Goal: Task Accomplishment & Management: Manage account settings

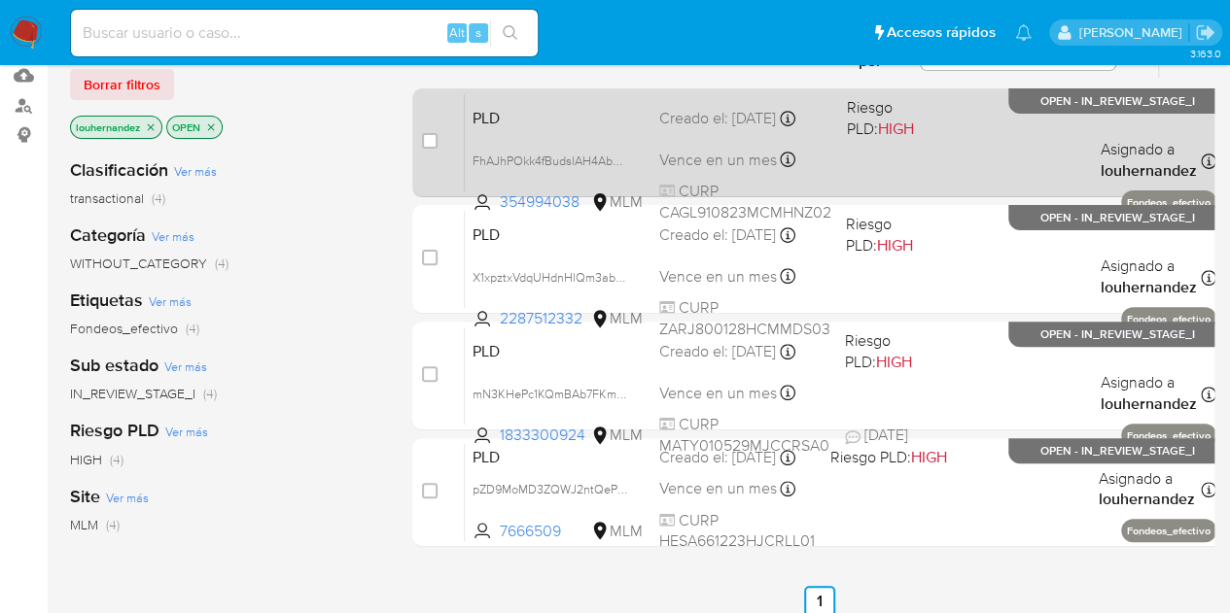
scroll to position [206, 0]
click at [723, 129] on div "PLD FhAJhPOkk4fBudslAH4Ab55D 354994038 MLM Riesgo PLD: HIGH Creado el: [DATE] C…" at bounding box center [840, 141] width 751 height 98
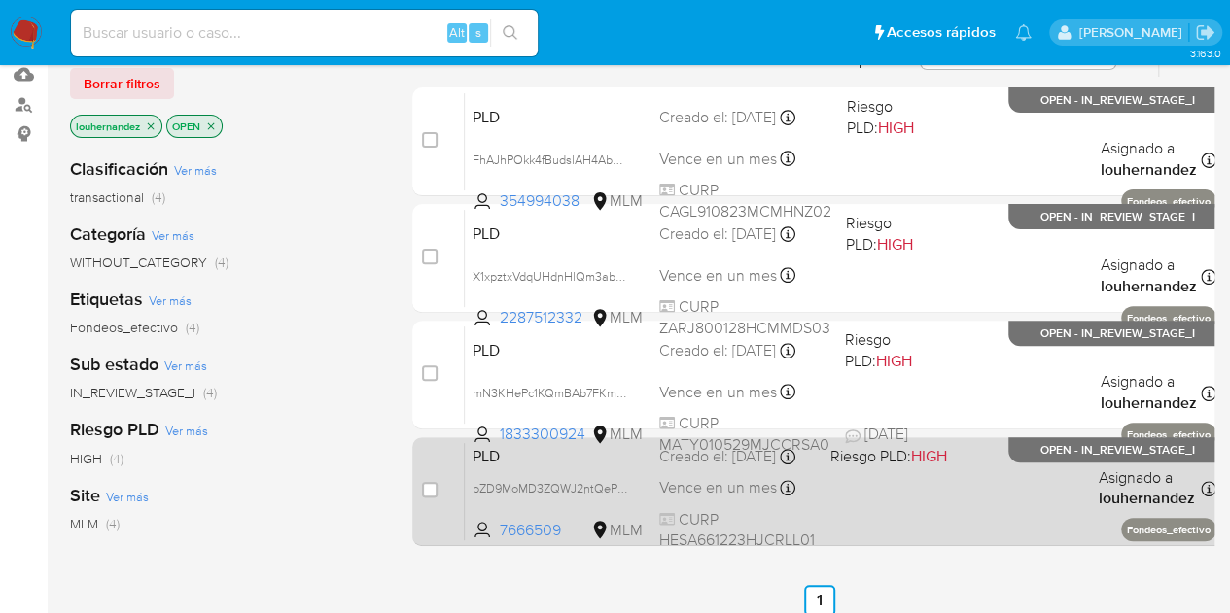
click at [892, 505] on div "PLD pZD9MoMD3ZQWJ2ntQePCLY0g 7666509 MLM Riesgo PLD: HIGH Creado el: [DATE] Cre…" at bounding box center [840, 491] width 751 height 98
click at [795, 495] on div "PLD pZD9MoMD3ZQWJ2ntQePCLY0g 7666509 MLM Riesgo PLD: HIGH Creado el: [DATE] Cre…" at bounding box center [840, 491] width 751 height 98
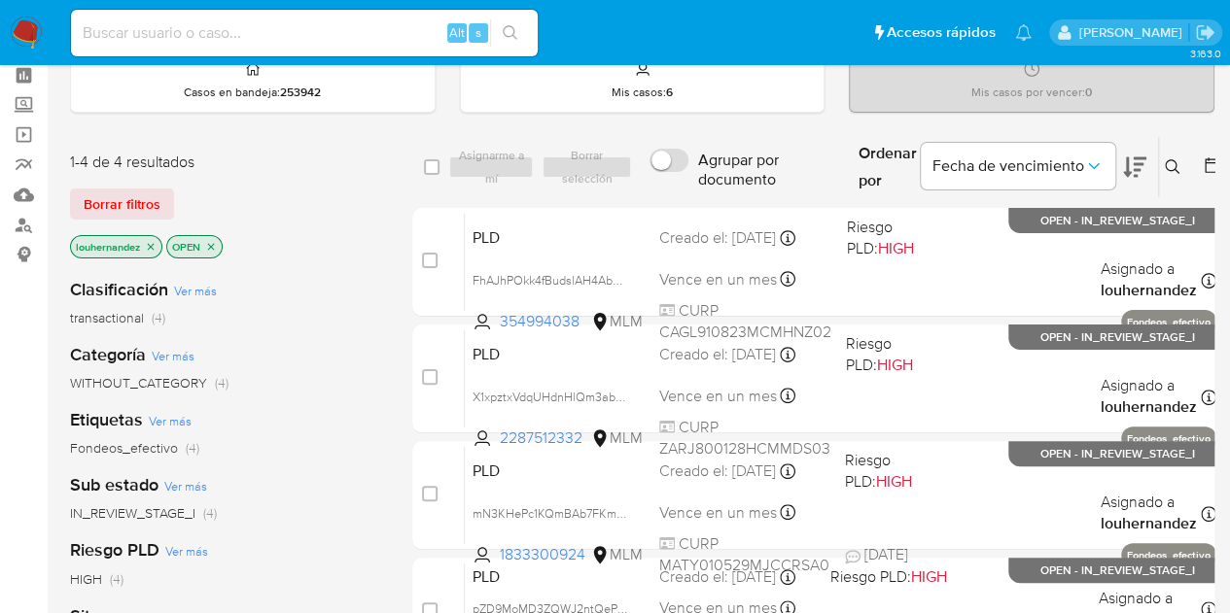
scroll to position [0, 0]
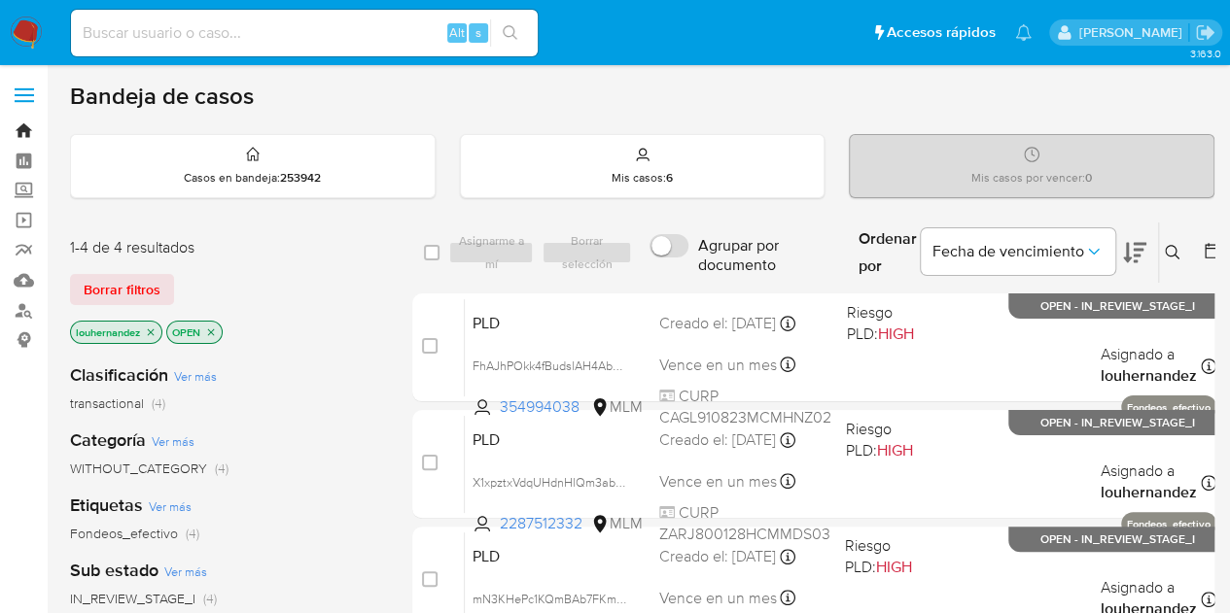
click at [29, 125] on link "Bandeja" at bounding box center [115, 131] width 231 height 30
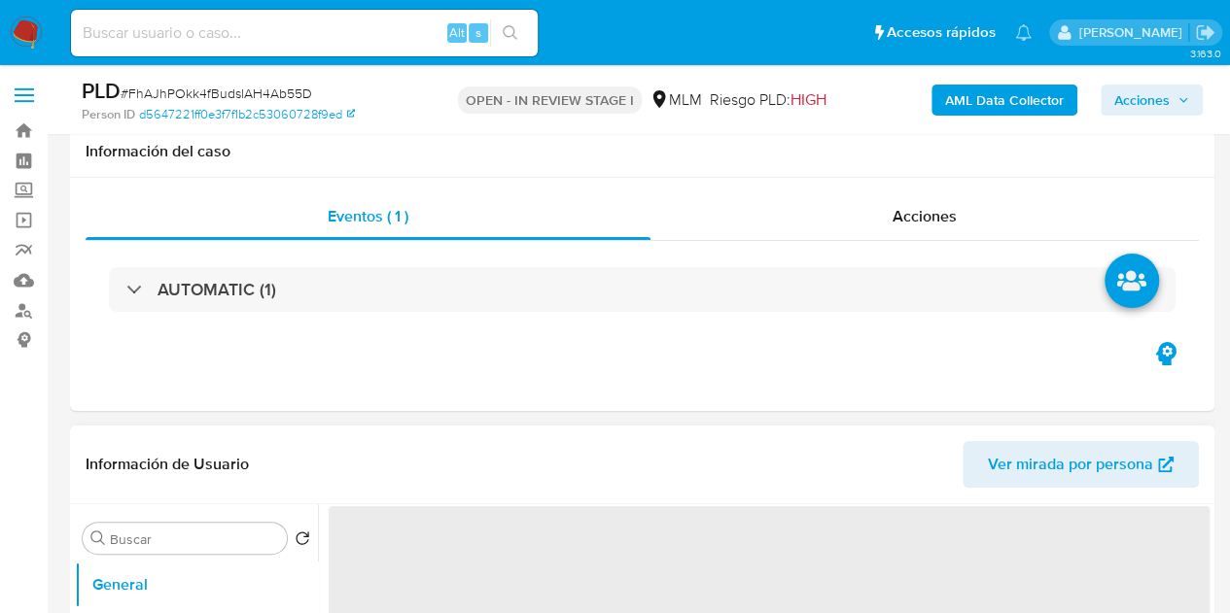
select select "10"
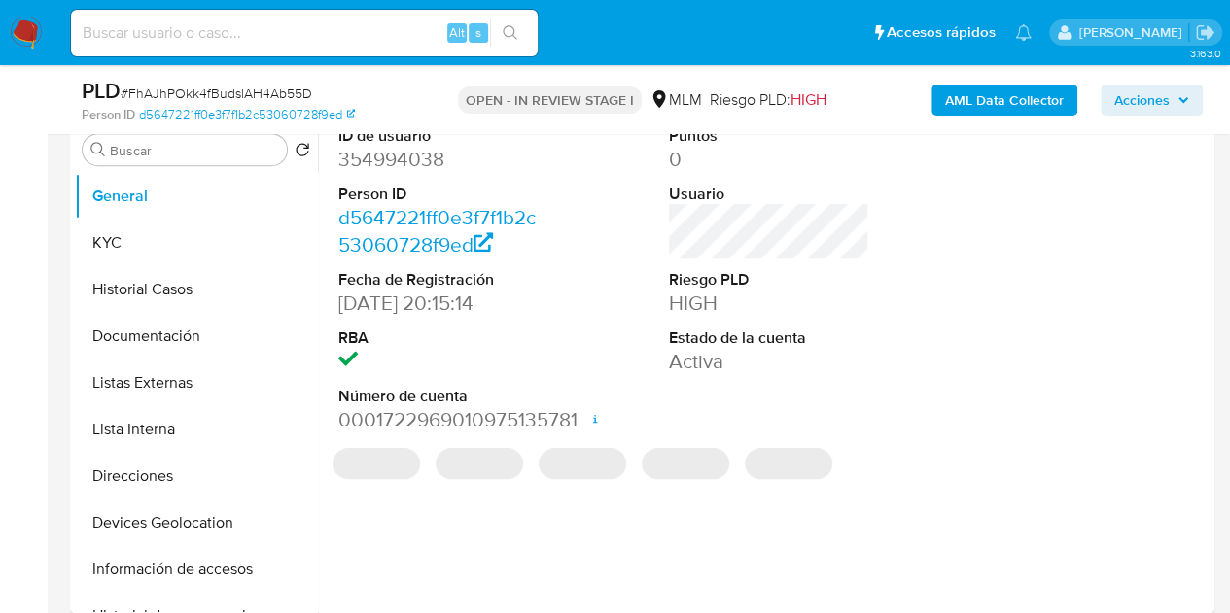
scroll to position [292, 0]
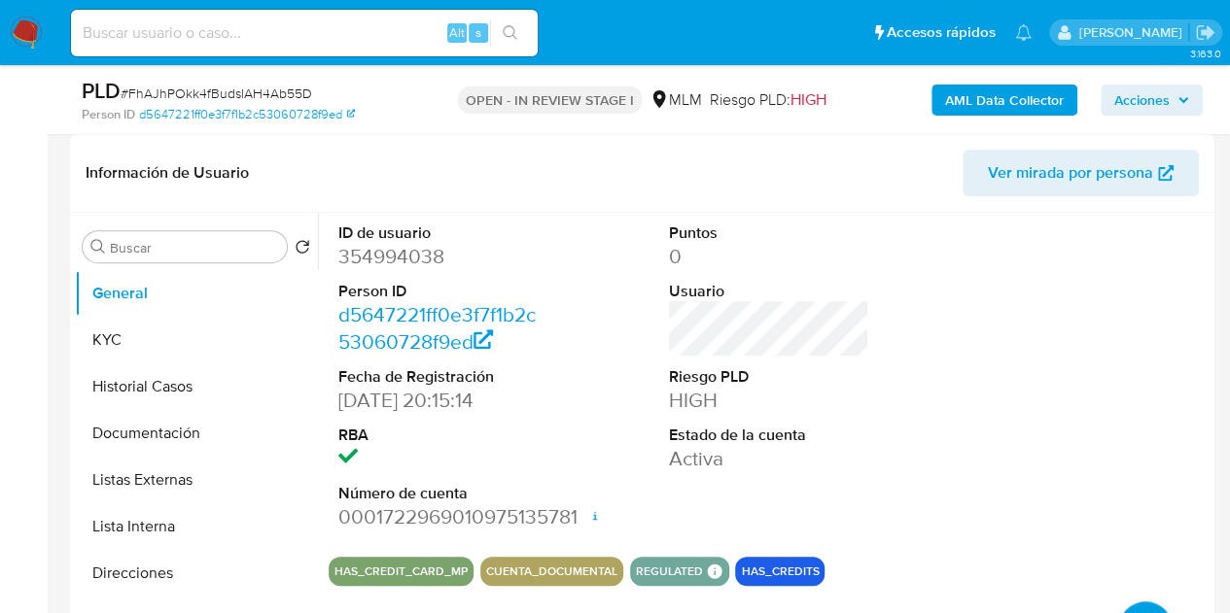
click at [37, 30] on img at bounding box center [26, 33] width 33 height 33
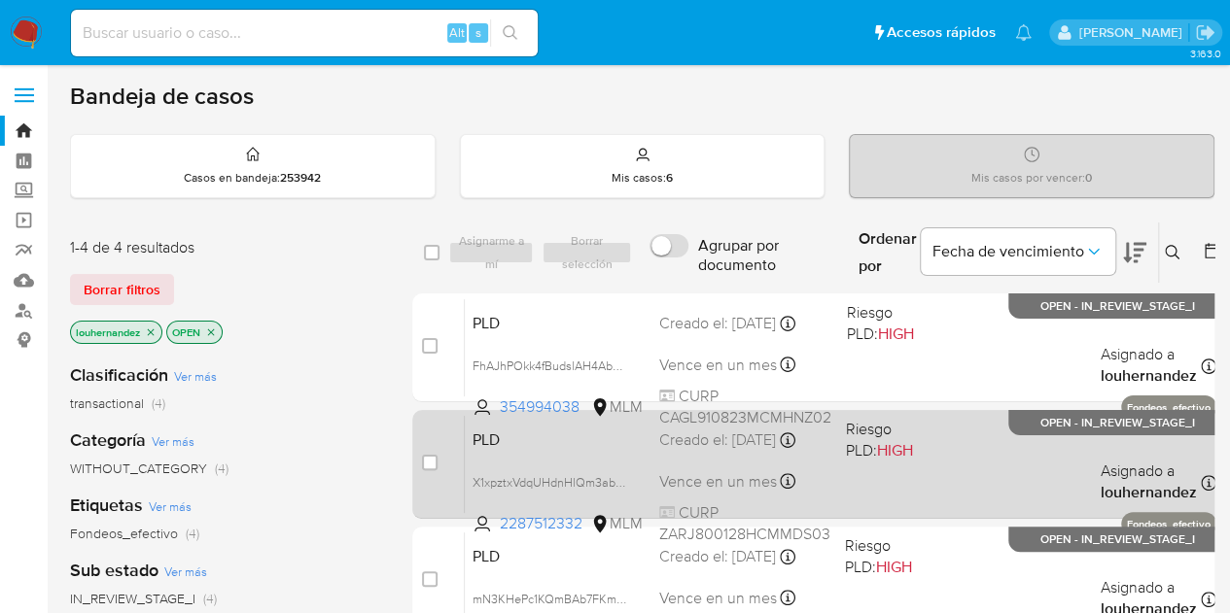
click at [684, 451] on div "Creado el: 12/09/2025 Creado el: 12/09/2025 02:09:11" at bounding box center [744, 440] width 171 height 21
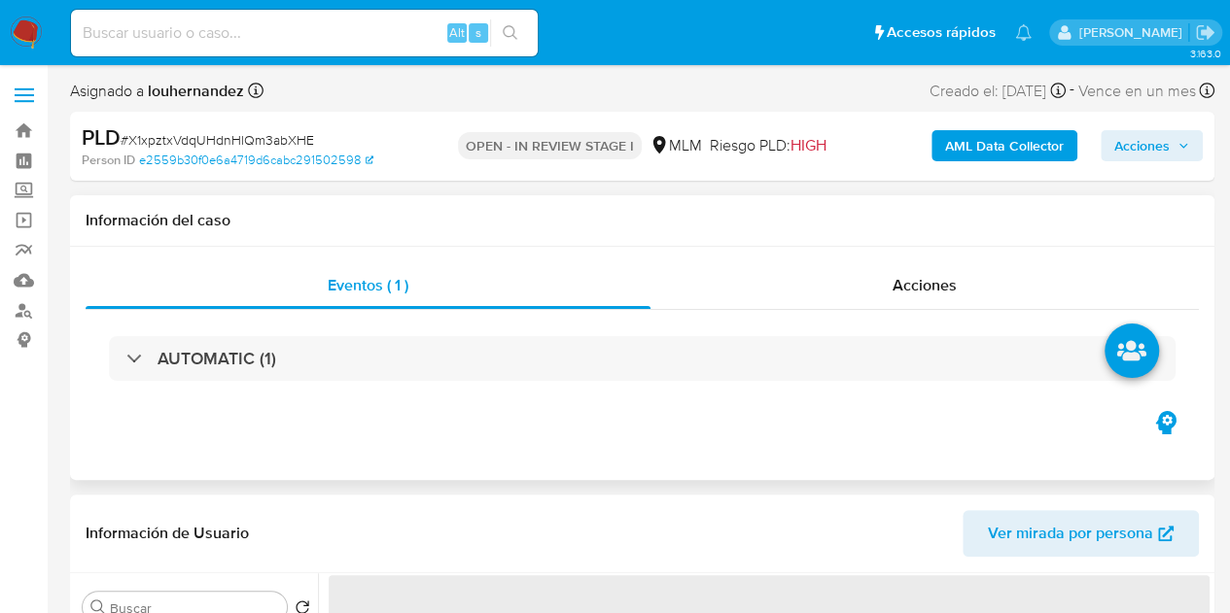
select select "10"
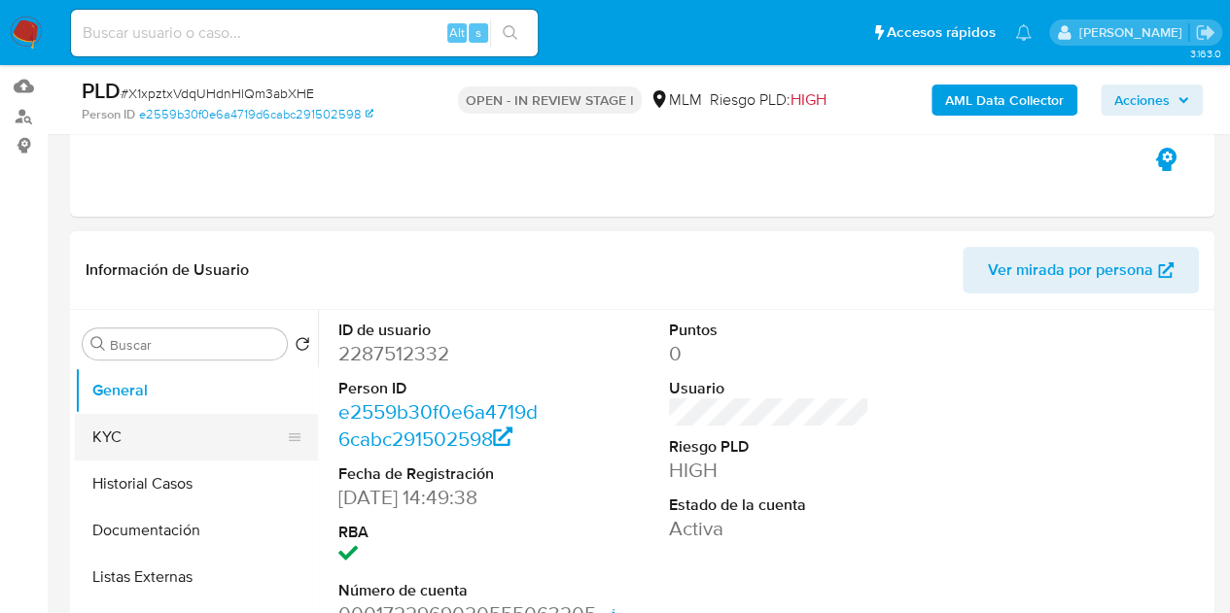
click at [140, 427] on button "KYC" at bounding box center [188, 437] width 227 height 47
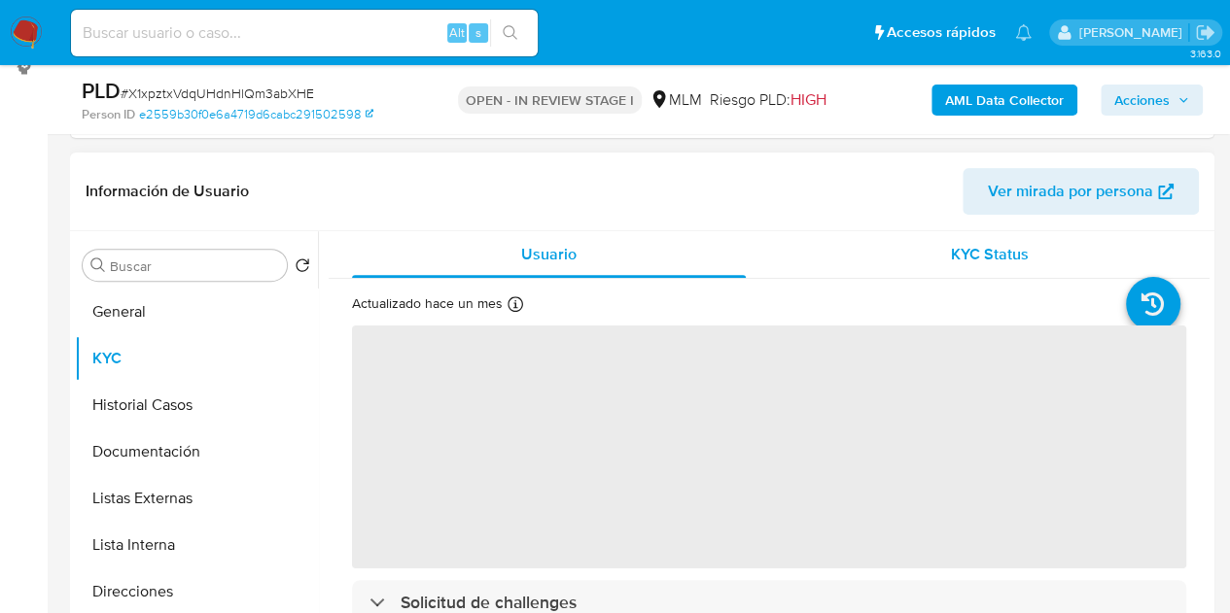
scroll to position [292, 0]
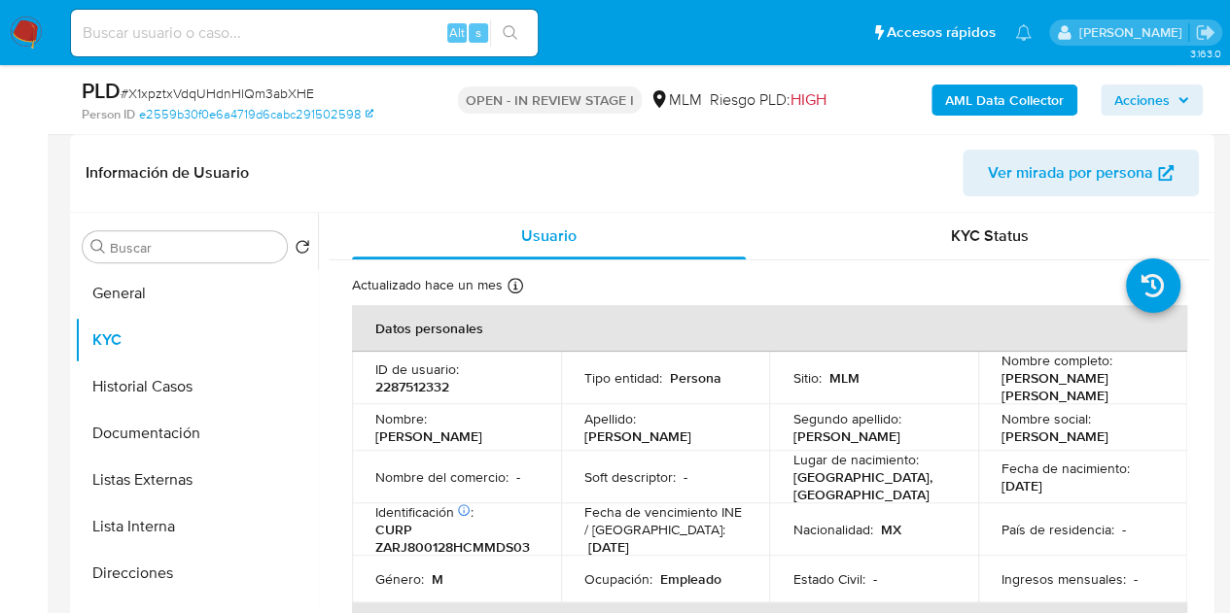
click at [31, 37] on img at bounding box center [26, 33] width 33 height 33
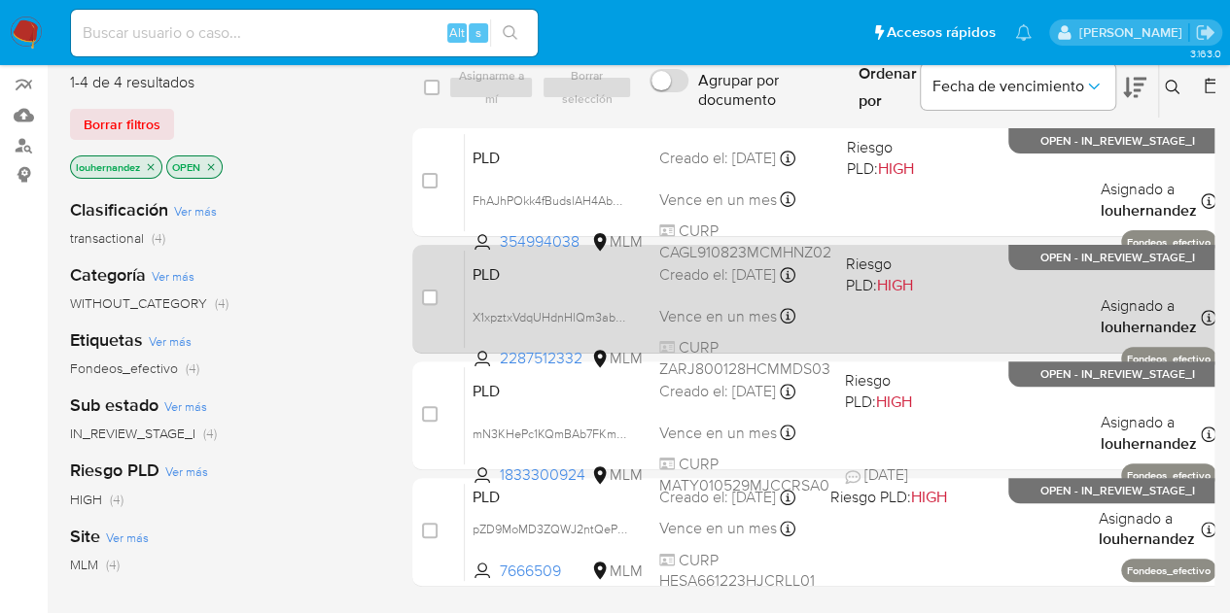
scroll to position [194, 0]
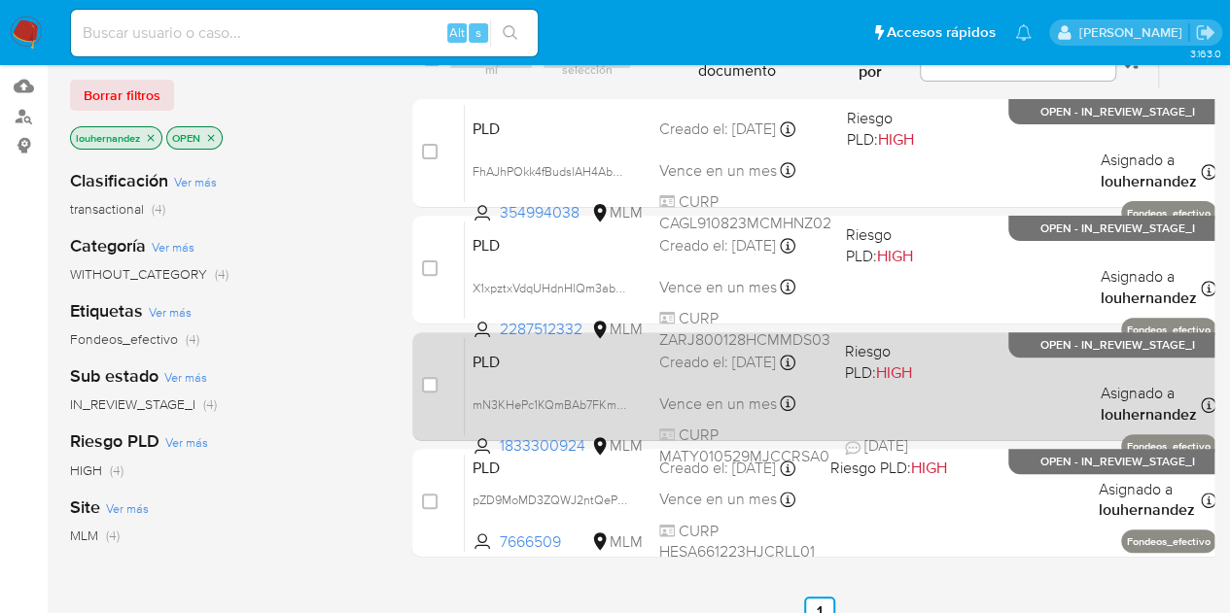
click at [754, 387] on div "PLD mN3KHePc1KQmBAb7FKmZ7EoZ 1833300924 MLM Riesgo PLD: HIGH Creado el: [DATE] …" at bounding box center [840, 386] width 751 height 98
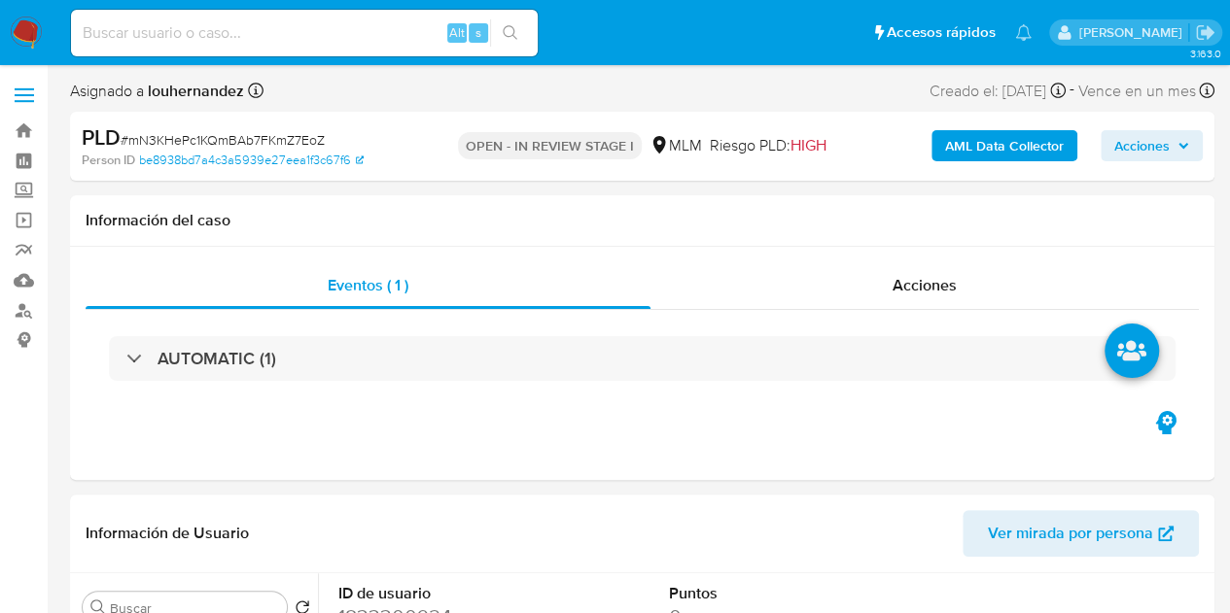
select select "10"
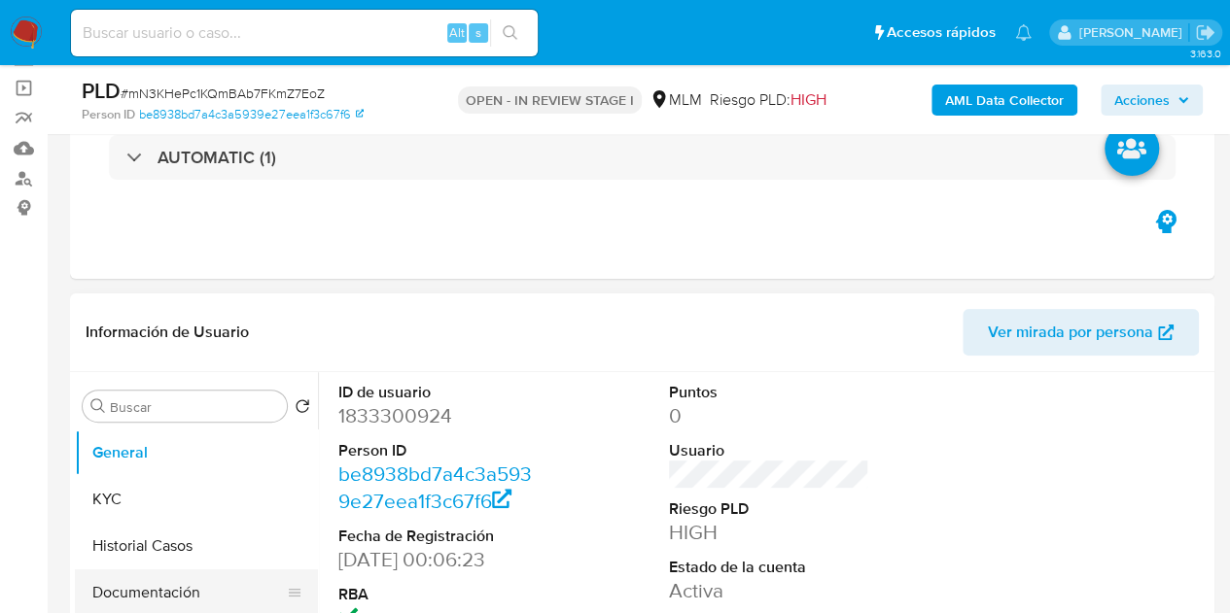
scroll to position [292, 0]
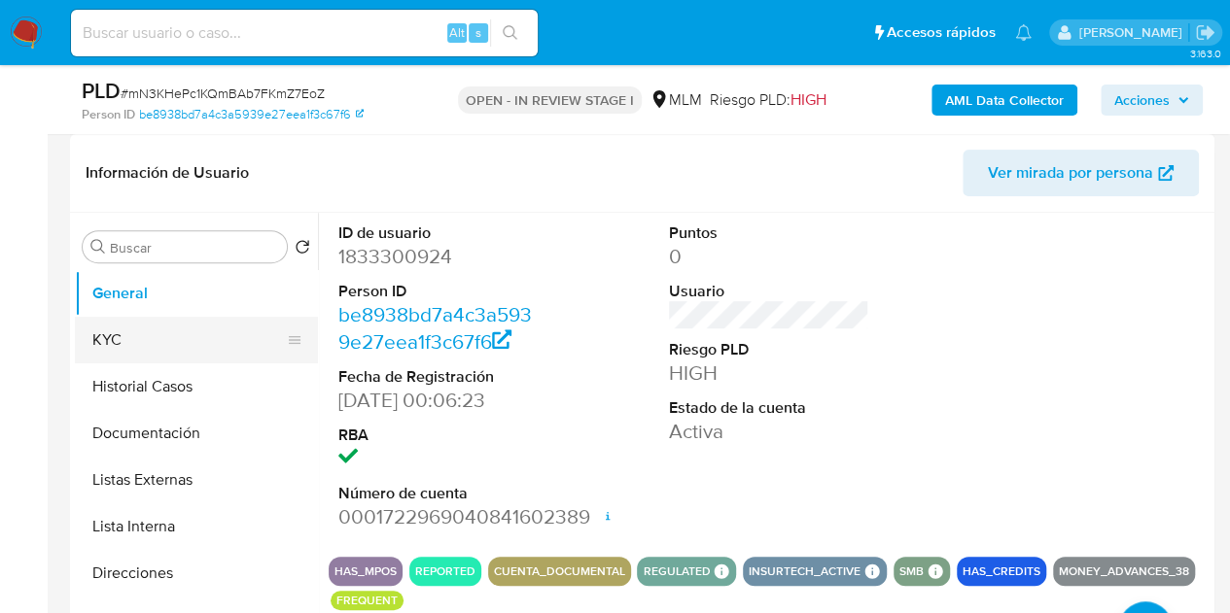
click at [138, 351] on button "KYC" at bounding box center [188, 340] width 227 height 47
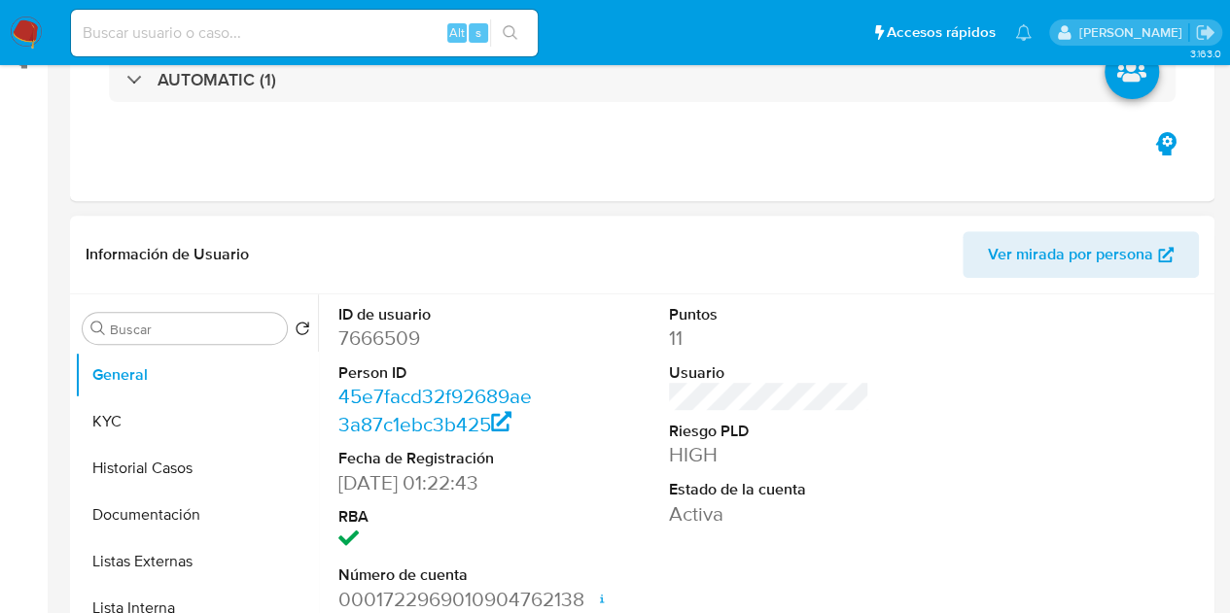
select select "10"
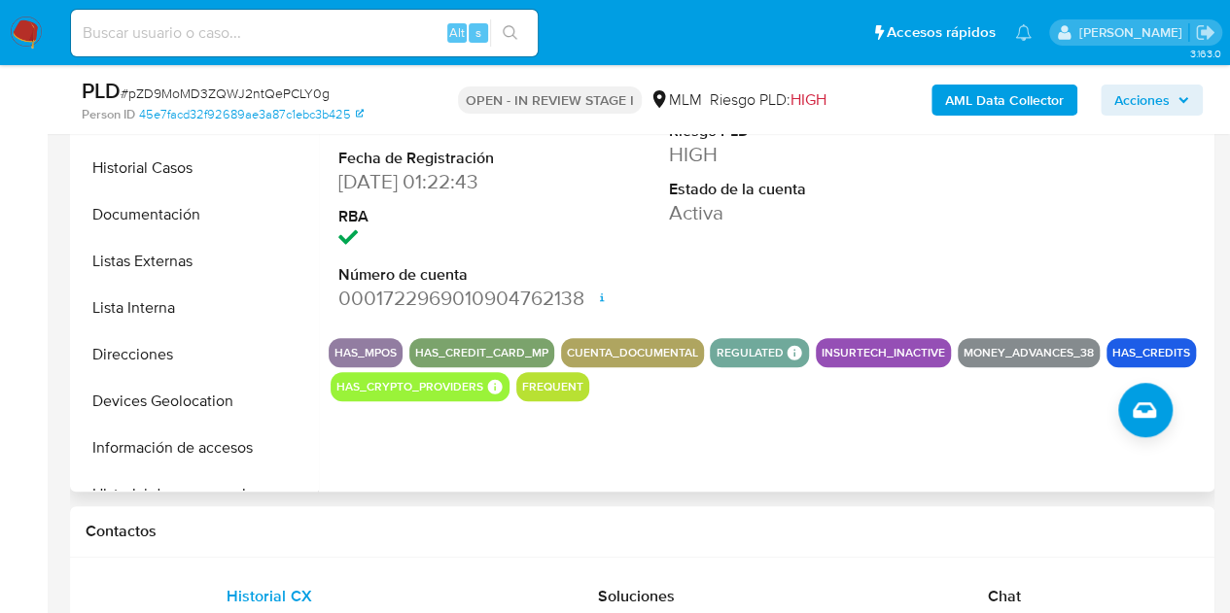
scroll to position [389, 0]
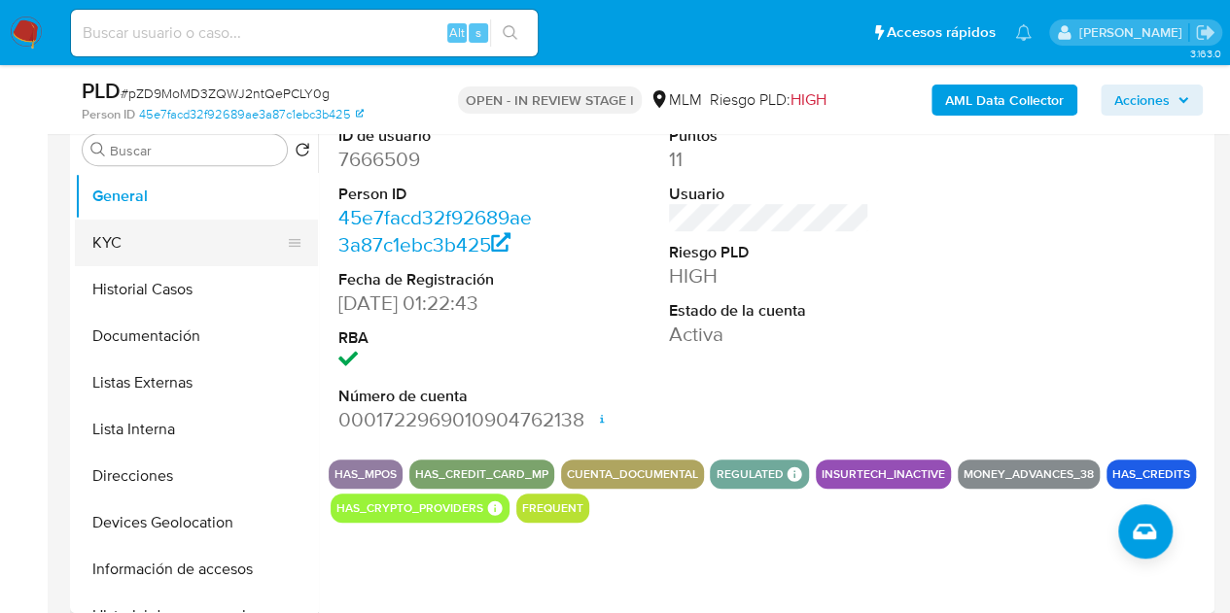
click at [175, 262] on button "KYC" at bounding box center [188, 243] width 227 height 47
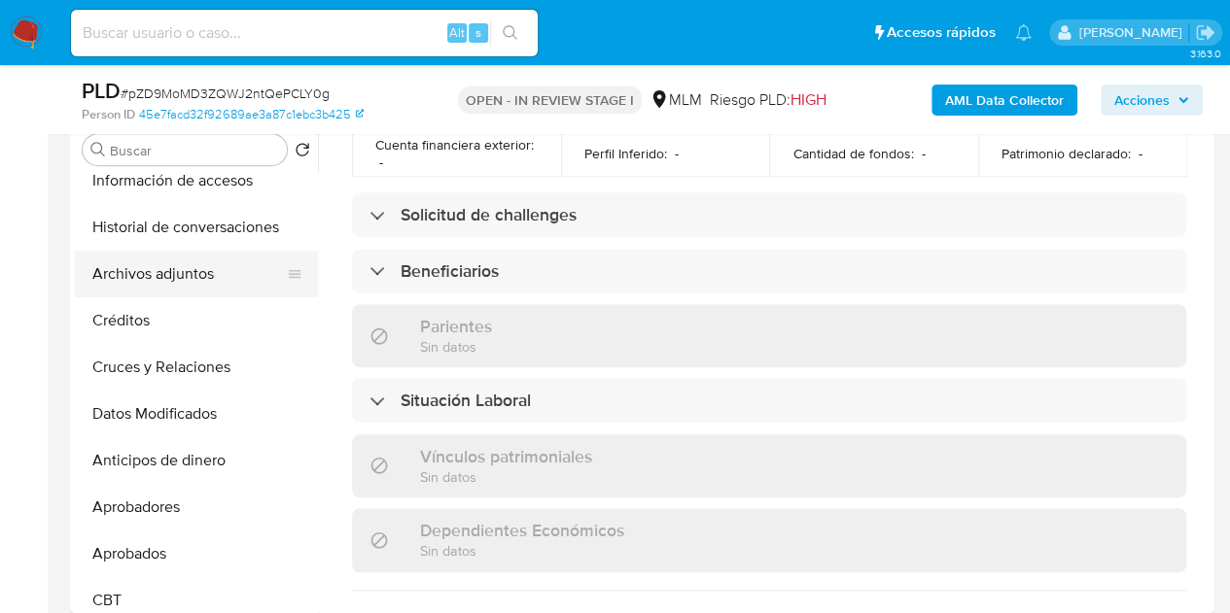
click at [162, 269] on button "Archivos adjuntos" at bounding box center [188, 274] width 227 height 47
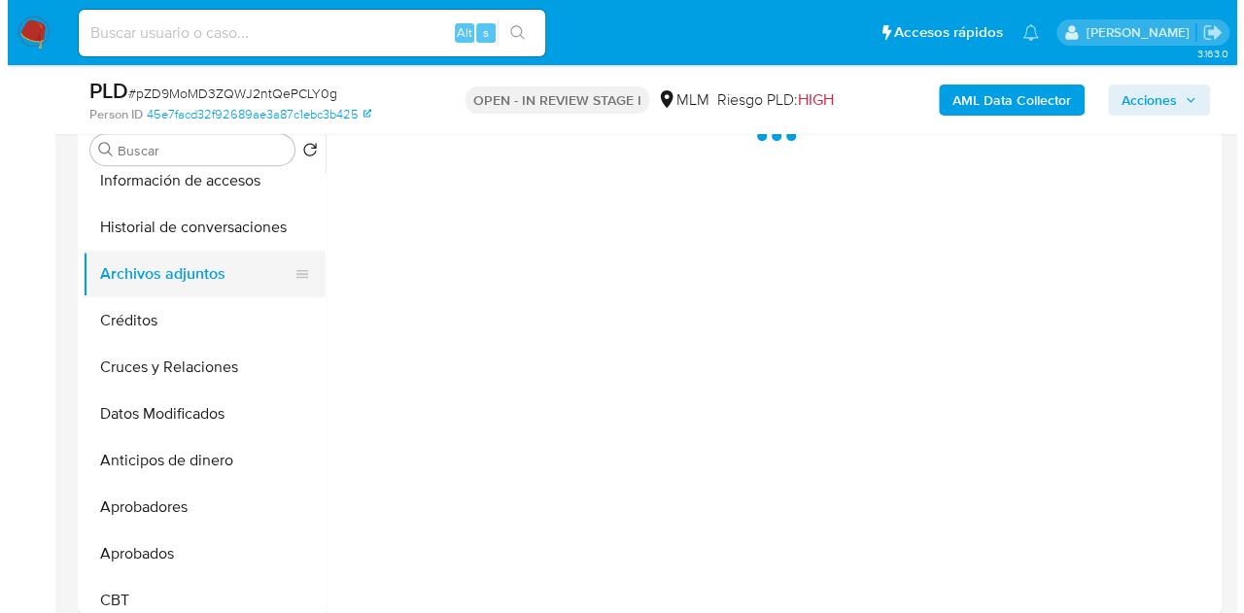
scroll to position [0, 0]
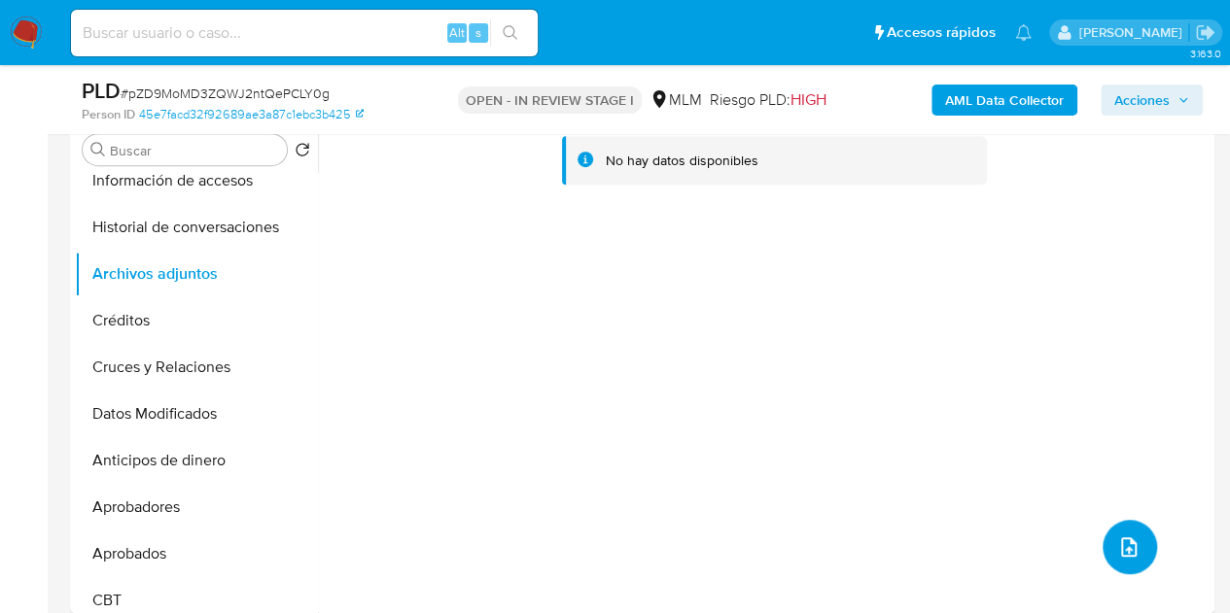
click at [1117, 536] on icon "upload-file" at bounding box center [1128, 547] width 23 height 23
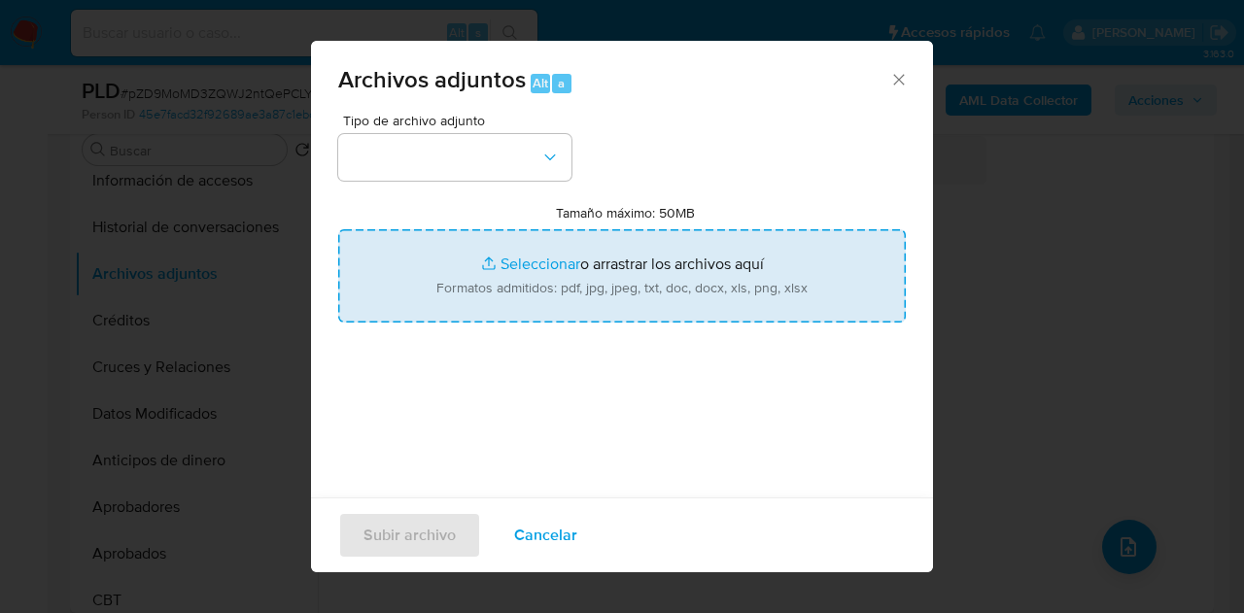
click at [534, 253] on input "Tamaño máximo: 50MB Seleccionar archivos" at bounding box center [622, 275] width 568 height 93
type input "C:\fakepath\7666509_JOSE ALEJANDRO HERRERA SOLTERO_SEP2025.docx.pdf"
click at [534, 269] on input "Tamaño máximo: 50MB Seleccionar archivos" at bounding box center [622, 275] width 568 height 93
type input "C:\fakepath\7666509_JOSE ALEJANDRO HERRERA SOLTERO_SEP2025.xlsx"
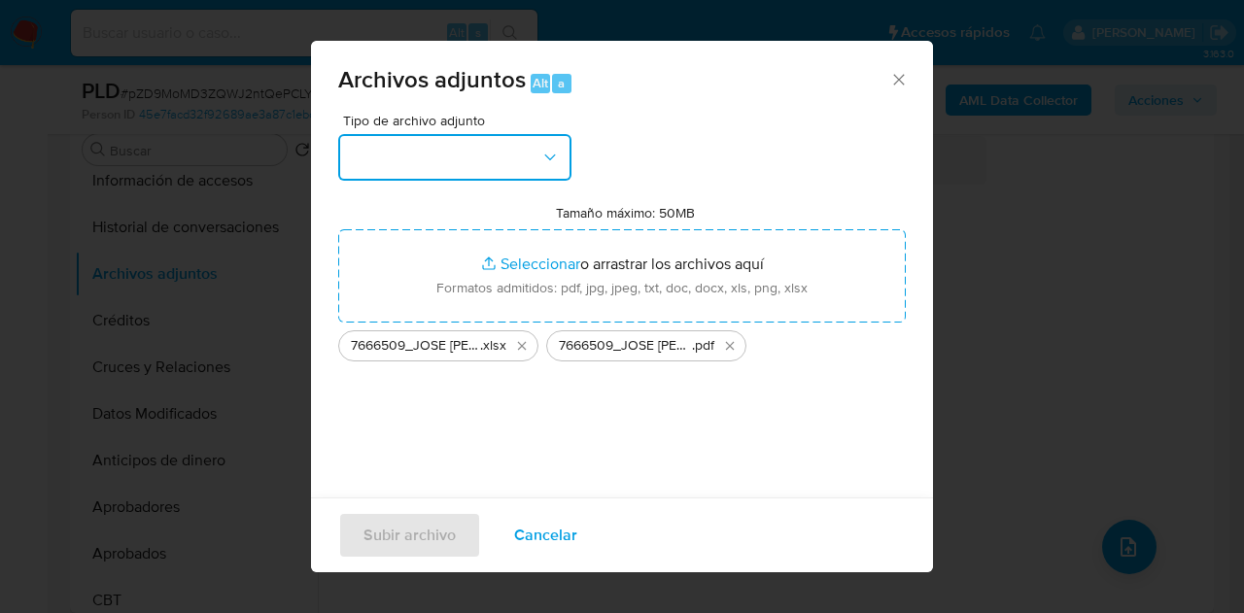
click at [476, 160] on button "button" at bounding box center [454, 157] width 233 height 47
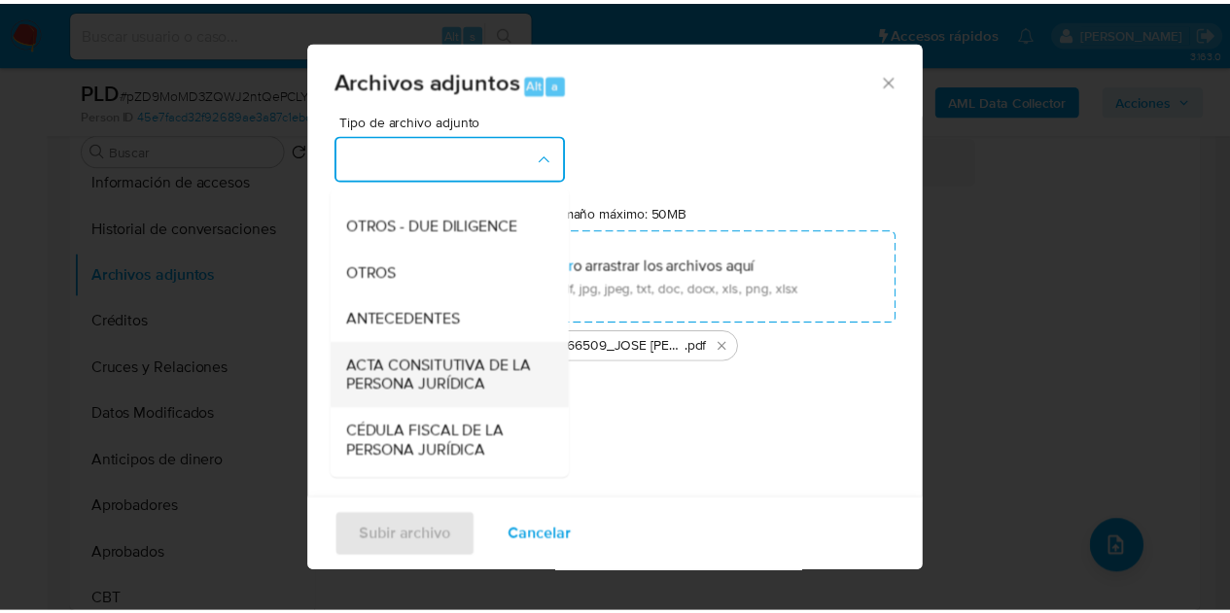
scroll to position [292, 0]
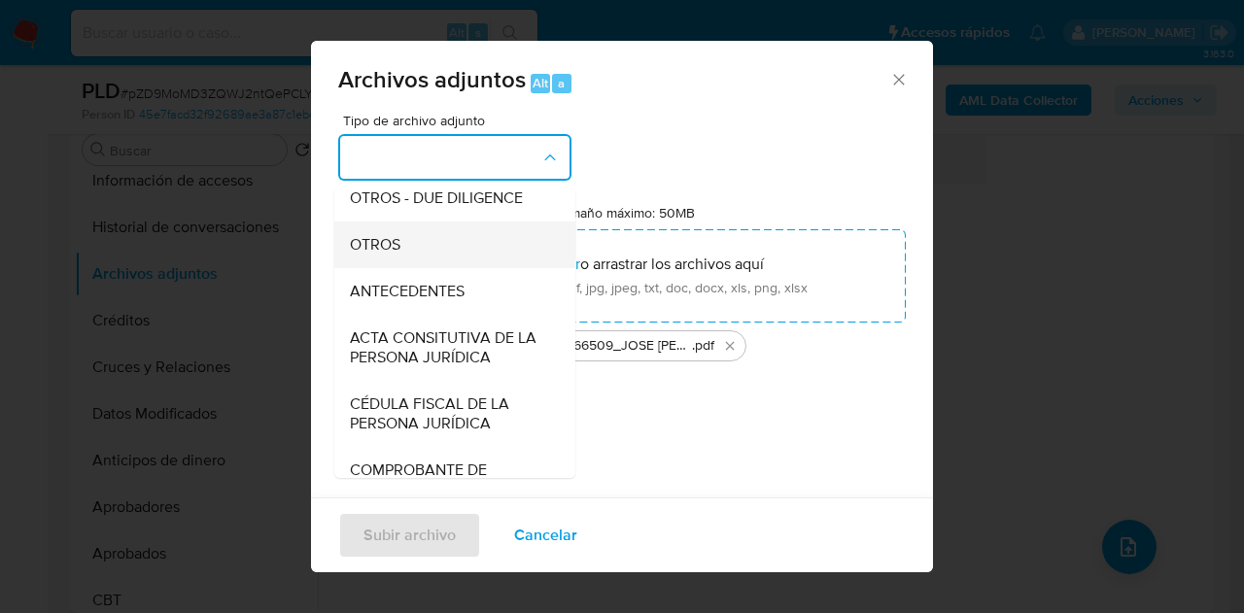
click at [423, 262] on div "OTROS" at bounding box center [449, 245] width 198 height 47
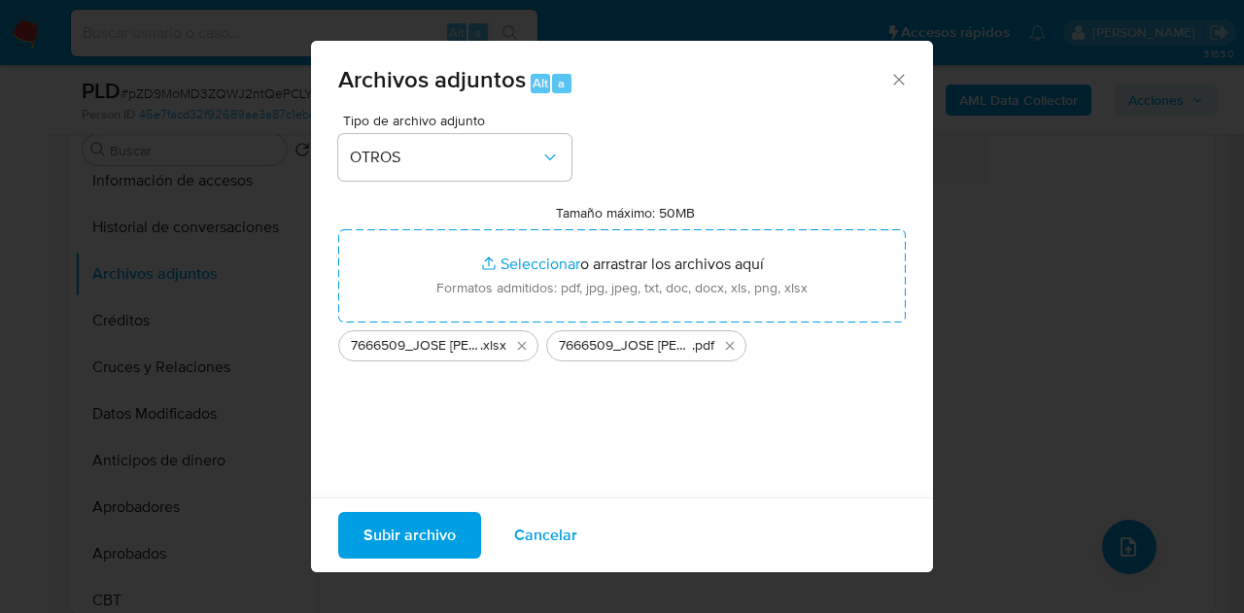
click at [406, 530] on span "Subir archivo" at bounding box center [410, 535] width 92 height 43
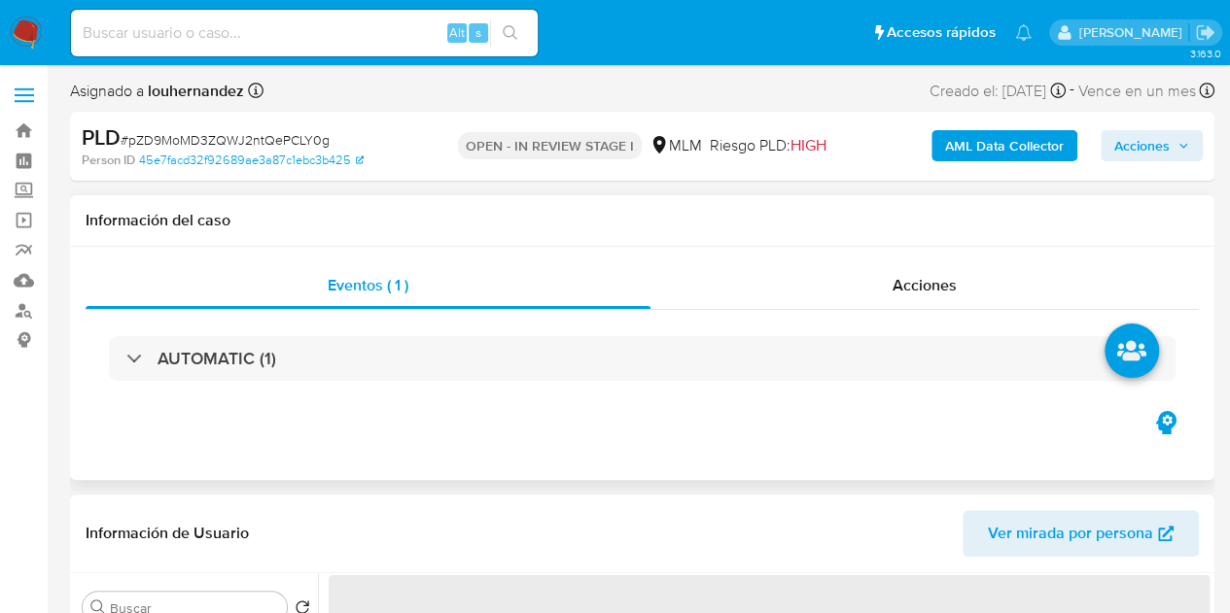
select select "10"
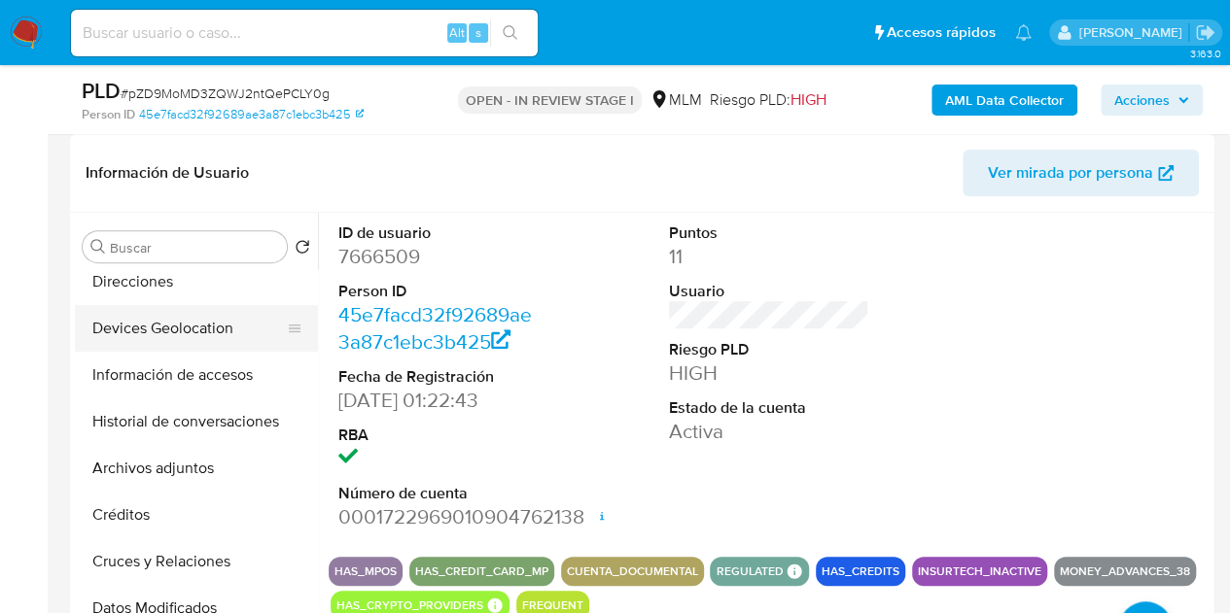
scroll to position [97, 0]
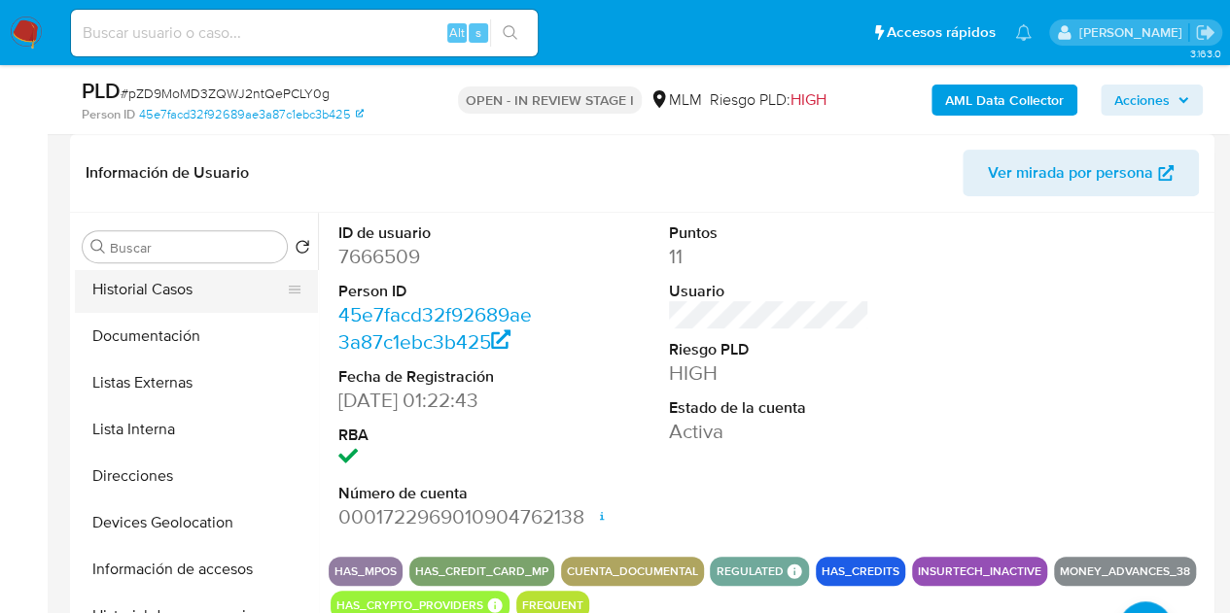
click at [177, 293] on button "Historial Casos" at bounding box center [188, 289] width 227 height 47
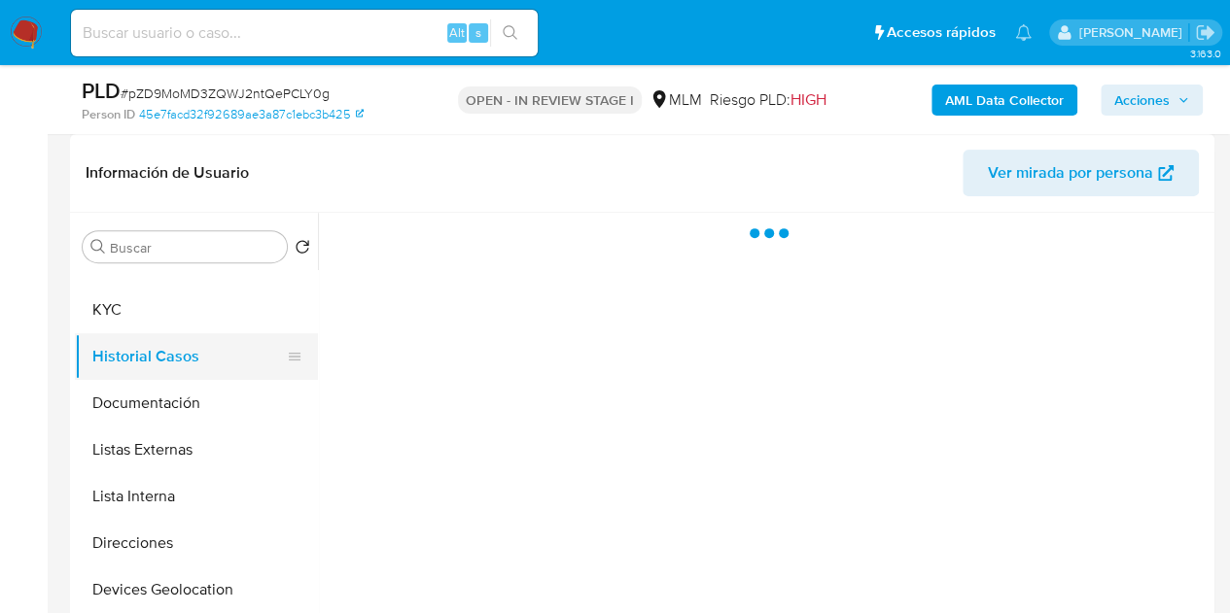
scroll to position [0, 0]
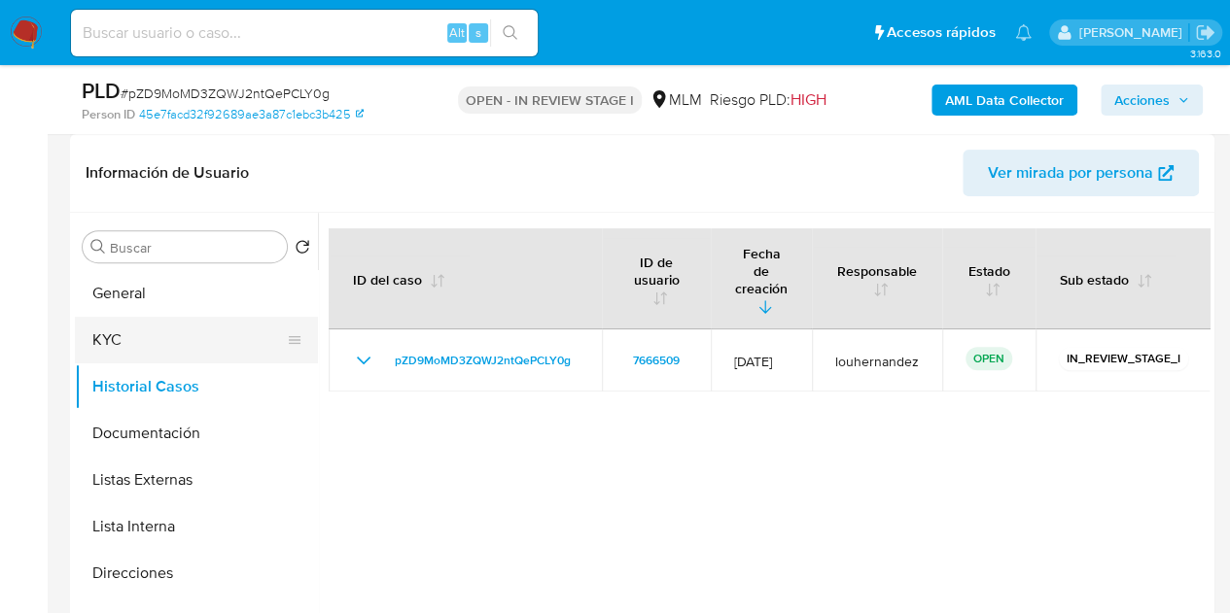
click at [181, 347] on button "KYC" at bounding box center [188, 340] width 227 height 47
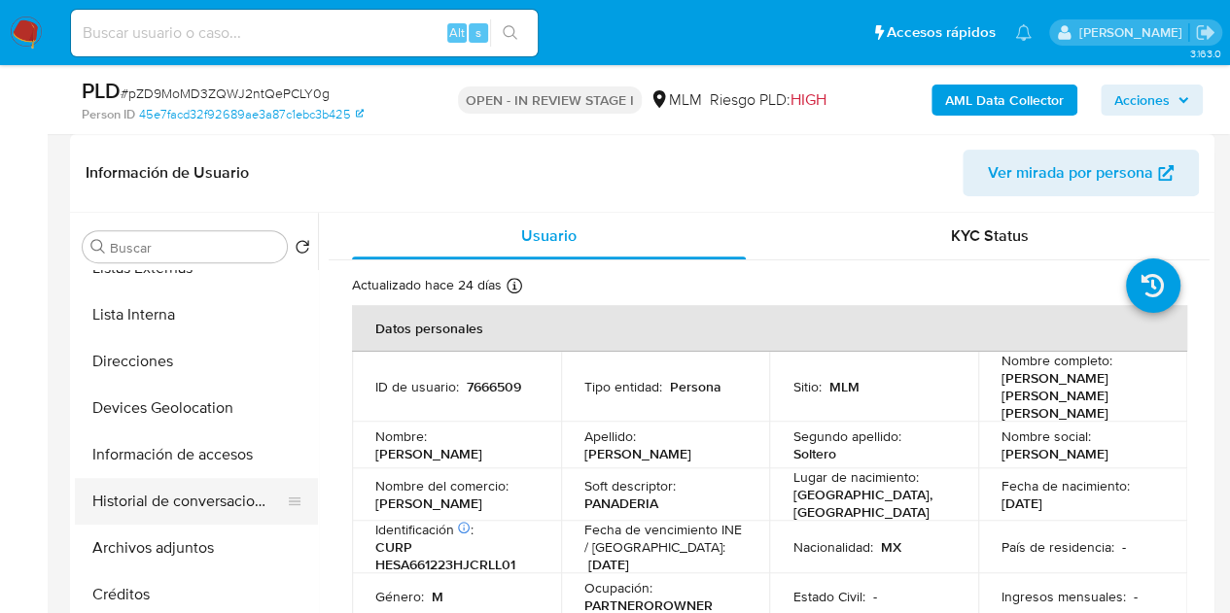
scroll to position [292, 0]
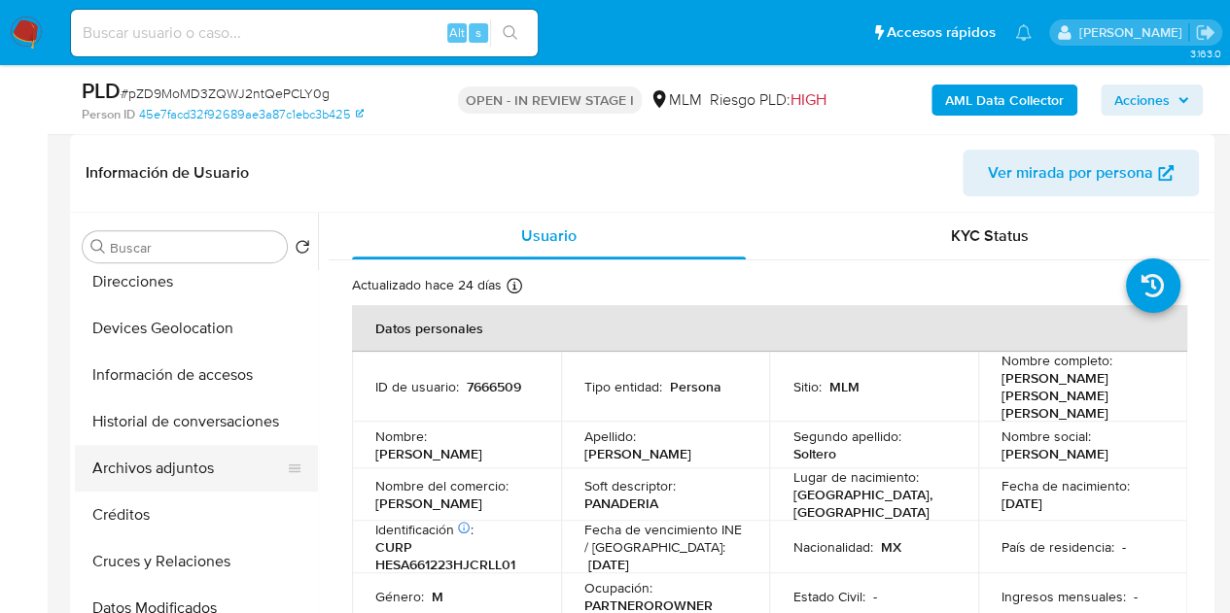
click at [169, 479] on button "Archivos adjuntos" at bounding box center [188, 468] width 227 height 47
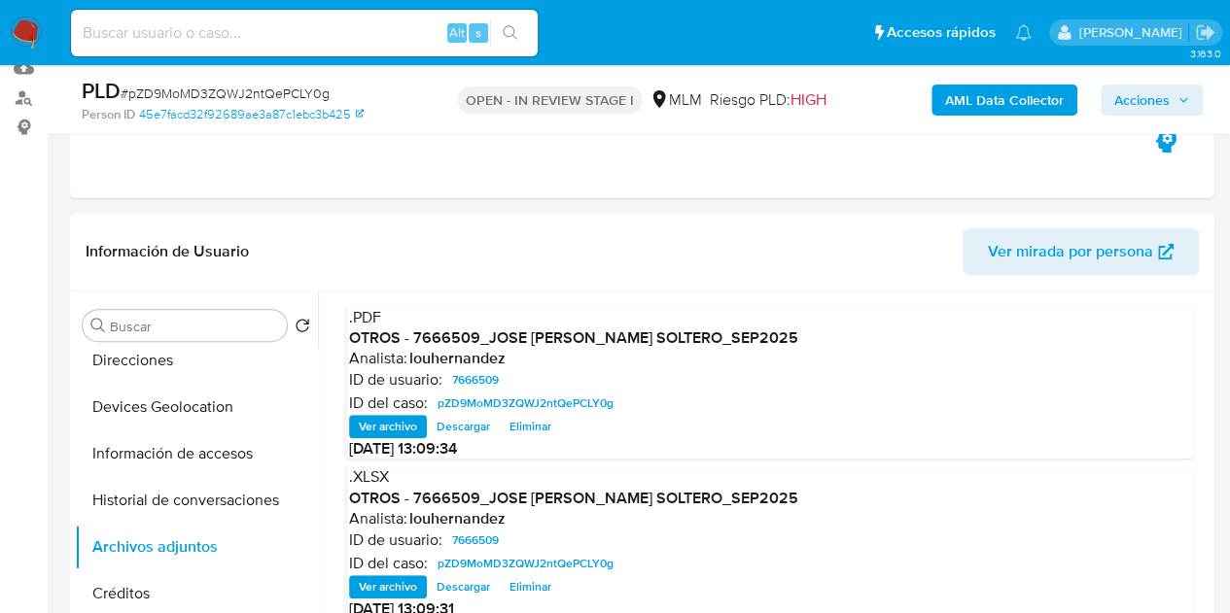
scroll to position [0, 0]
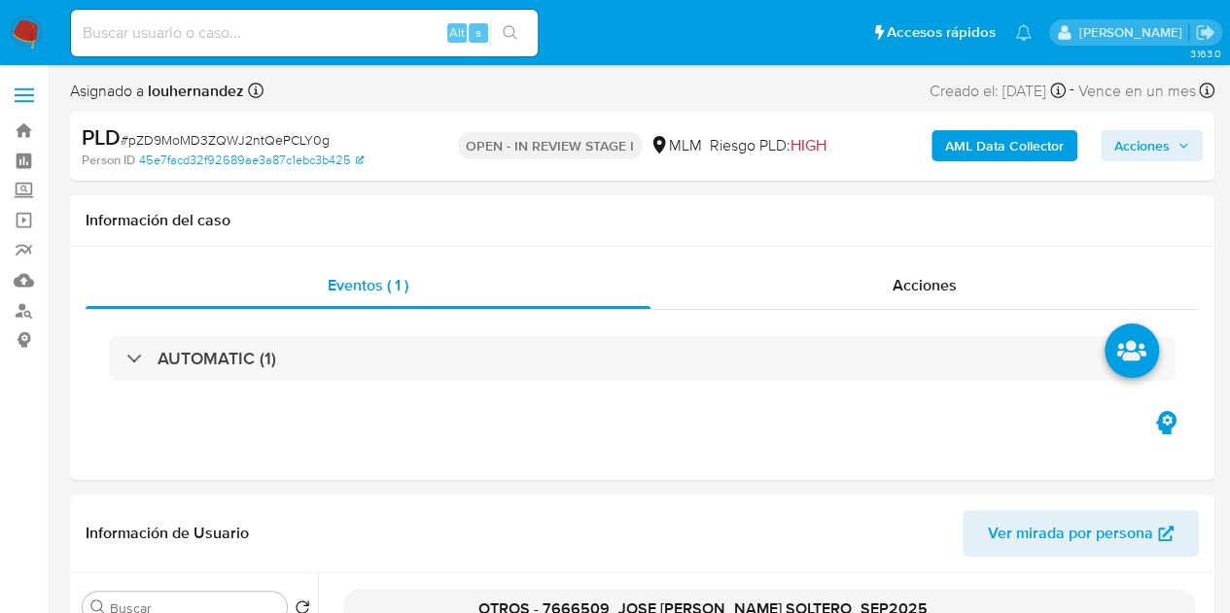
click at [1169, 151] on span "Acciones" at bounding box center [1151, 145] width 75 height 27
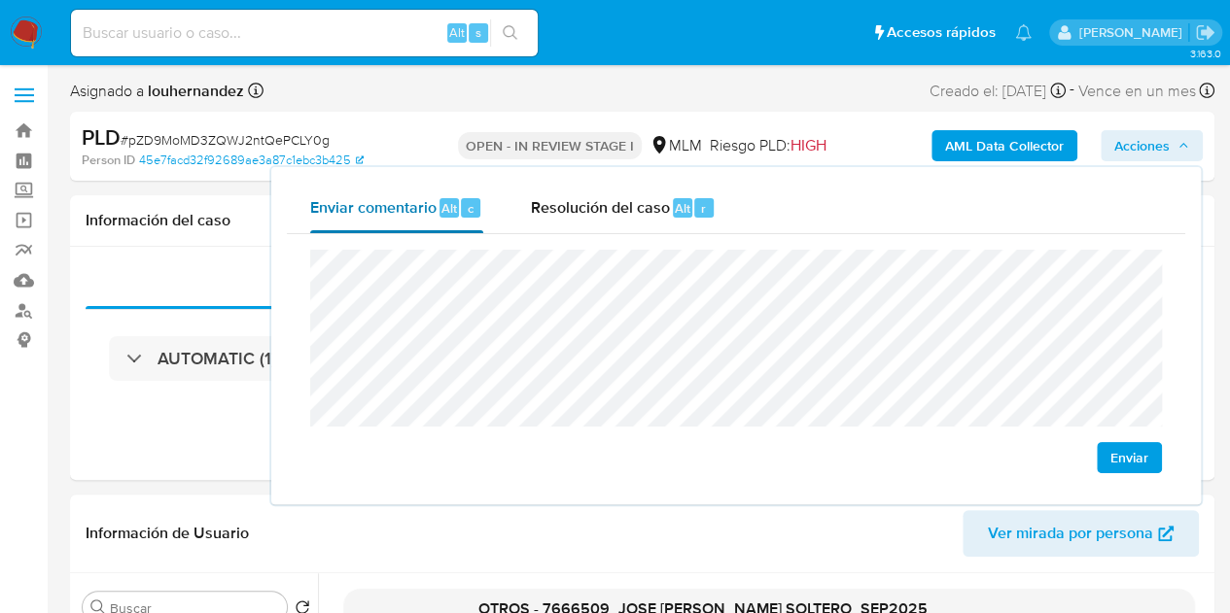
click at [313, 205] on div "Enviar comentario Alt c Resolución del caso Alt r Enviar" at bounding box center [736, 336] width 898 height 306
click at [607, 211] on span "Resolución del caso" at bounding box center [599, 207] width 139 height 22
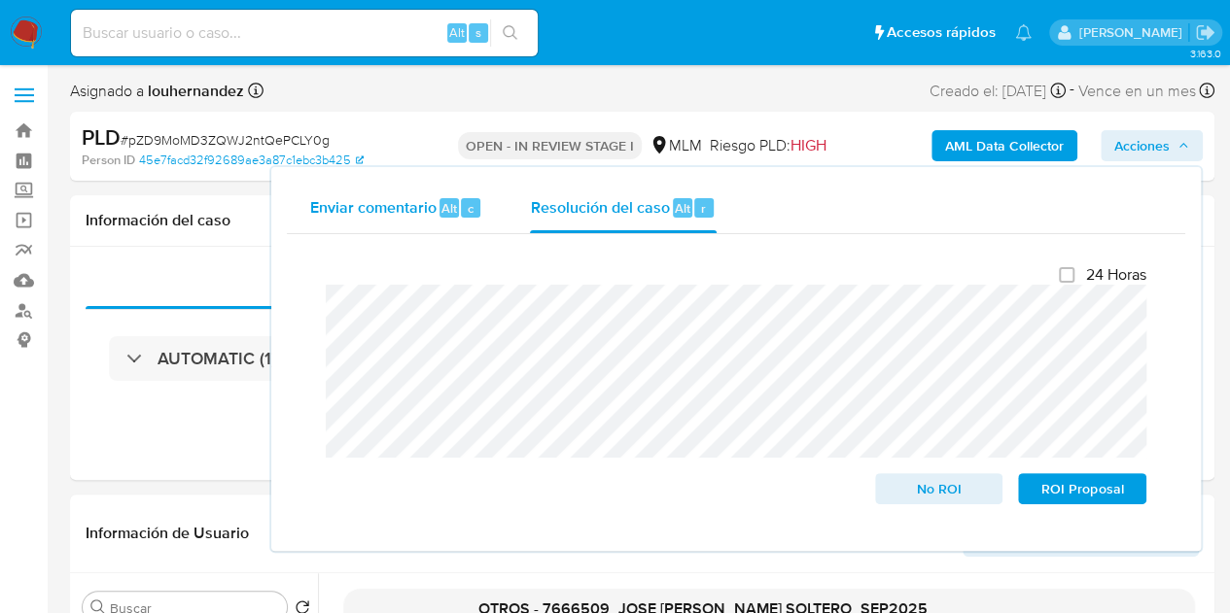
click at [412, 214] on span "Enviar comentario" at bounding box center [373, 207] width 126 height 22
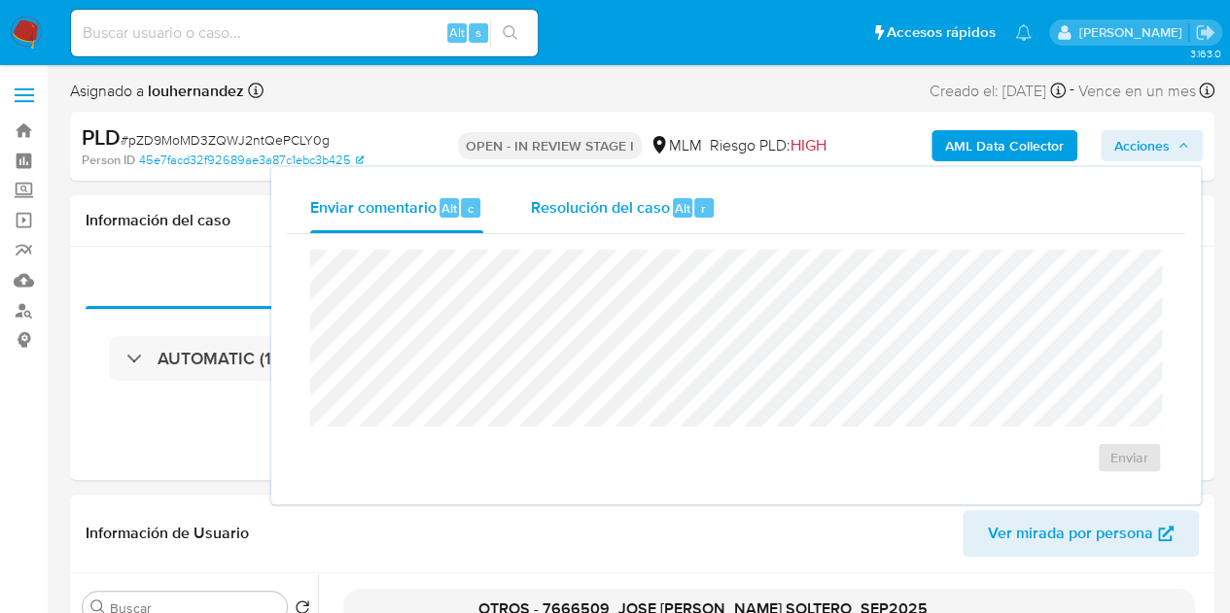
click at [635, 203] on span "Resolución del caso" at bounding box center [599, 207] width 139 height 22
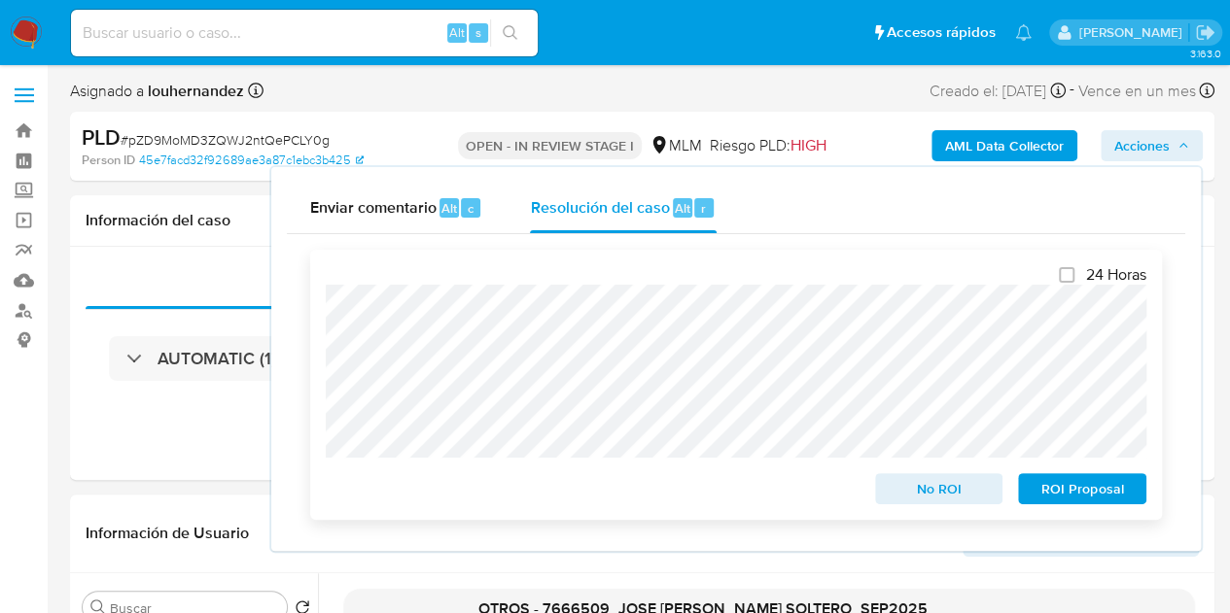
click at [922, 495] on span "No ROI" at bounding box center [939, 488] width 101 height 27
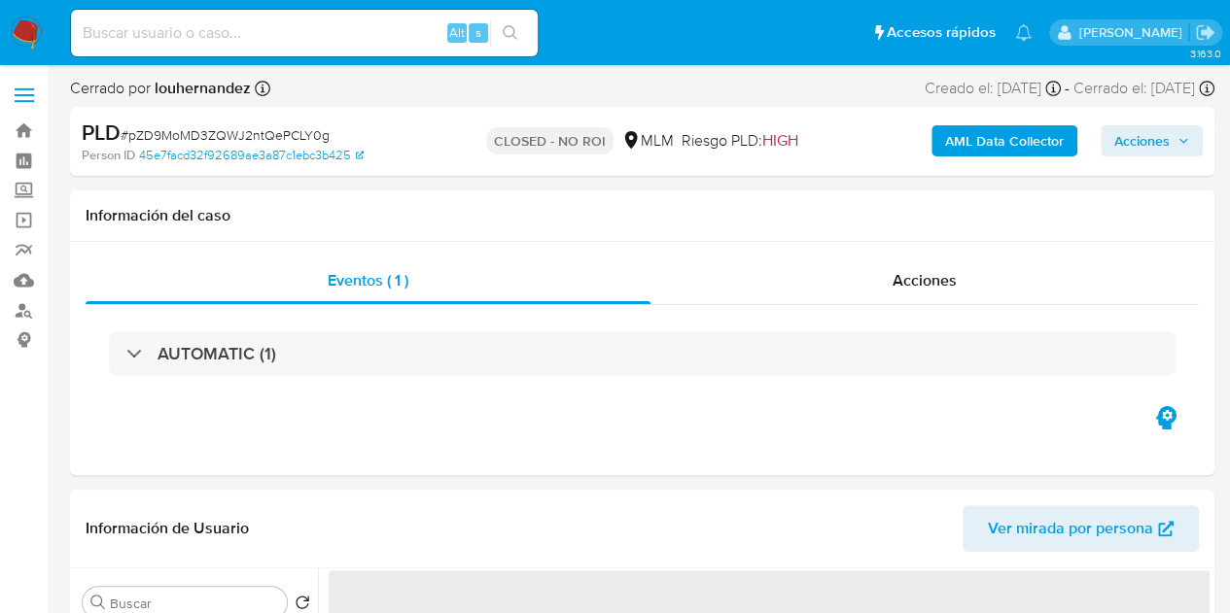
select select "10"
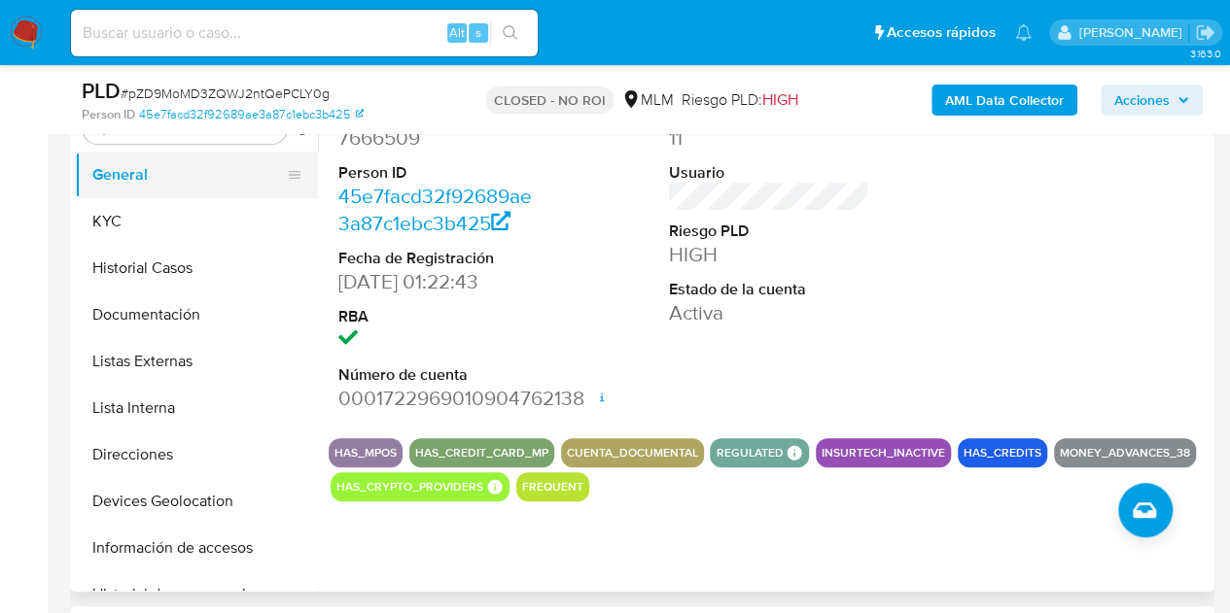
scroll to position [292, 0]
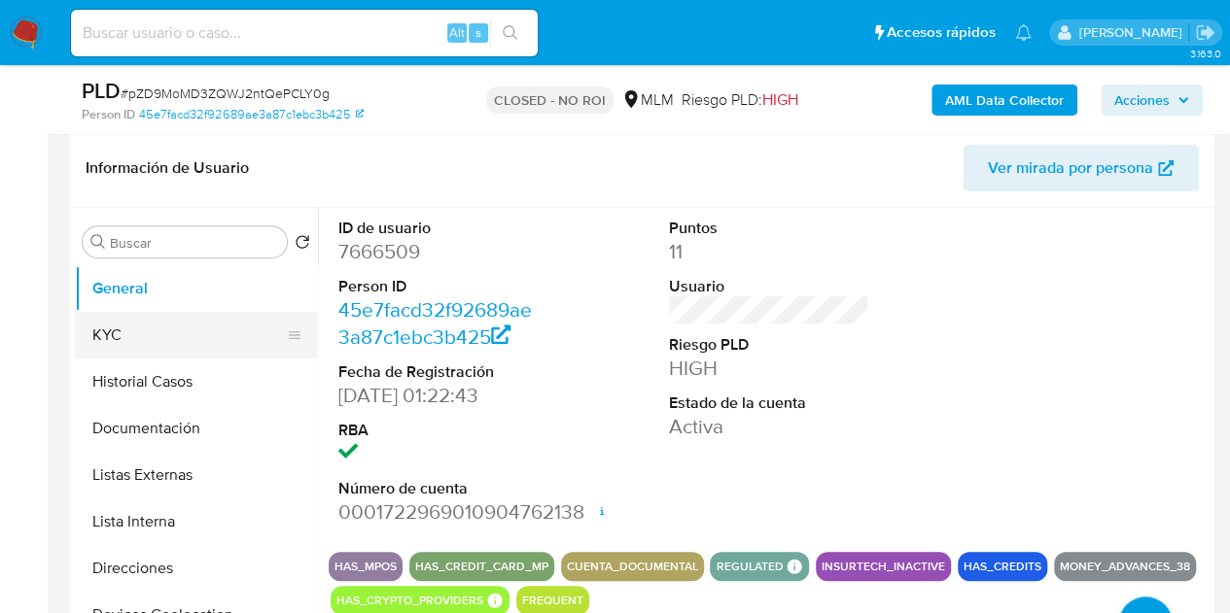
click at [185, 345] on button "KYC" at bounding box center [188, 335] width 227 height 47
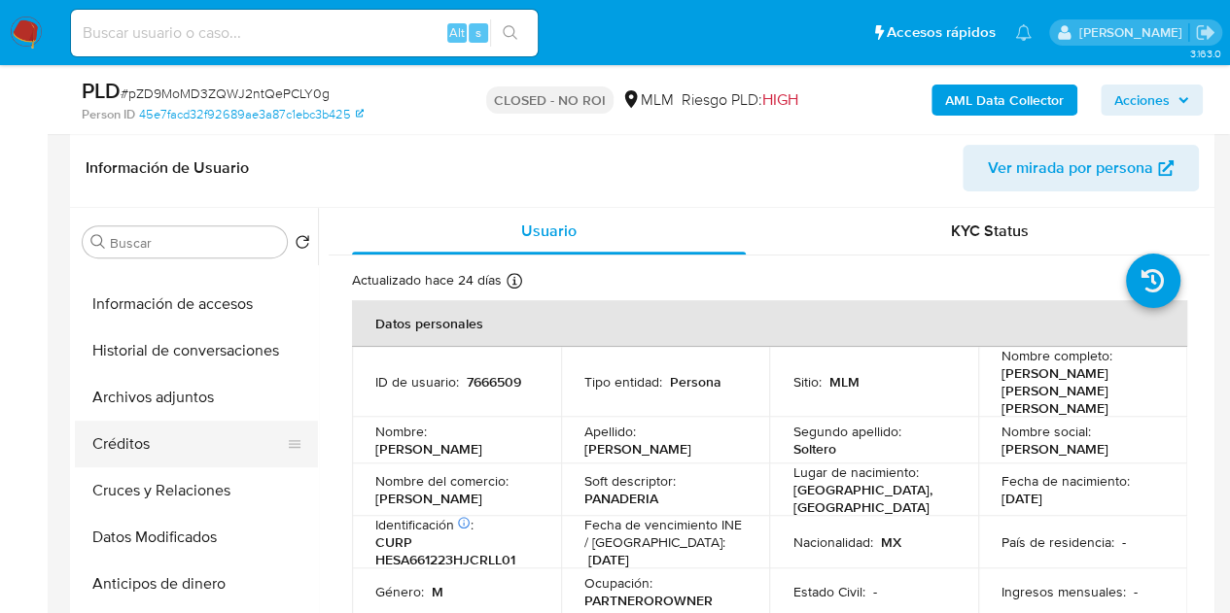
scroll to position [389, 0]
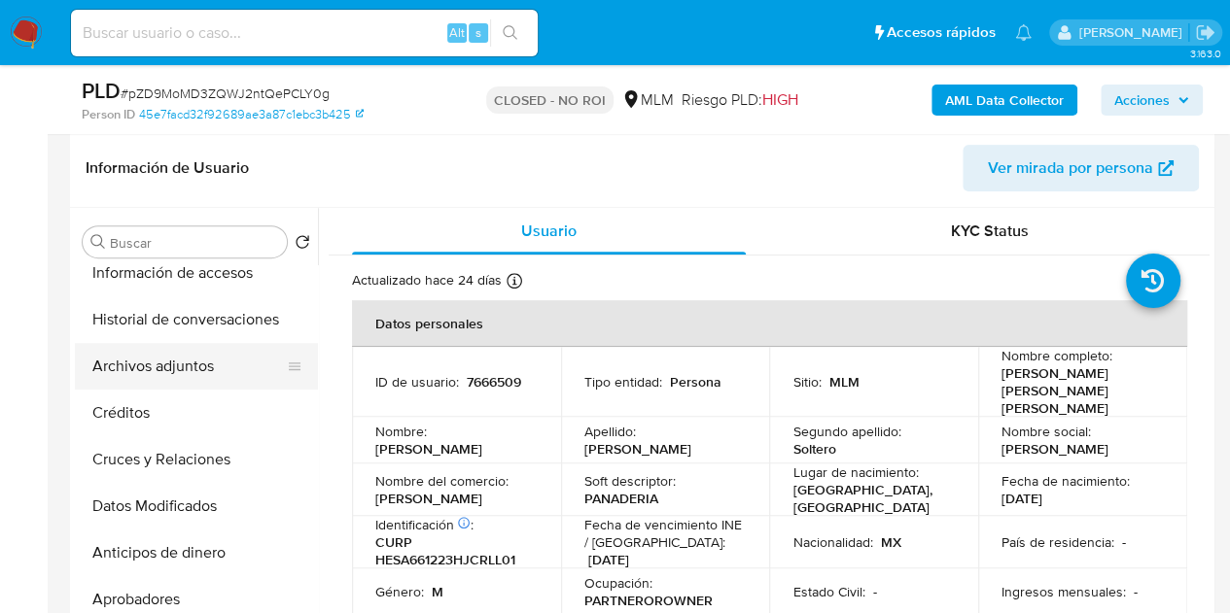
click at [210, 366] on button "Archivos adjuntos" at bounding box center [188, 366] width 227 height 47
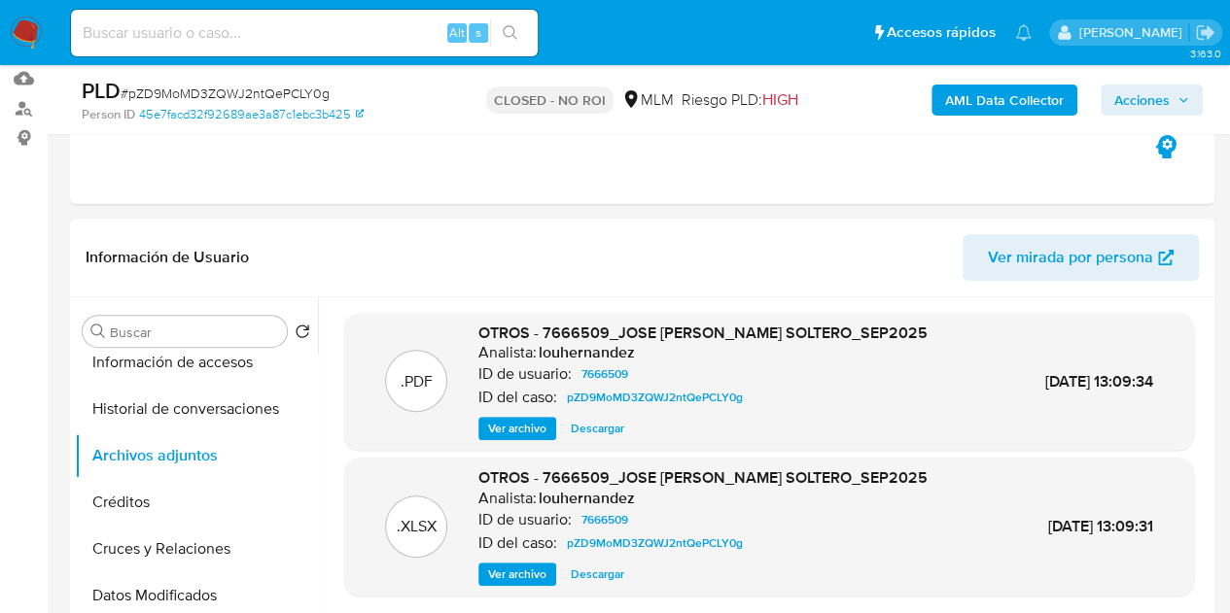
scroll to position [97, 0]
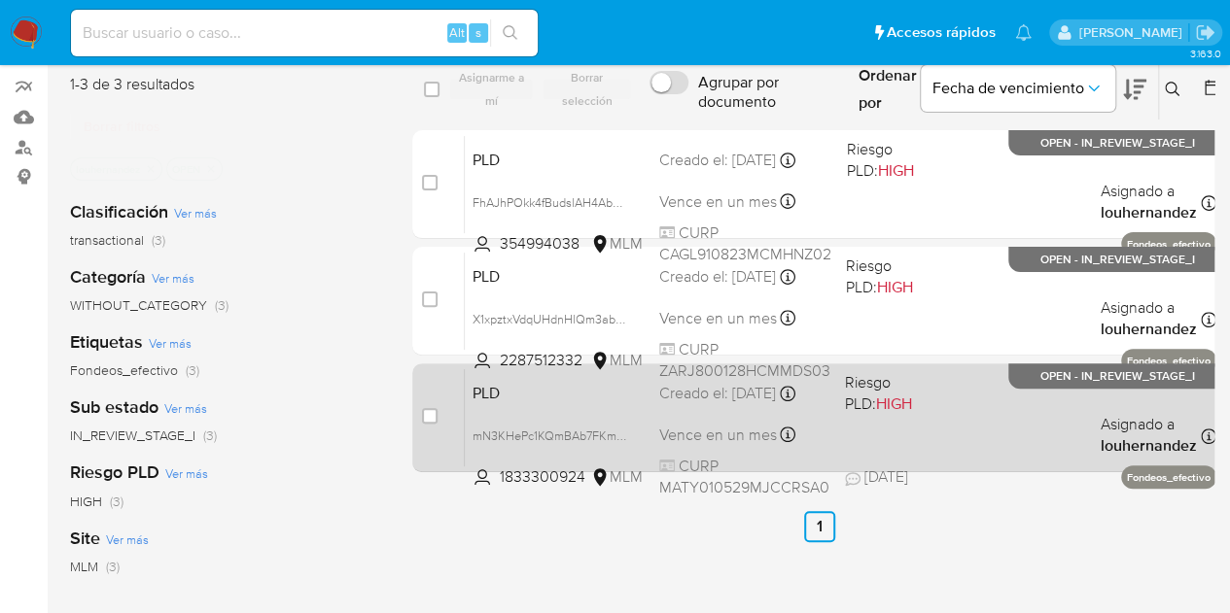
scroll to position [194, 0]
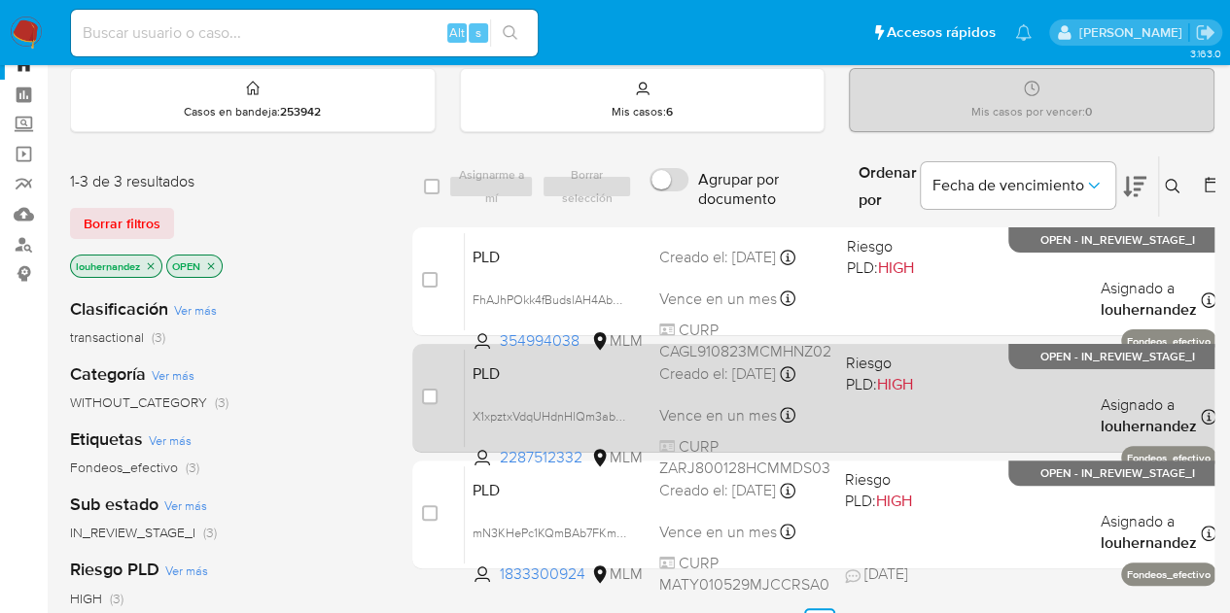
scroll to position [97, 0]
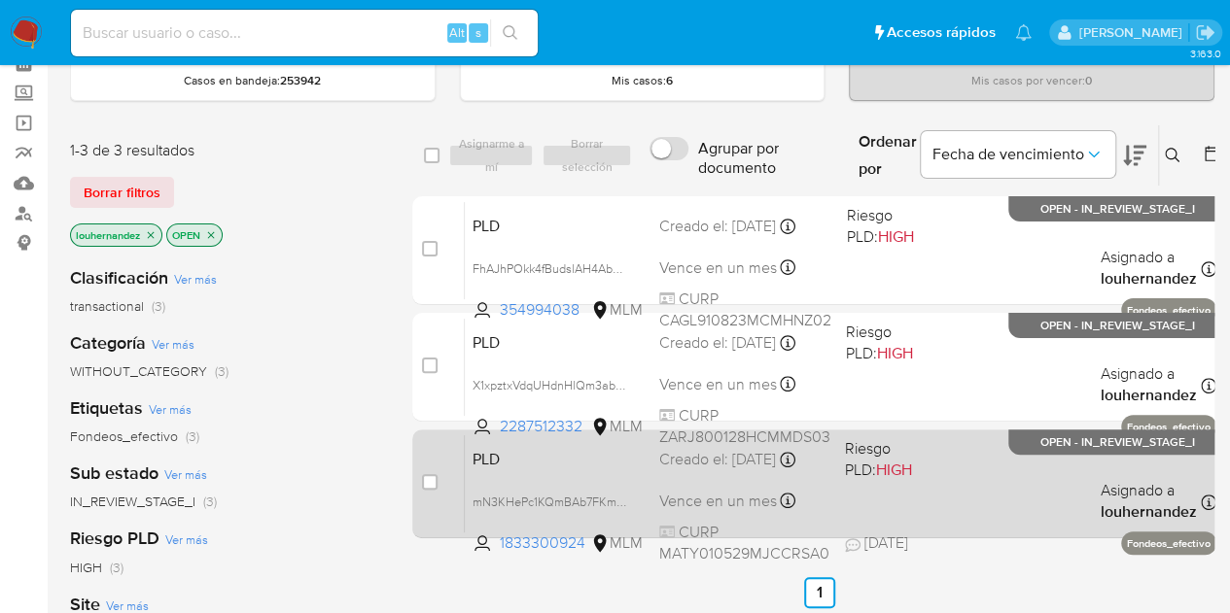
click at [780, 452] on div "Creado el: [DATE] Creado el: [DATE] 02:07:51" at bounding box center [744, 459] width 170 height 21
click at [694, 471] on div "Creado el: [DATE] Creado el: [DATE] 02:07:51" at bounding box center [744, 459] width 170 height 21
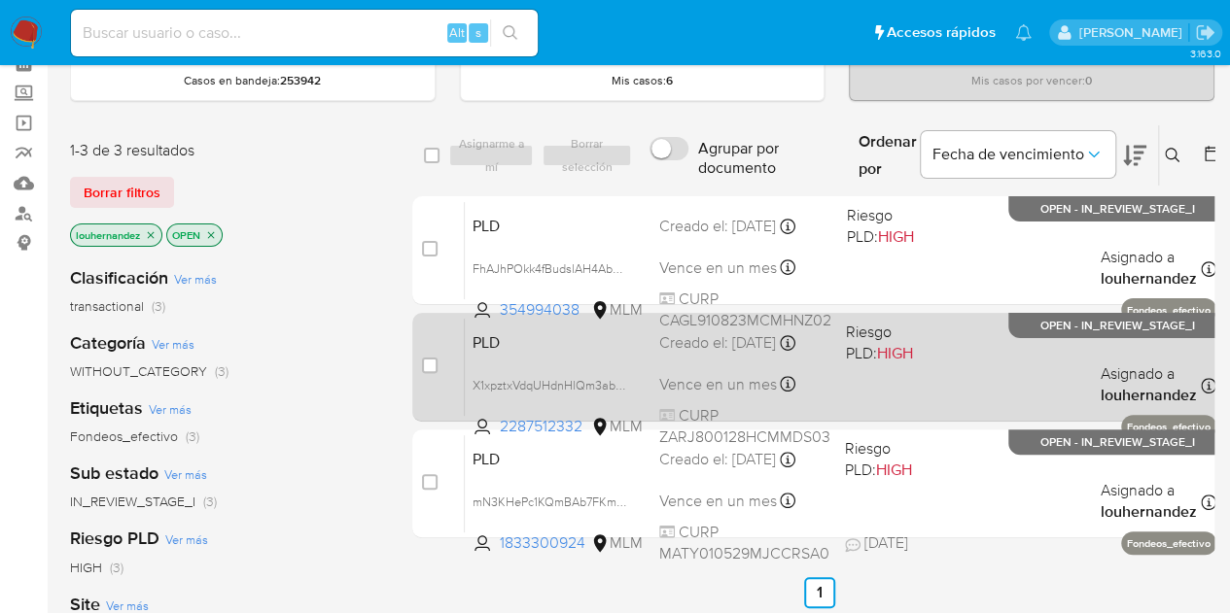
click at [768, 378] on span "Vence en un mes" at bounding box center [718, 384] width 118 height 21
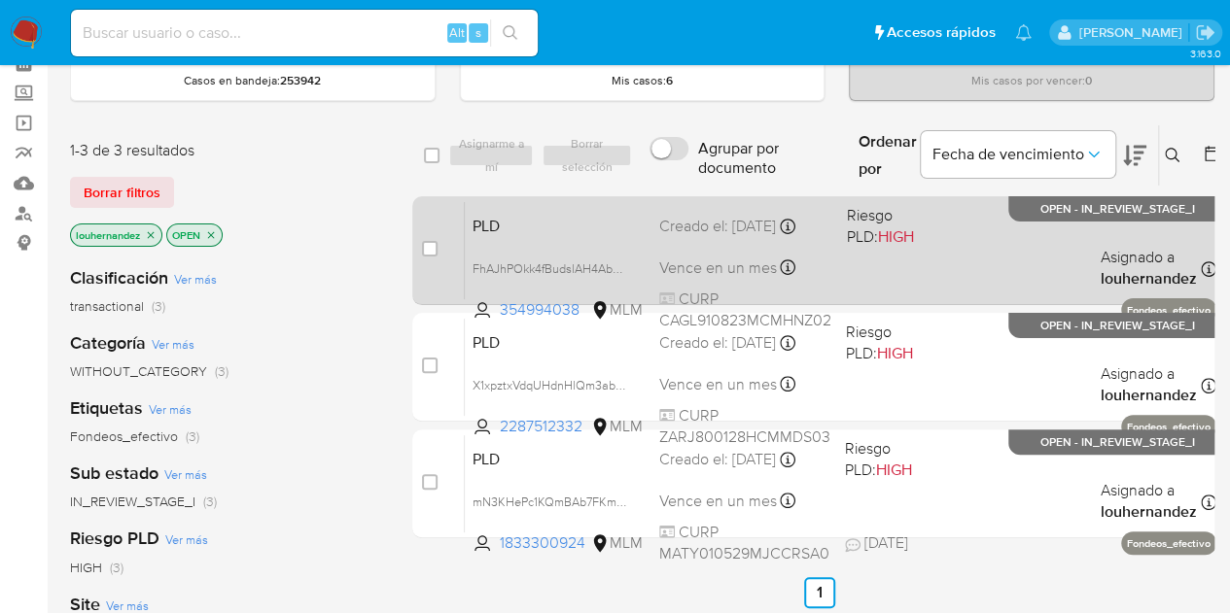
click at [891, 266] on span at bounding box center [902, 268] width 111 height 4
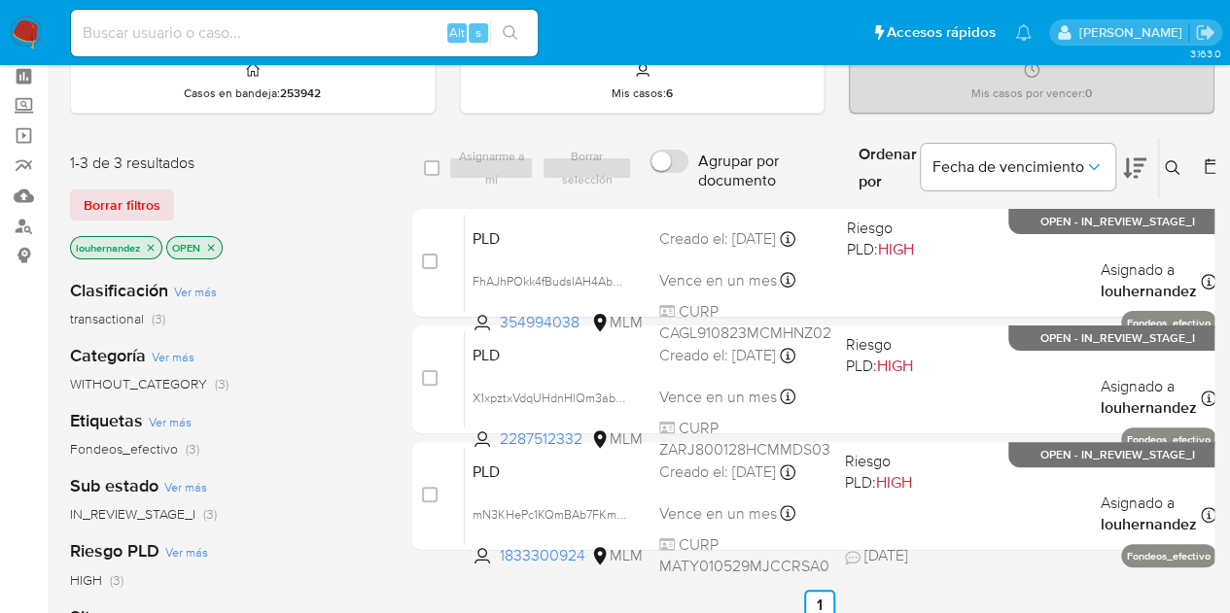
scroll to position [194, 0]
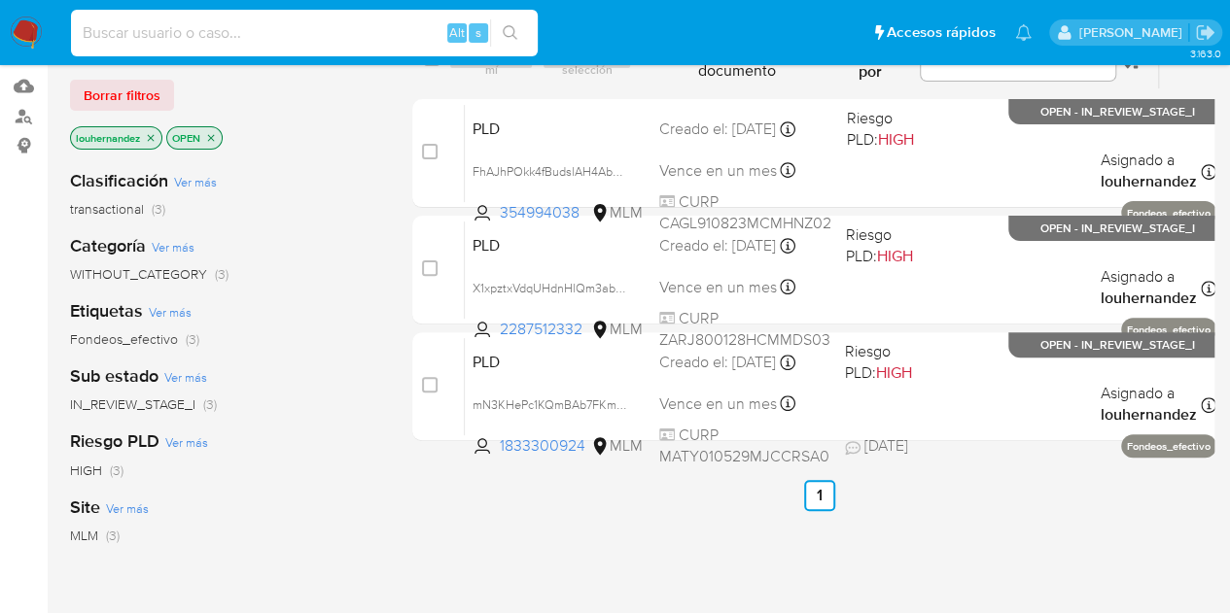
click at [239, 36] on input at bounding box center [304, 32] width 467 height 25
paste input "779687052"
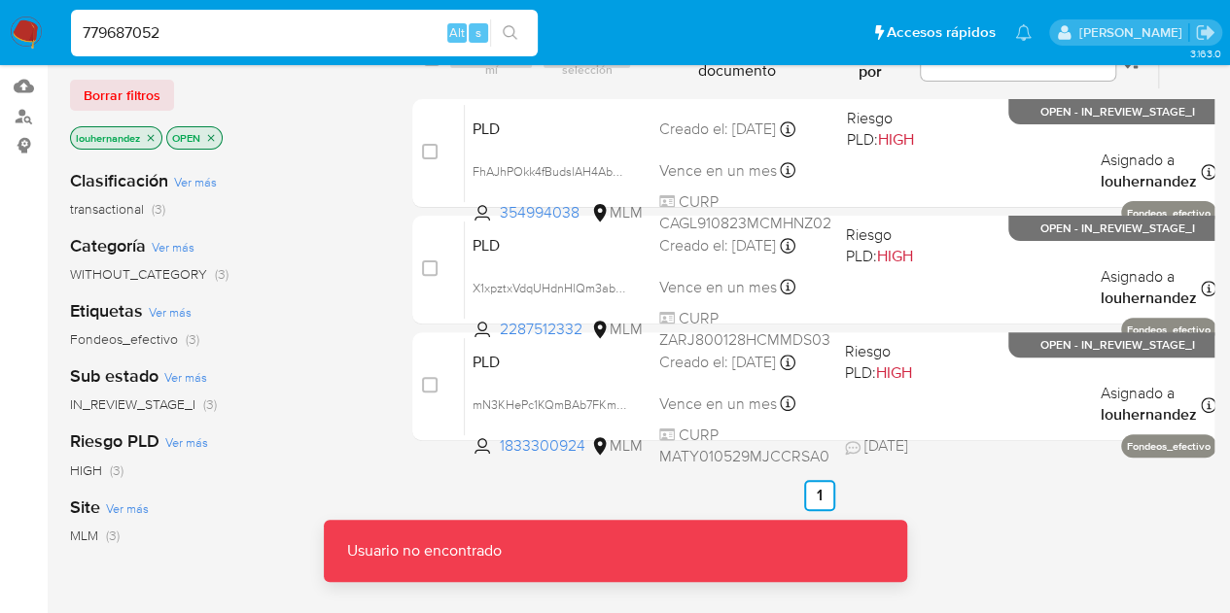
click at [260, 22] on input "779687052" at bounding box center [304, 32] width 467 height 25
type input "779687052"
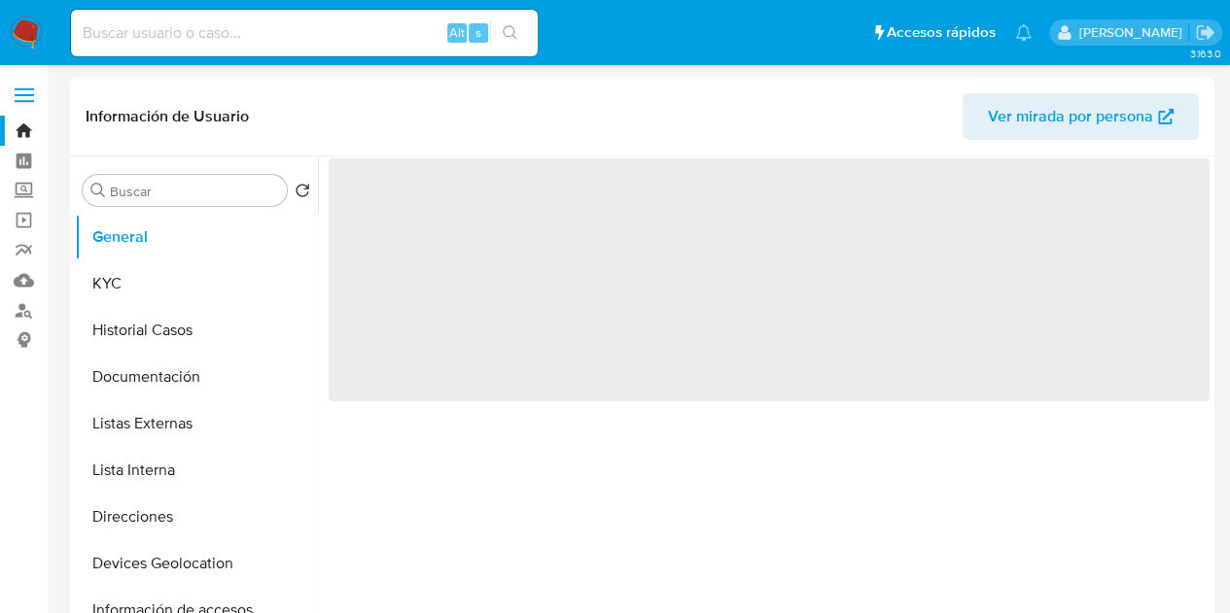
select select "10"
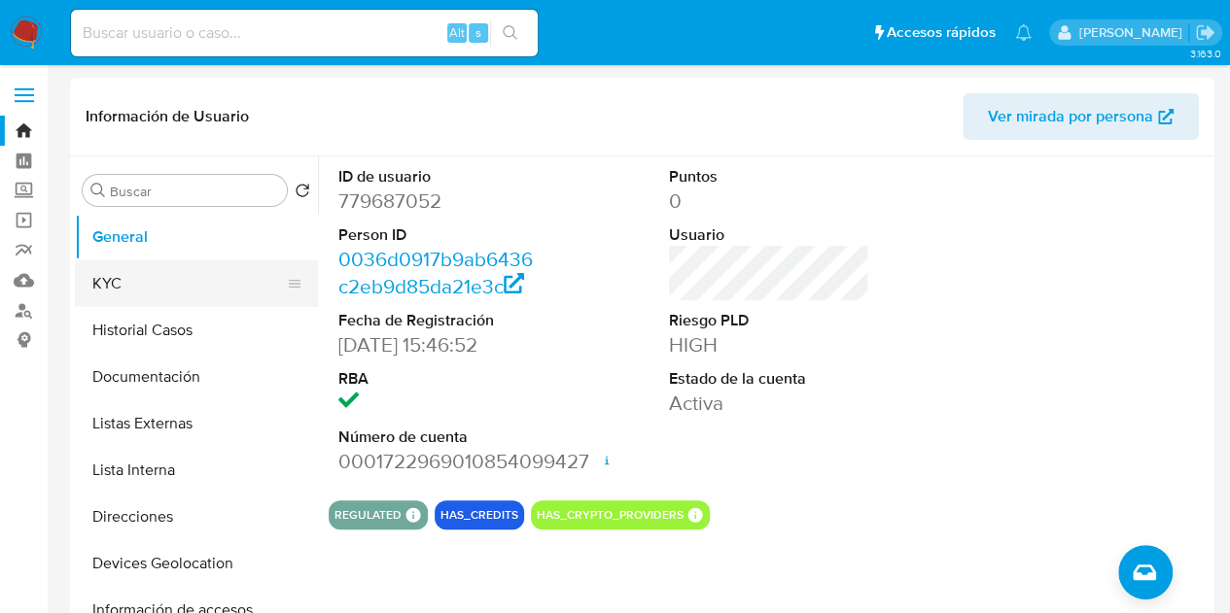
click at [187, 294] on button "KYC" at bounding box center [188, 284] width 227 height 47
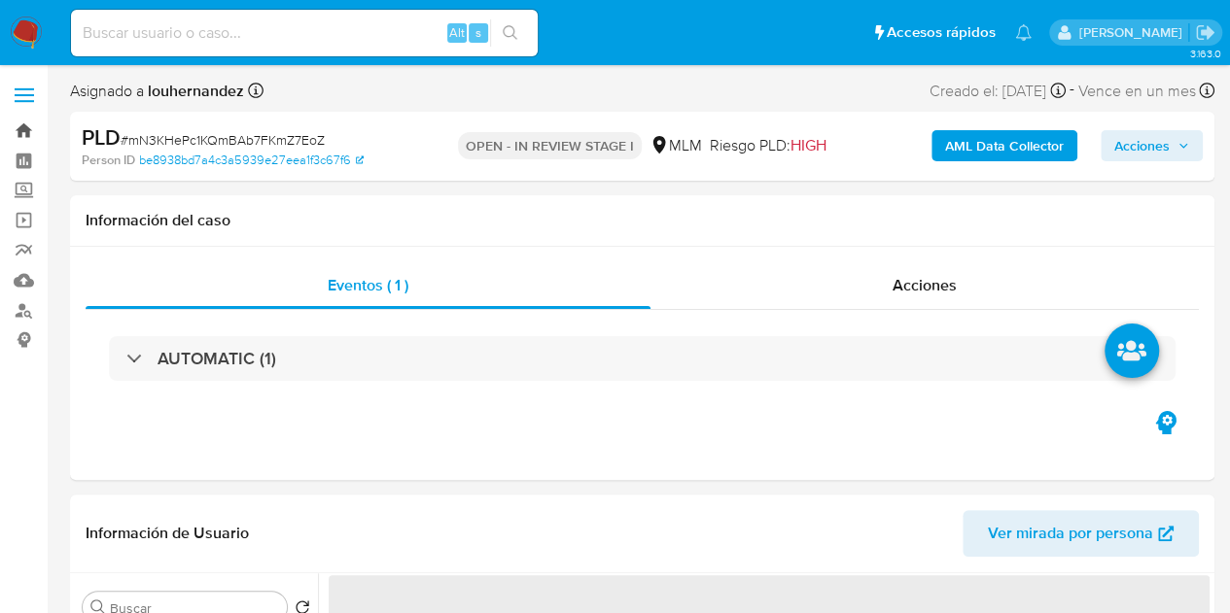
click at [17, 127] on link "Bandeja" at bounding box center [115, 131] width 231 height 30
select select "10"
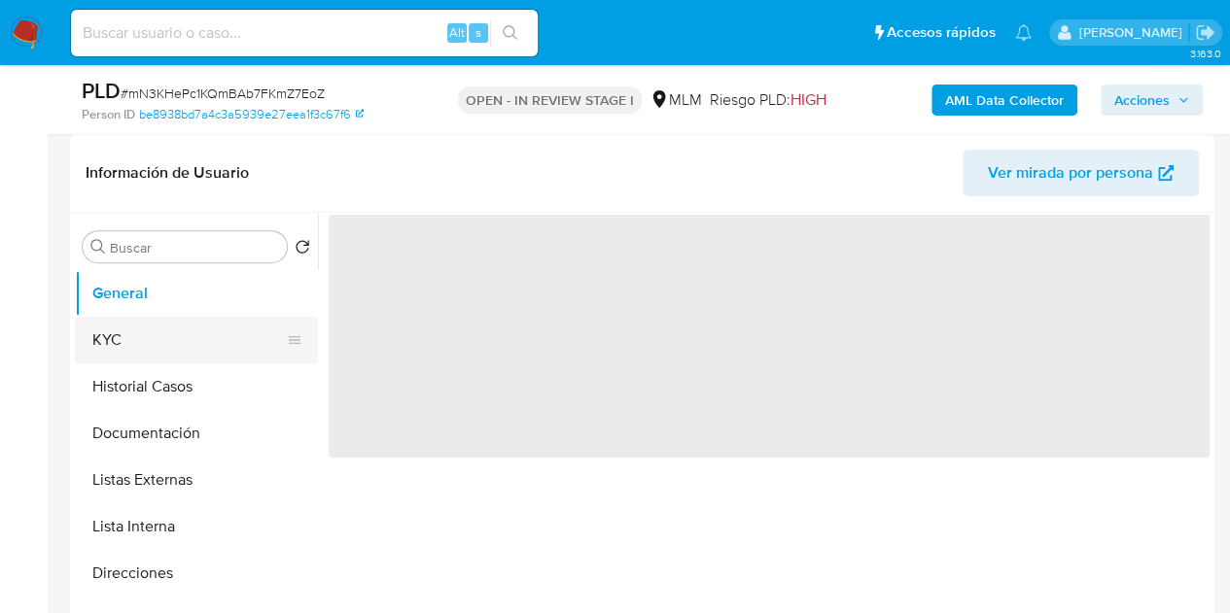
click at [210, 355] on button "KYC" at bounding box center [188, 340] width 227 height 47
select select "10"
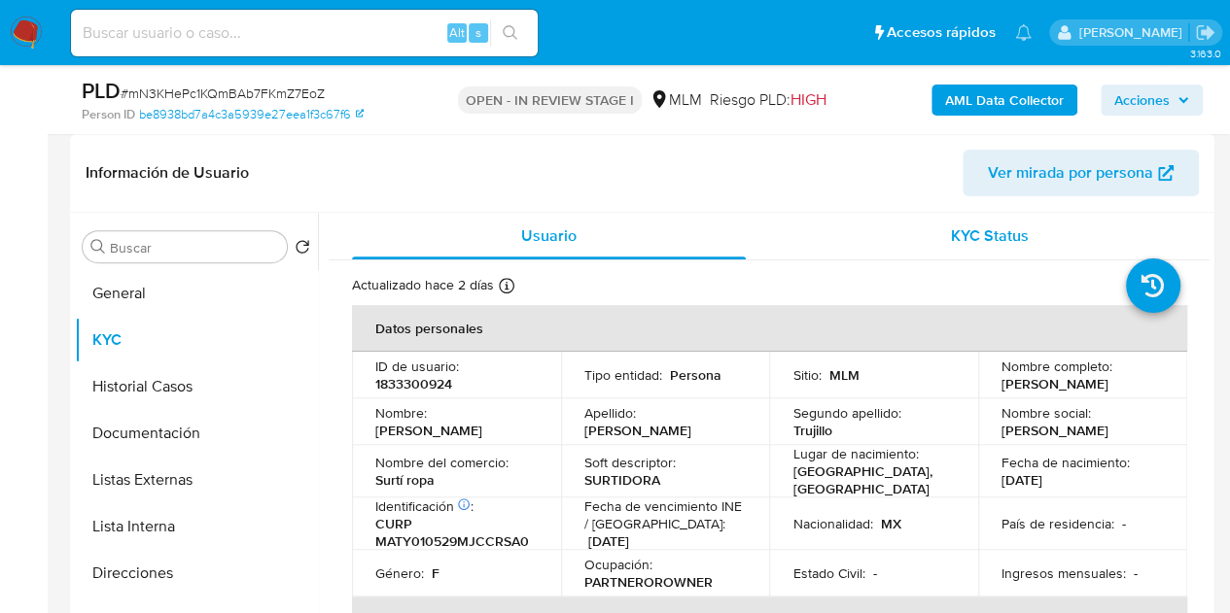
click at [1053, 219] on div "KYC Status" at bounding box center [989, 236] width 394 height 47
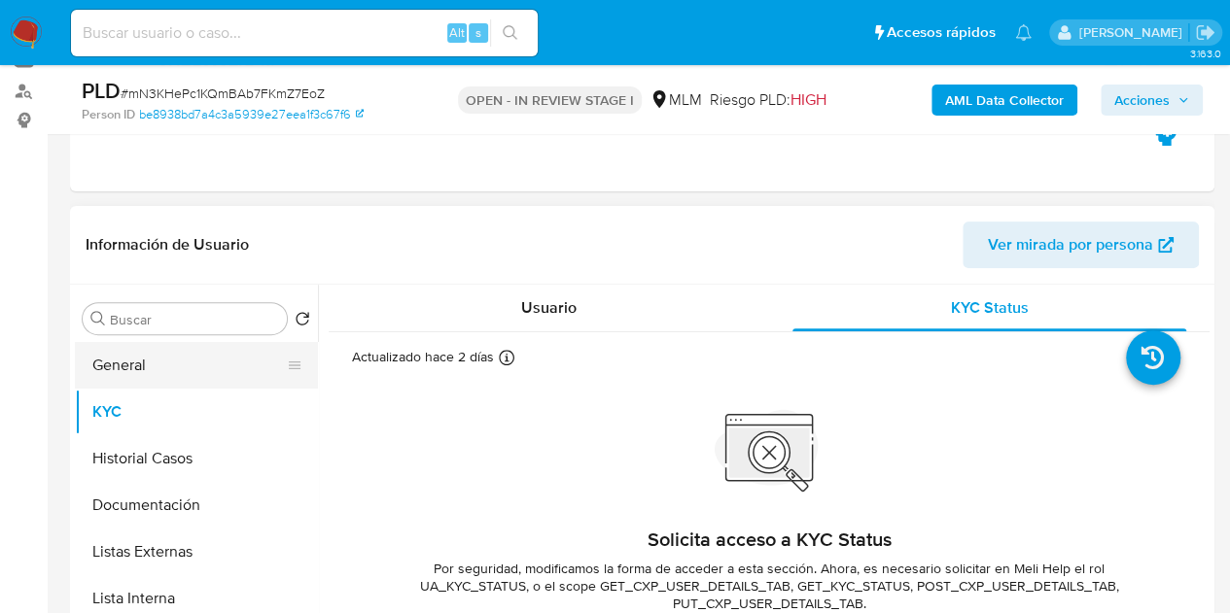
scroll to position [194, 0]
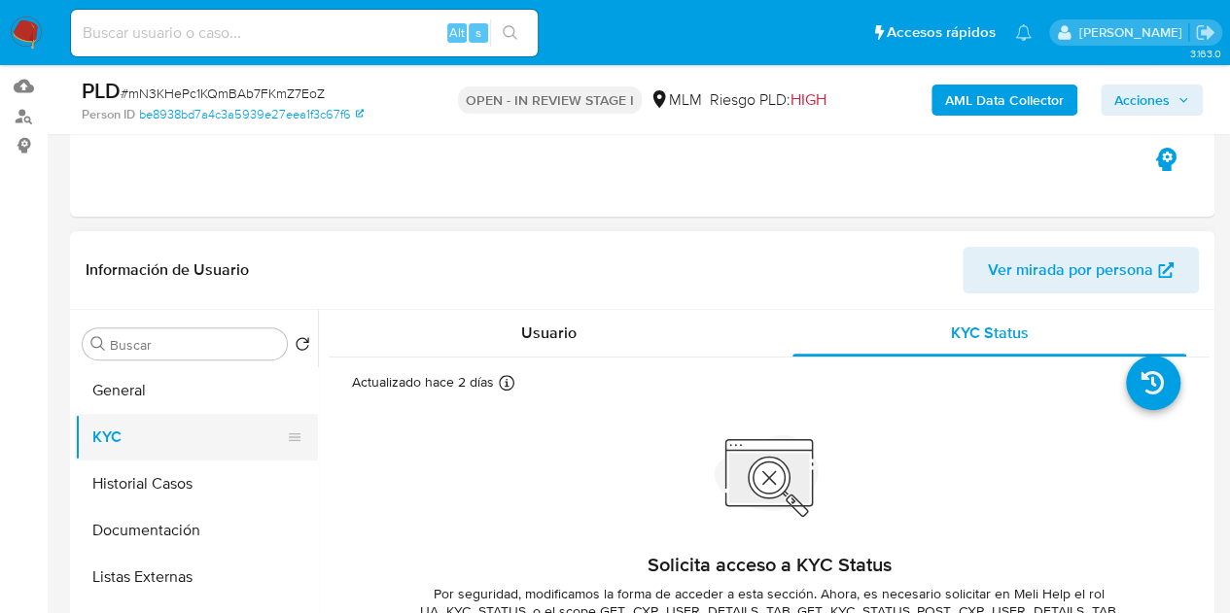
click at [155, 436] on button "KYC" at bounding box center [188, 437] width 227 height 47
click at [543, 335] on span "Usuario" at bounding box center [548, 333] width 55 height 22
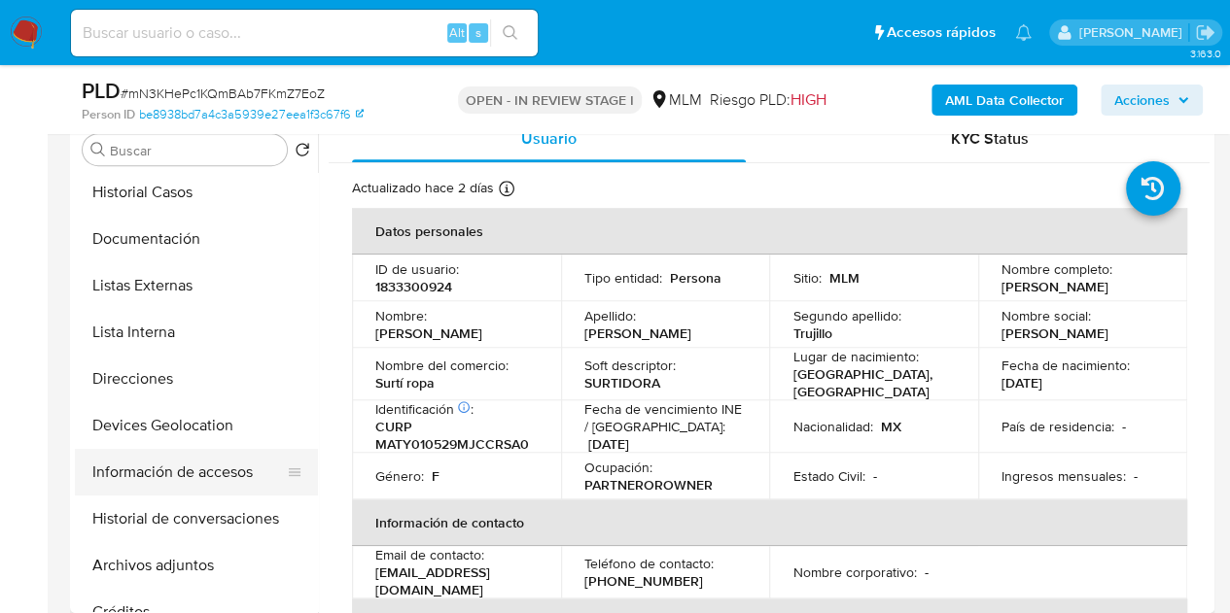
scroll to position [0, 0]
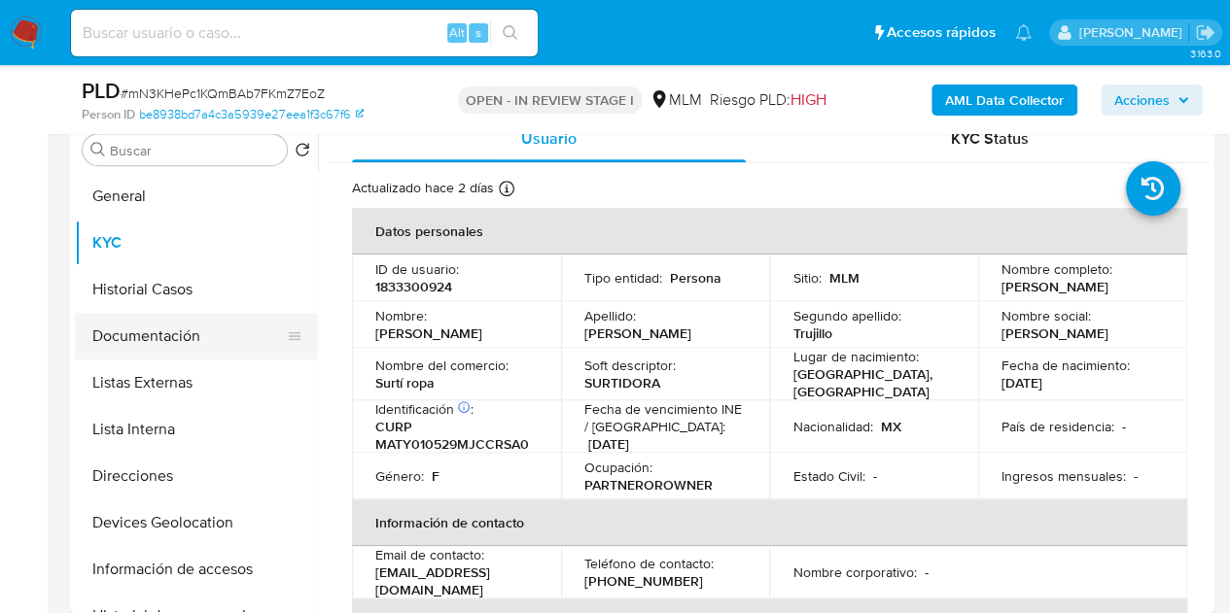
click at [153, 339] on button "Documentación" at bounding box center [188, 336] width 227 height 47
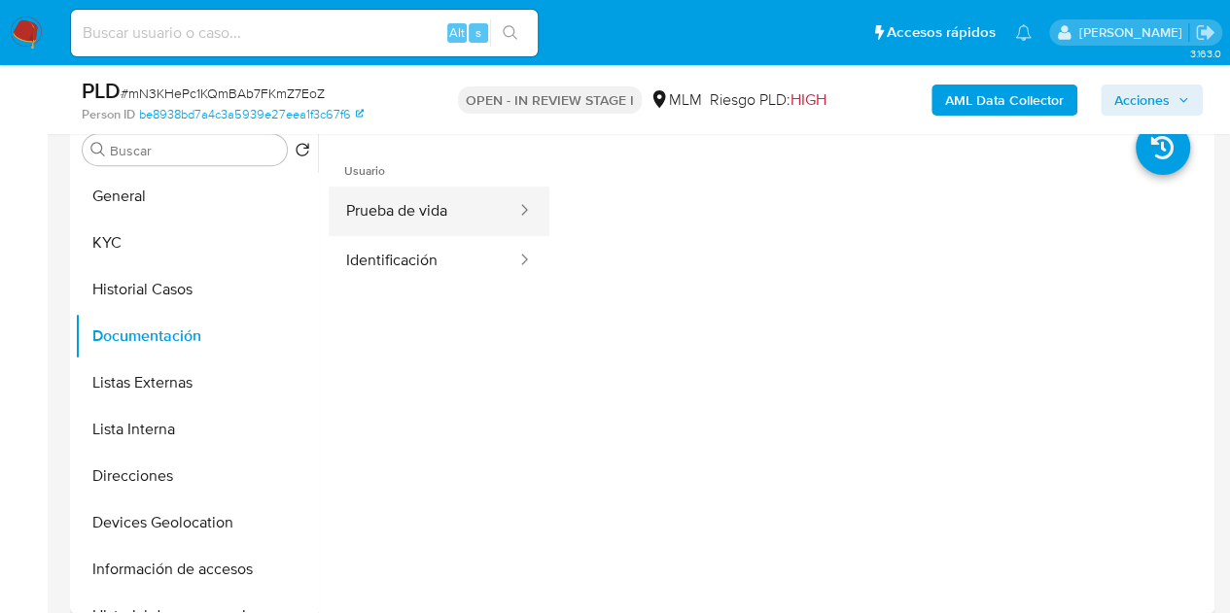
click at [455, 213] on button "Prueba de vida" at bounding box center [424, 212] width 190 height 50
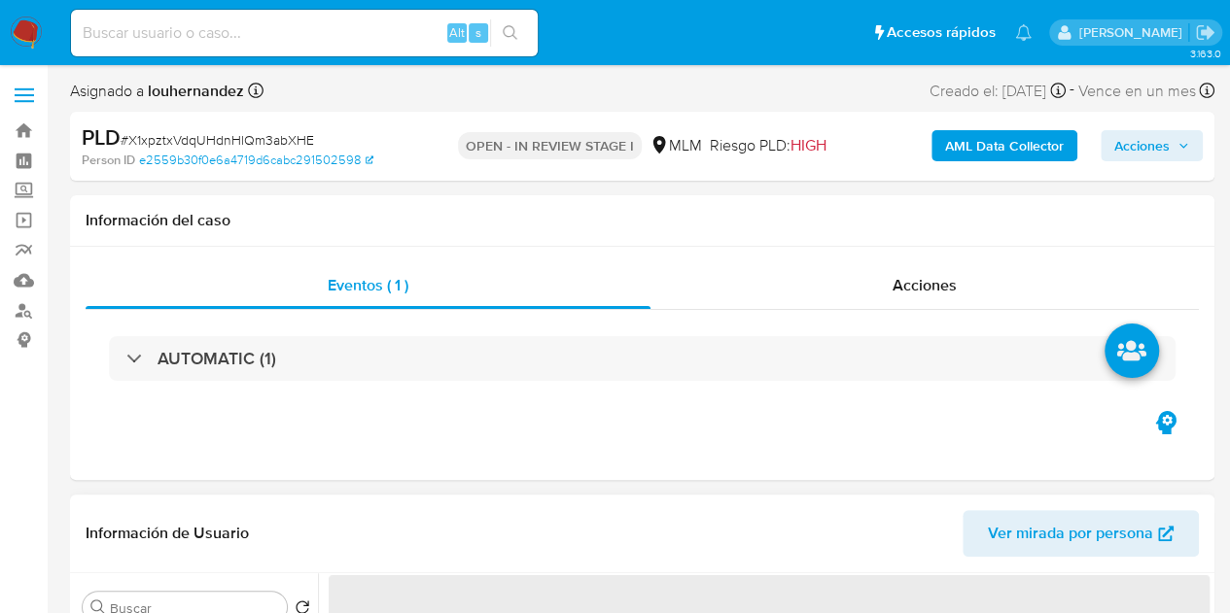
select select "10"
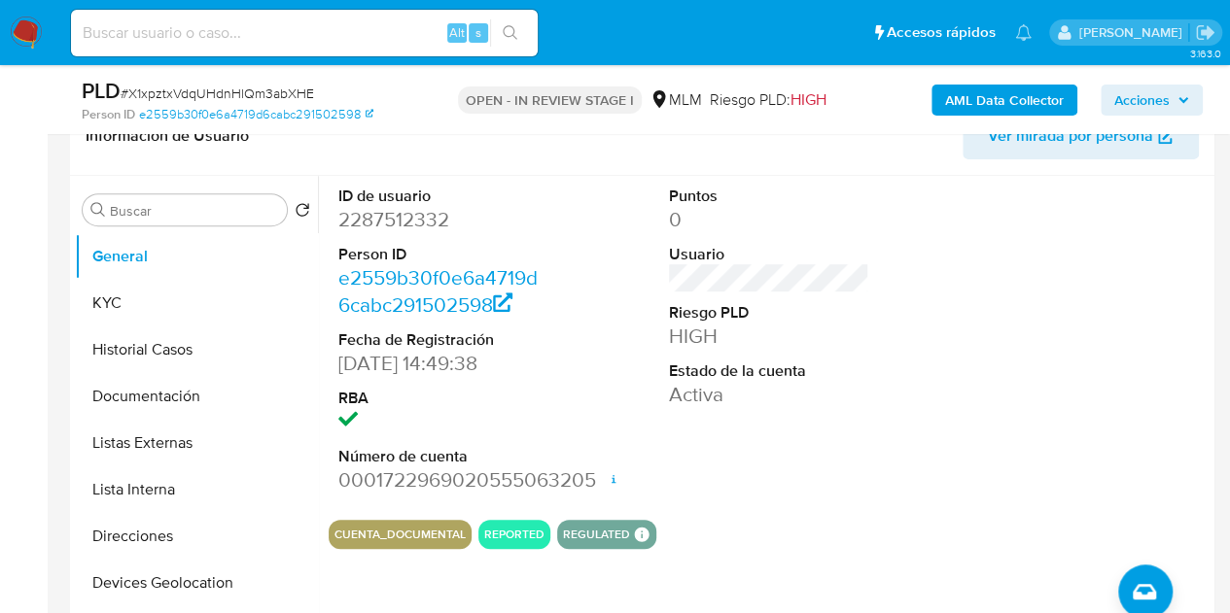
scroll to position [194, 0]
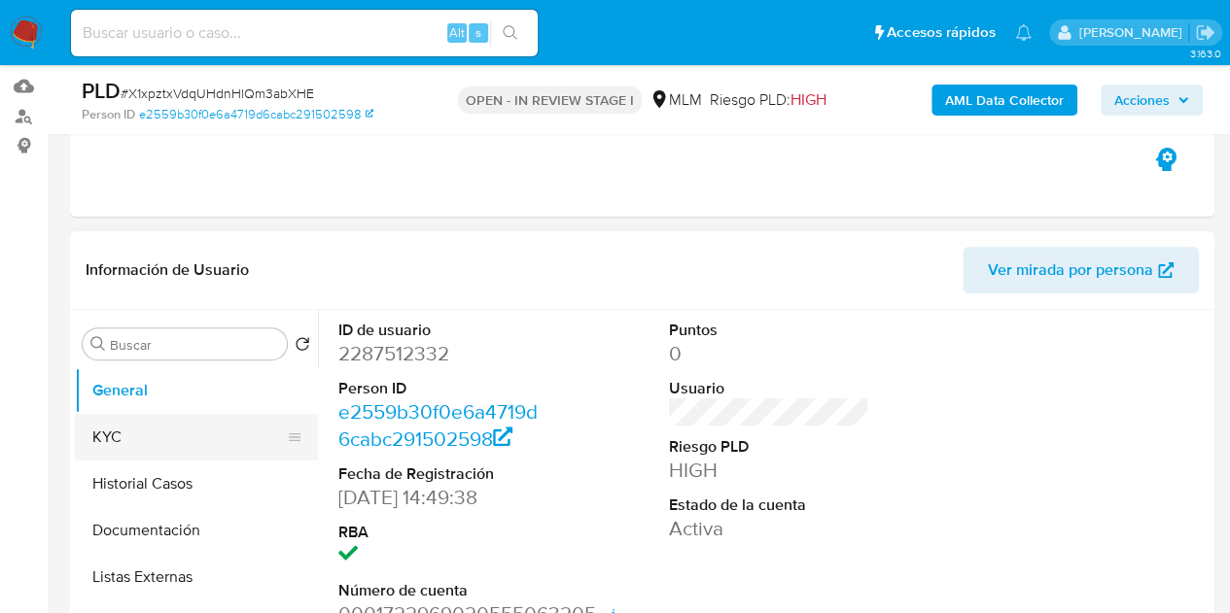
click at [206, 435] on button "KYC" at bounding box center [188, 437] width 227 height 47
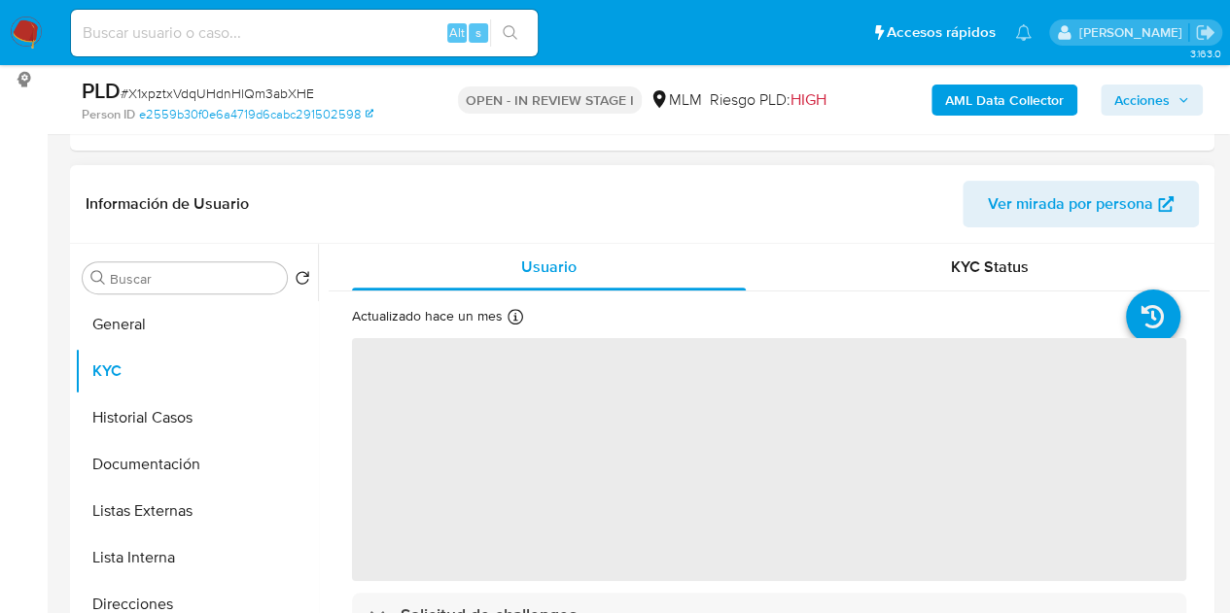
scroll to position [292, 0]
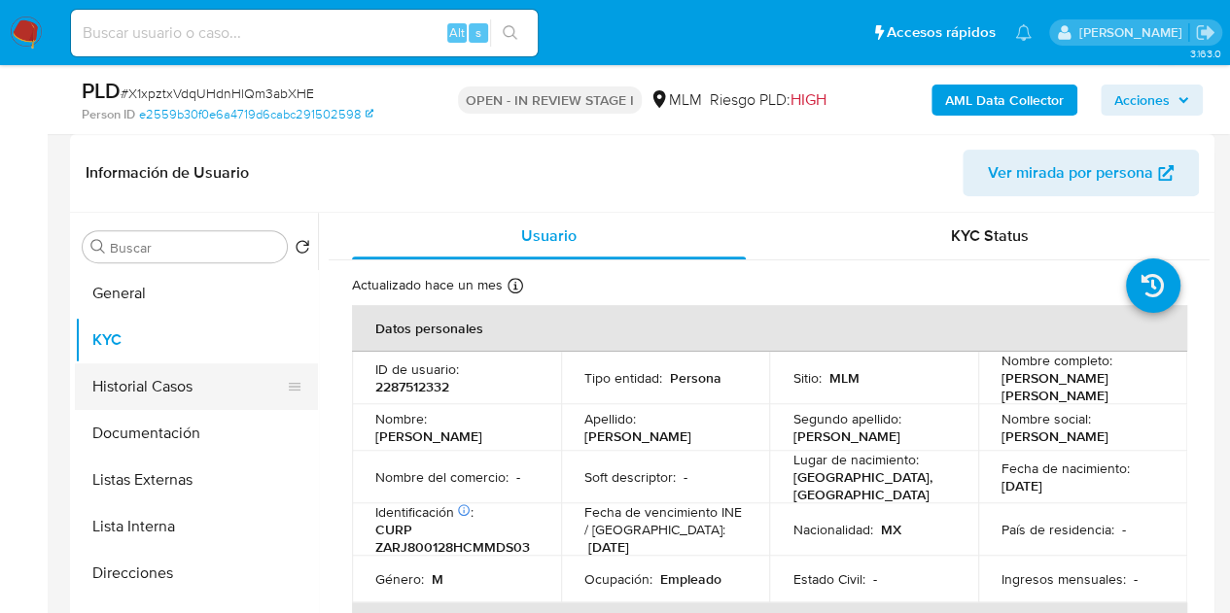
click at [165, 384] on button "Historial Casos" at bounding box center [188, 387] width 227 height 47
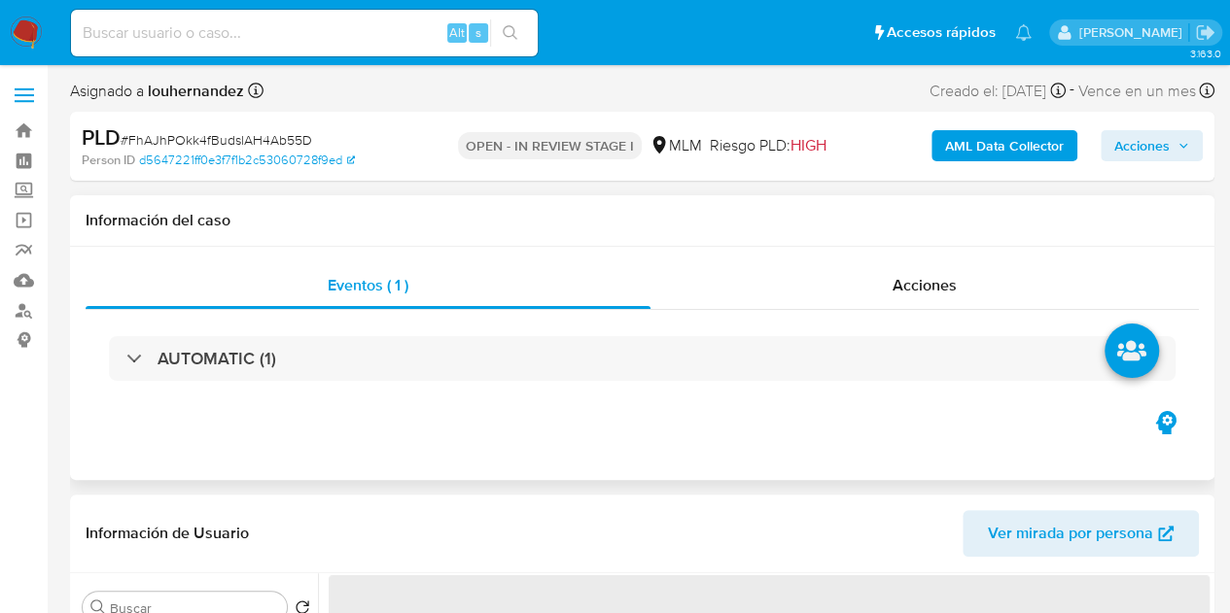
select select "10"
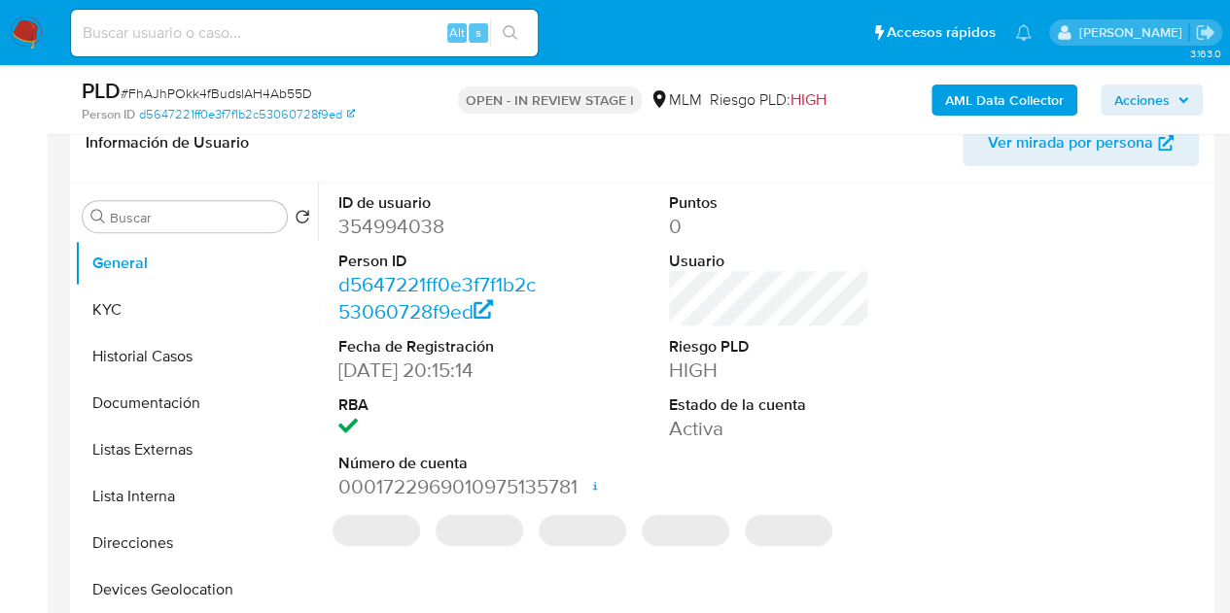
scroll to position [292, 0]
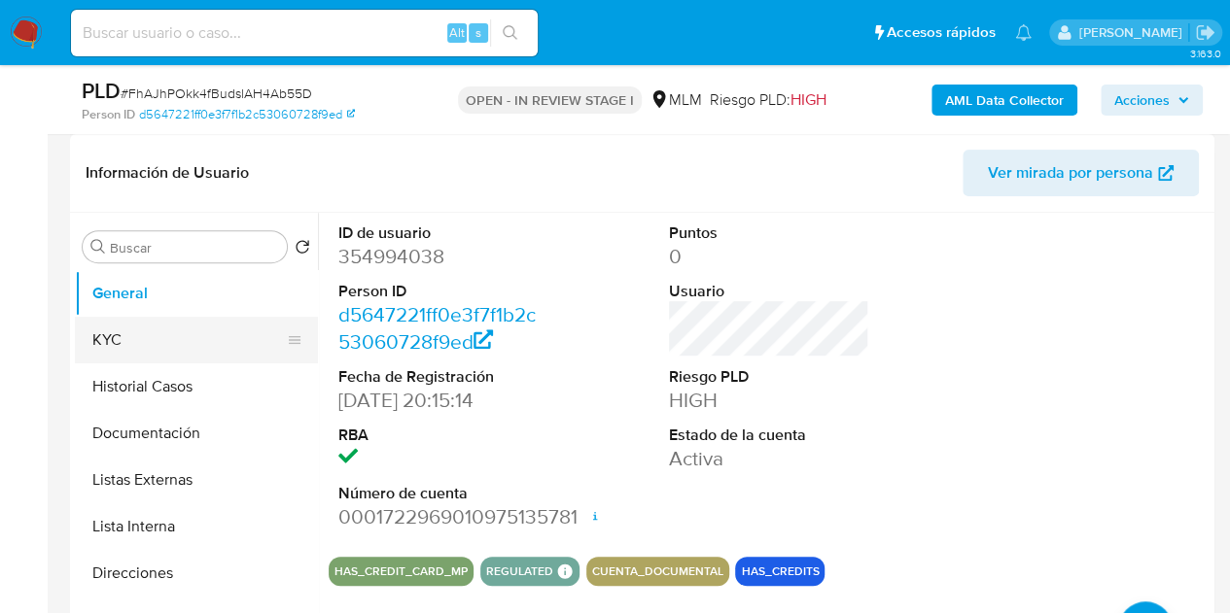
click at [197, 337] on button "KYC" at bounding box center [188, 340] width 227 height 47
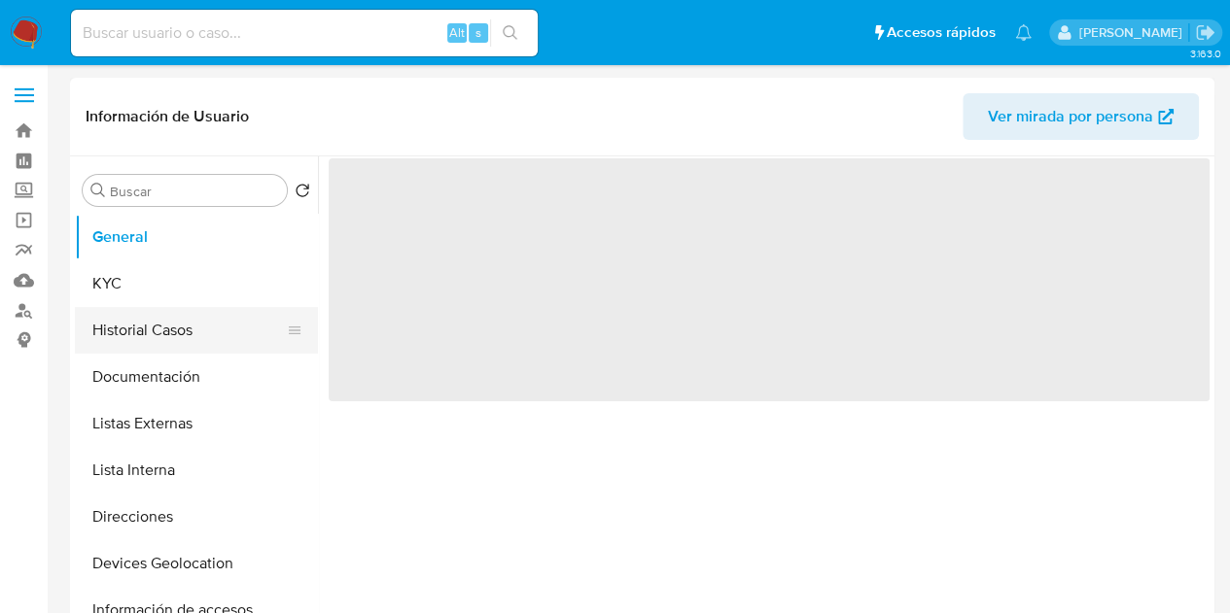
select select "10"
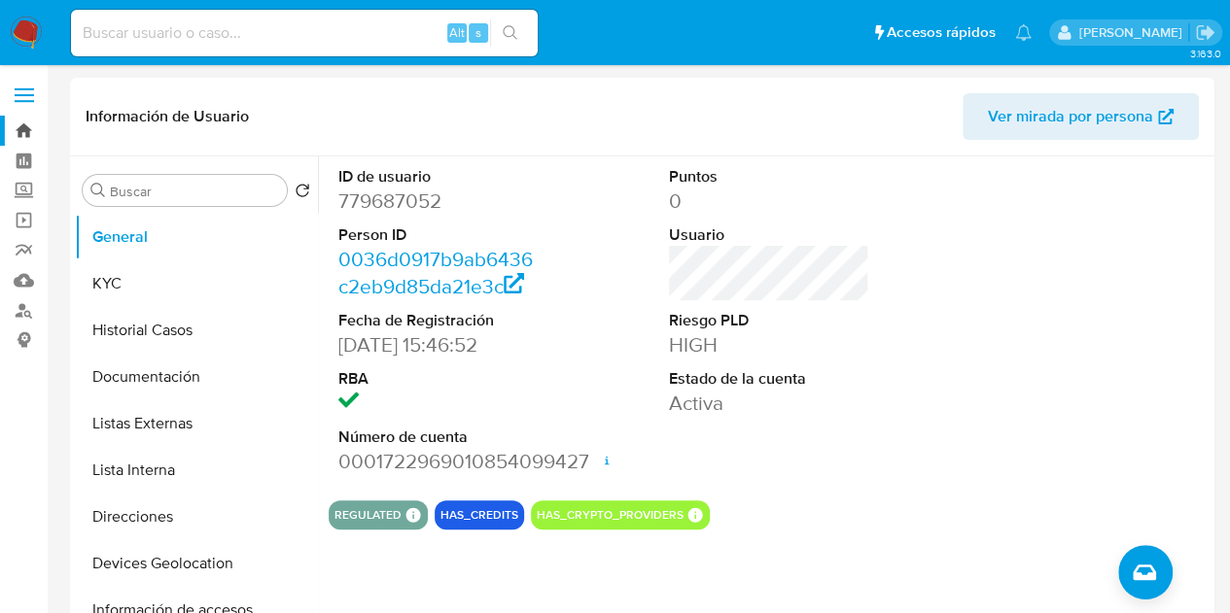
click at [25, 127] on link "Bandeja" at bounding box center [115, 131] width 231 height 30
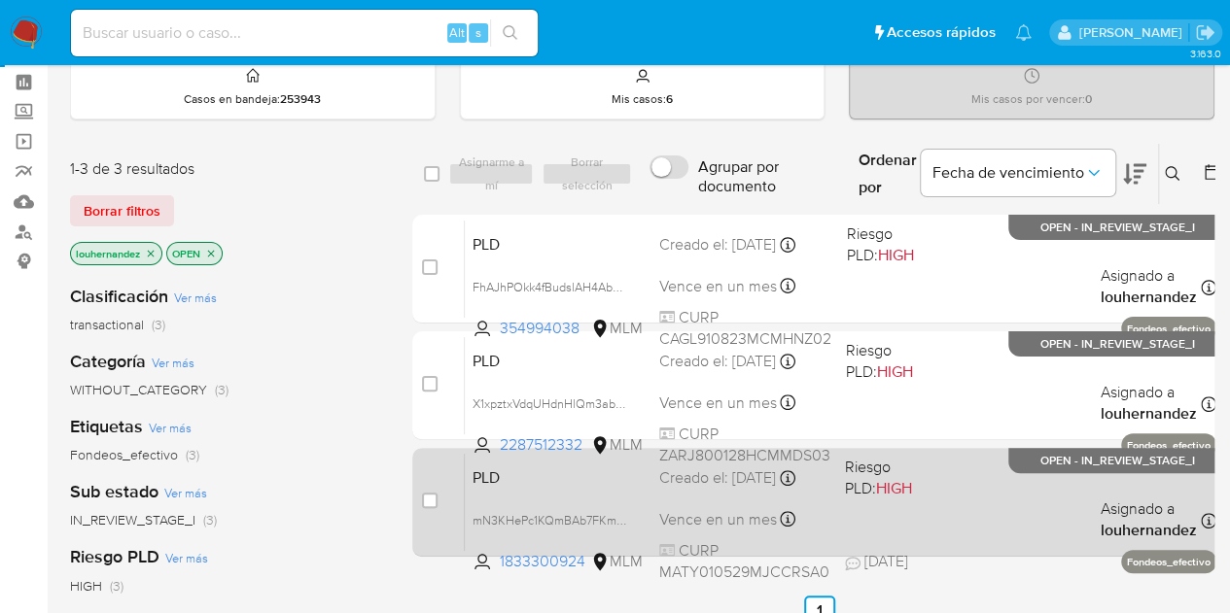
scroll to position [97, 0]
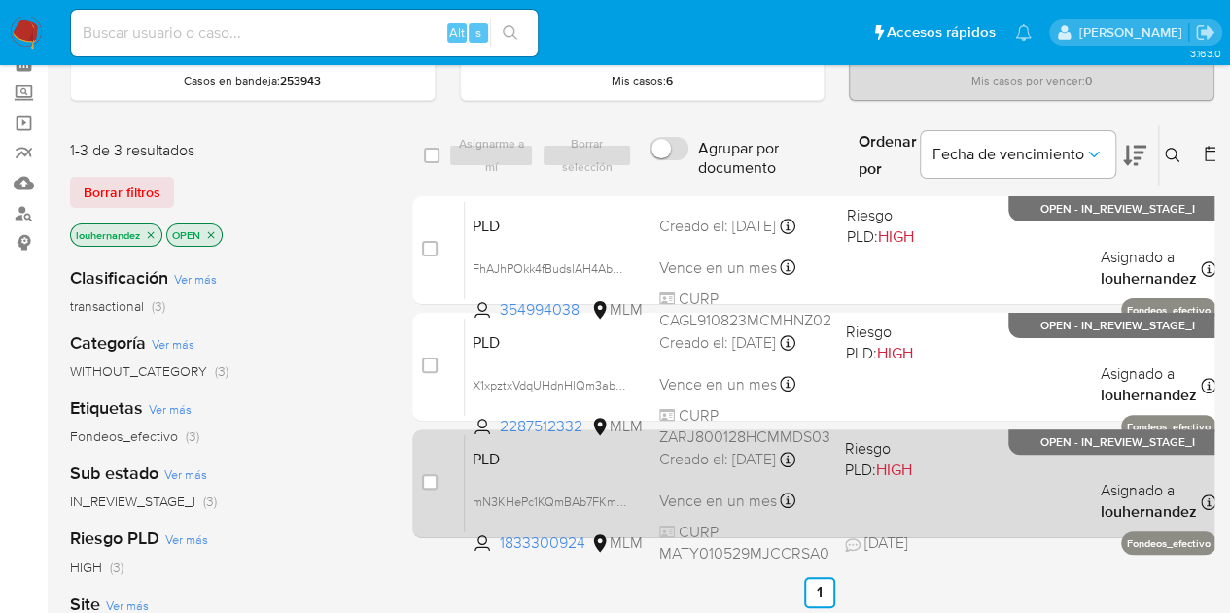
click at [715, 482] on div "PLD mN3KHePc1KQmBAb7FKmZ7EoZ 1833300924 MLM Riesgo PLD: HIGH Creado el: 12/09/2…" at bounding box center [840, 484] width 751 height 98
click at [815, 466] on div "Creado el: 12/09/2025 Creado el: 12/09/2025 02:07:51" at bounding box center [744, 459] width 170 height 21
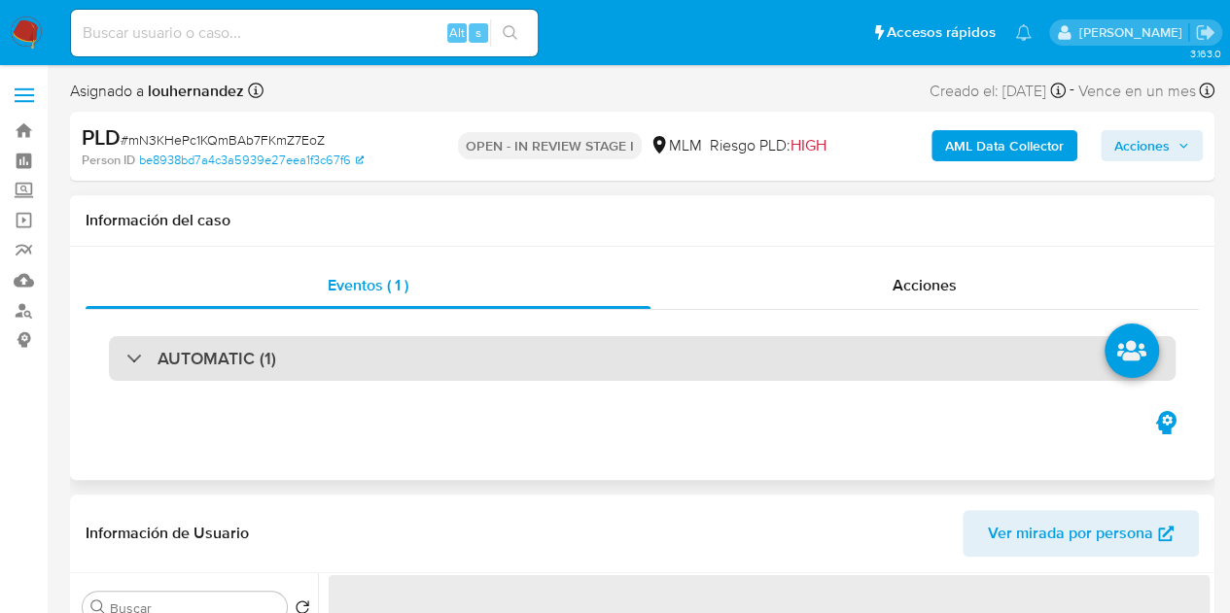
select select "10"
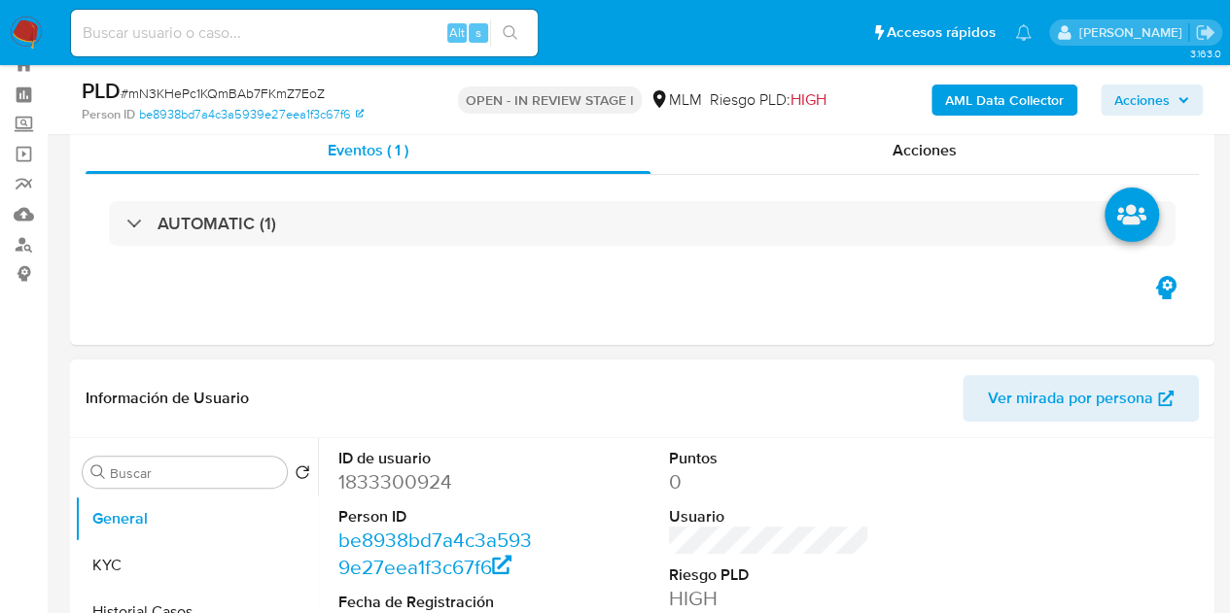
scroll to position [97, 0]
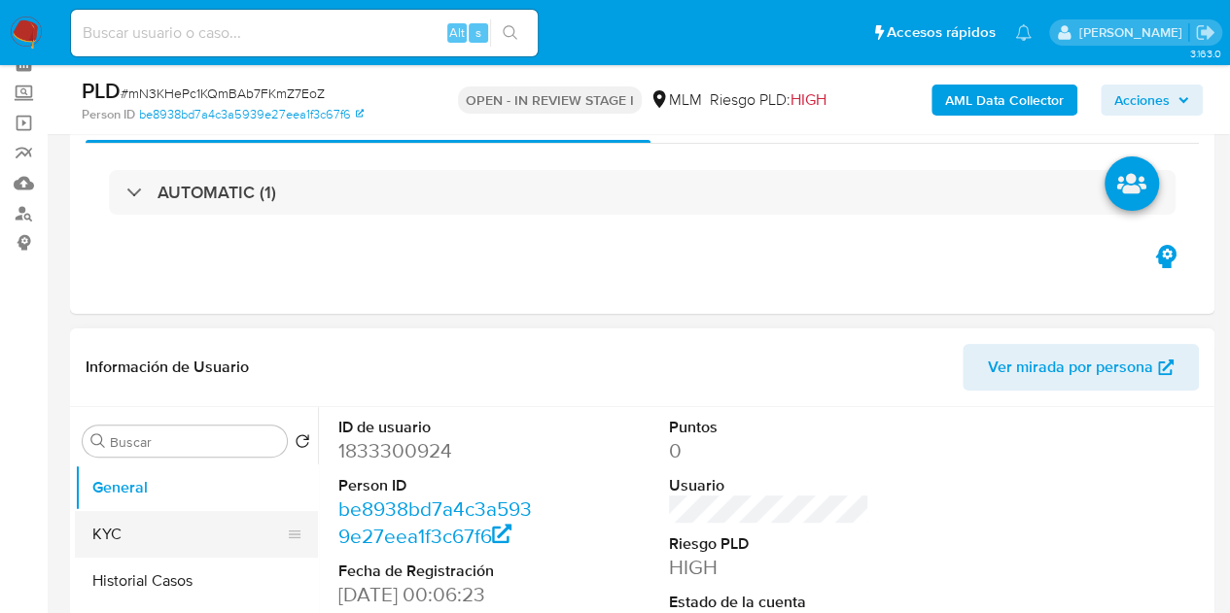
click at [213, 519] on button "KYC" at bounding box center [188, 534] width 227 height 47
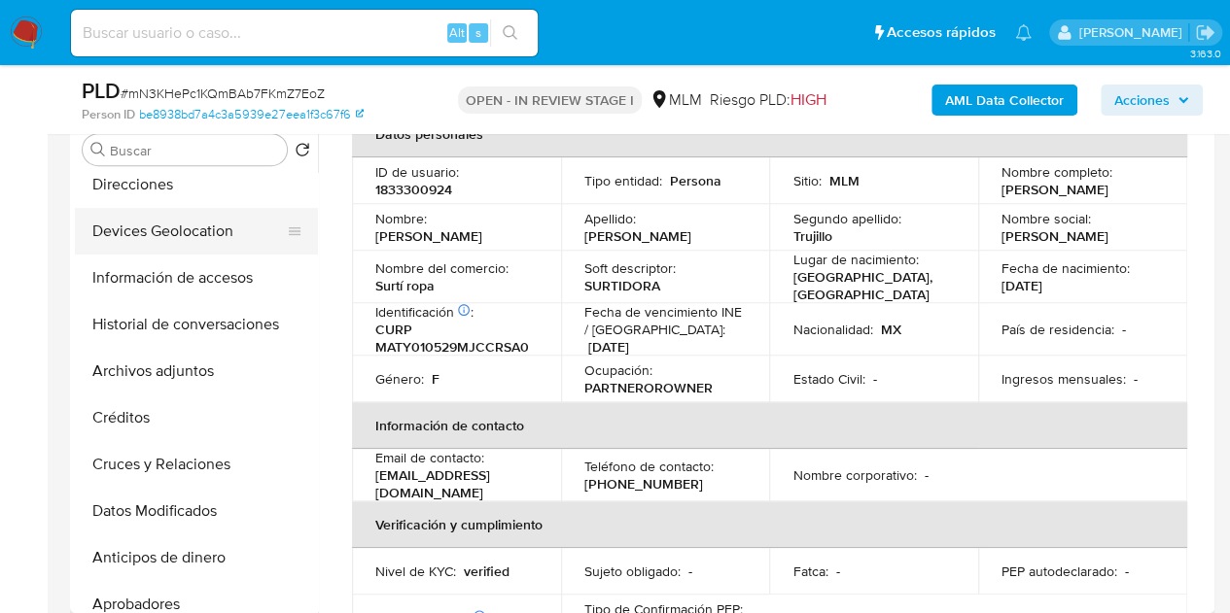
scroll to position [389, 0]
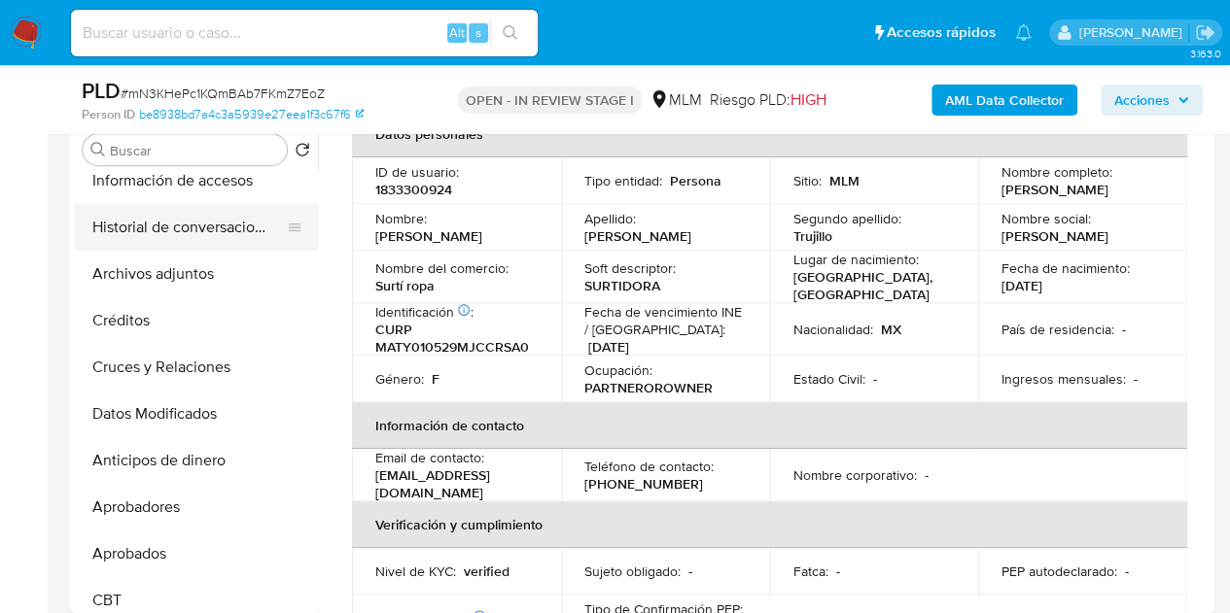
click at [192, 233] on button "Historial de conversaciones" at bounding box center [188, 227] width 227 height 47
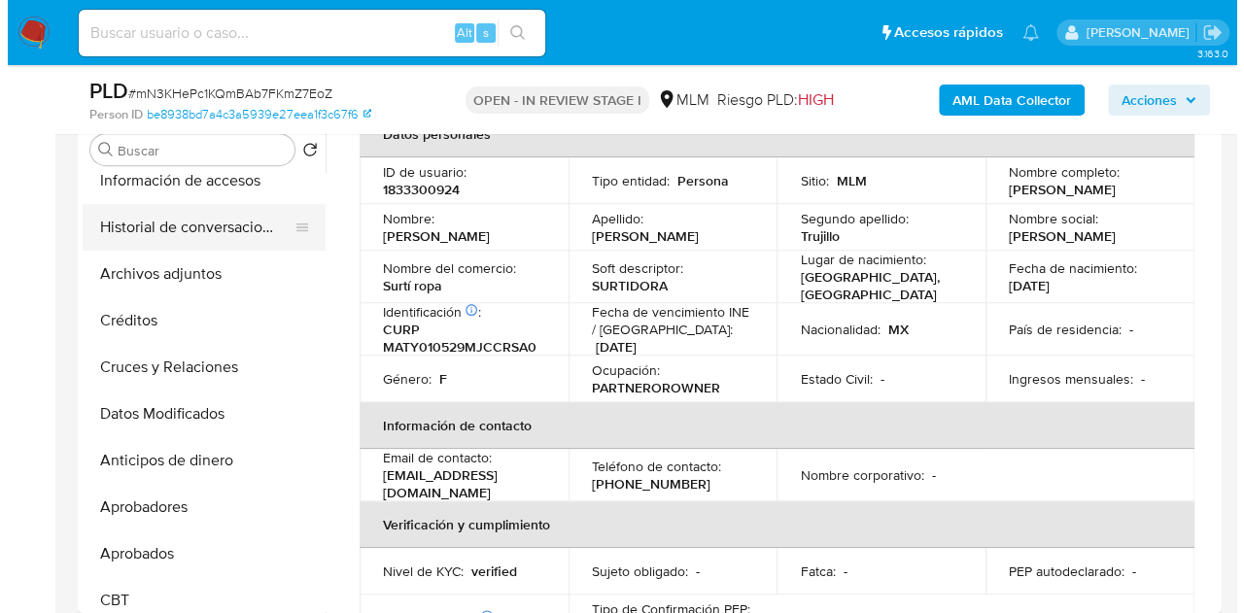
scroll to position [0, 0]
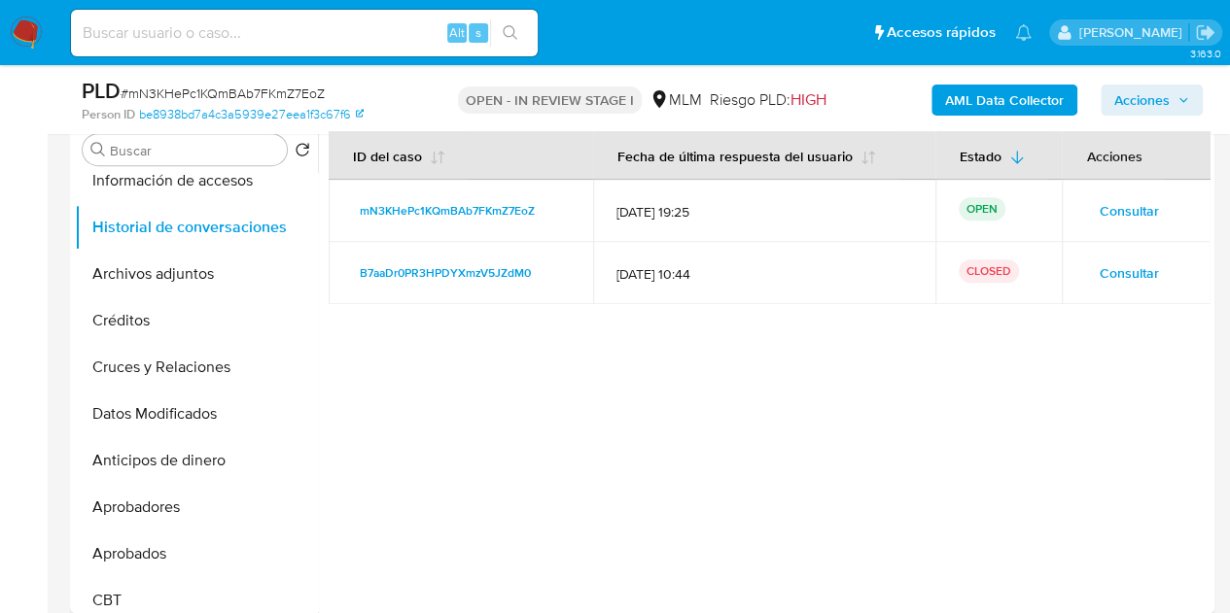
click at [1117, 207] on span "Consultar" at bounding box center [1128, 210] width 59 height 27
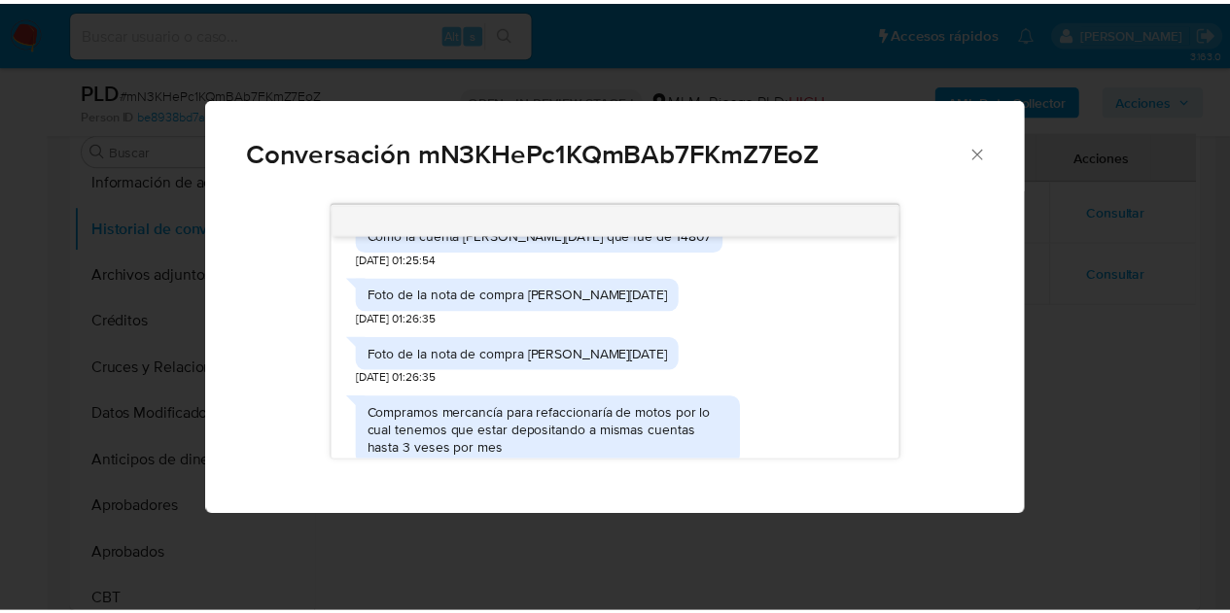
scroll to position [655, 0]
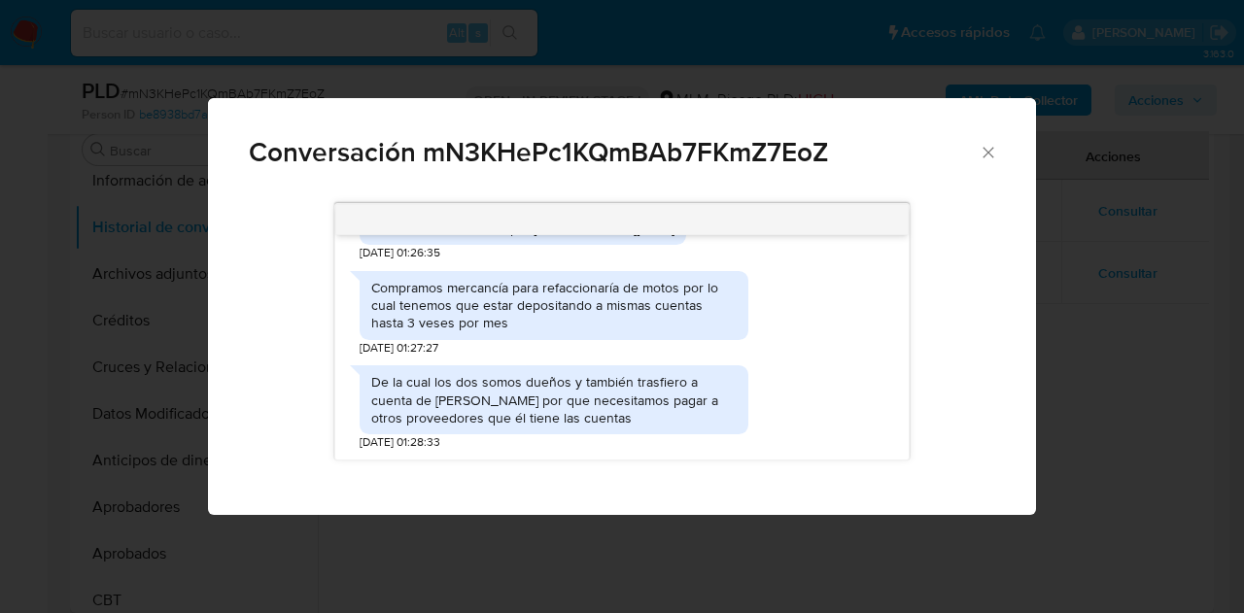
click at [991, 153] on icon "Cerrar" at bounding box center [988, 152] width 19 height 19
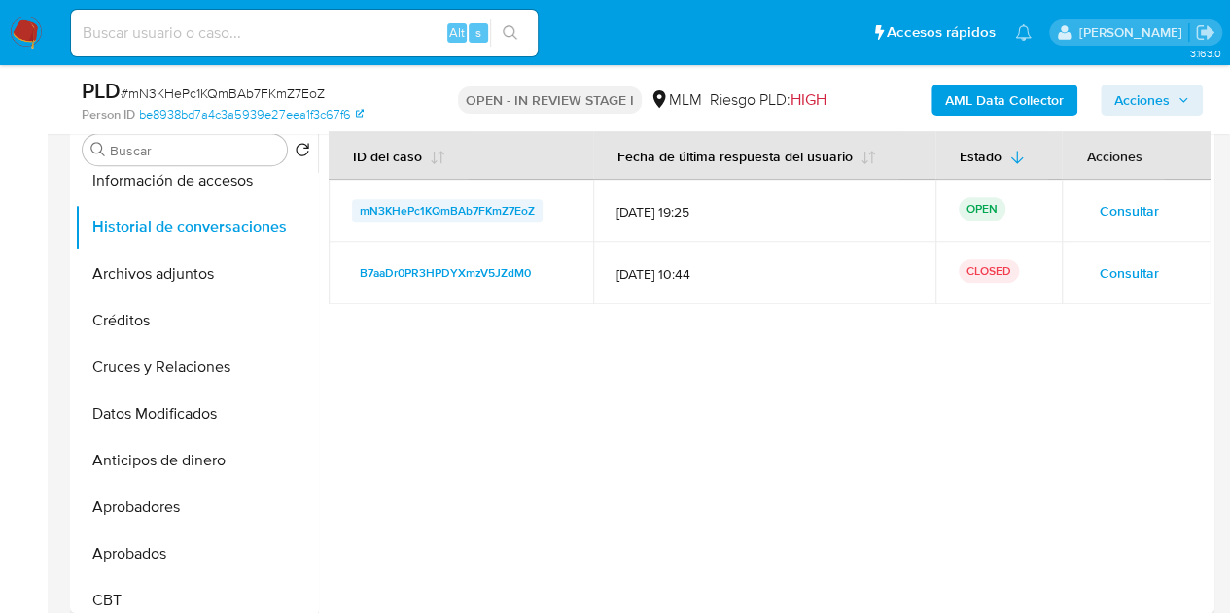
click at [430, 205] on span "mN3KHePc1KQmBAb7FKmZ7EoZ" at bounding box center [447, 210] width 175 height 23
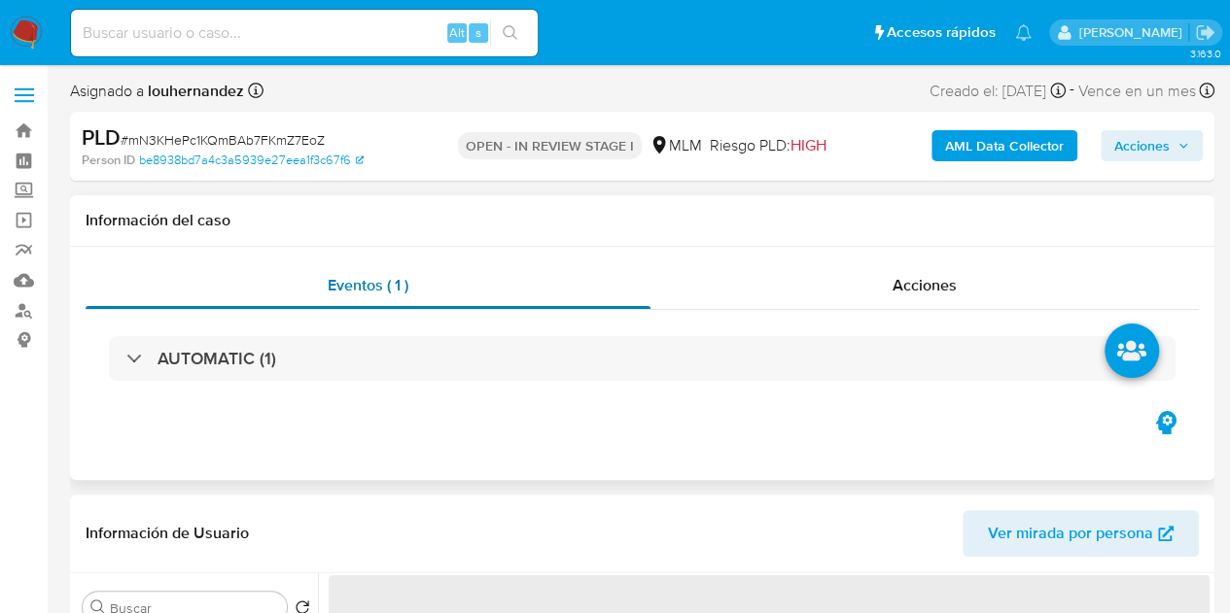
select select "10"
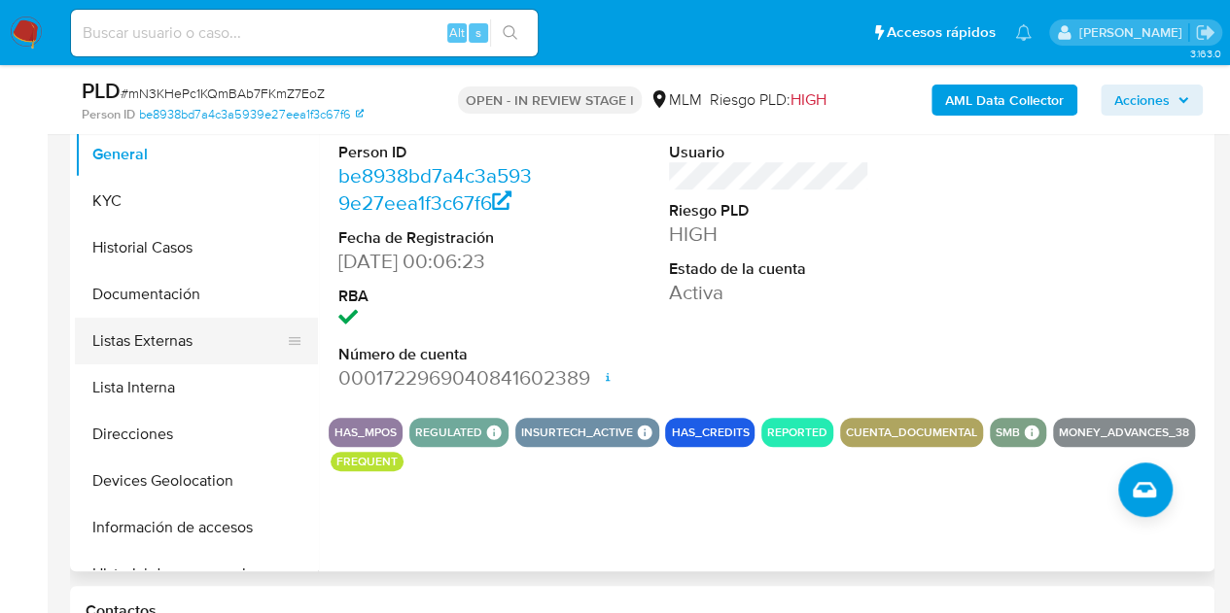
scroll to position [389, 0]
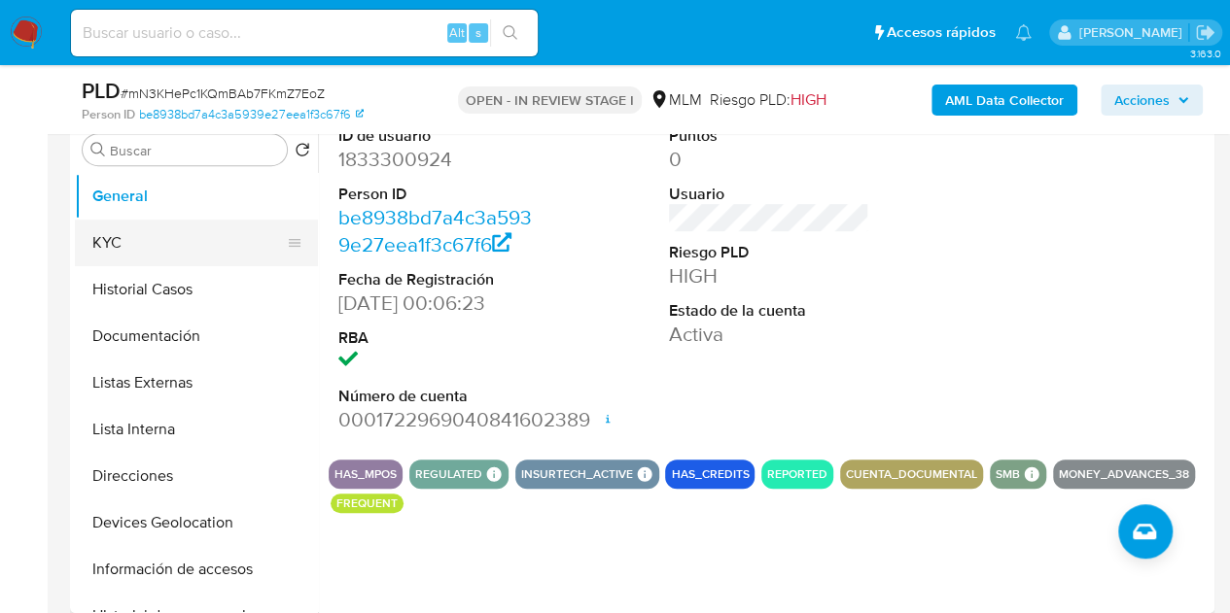
click at [118, 252] on button "KYC" at bounding box center [188, 243] width 227 height 47
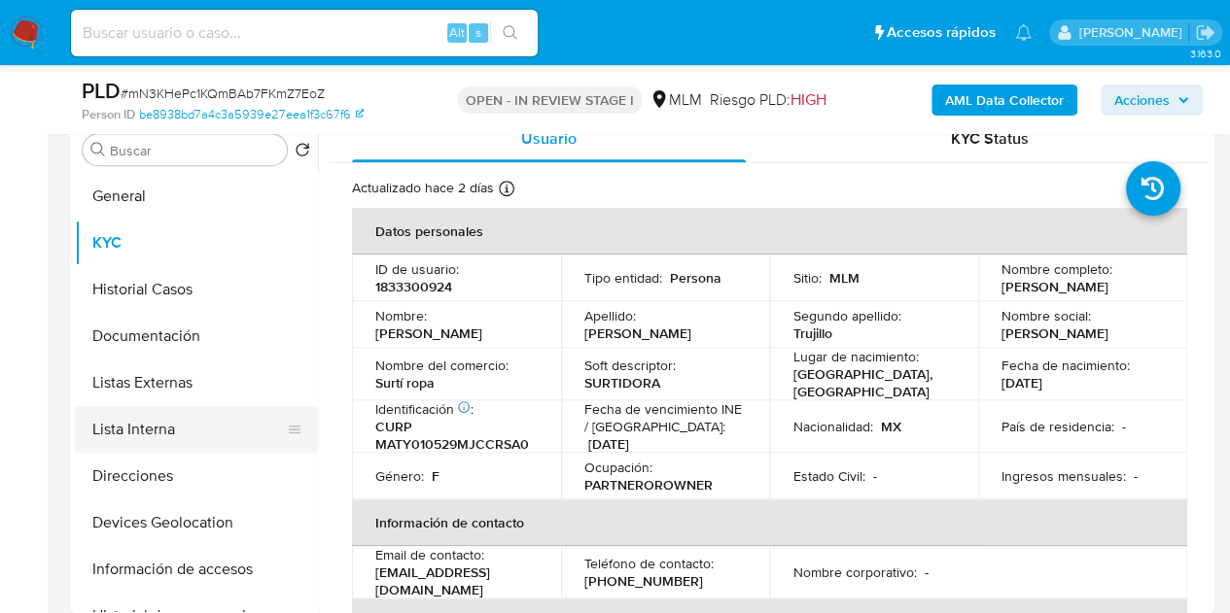
scroll to position [97, 0]
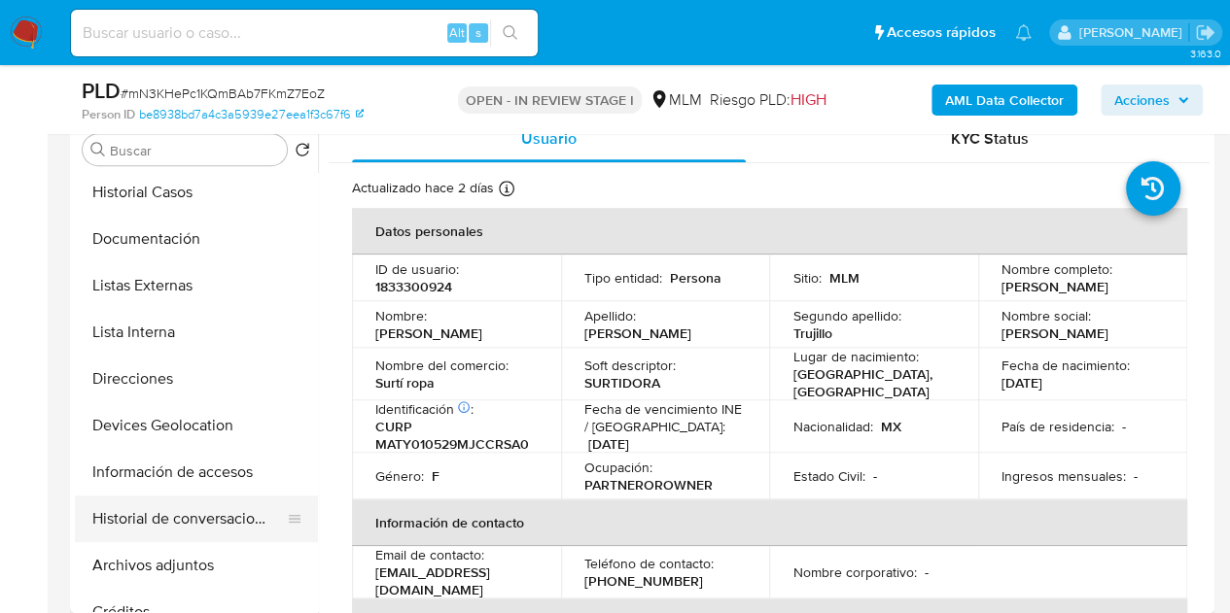
click at [192, 501] on button "Historial de conversaciones" at bounding box center [188, 519] width 227 height 47
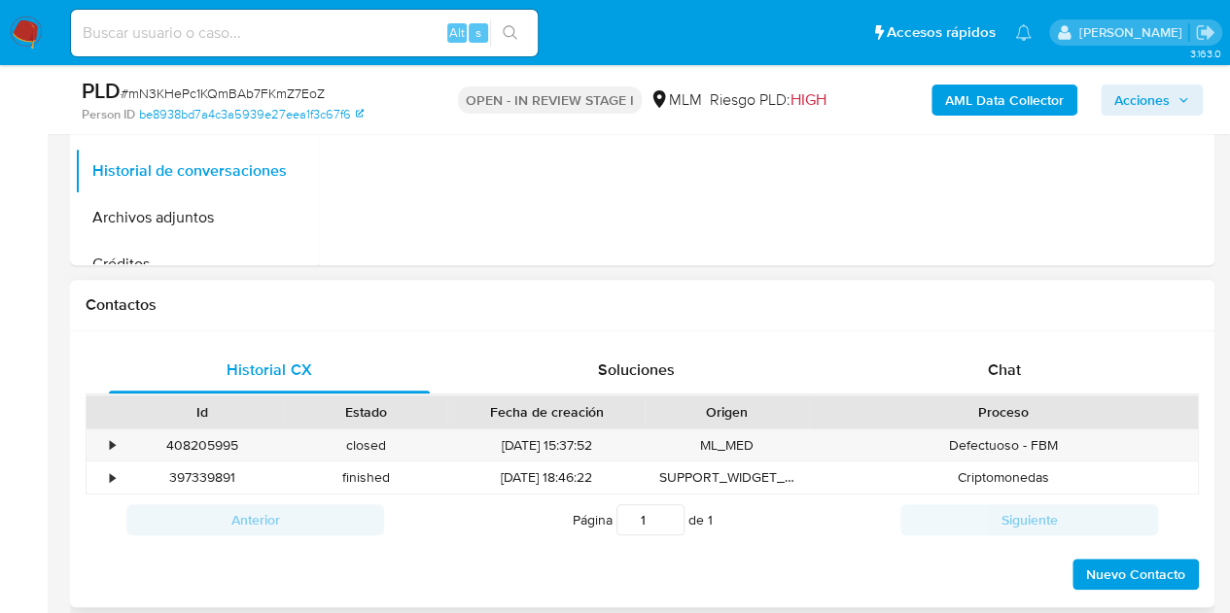
scroll to position [875, 0]
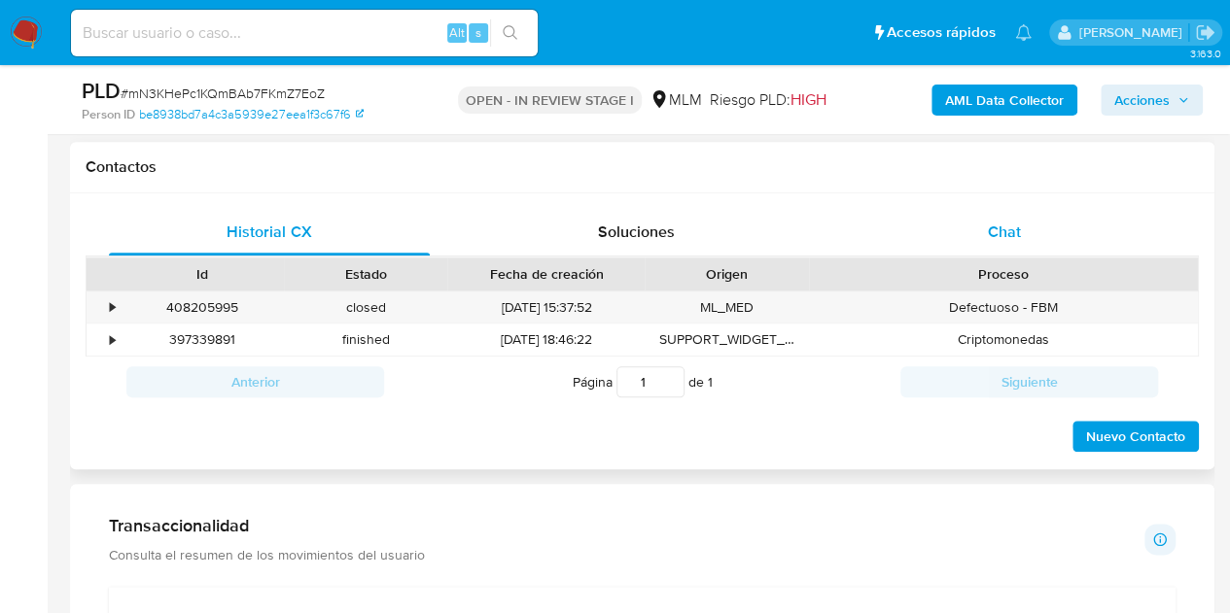
click at [1015, 227] on span "Chat" at bounding box center [1004, 232] width 33 height 22
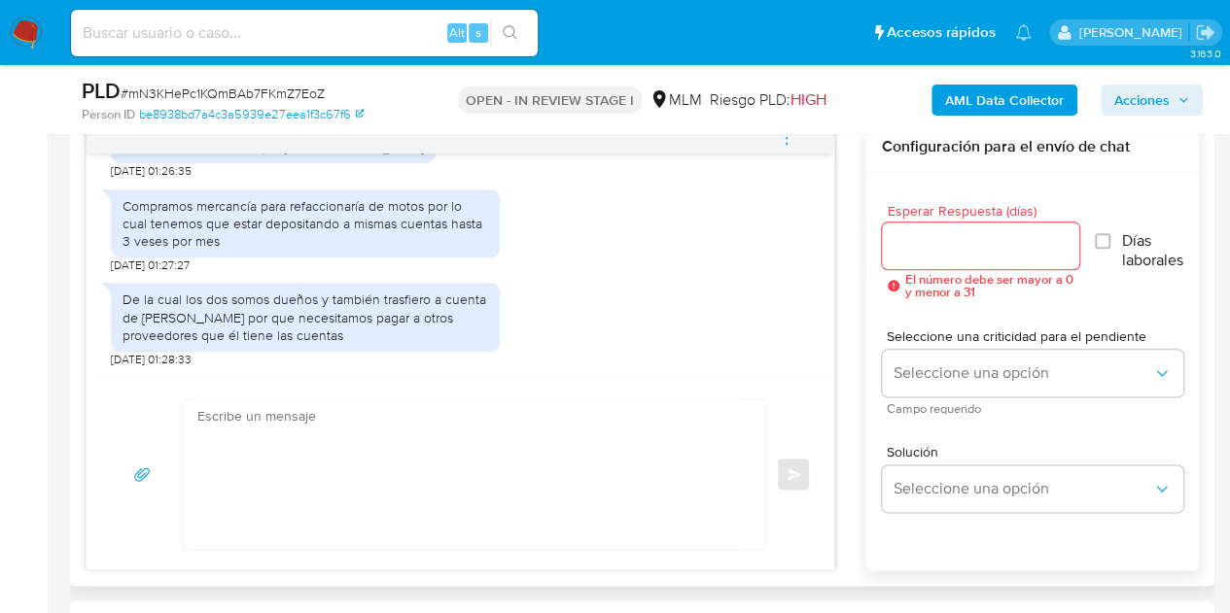
scroll to position [1069, 0]
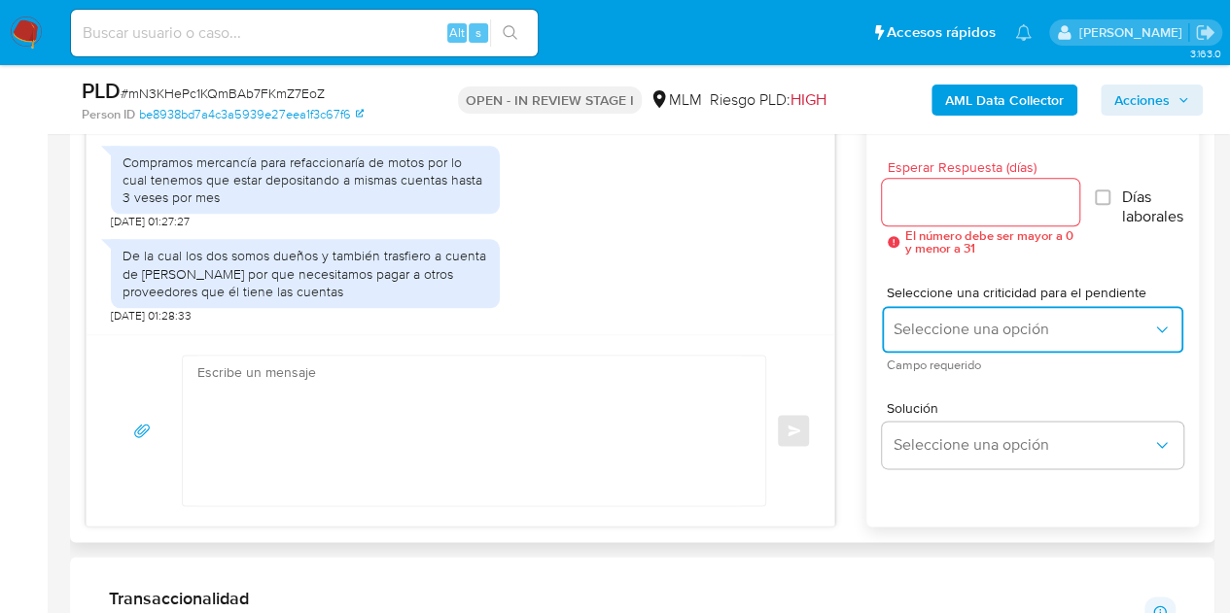
click at [1069, 320] on span "Seleccione una opción" at bounding box center [1022, 329] width 259 height 19
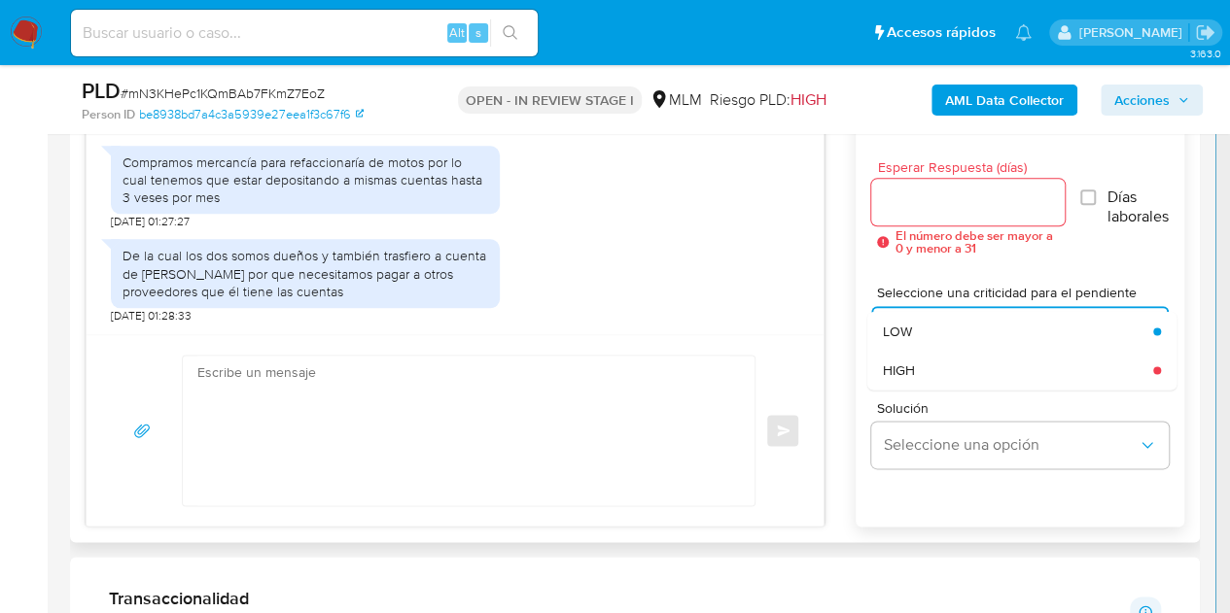
click at [1009, 418] on div "Solución Seleccione una opción" at bounding box center [1019, 434] width 297 height 67
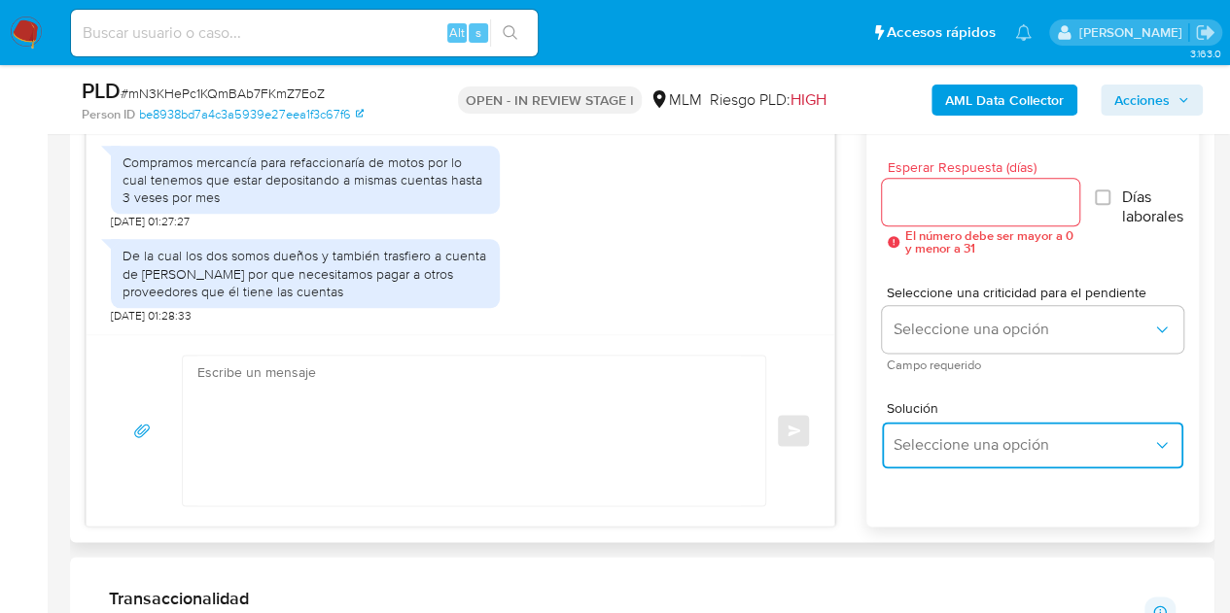
click at [1005, 432] on button "Seleccione una opción" at bounding box center [1032, 445] width 301 height 47
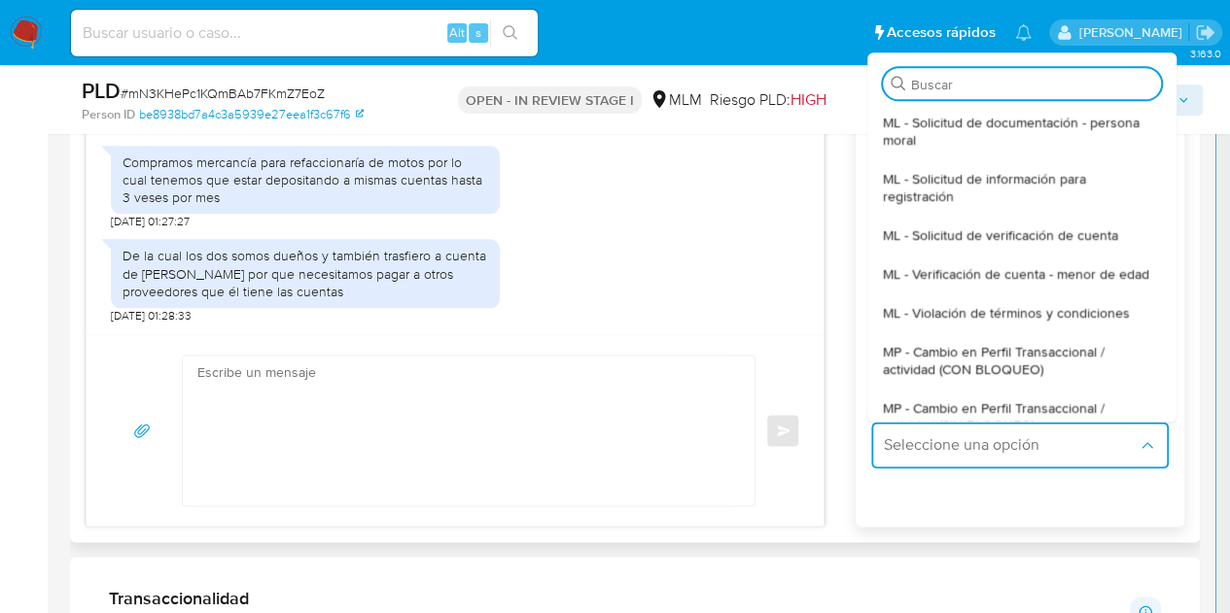
click at [955, 483] on div "Solución Seleccione una opción Buscar ML - Solicitud de documentación - persona…" at bounding box center [1019, 439] width 297 height 106
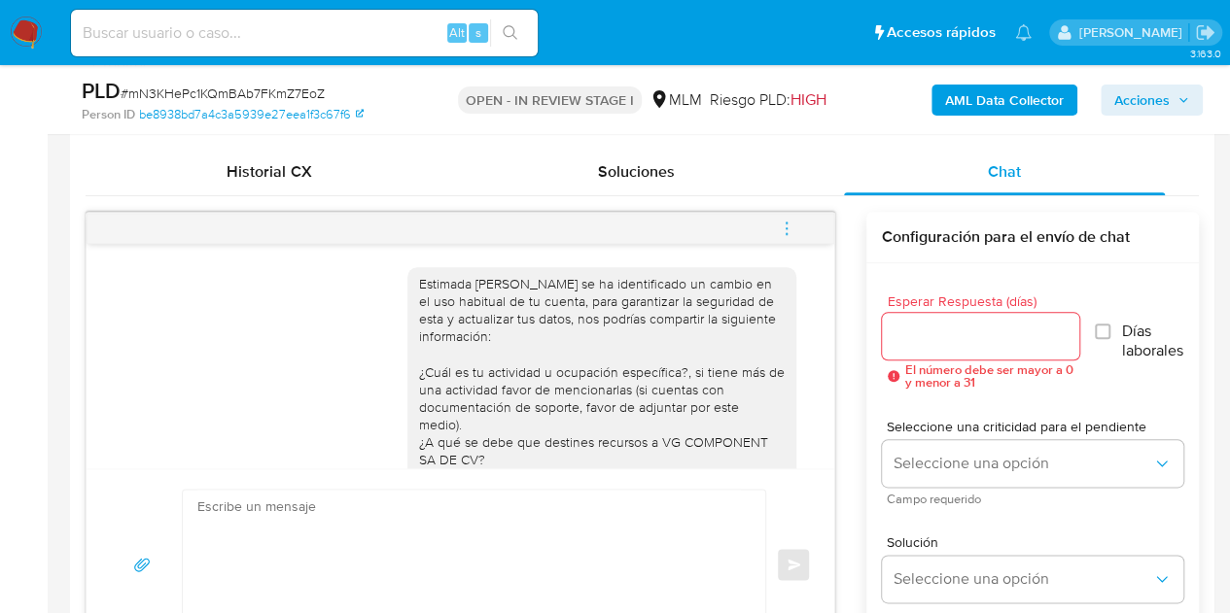
scroll to position [875, 0]
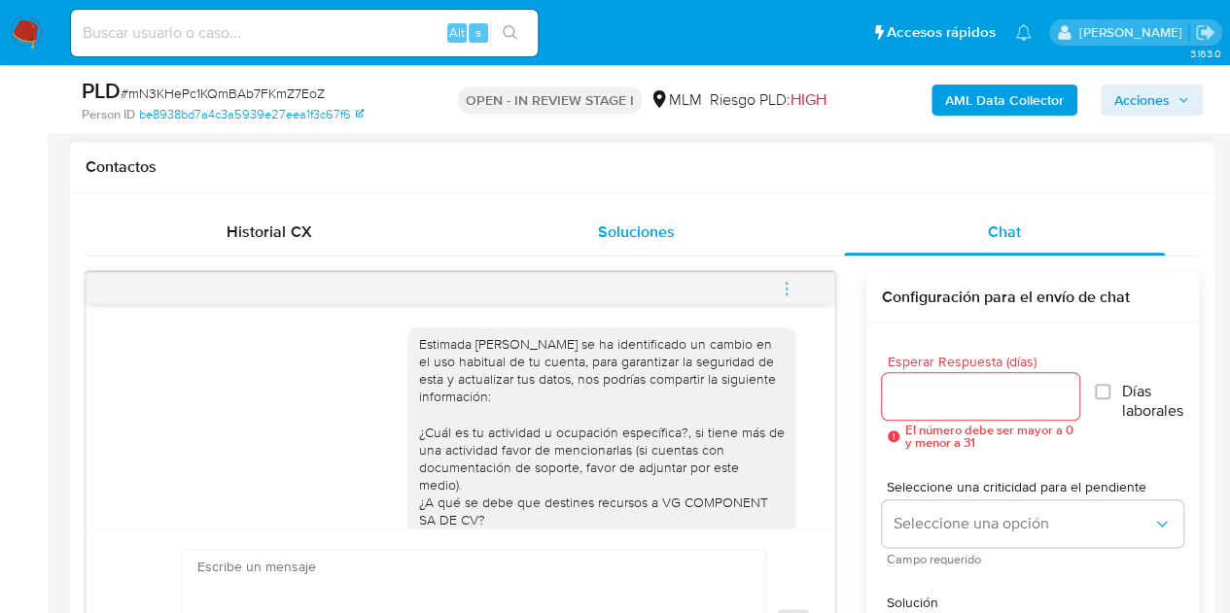
click at [636, 227] on span "Soluciones" at bounding box center [636, 232] width 77 height 22
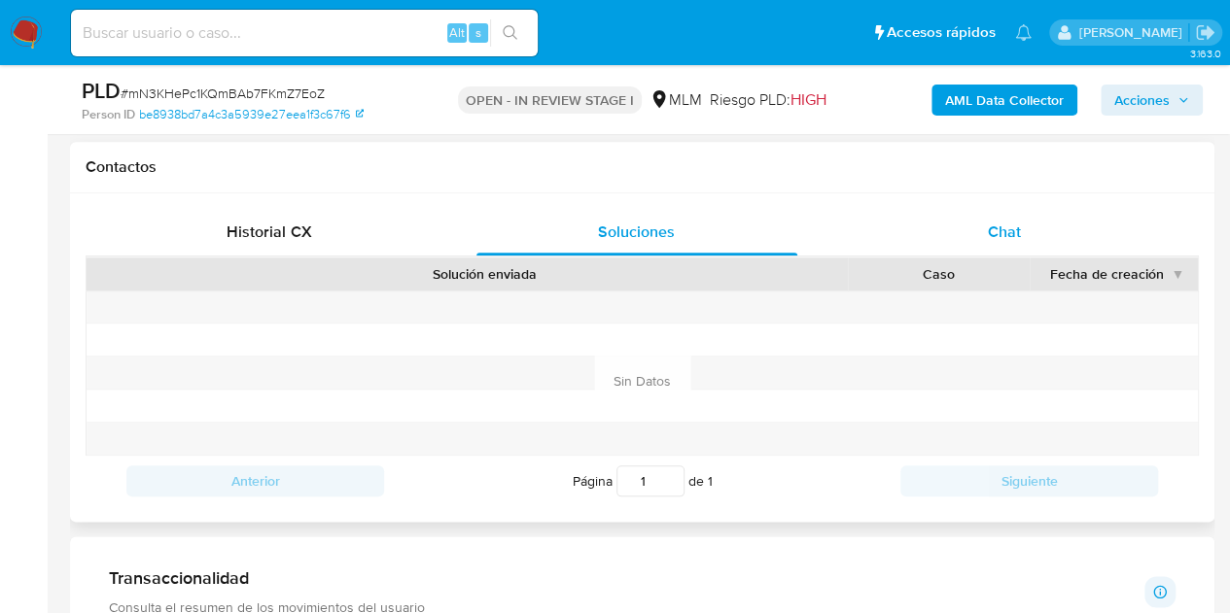
click at [1011, 230] on span "Chat" at bounding box center [1004, 232] width 33 height 22
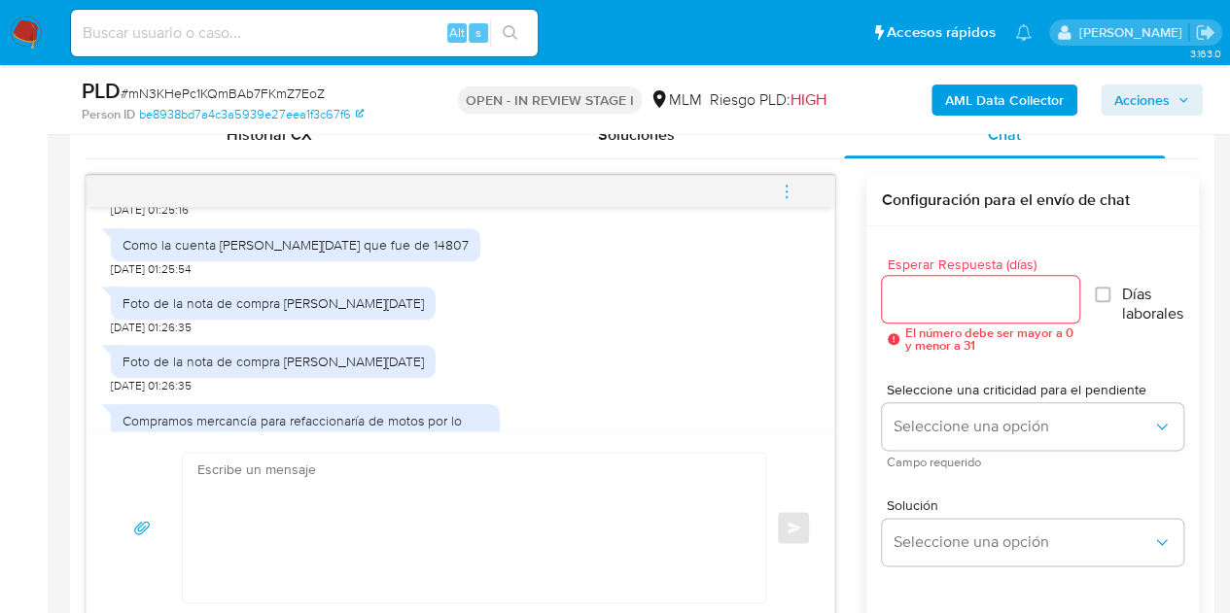
scroll to position [486, 0]
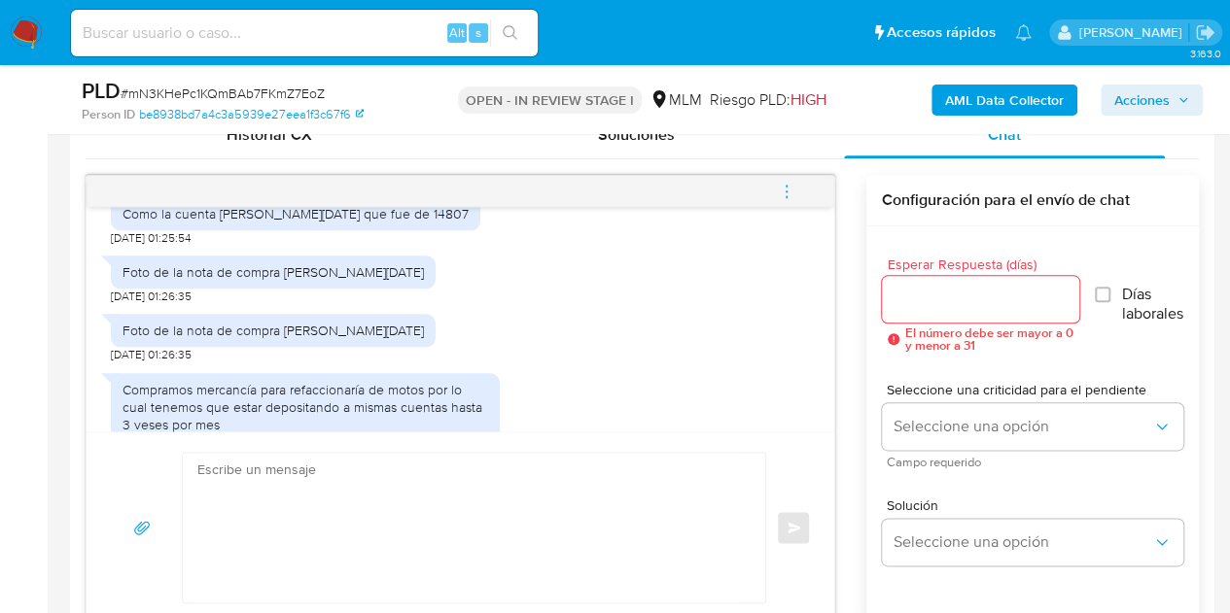
click at [262, 281] on div "Foto de la nota de compra de hoy" at bounding box center [272, 271] width 301 height 17
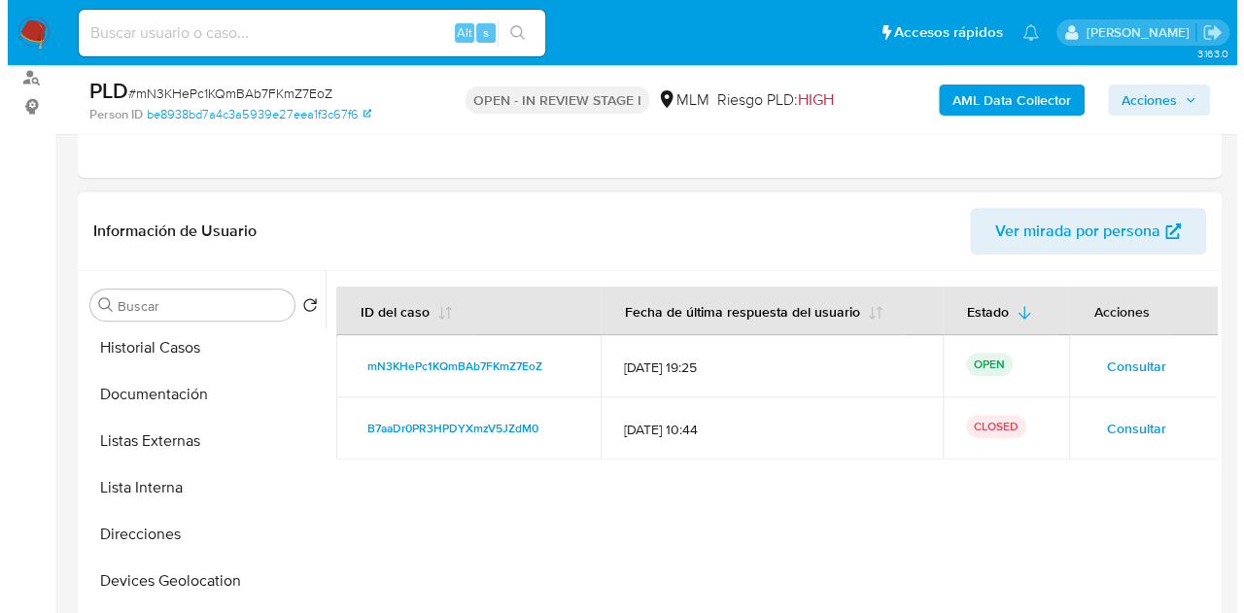
scroll to position [292, 0]
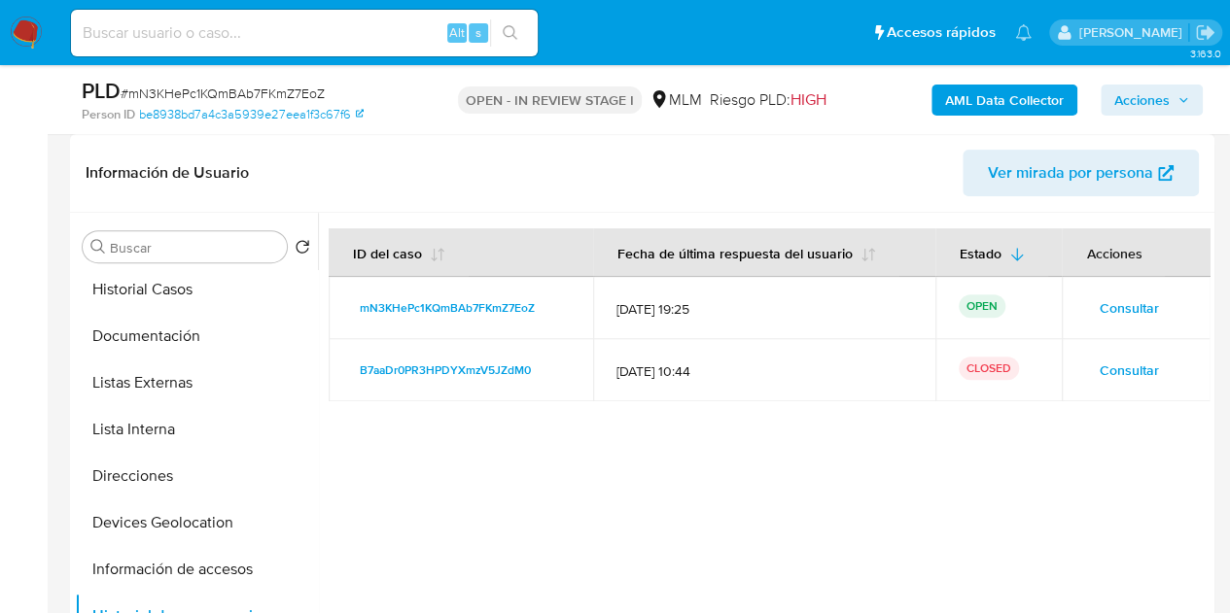
click at [1099, 361] on span "Consultar" at bounding box center [1128, 370] width 59 height 27
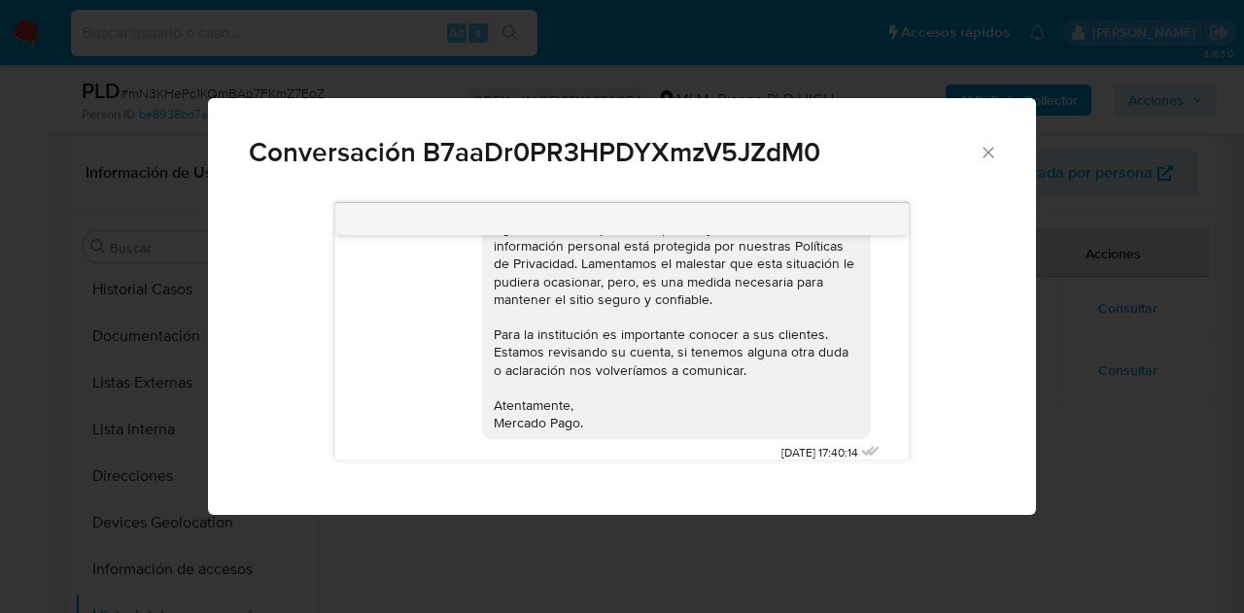
scroll to position [1586, 0]
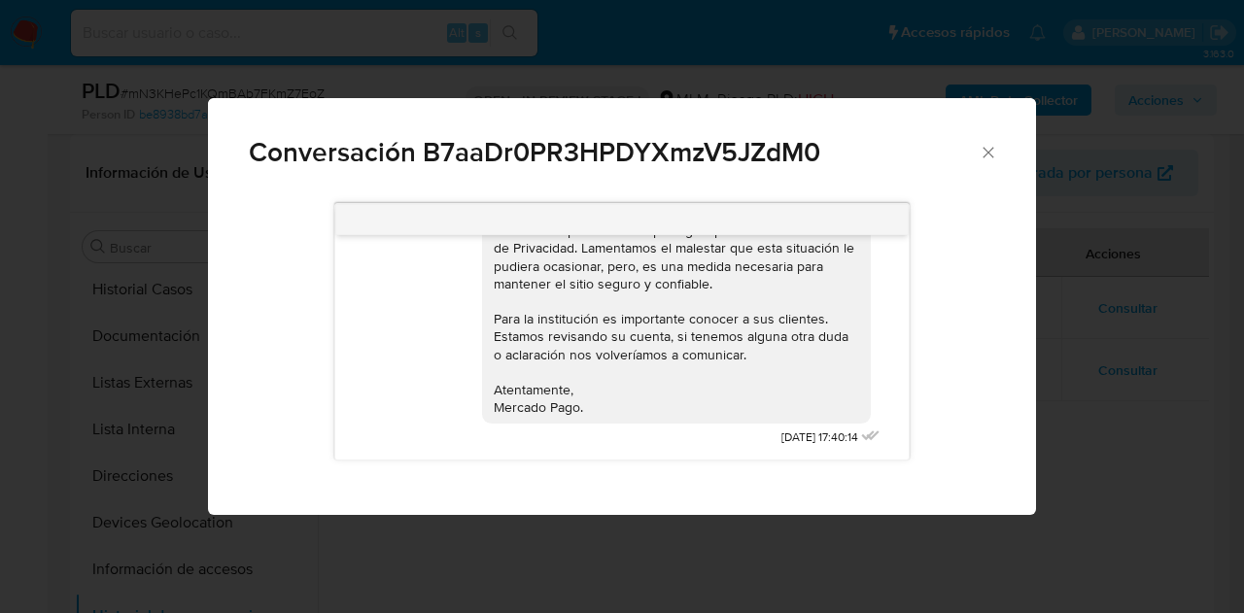
click at [985, 147] on icon "Cerrar" at bounding box center [988, 152] width 19 height 19
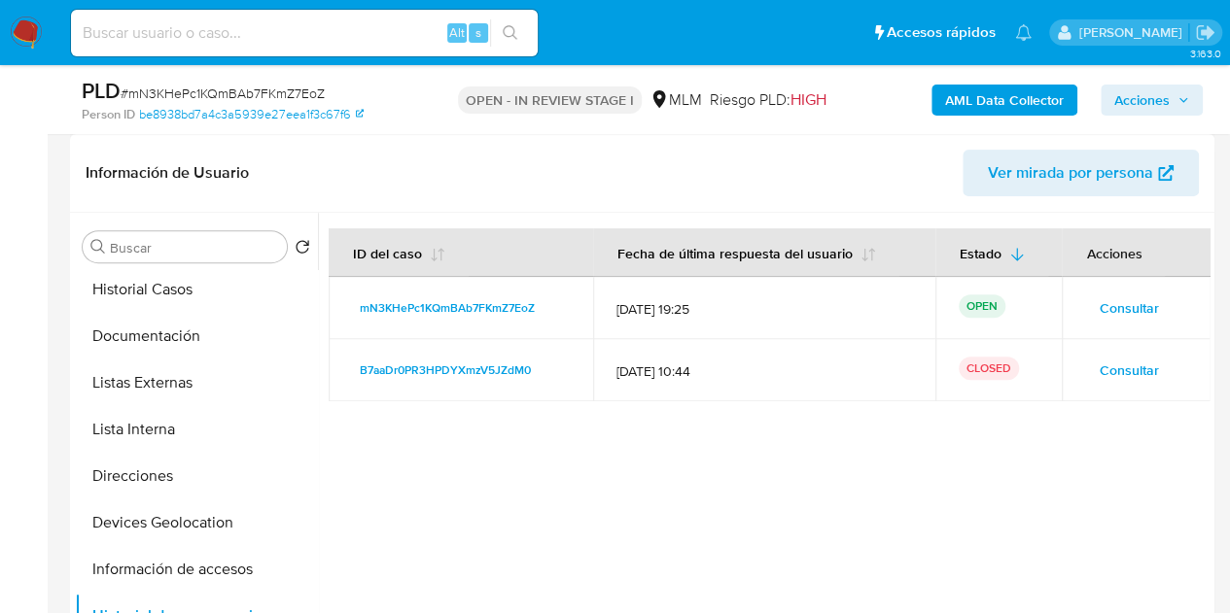
click at [1127, 304] on span "Consultar" at bounding box center [1128, 308] width 59 height 27
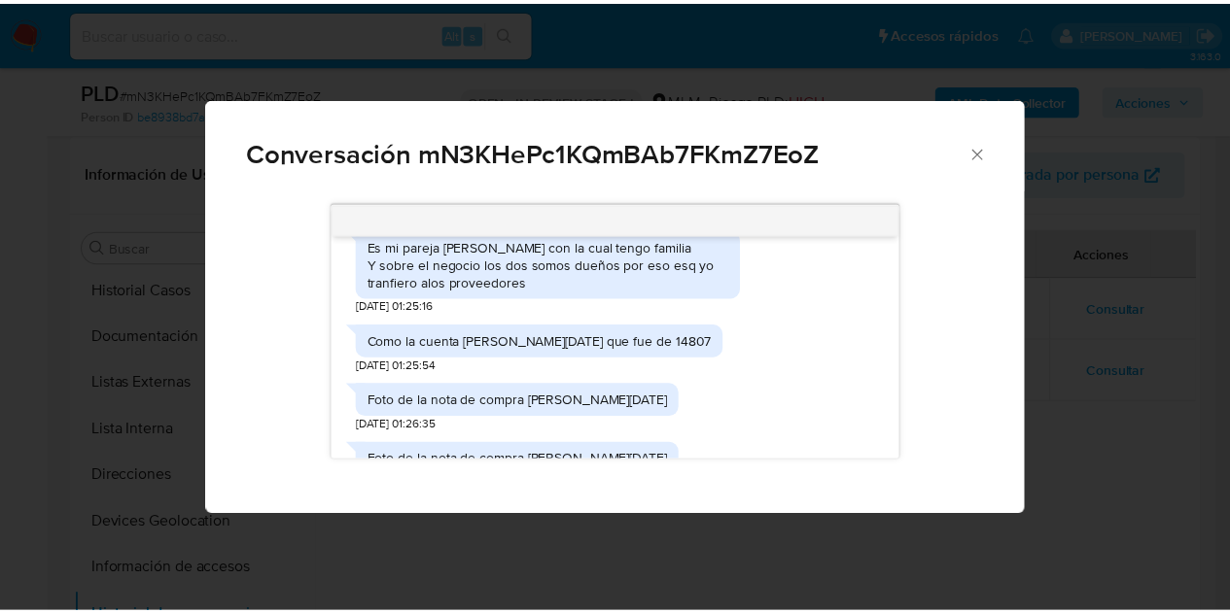
scroll to position [655, 0]
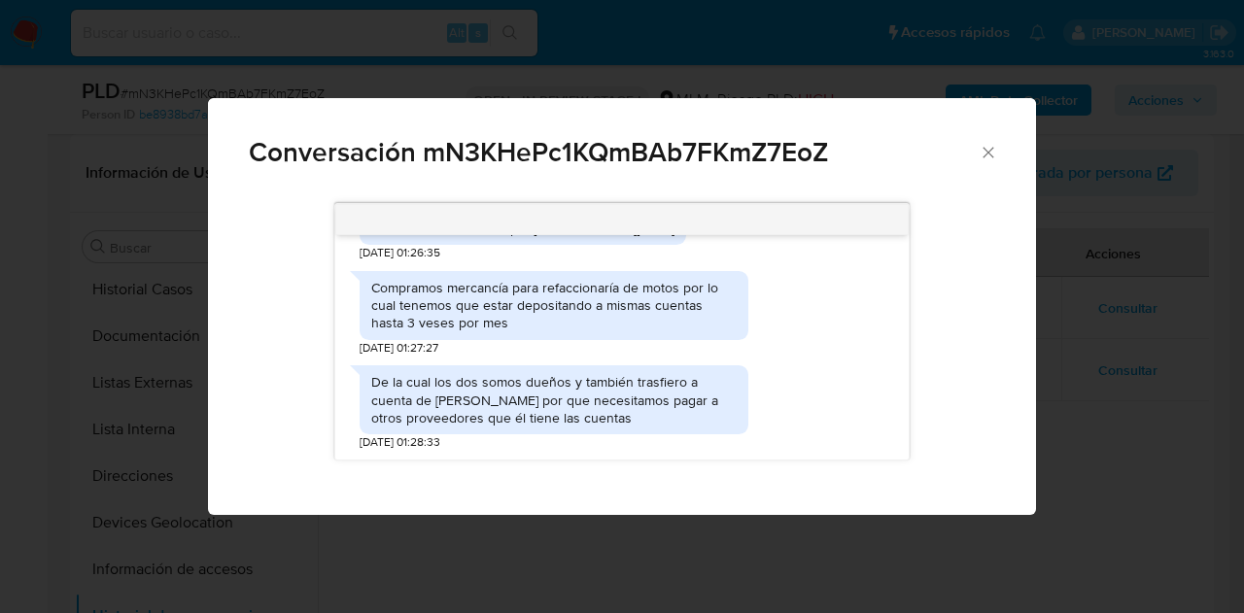
click at [990, 149] on icon "Cerrar" at bounding box center [988, 152] width 19 height 19
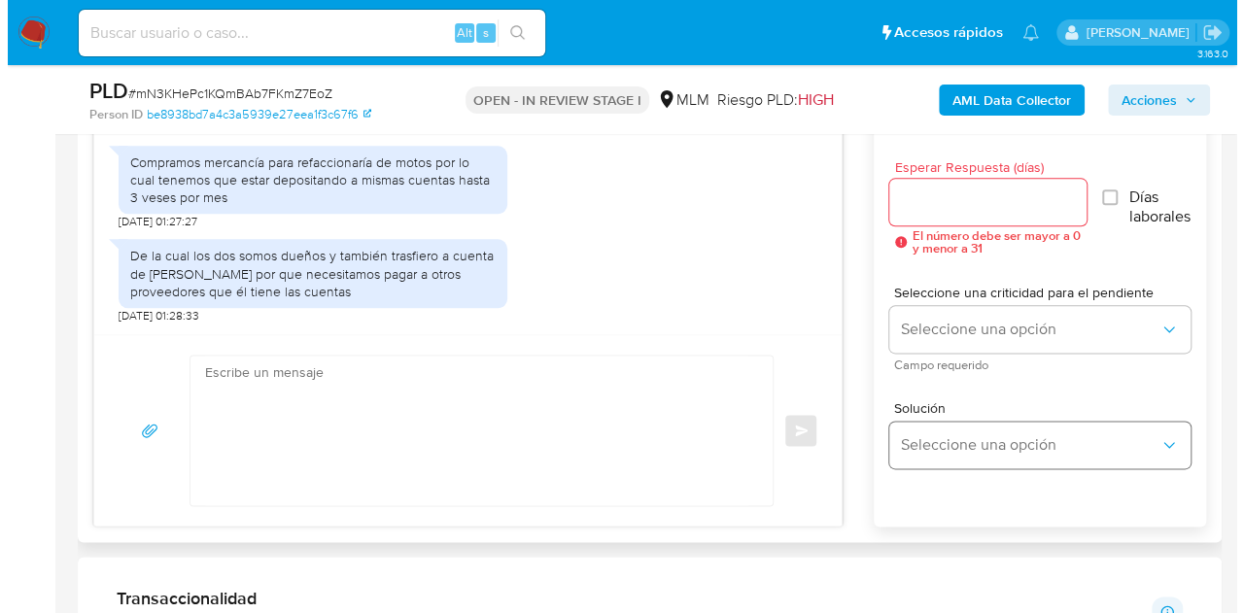
scroll to position [972, 0]
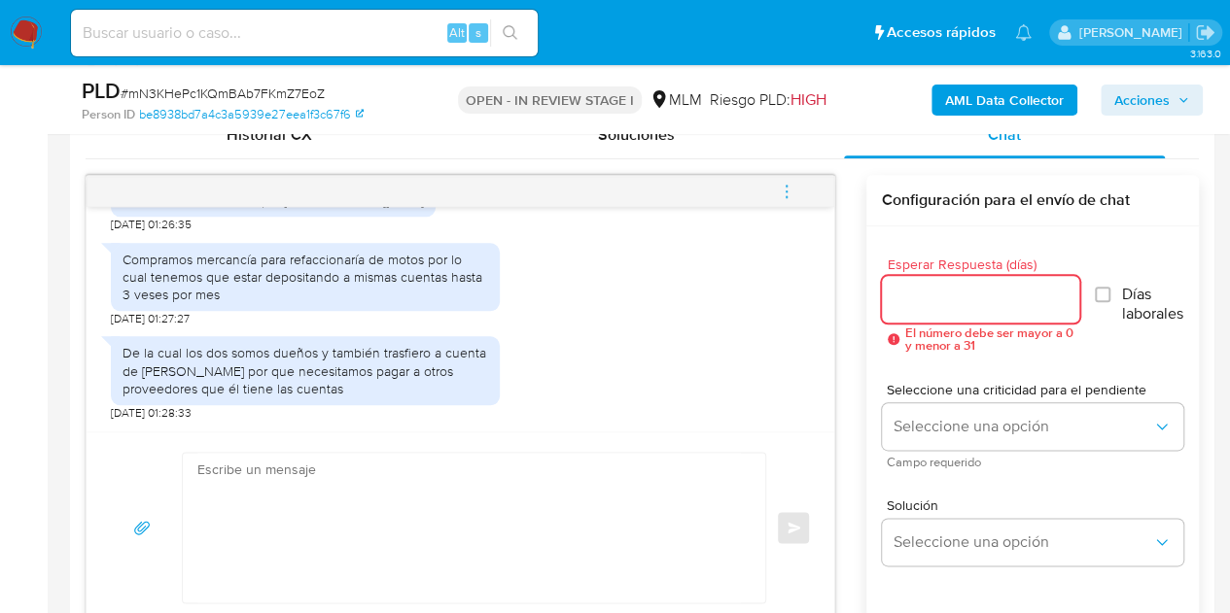
click at [939, 307] on input "Esperar Respuesta (días)" at bounding box center [980, 299] width 197 height 25
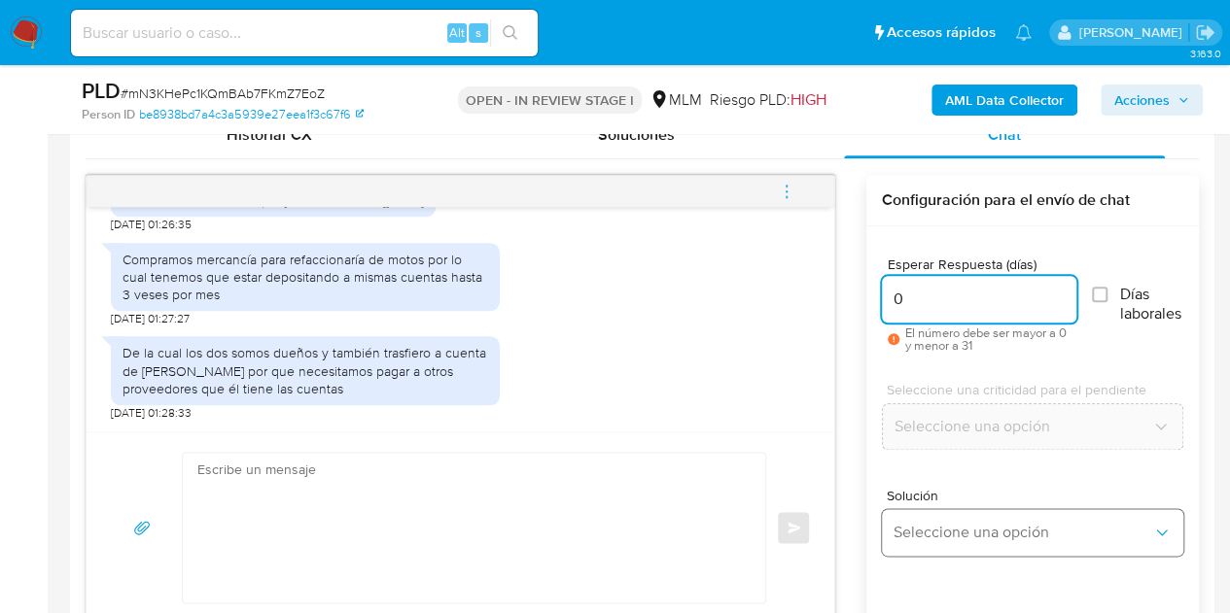
type input "0"
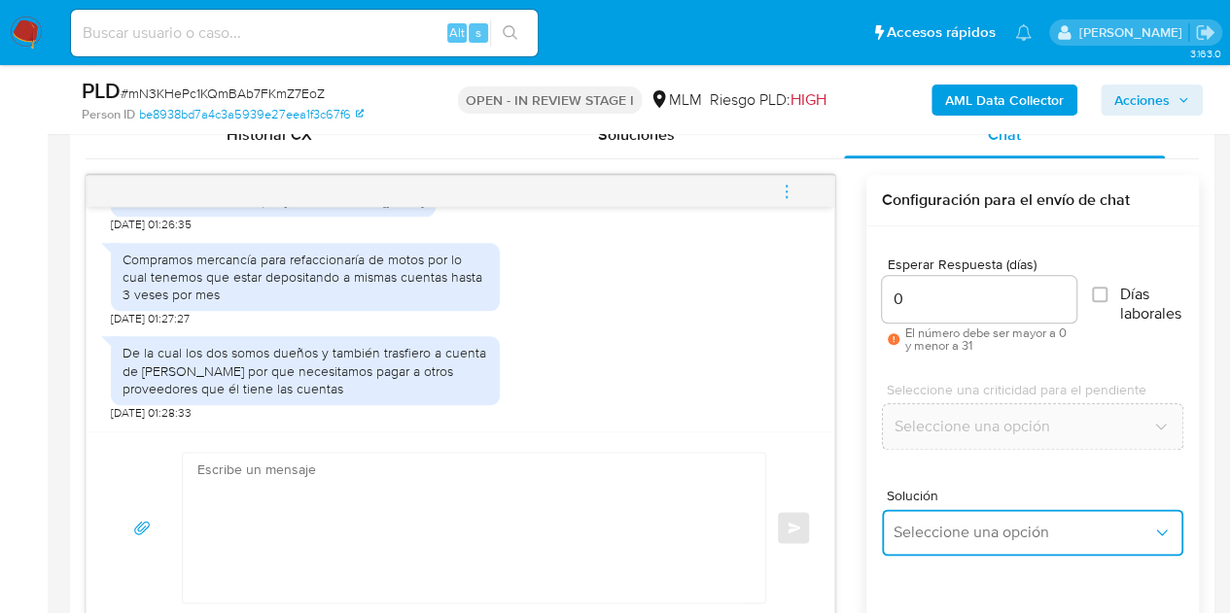
click at [1013, 533] on span "Seleccione una opción" at bounding box center [1022, 532] width 259 height 19
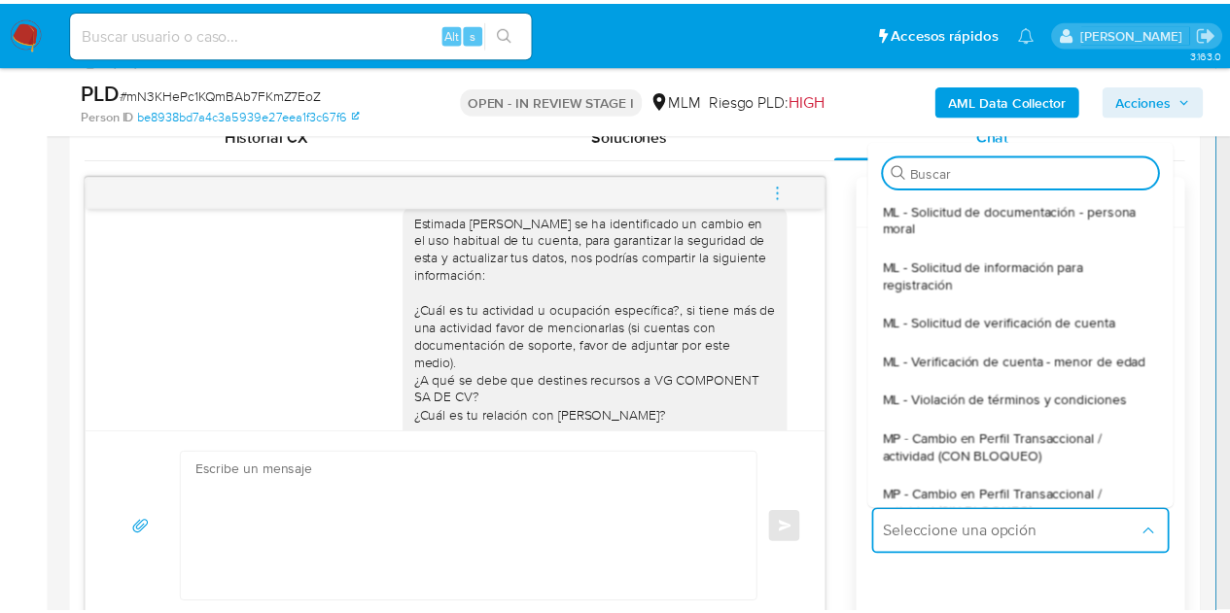
scroll to position [0, 0]
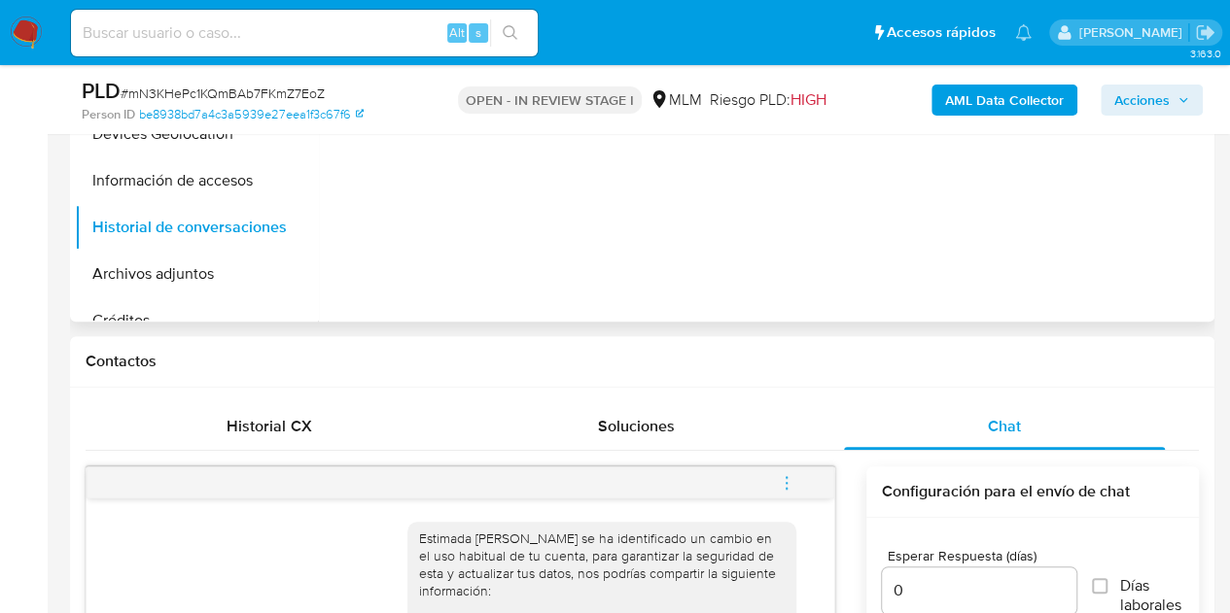
scroll to position [389, 0]
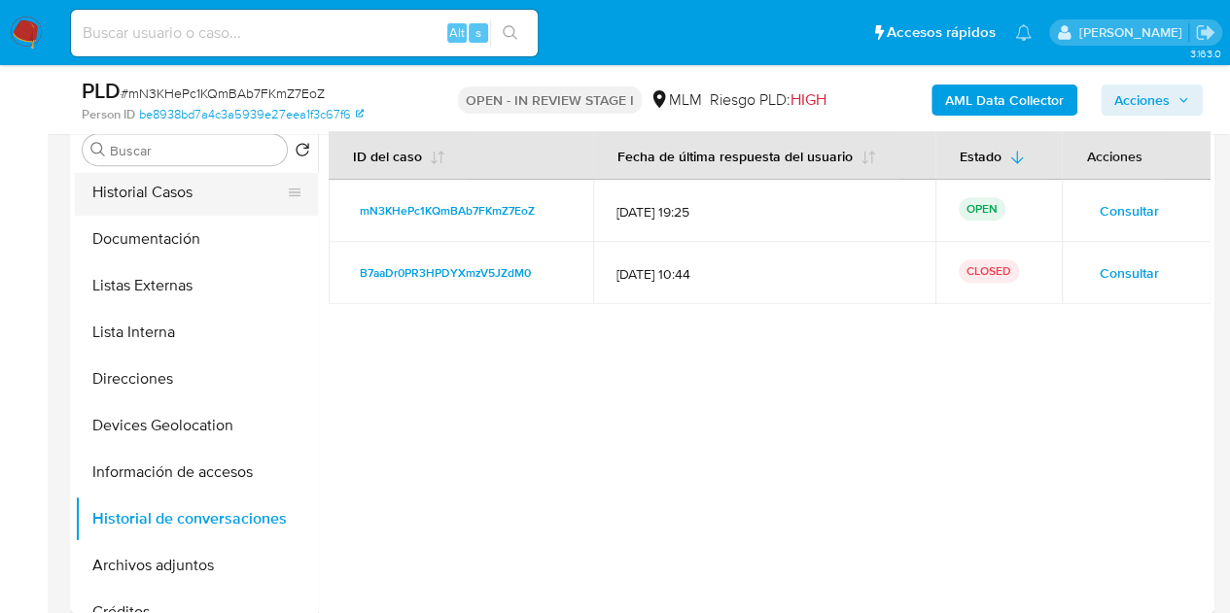
click at [148, 186] on button "Historial Casos" at bounding box center [188, 192] width 227 height 47
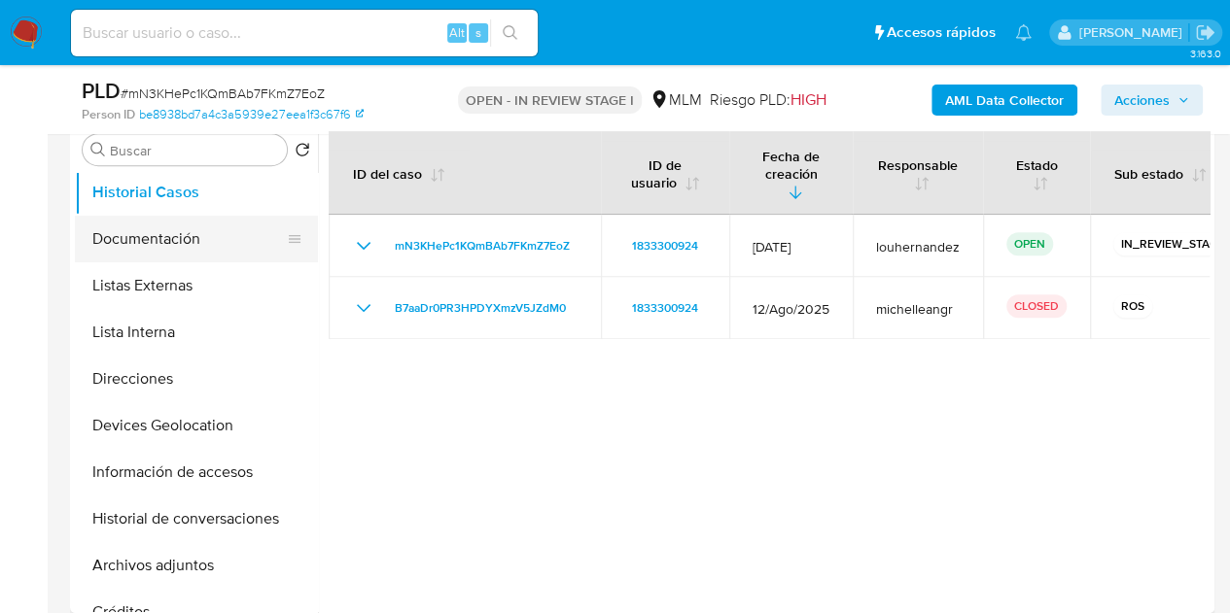
click at [200, 254] on button "Documentación" at bounding box center [188, 239] width 227 height 47
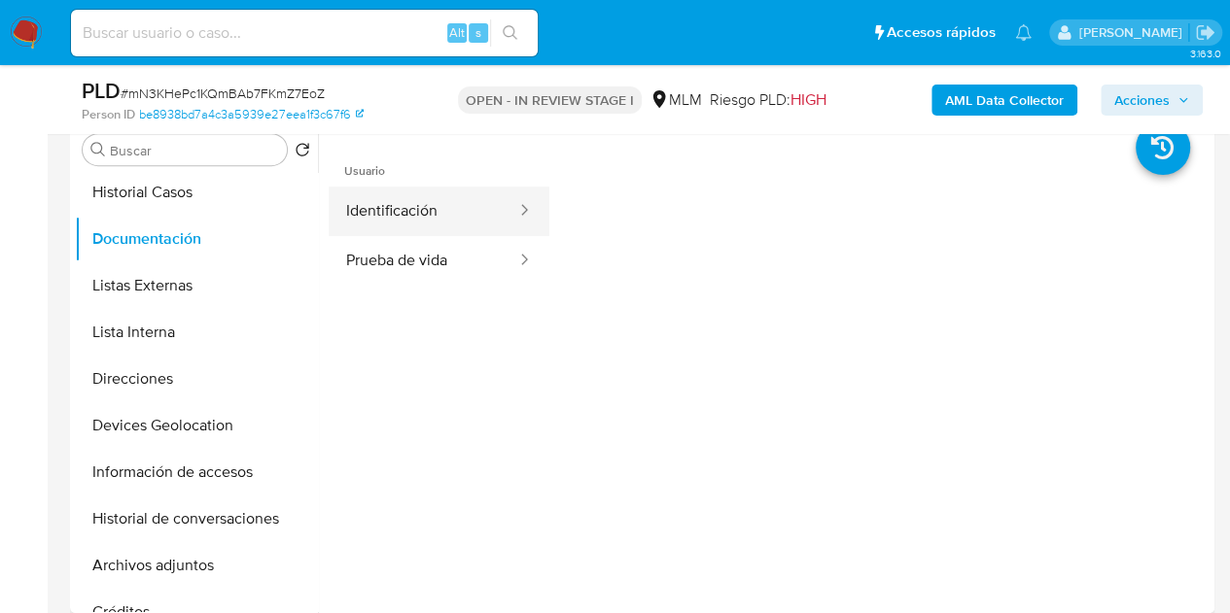
click at [431, 213] on button "Identificación" at bounding box center [424, 212] width 190 height 50
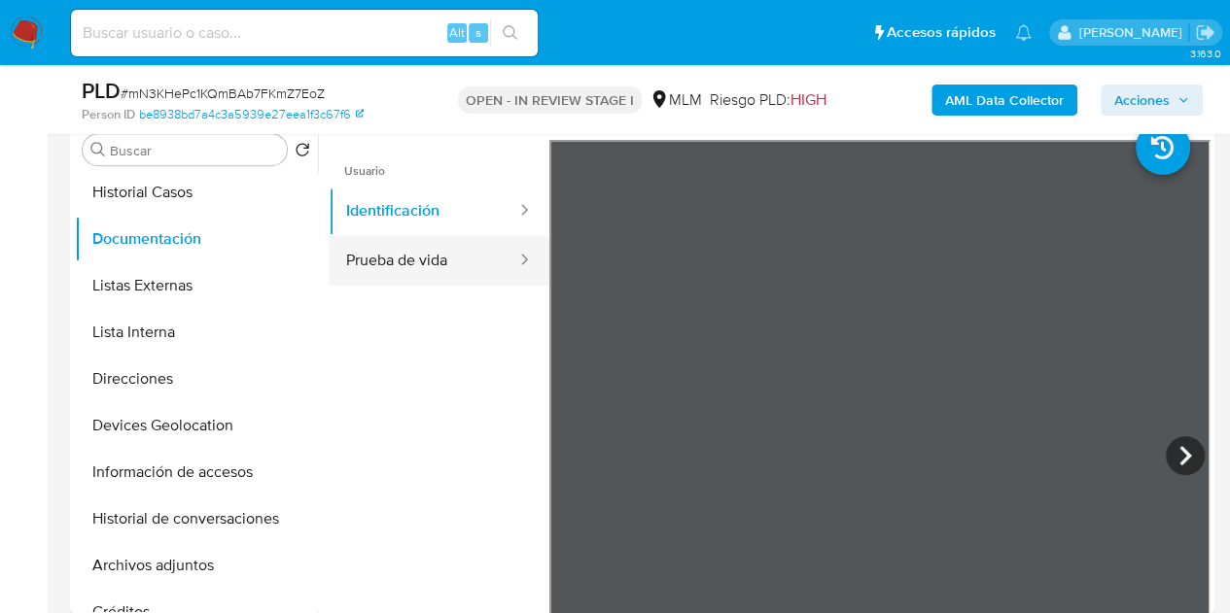
click at [435, 265] on button "Prueba de vida" at bounding box center [424, 261] width 190 height 50
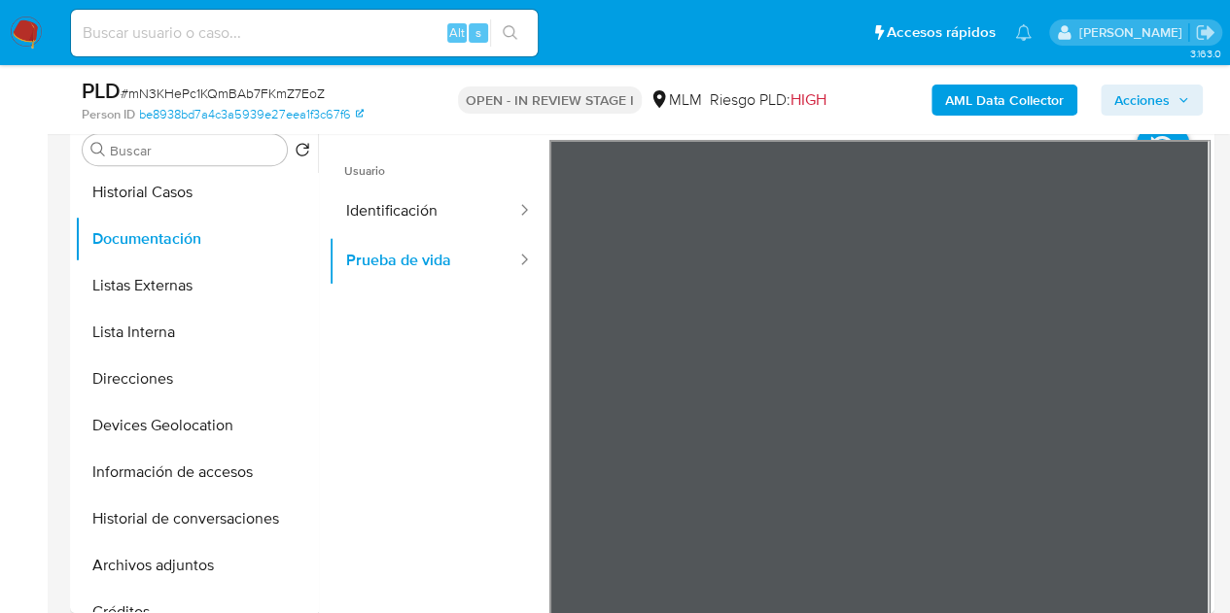
click at [1192, 100] on button "Acciones" at bounding box center [1151, 100] width 102 height 31
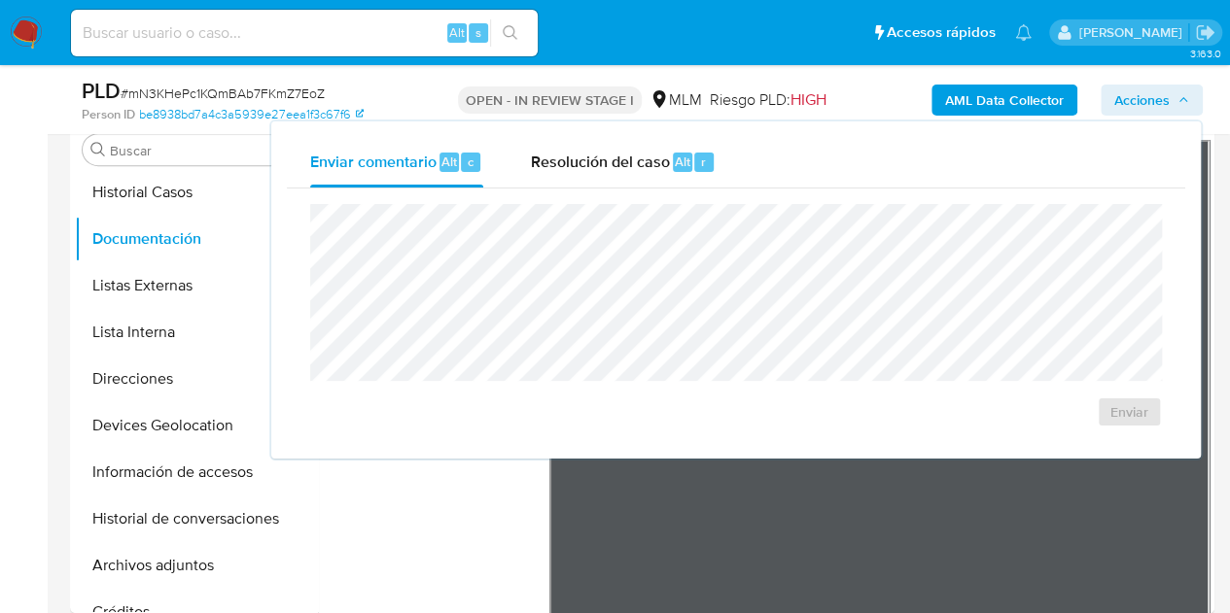
click at [1192, 100] on button "Acciones" at bounding box center [1151, 100] width 102 height 31
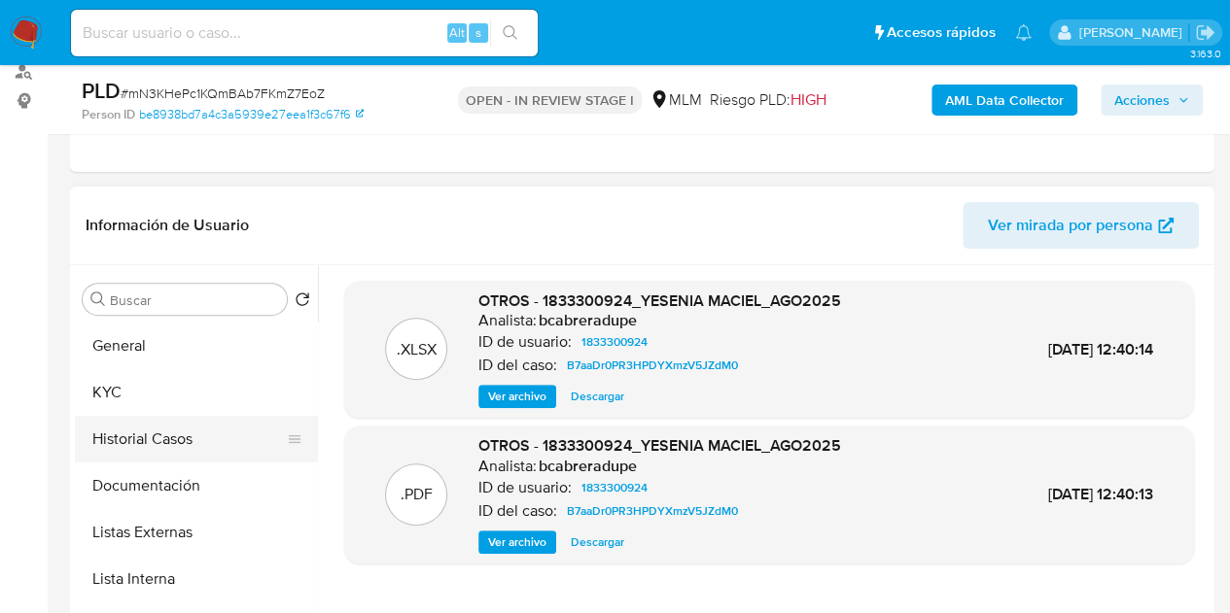
scroll to position [309, 0]
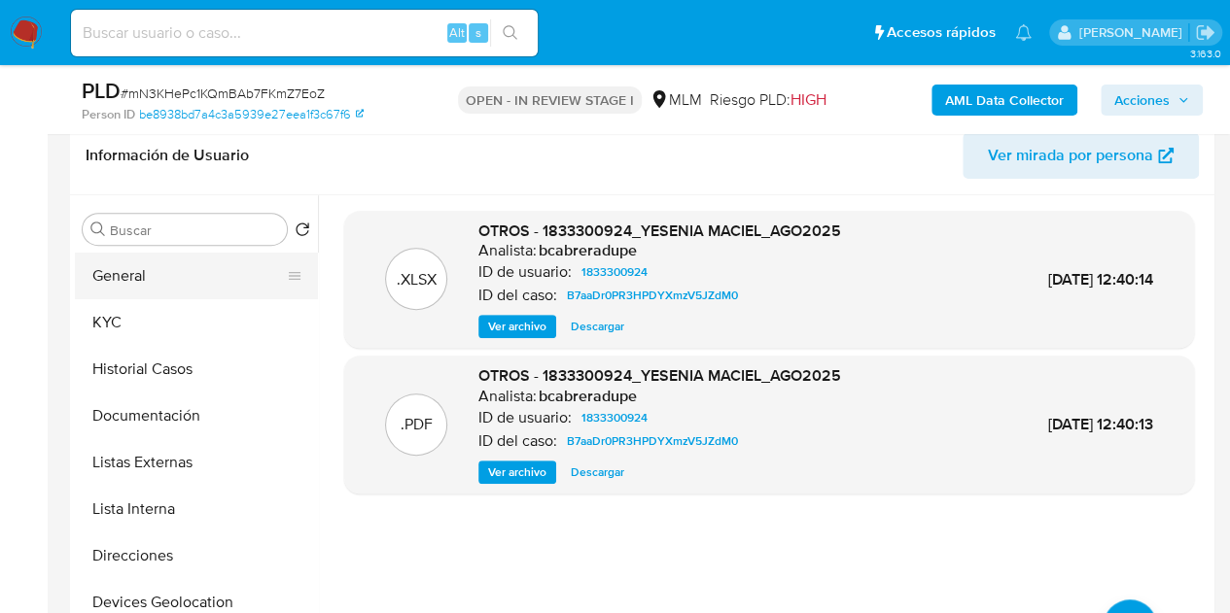
click at [179, 274] on button "General" at bounding box center [188, 276] width 227 height 47
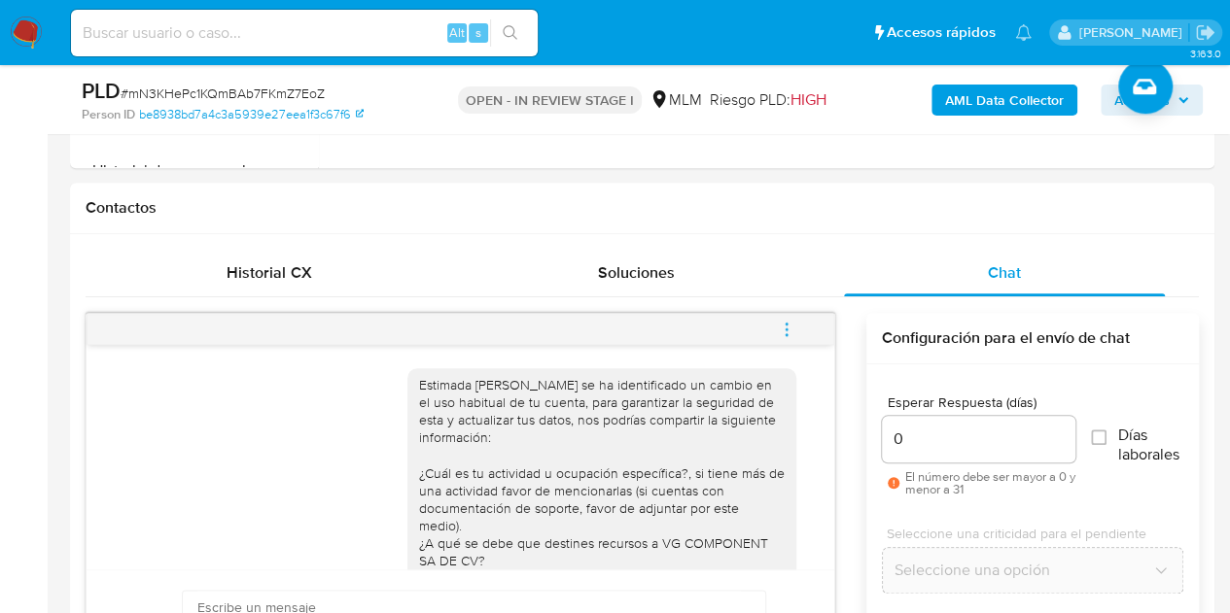
scroll to position [795, 0]
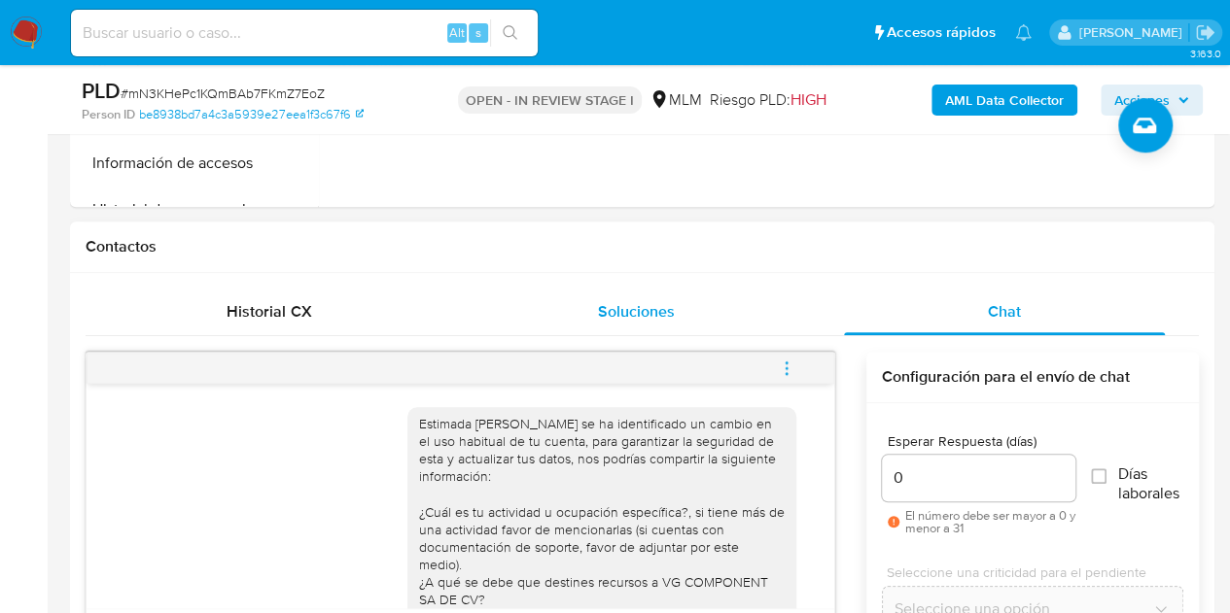
click at [631, 304] on span "Soluciones" at bounding box center [636, 311] width 77 height 22
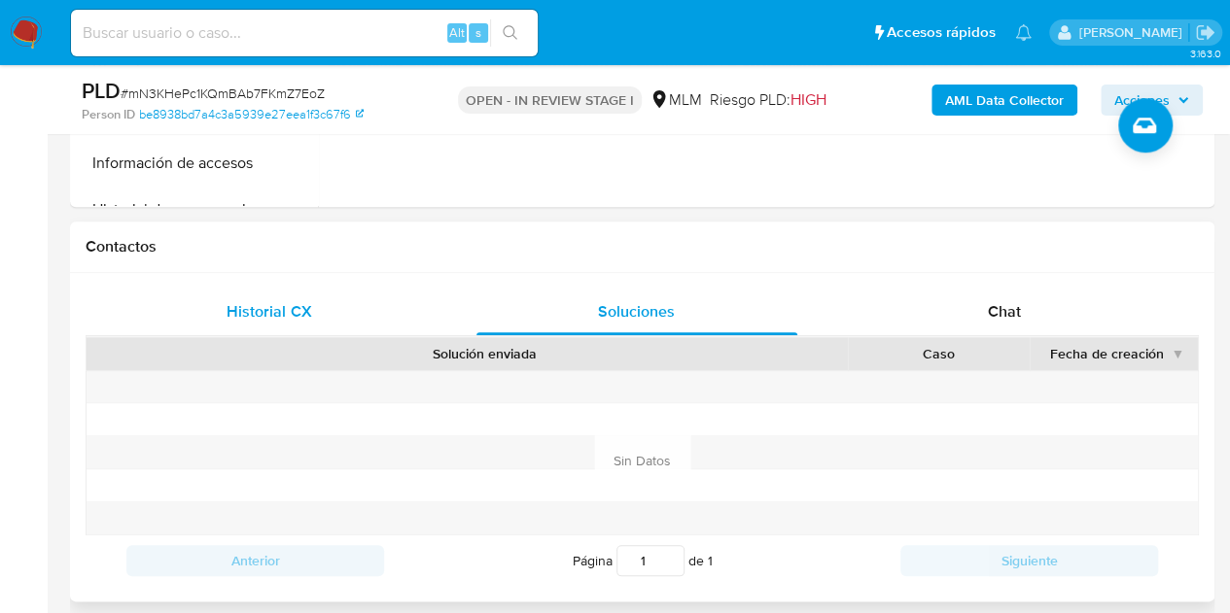
click at [272, 310] on span "Historial CX" at bounding box center [269, 311] width 85 height 22
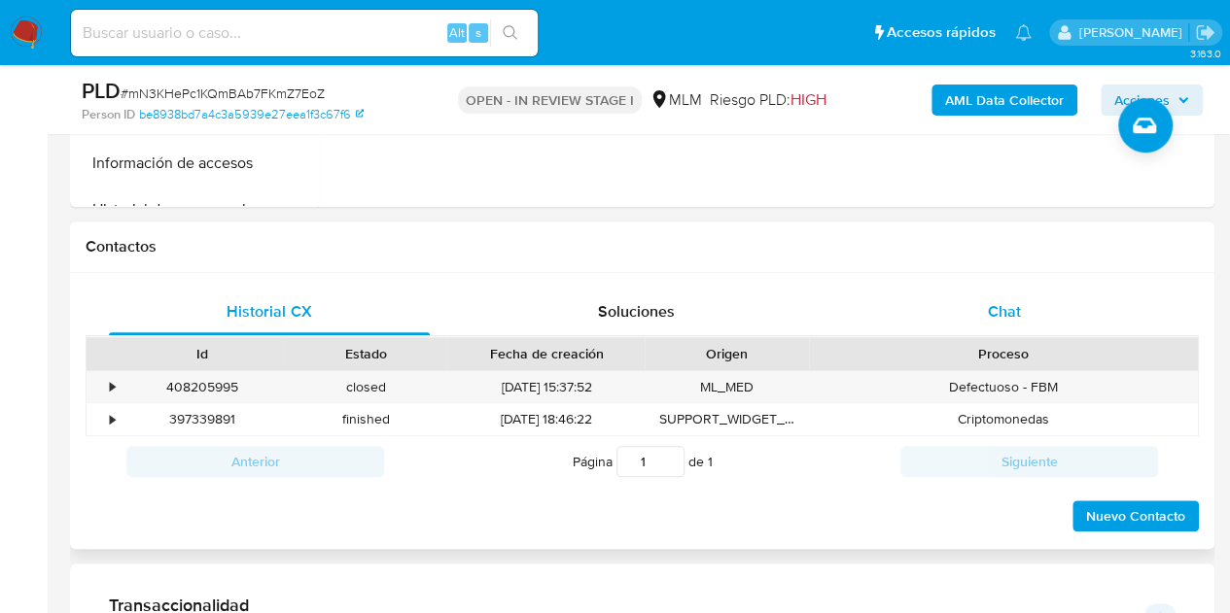
click at [978, 317] on div "Chat" at bounding box center [1004, 312] width 321 height 47
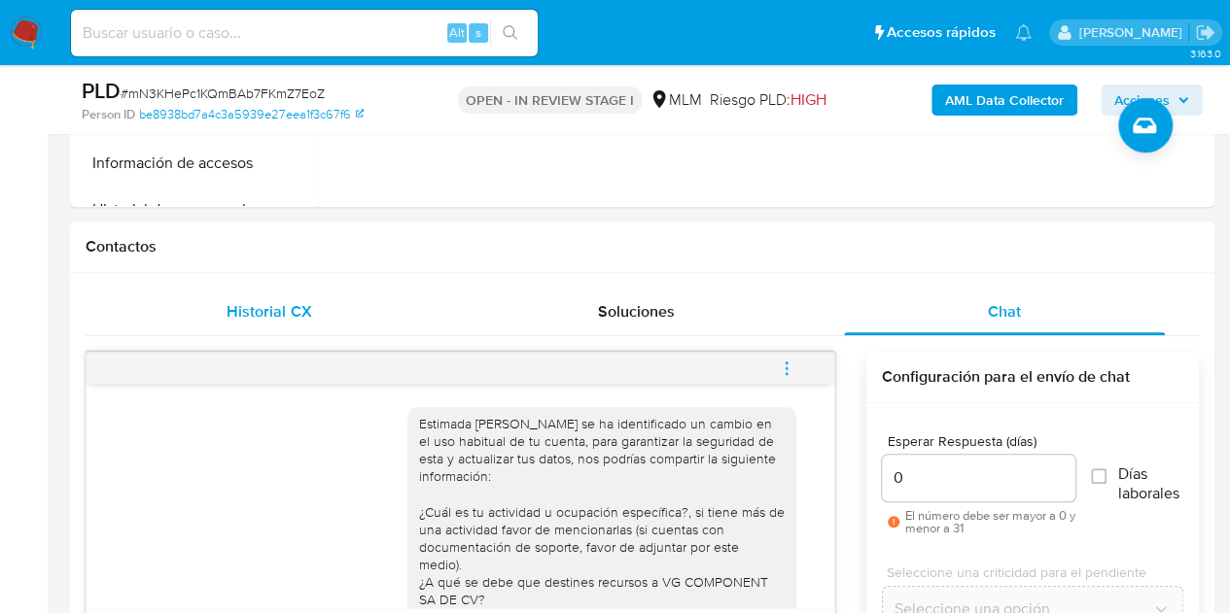
click at [263, 312] on span "Historial CX" at bounding box center [269, 311] width 85 height 22
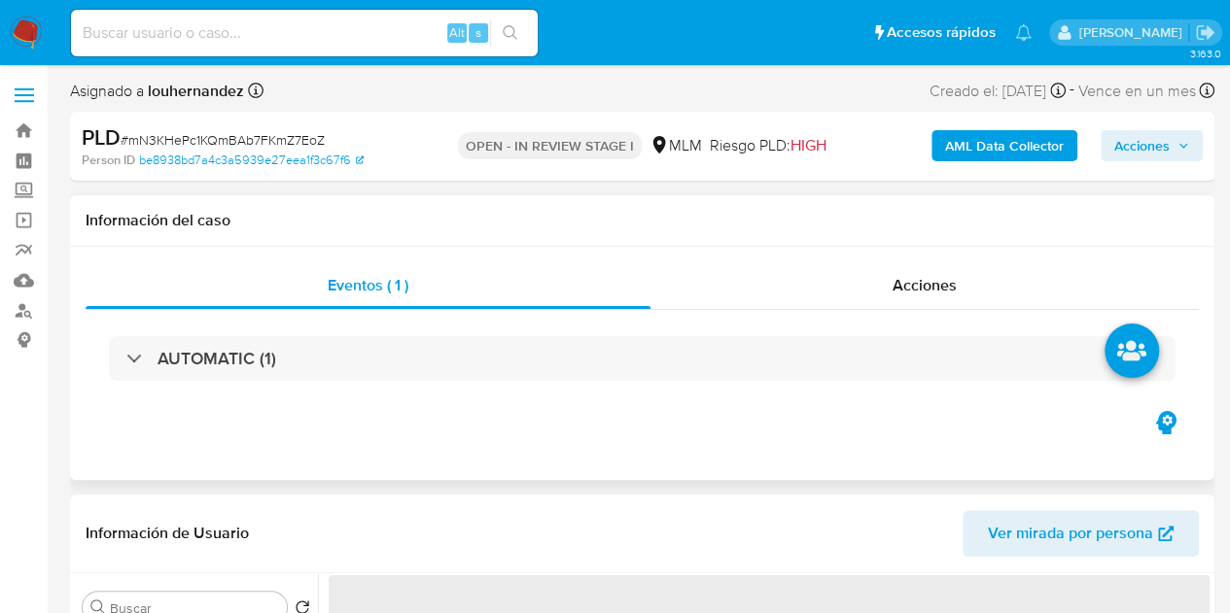
select select "10"
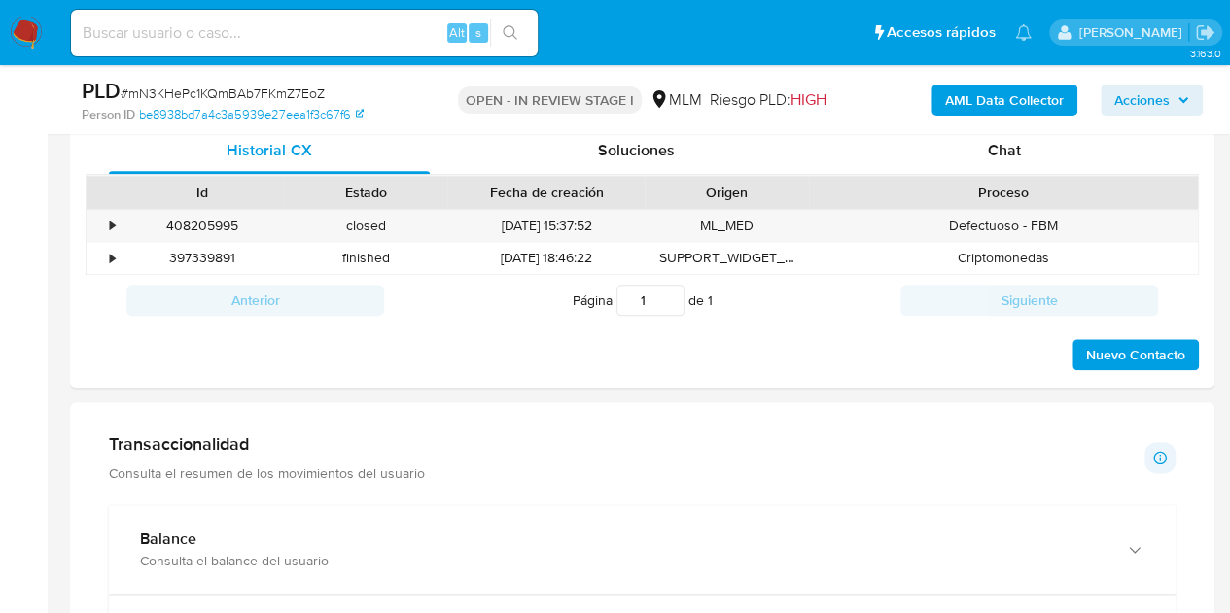
scroll to position [875, 0]
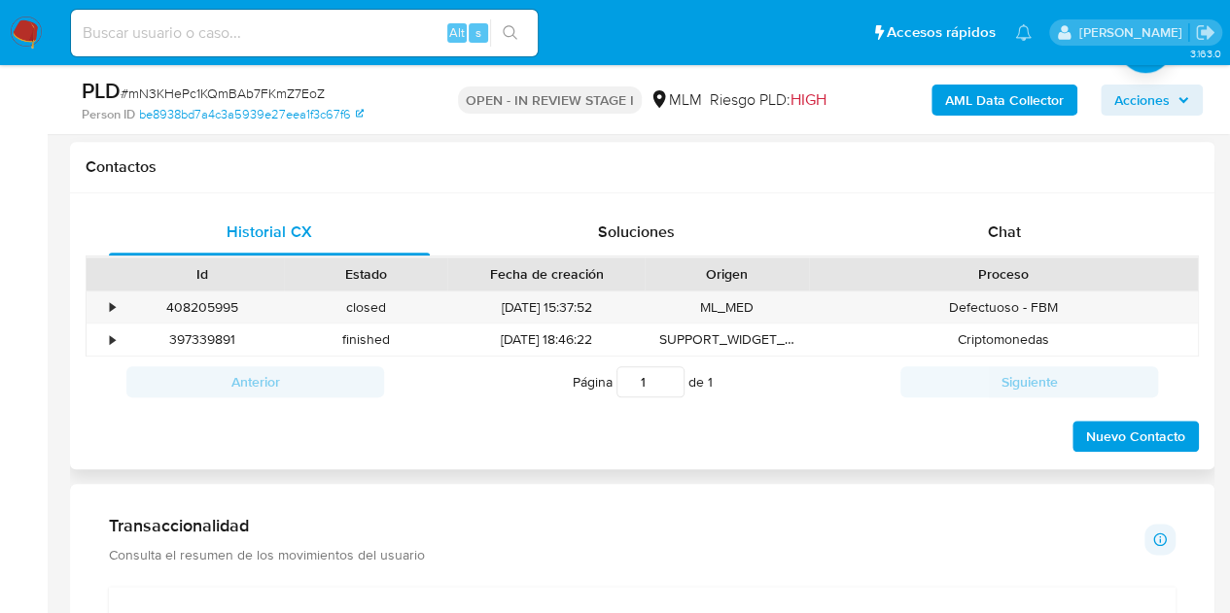
click at [1106, 435] on span "Nuevo Contacto" at bounding box center [1135, 436] width 99 height 27
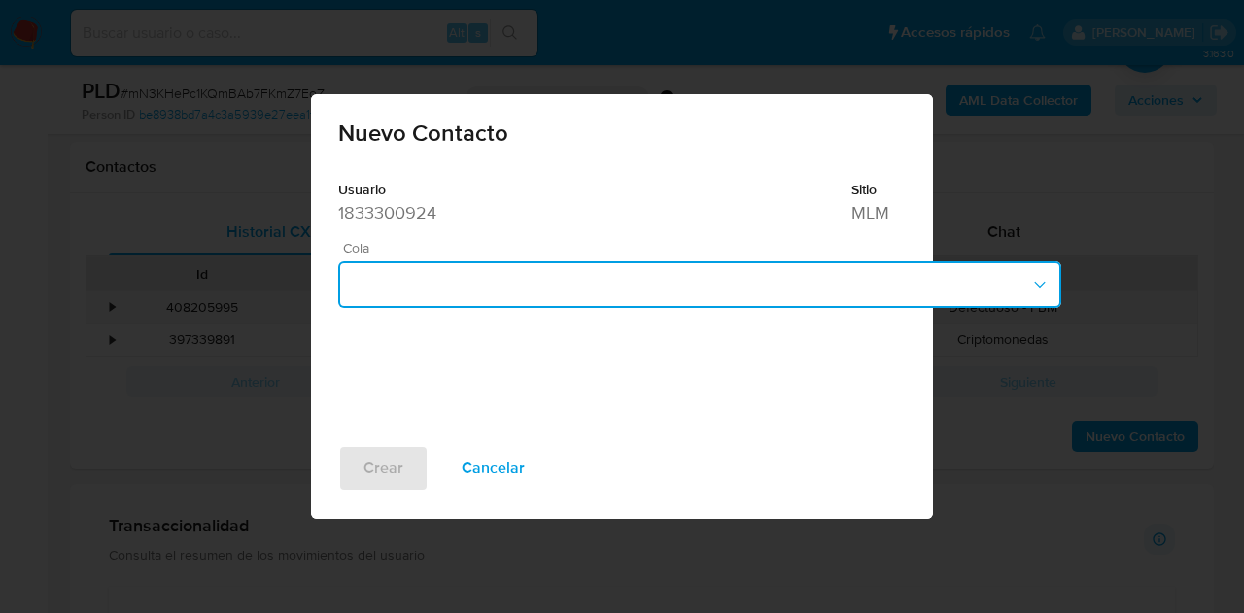
click at [1030, 283] on icon "button" at bounding box center [1039, 284] width 19 height 19
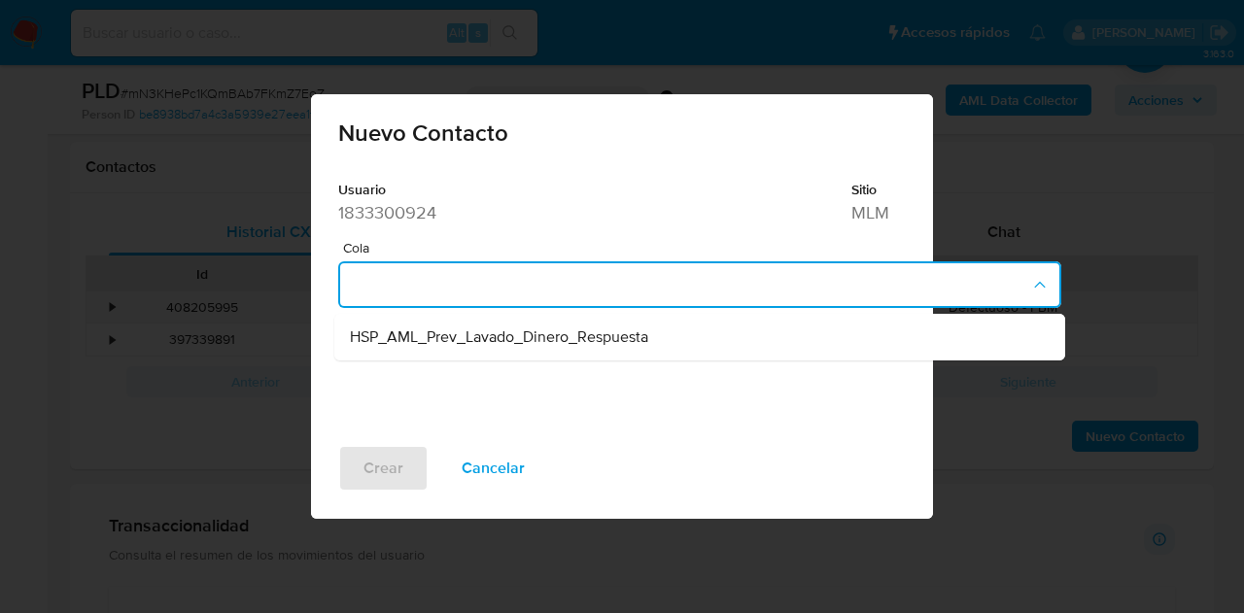
click at [634, 420] on div "Usuario 1833300924 Sitio MLM Cola HSP_AML_Prev_Lavado_Dinero_Respuesta" at bounding box center [700, 305] width 778 height 280
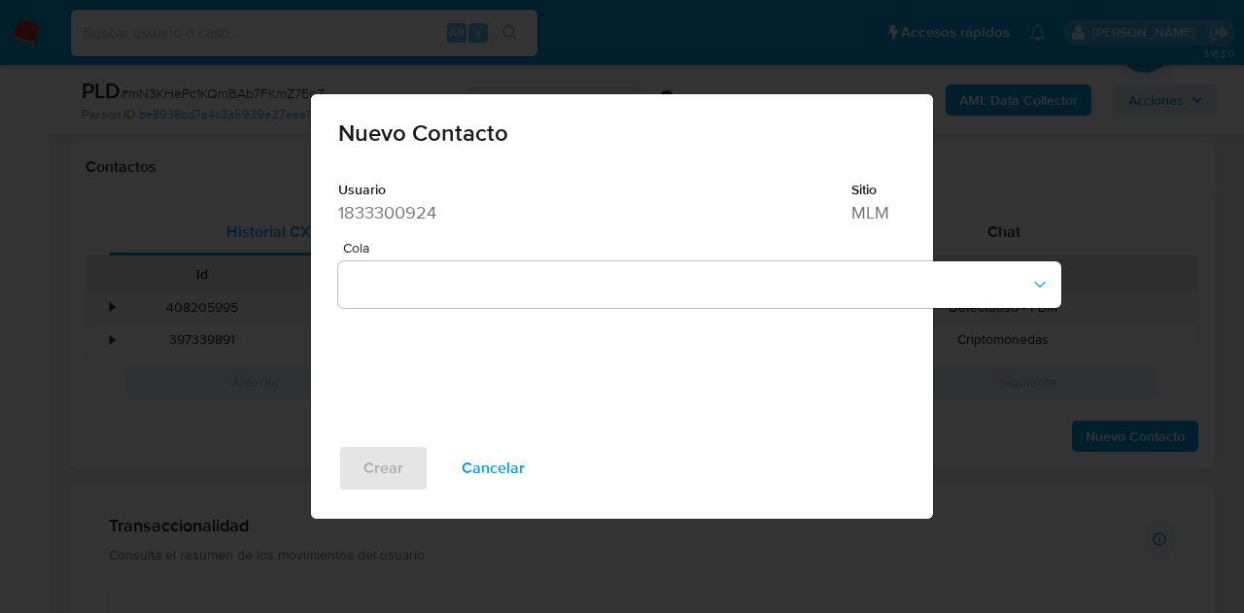
click at [501, 460] on span "Cancelar" at bounding box center [493, 468] width 63 height 43
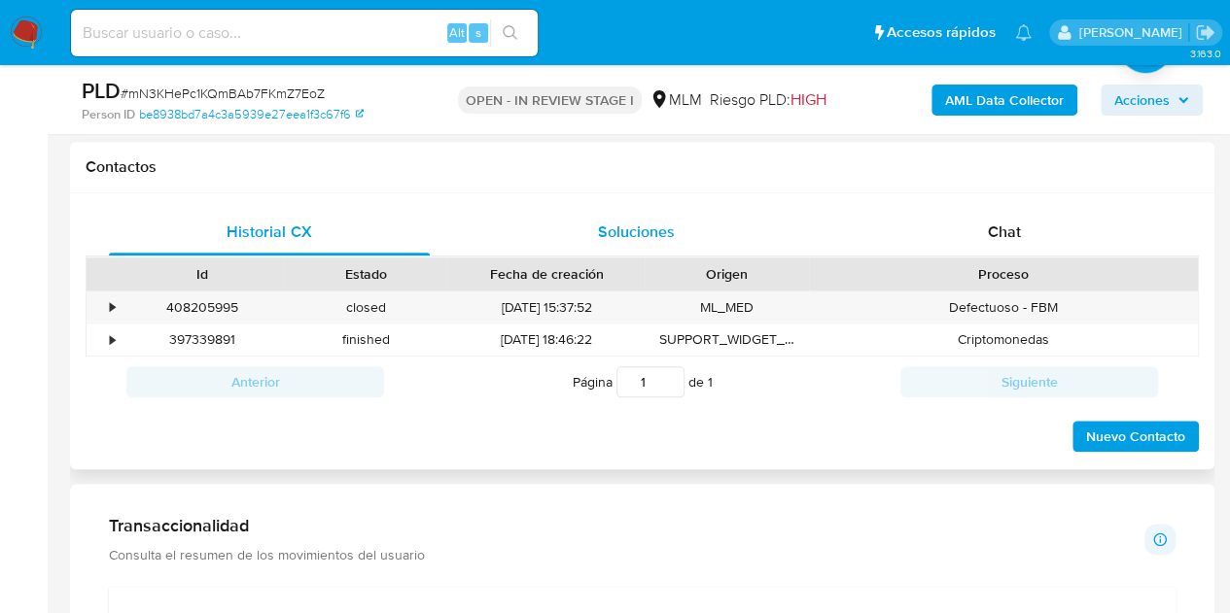
click at [630, 234] on span "Soluciones" at bounding box center [636, 232] width 77 height 22
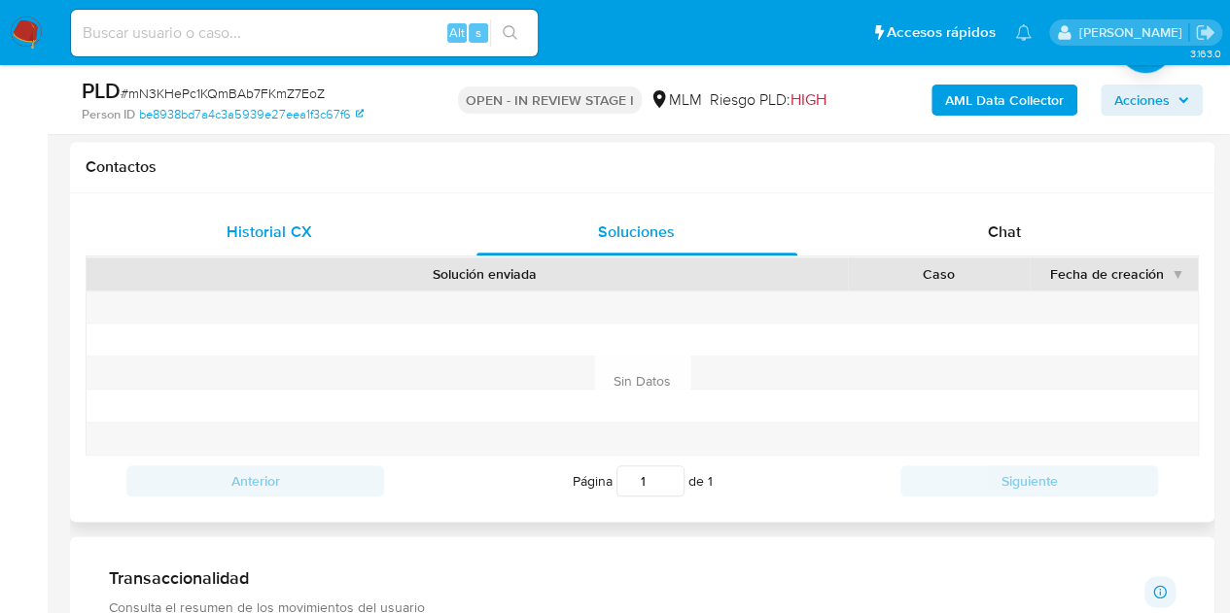
drag, startPoint x: 206, startPoint y: 211, endPoint x: 229, endPoint y: 211, distance: 23.3
click at [222, 211] on div "Historial CX" at bounding box center [269, 232] width 321 height 47
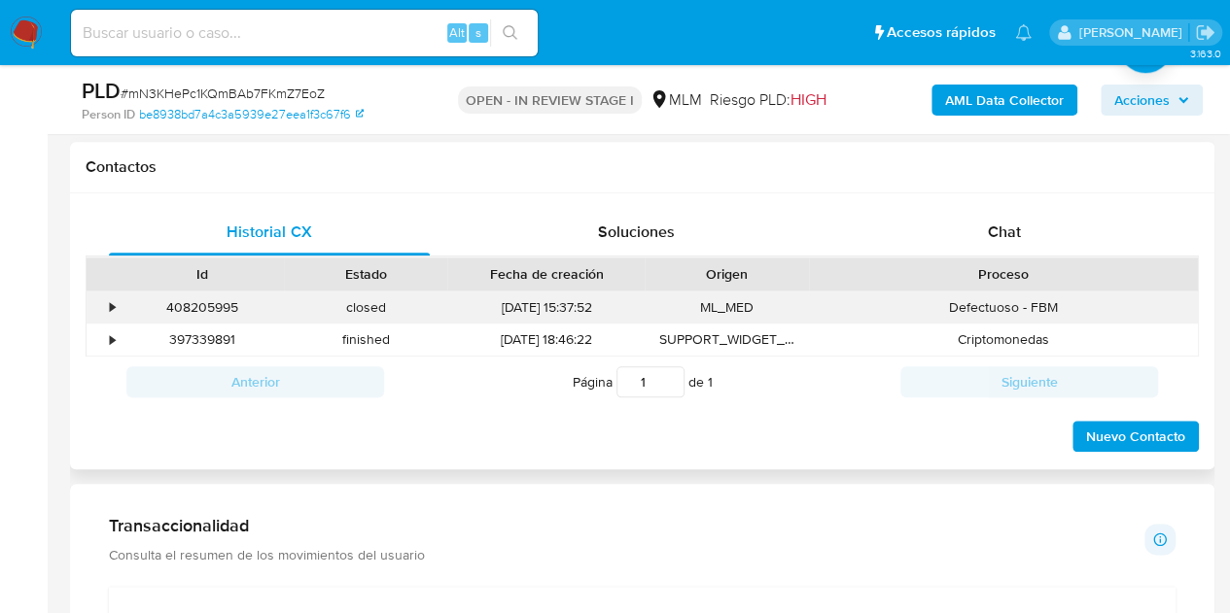
click at [113, 308] on div "•" at bounding box center [112, 307] width 5 height 18
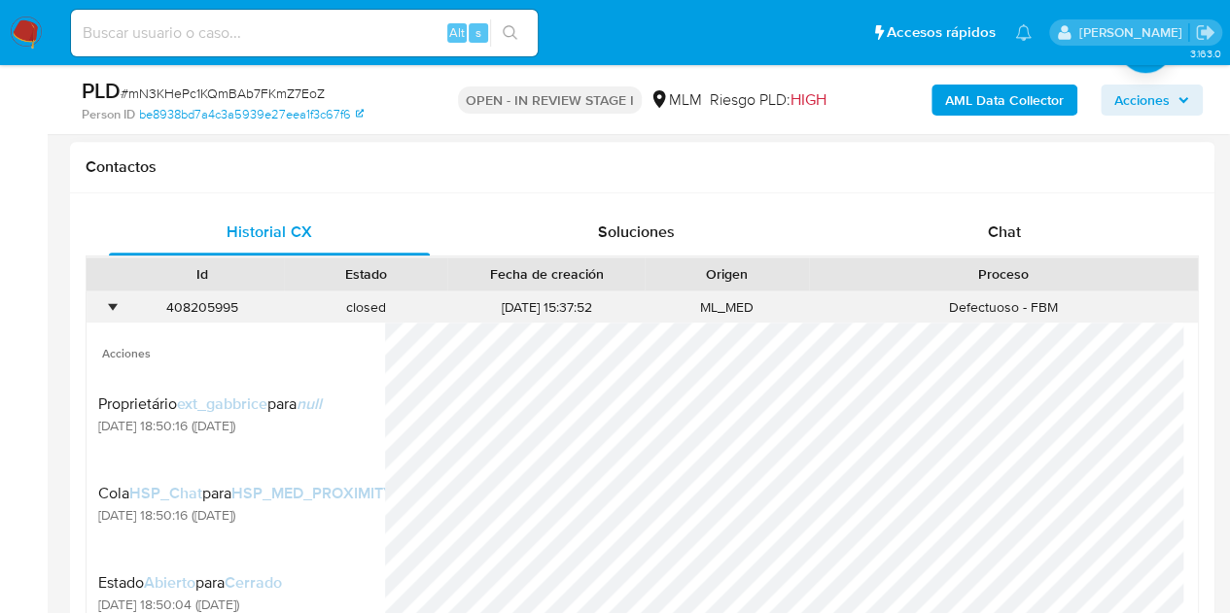
click at [113, 308] on div "•" at bounding box center [112, 307] width 5 height 18
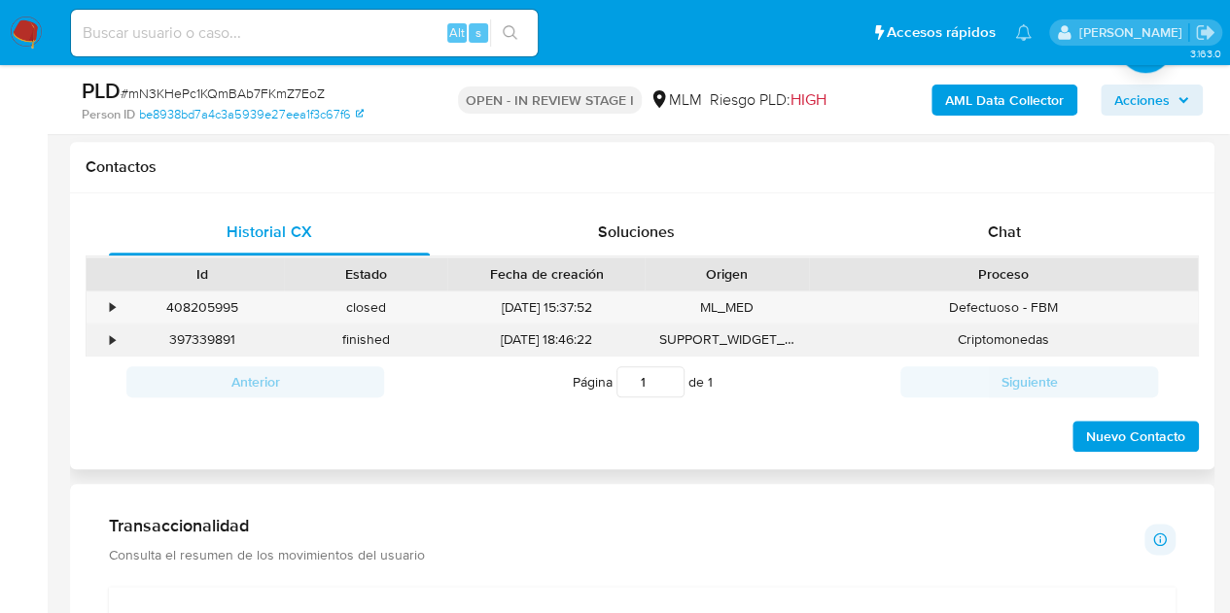
click at [113, 337] on div "•" at bounding box center [112, 340] width 5 height 18
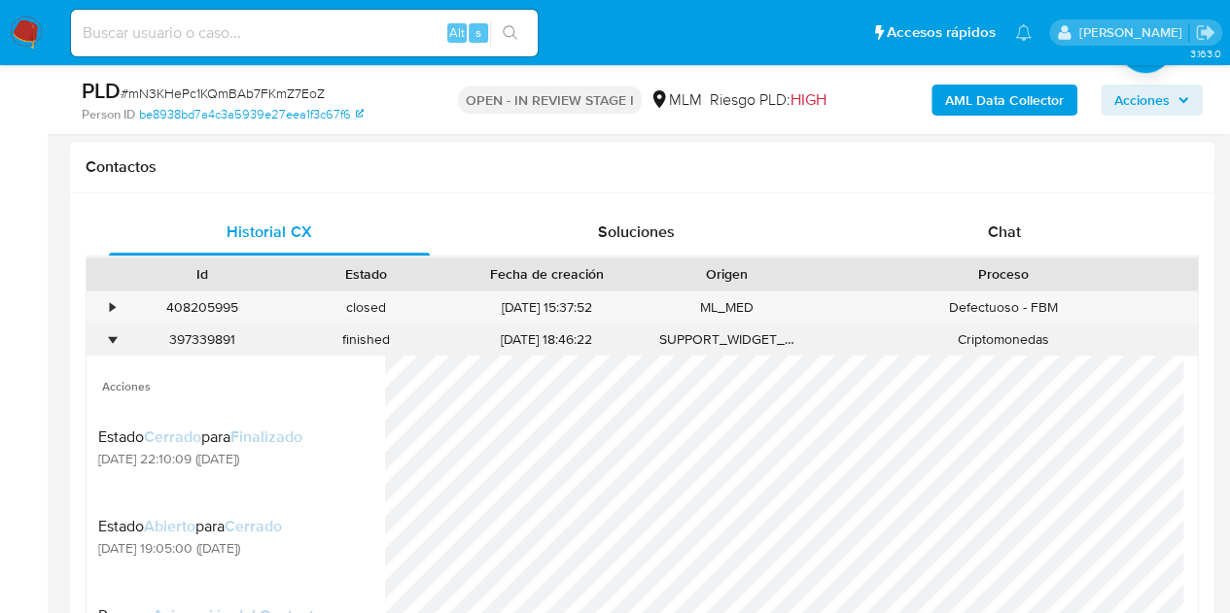
click at [113, 337] on div "•" at bounding box center [112, 340] width 5 height 18
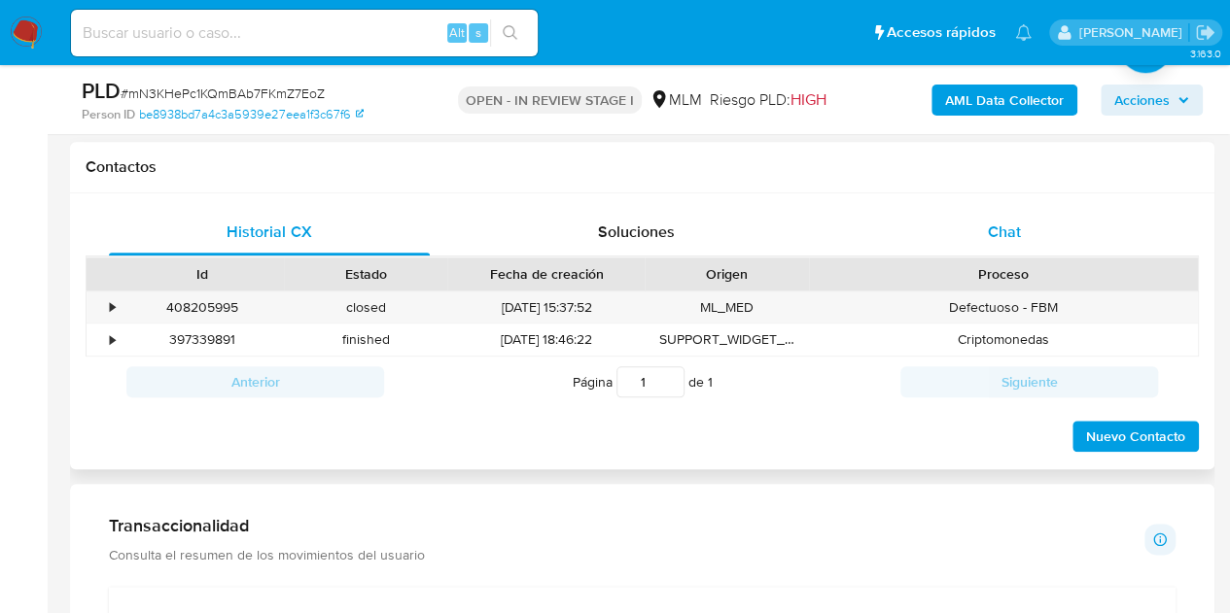
click at [1011, 228] on span "Chat" at bounding box center [1004, 232] width 33 height 22
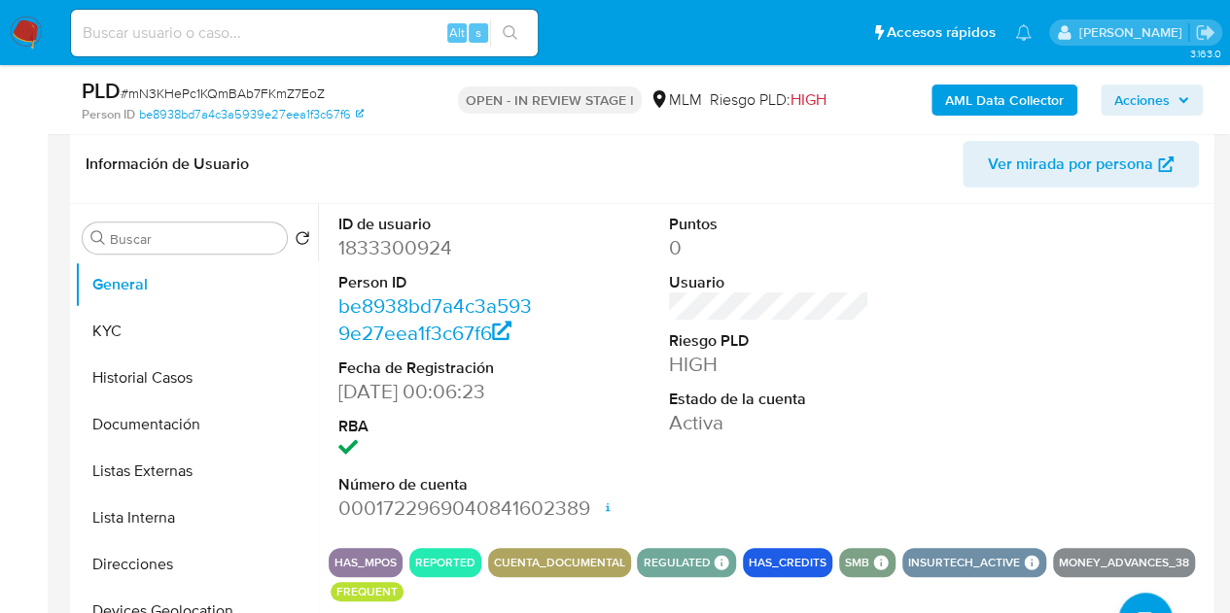
scroll to position [292, 0]
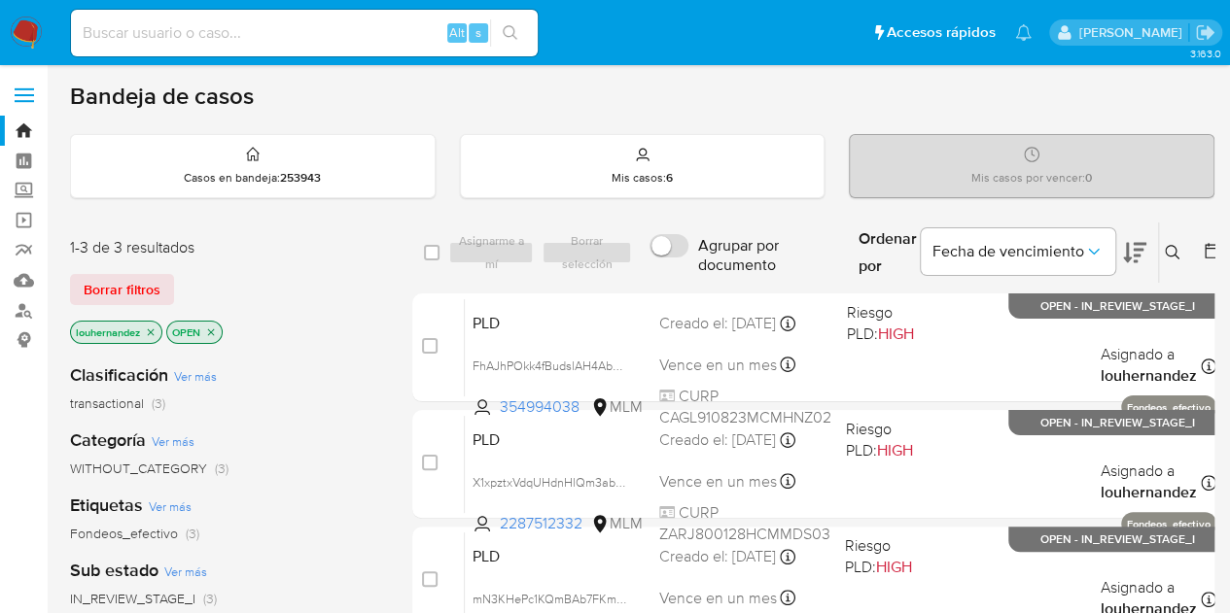
click at [371, 40] on div "Alt s" at bounding box center [304, 33] width 467 height 47
click at [362, 25] on input at bounding box center [304, 32] width 467 height 25
click at [1161, 255] on button at bounding box center [1175, 252] width 32 height 23
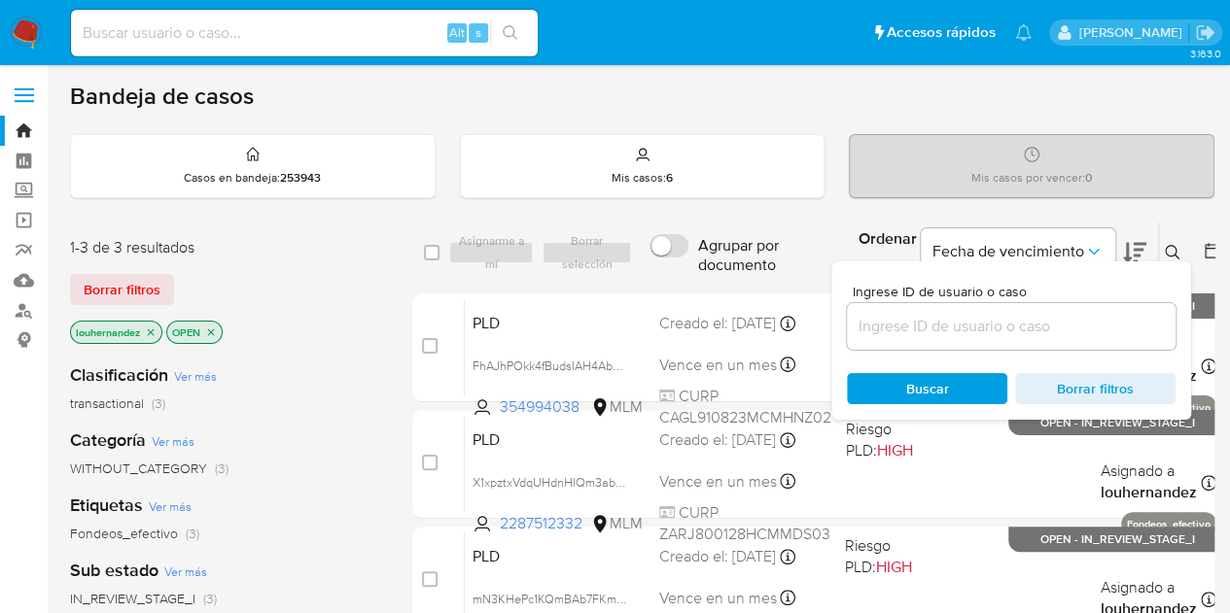
drag, startPoint x: 1014, startPoint y: 310, endPoint x: 964, endPoint y: 322, distance: 50.9
click at [1013, 310] on div at bounding box center [1011, 326] width 329 height 47
click at [948, 324] on input at bounding box center [1011, 326] width 329 height 25
paste input "779687052"
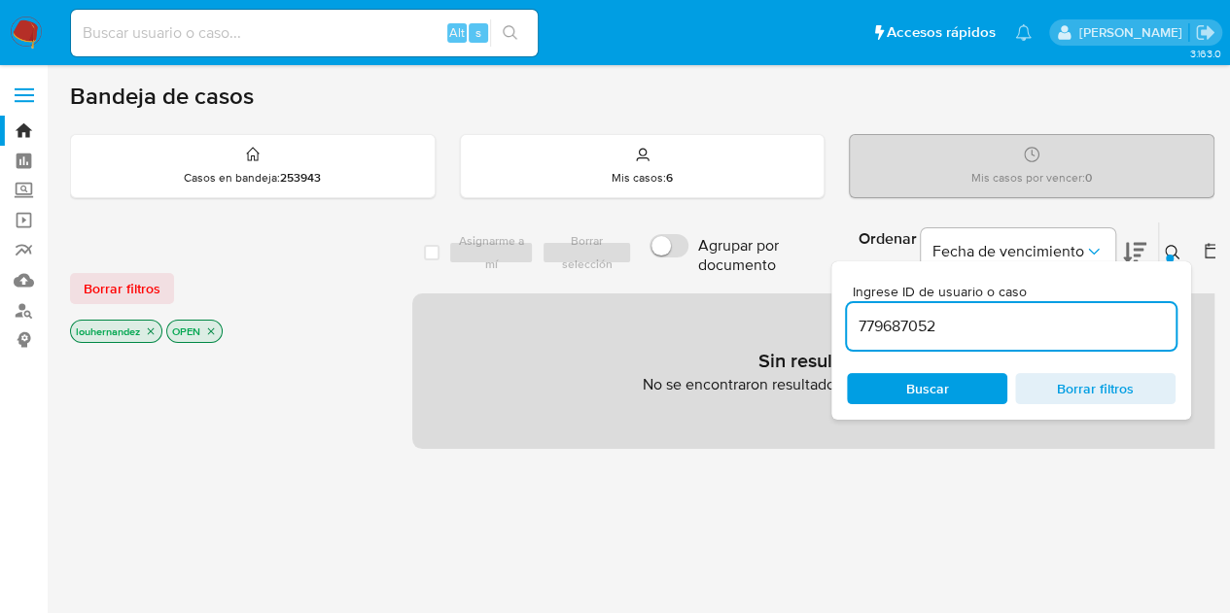
click at [978, 324] on input "779687052" at bounding box center [1011, 326] width 329 height 25
type input "779687052"
click at [156, 328] on icon "close-filter" at bounding box center [151, 332] width 12 height 12
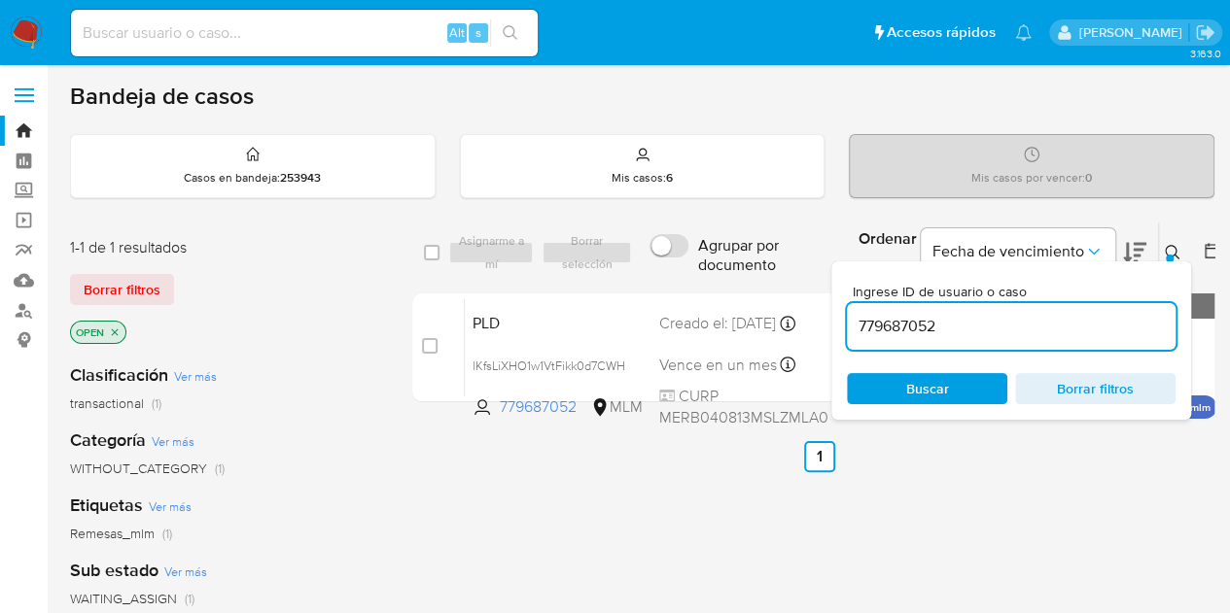
click at [900, 390] on span "Buscar" at bounding box center [926, 388] width 133 height 27
click at [978, 456] on ul "Anterior 1 Siguiente" at bounding box center [819, 456] width 814 height 31
click at [1168, 248] on icon at bounding box center [1173, 253] width 16 height 16
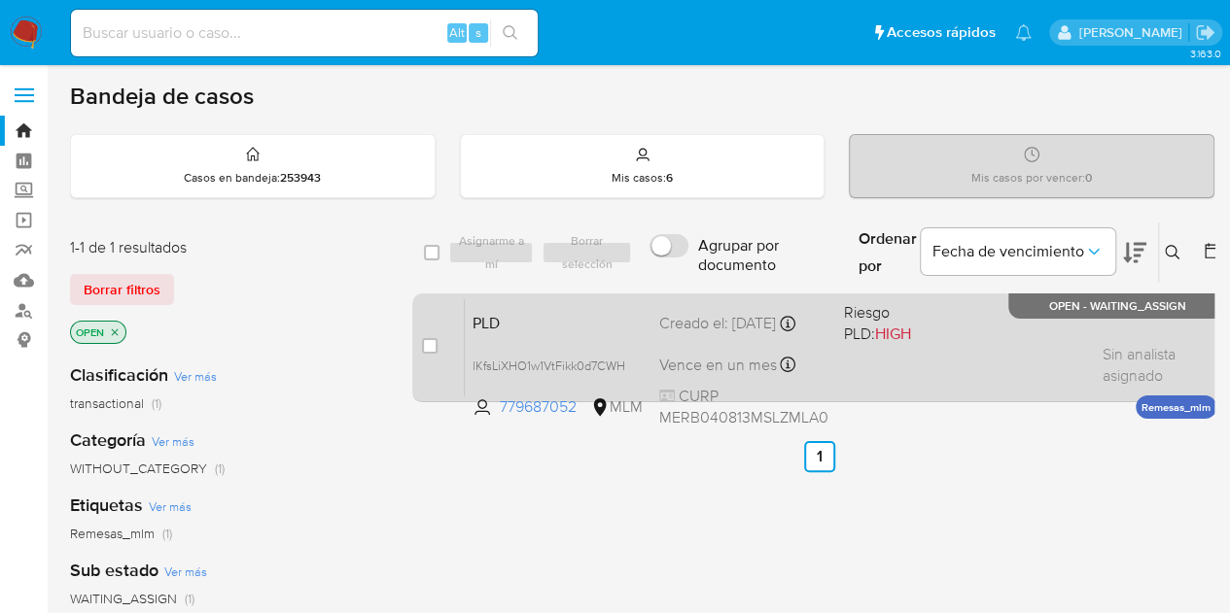
click at [570, 343] on div "PLD lKfsLiXHO1w1VtFikk0d7CWH 779687052 MLM Riesgo PLD: HIGH Creado el: [DATE] C…" at bounding box center [840, 347] width 751 height 98
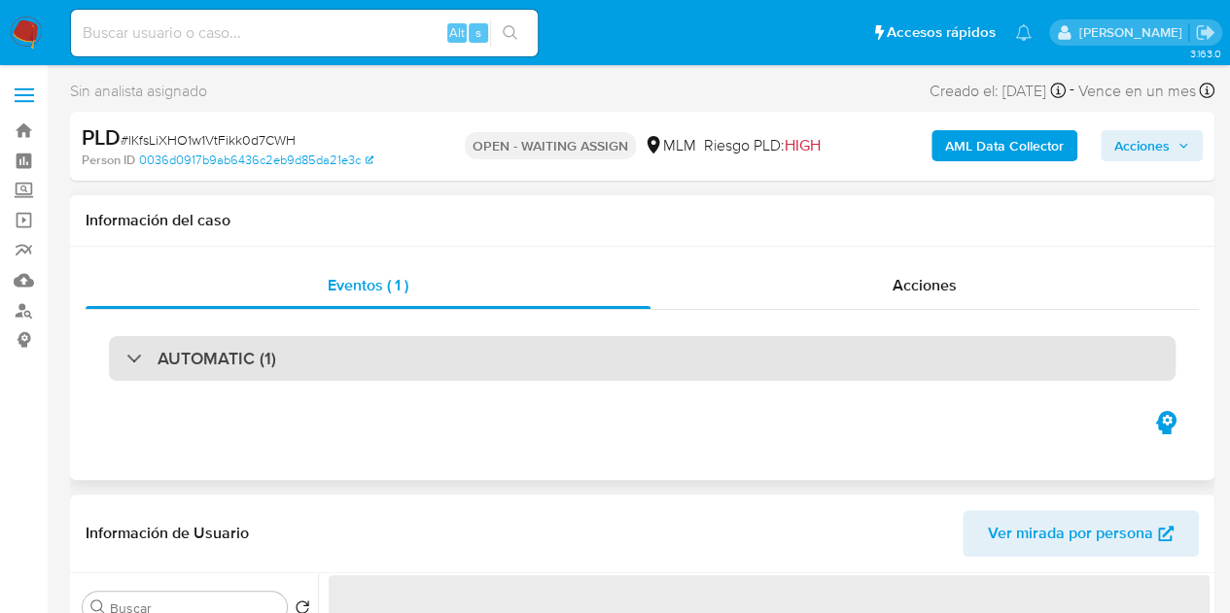
select select "10"
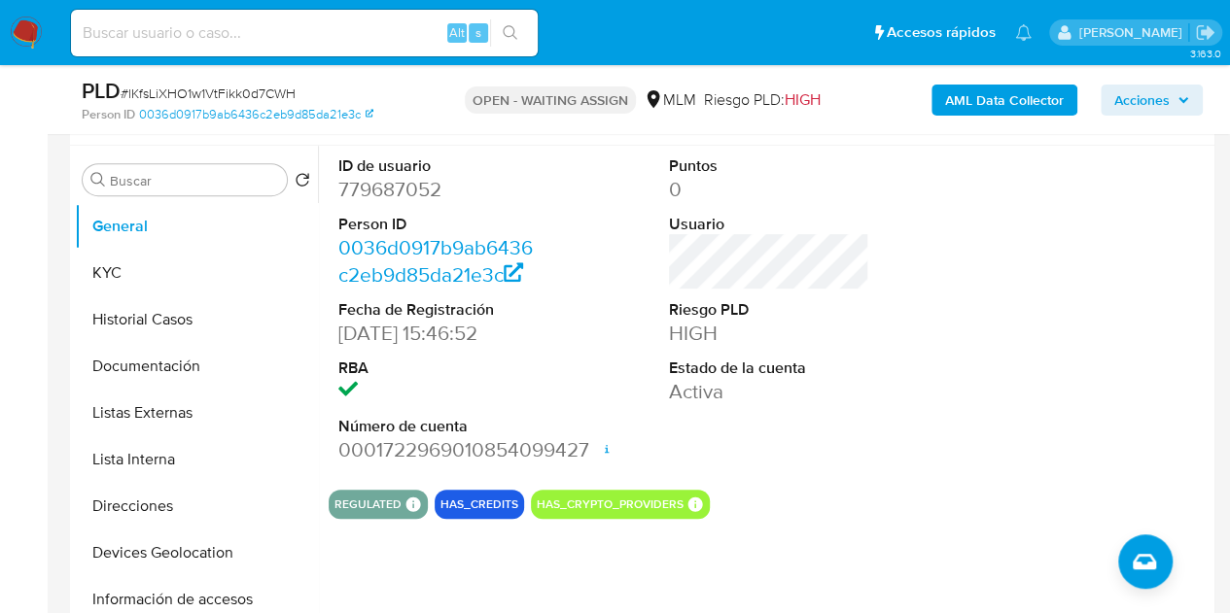
scroll to position [389, 0]
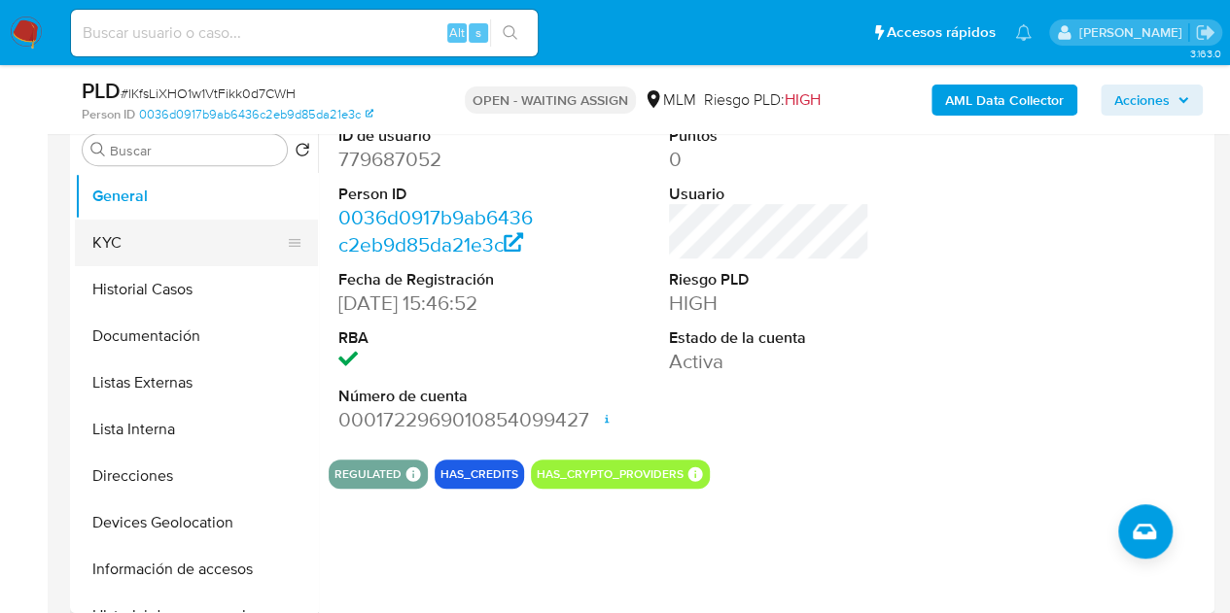
click at [119, 242] on button "KYC" at bounding box center [188, 243] width 227 height 47
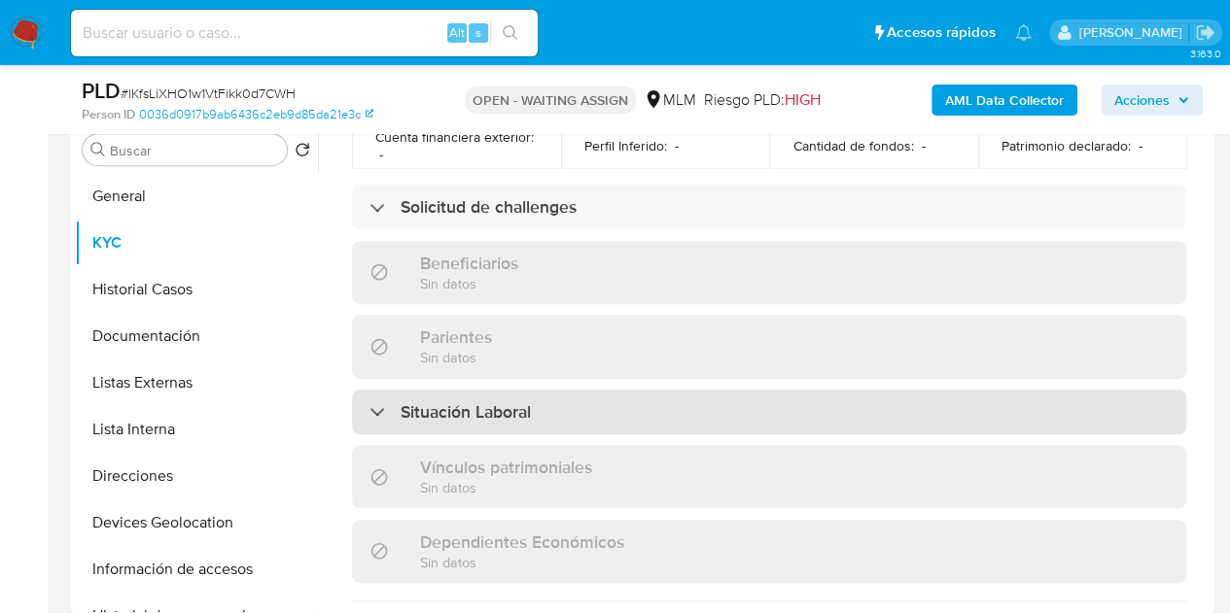
scroll to position [778, 0]
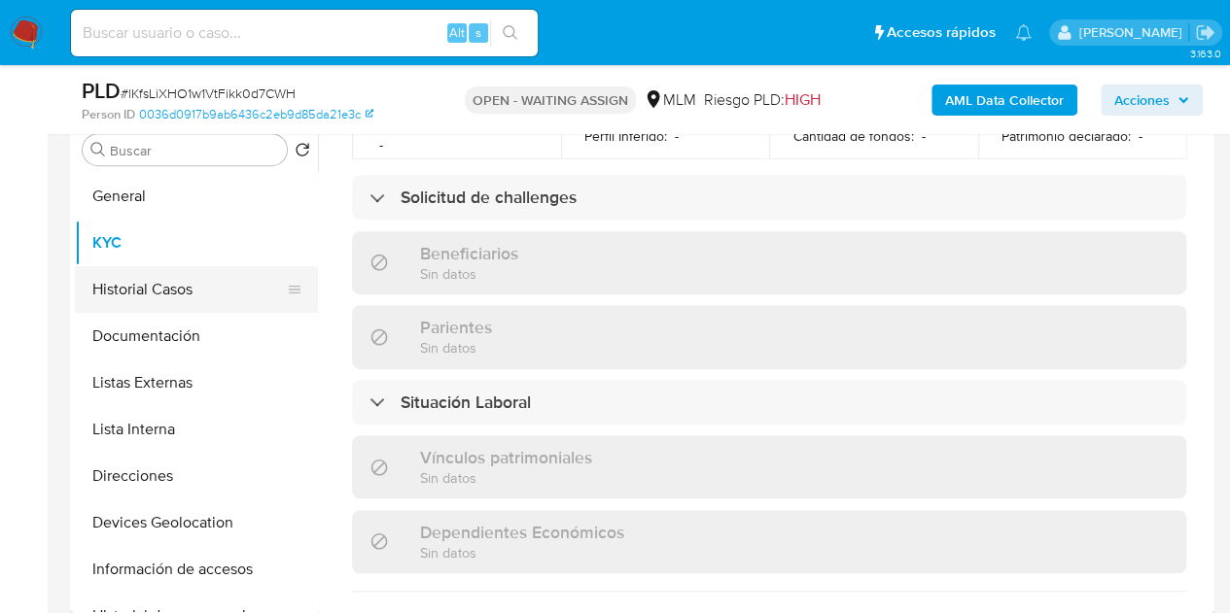
click at [179, 291] on button "Historial Casos" at bounding box center [188, 289] width 227 height 47
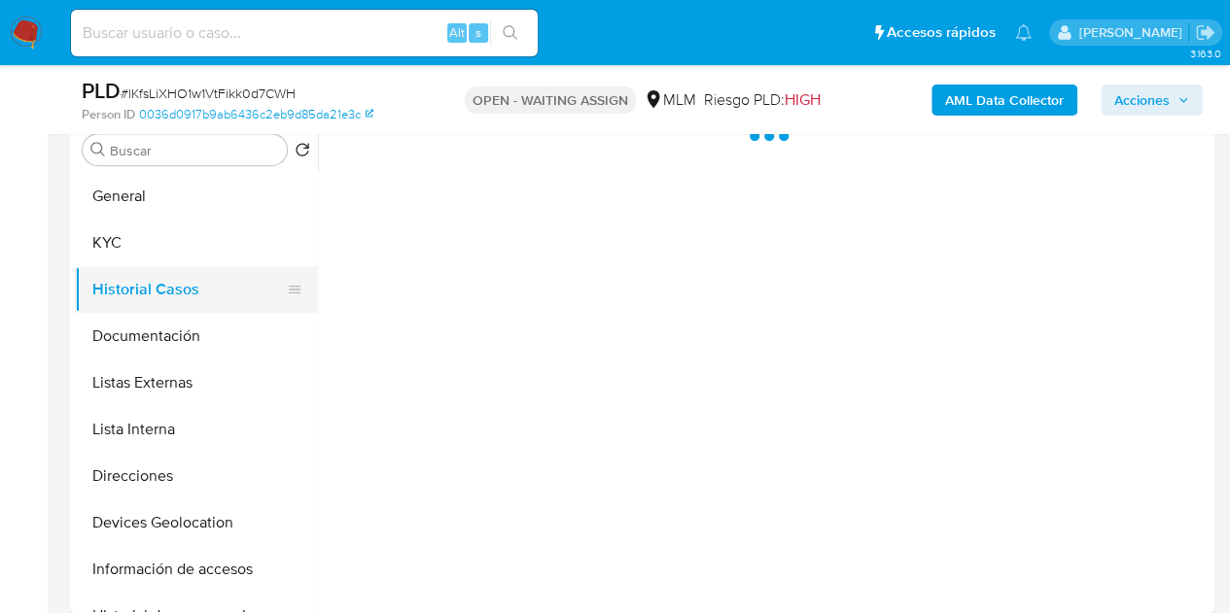
scroll to position [0, 0]
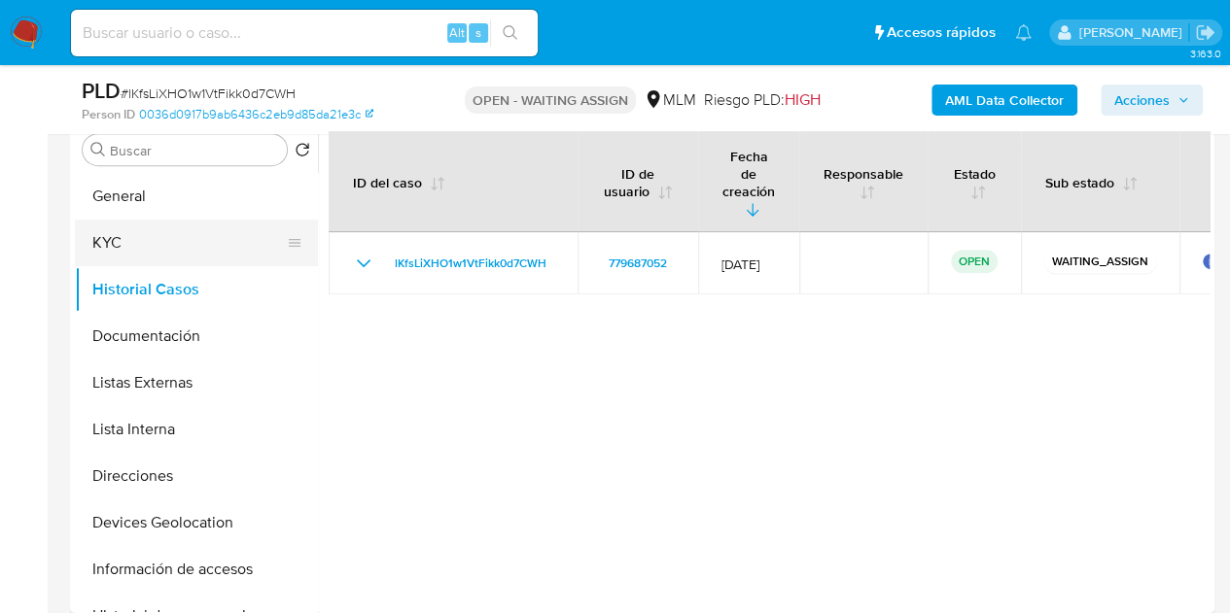
click at [150, 237] on button "KYC" at bounding box center [188, 243] width 227 height 47
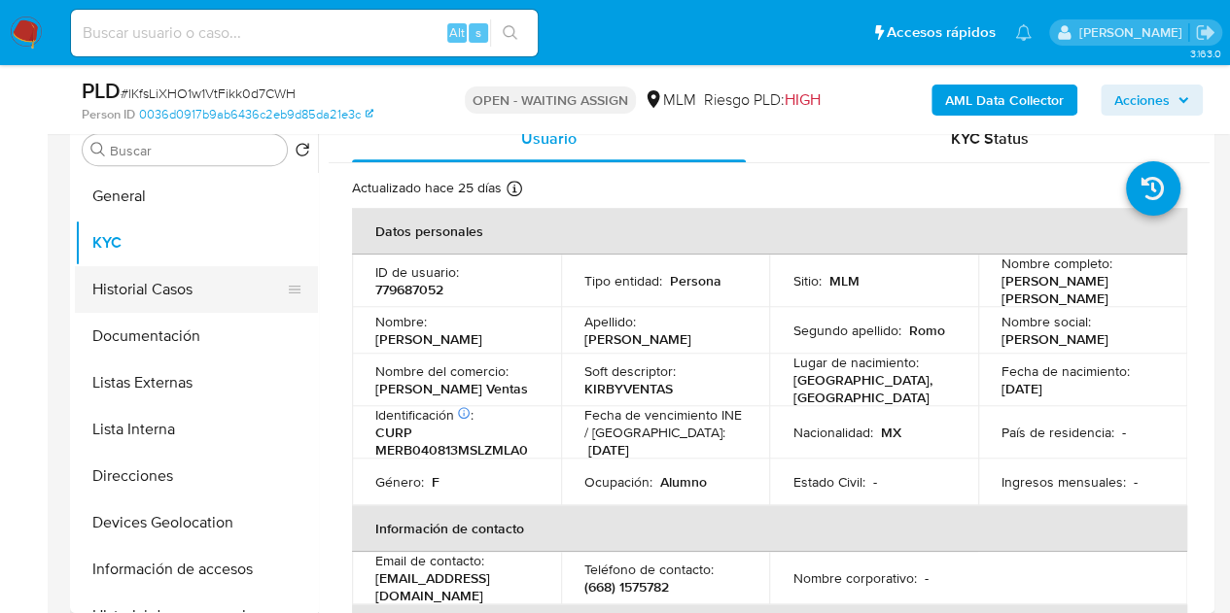
click at [191, 285] on button "Historial Casos" at bounding box center [188, 289] width 227 height 47
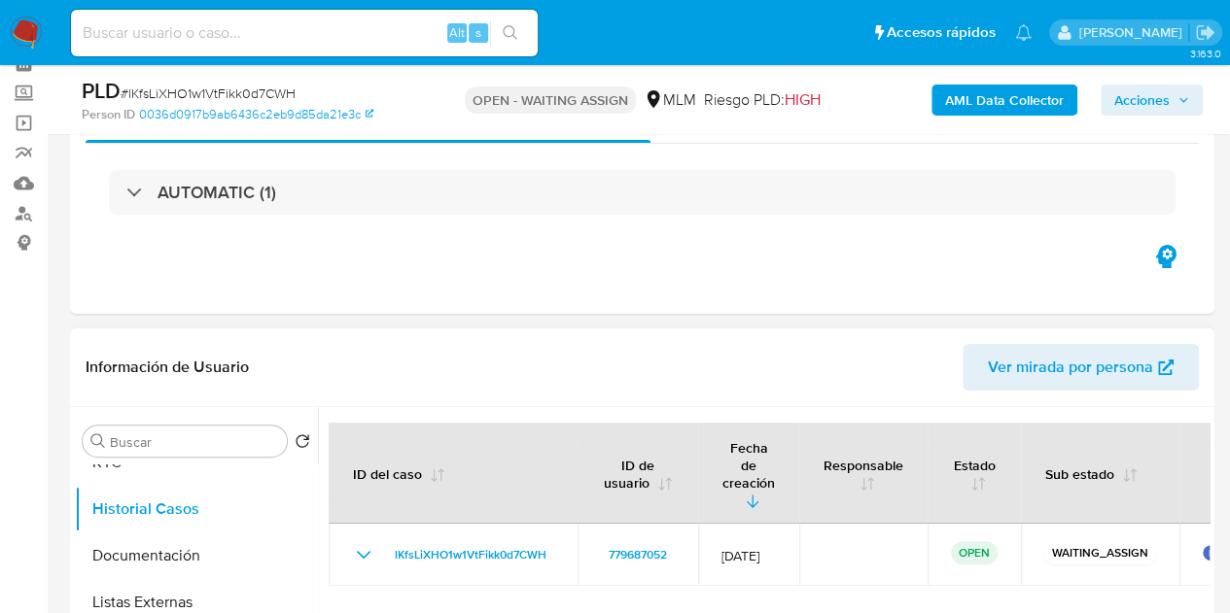
scroll to position [97, 0]
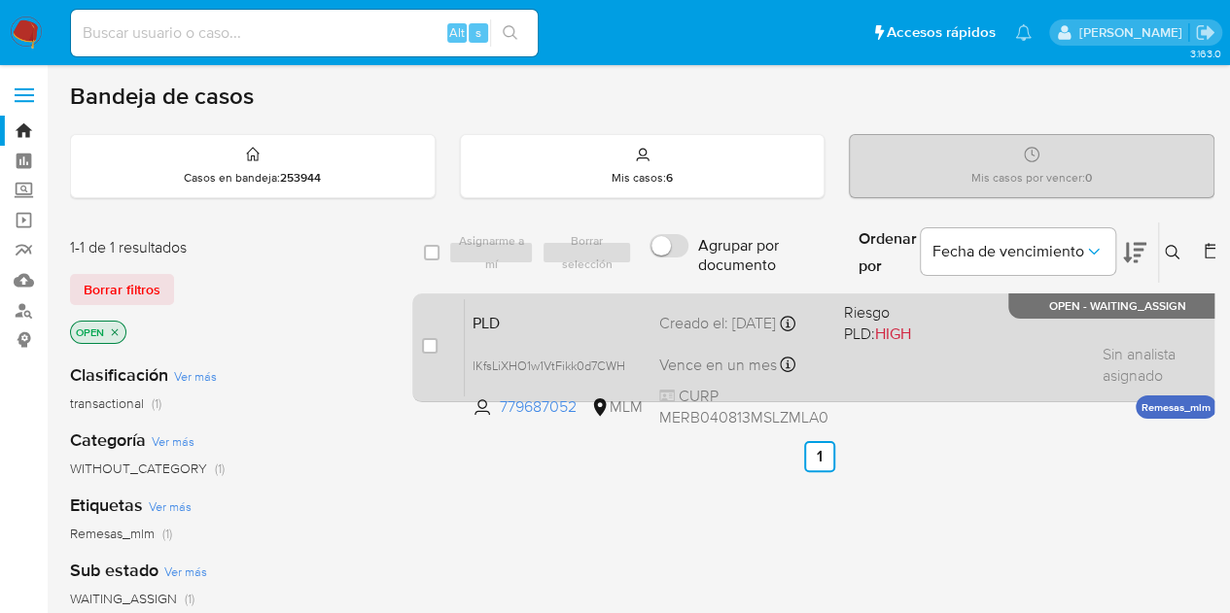
click at [849, 365] on span at bounding box center [901, 366] width 114 height 4
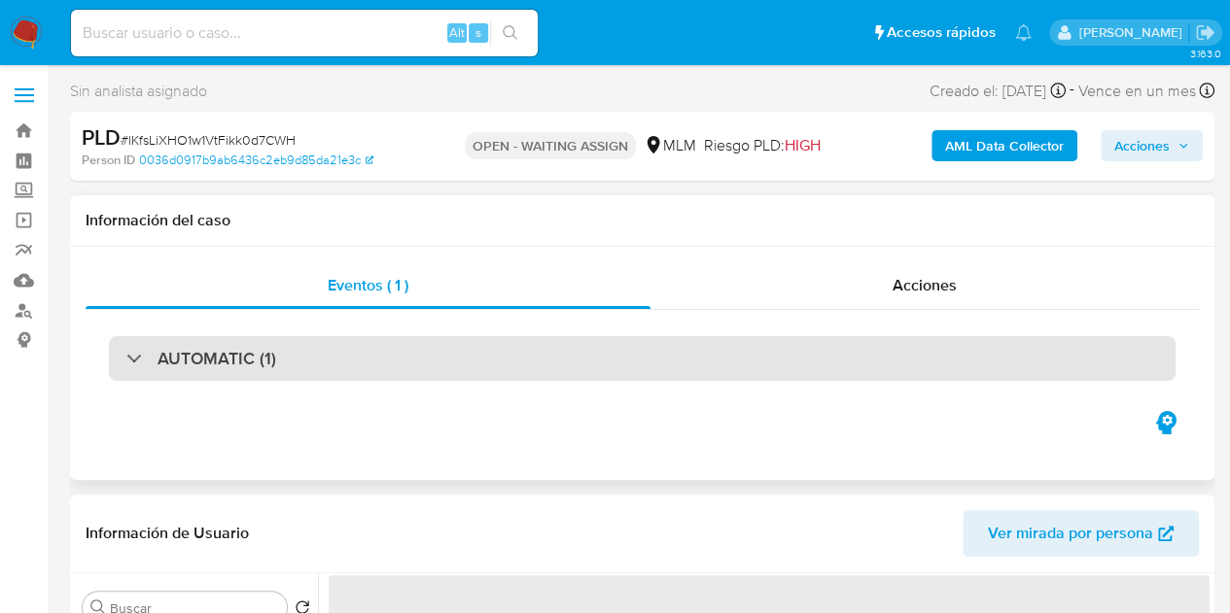
select select "10"
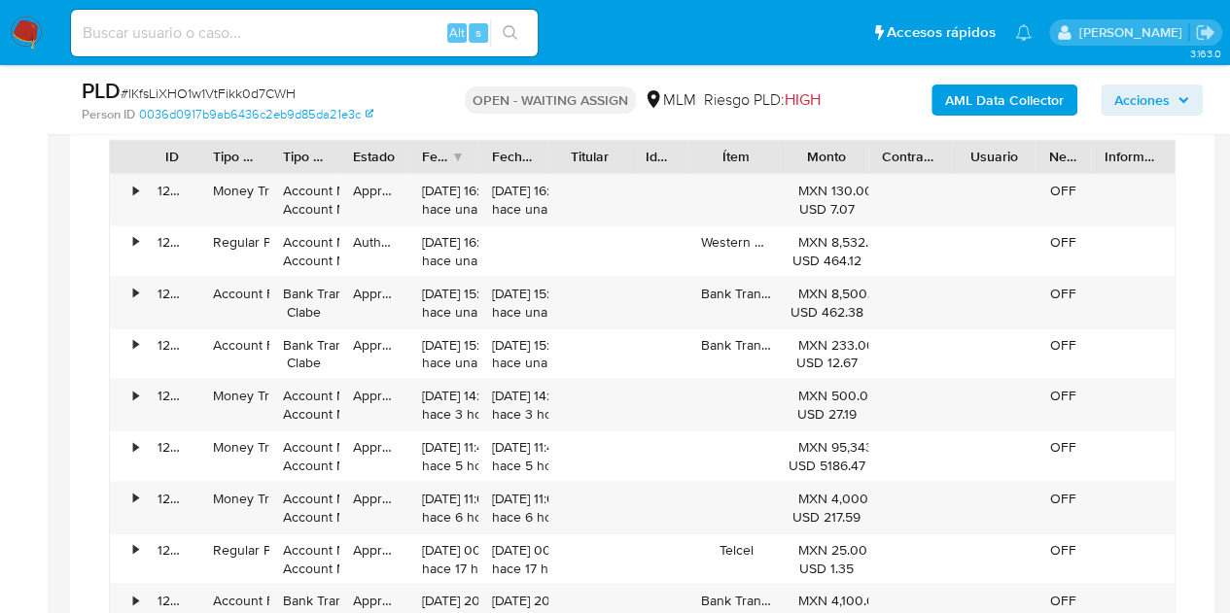
scroll to position [1382, 0]
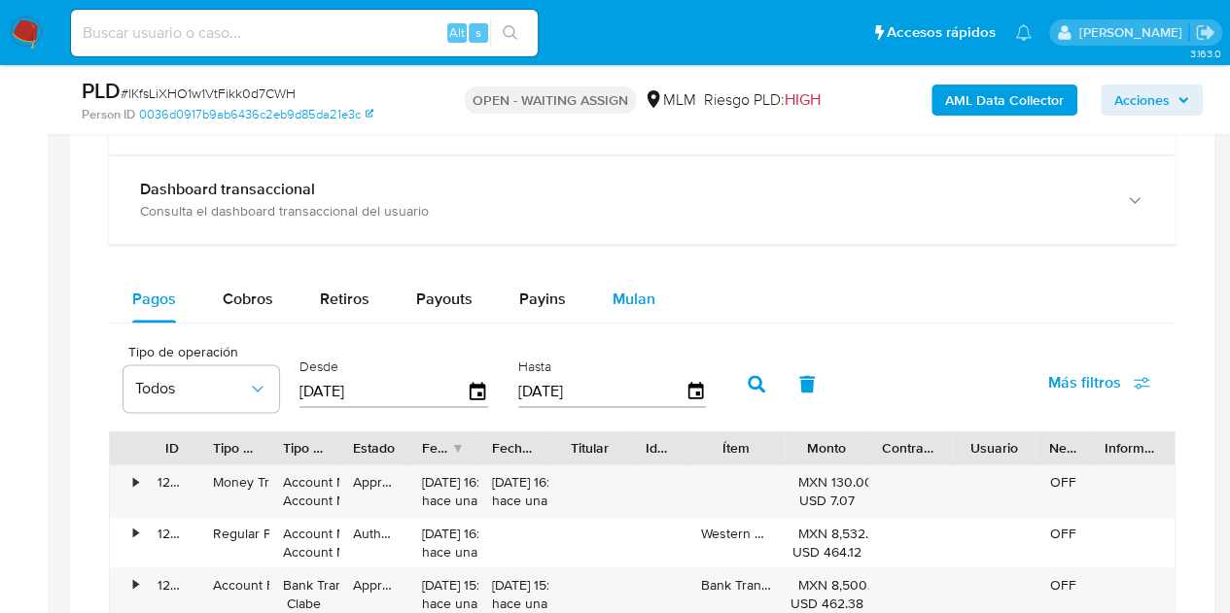
click at [605, 289] on button "Mulan" at bounding box center [633, 299] width 89 height 47
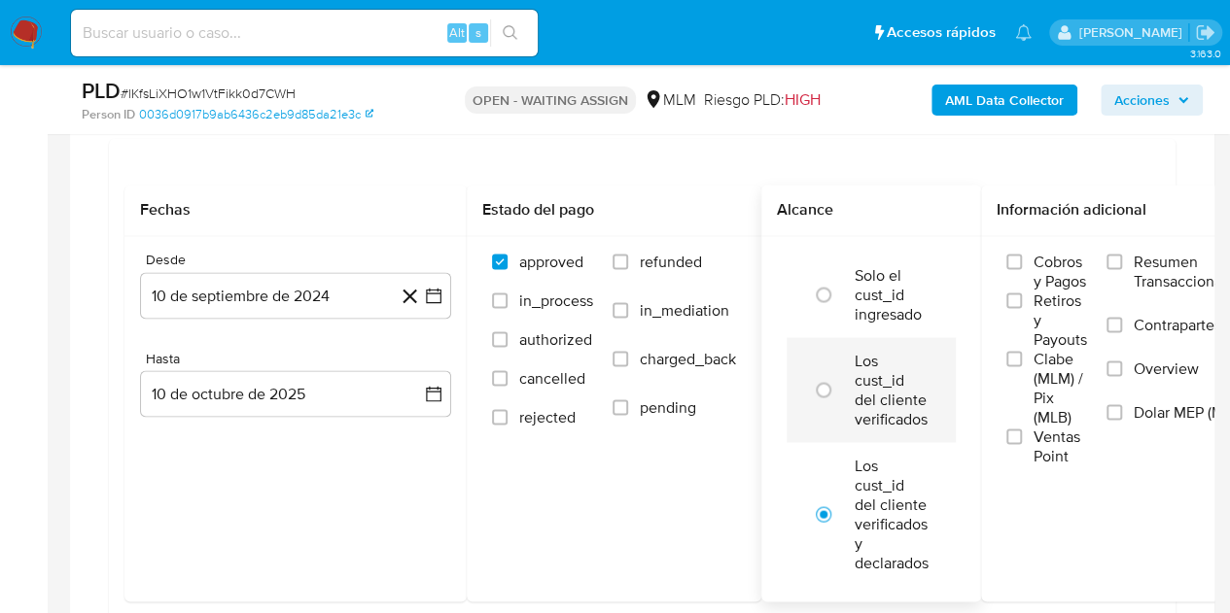
scroll to position [1674, 0]
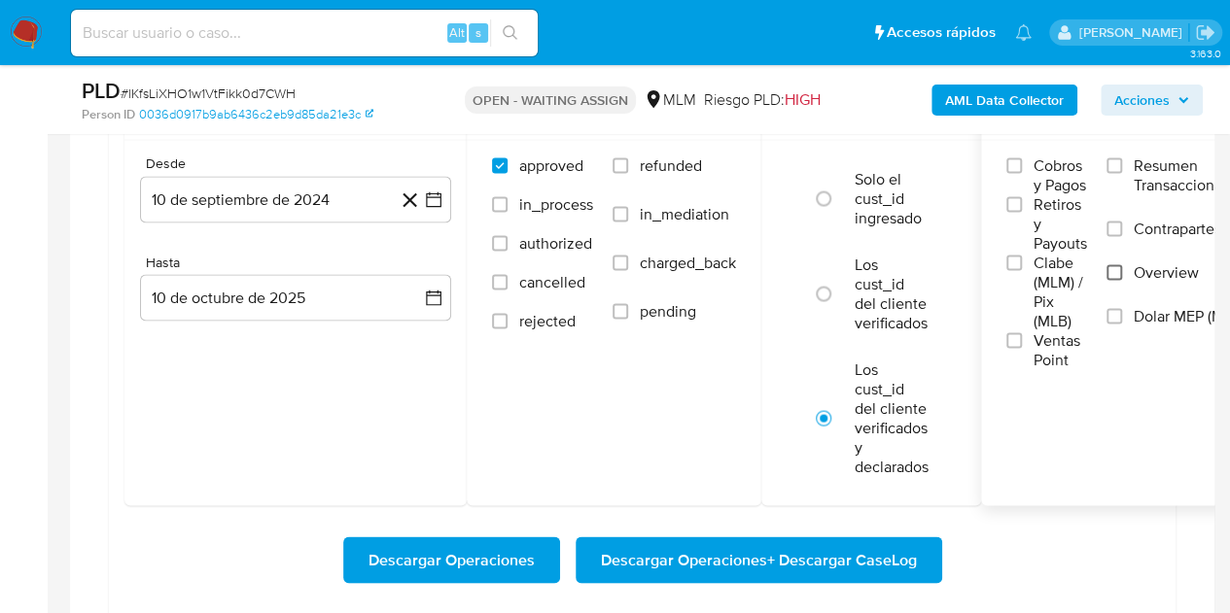
click at [1122, 267] on input "Overview" at bounding box center [1114, 272] width 16 height 16
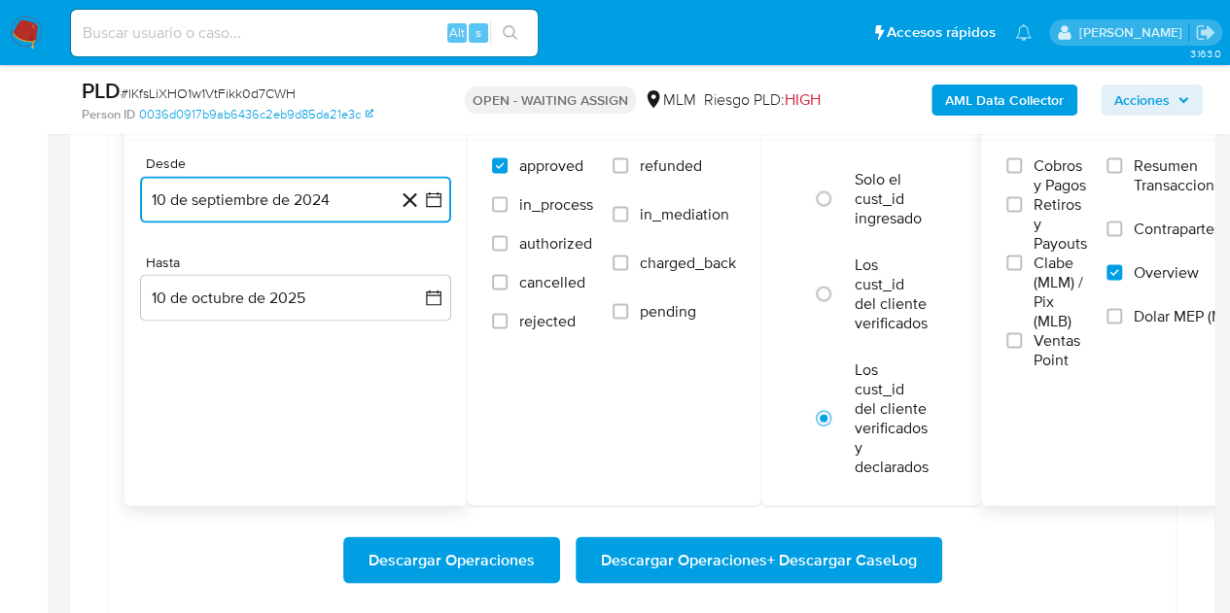
click at [430, 195] on icon "button" at bounding box center [433, 199] width 19 height 19
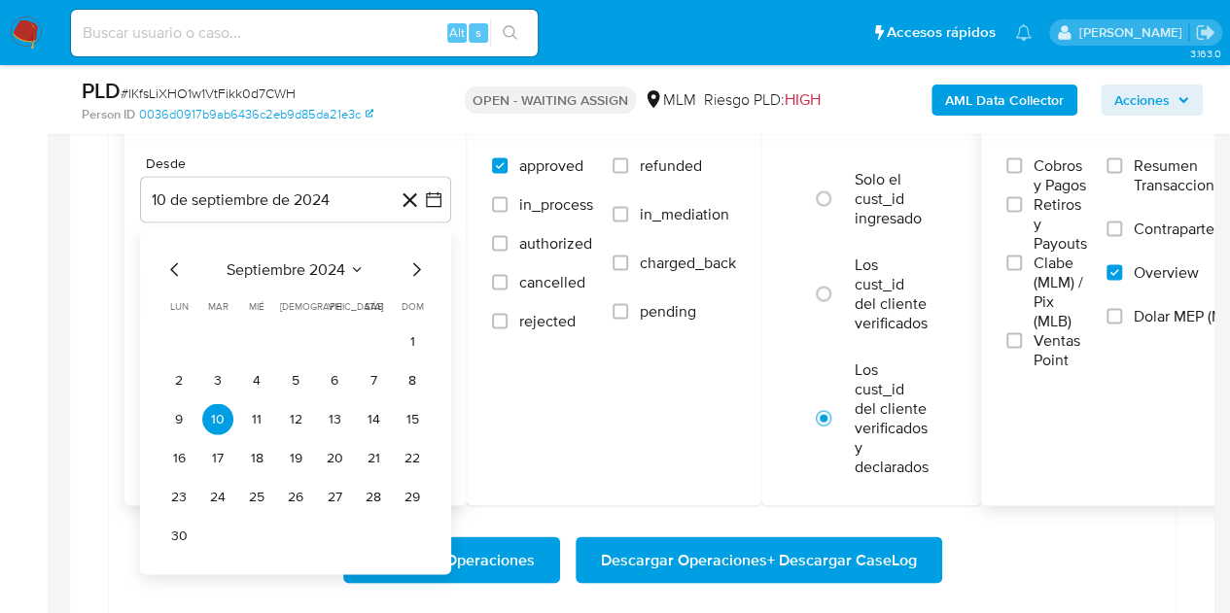
click at [356, 262] on icon "Seleccionar mes y año" at bounding box center [357, 270] width 16 height 16
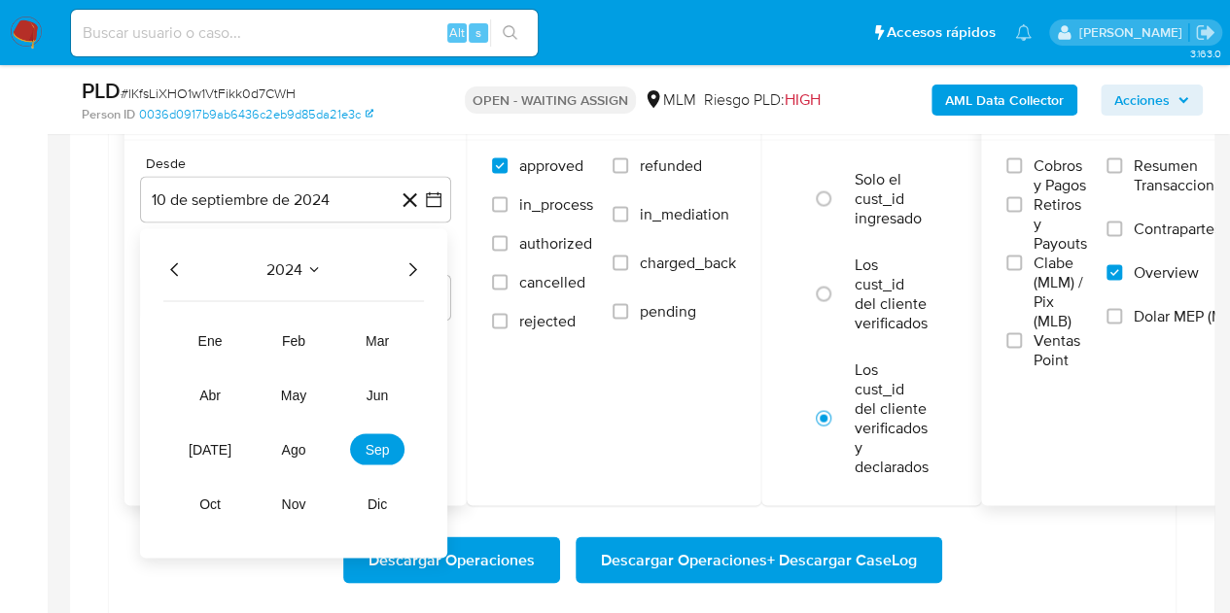
click at [309, 262] on icon "Seleccionar mes y año" at bounding box center [314, 270] width 16 height 16
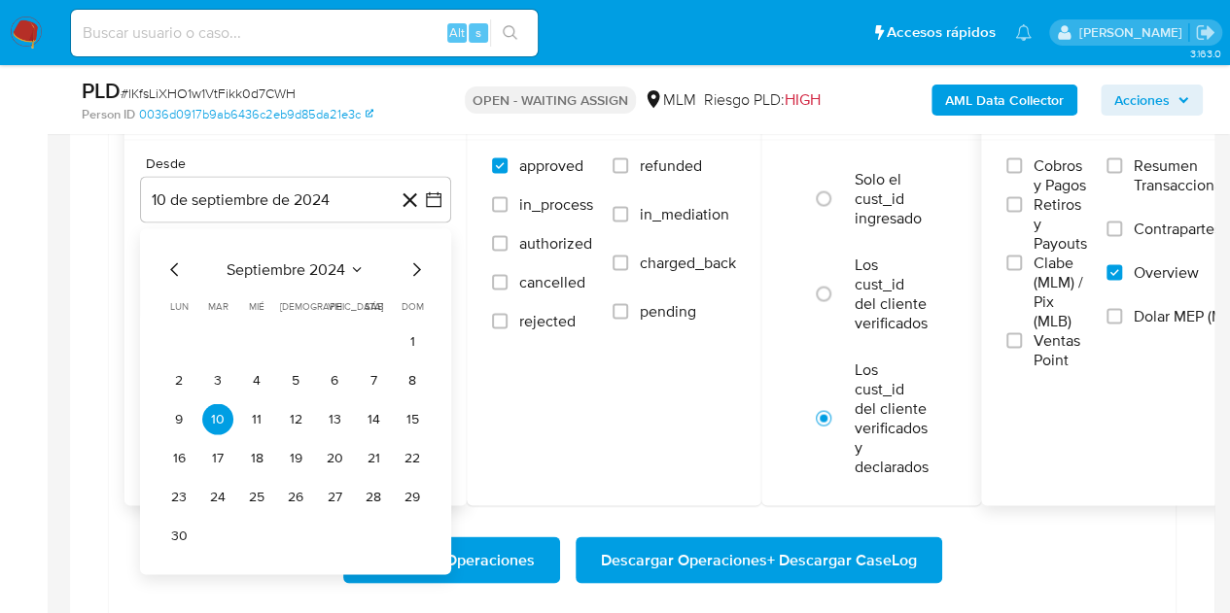
click at [340, 265] on span "septiembre 2024" at bounding box center [286, 269] width 119 height 19
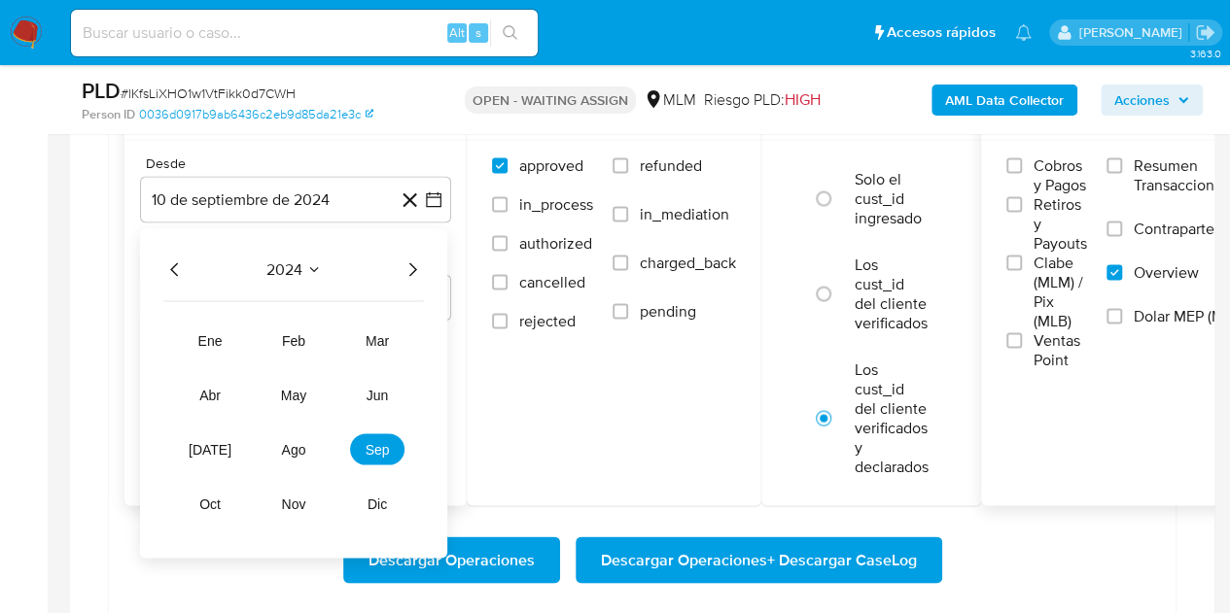
click at [409, 271] on icon "Año siguiente" at bounding box center [412, 269] width 23 height 23
click at [300, 392] on span "may" at bounding box center [293, 395] width 25 height 16
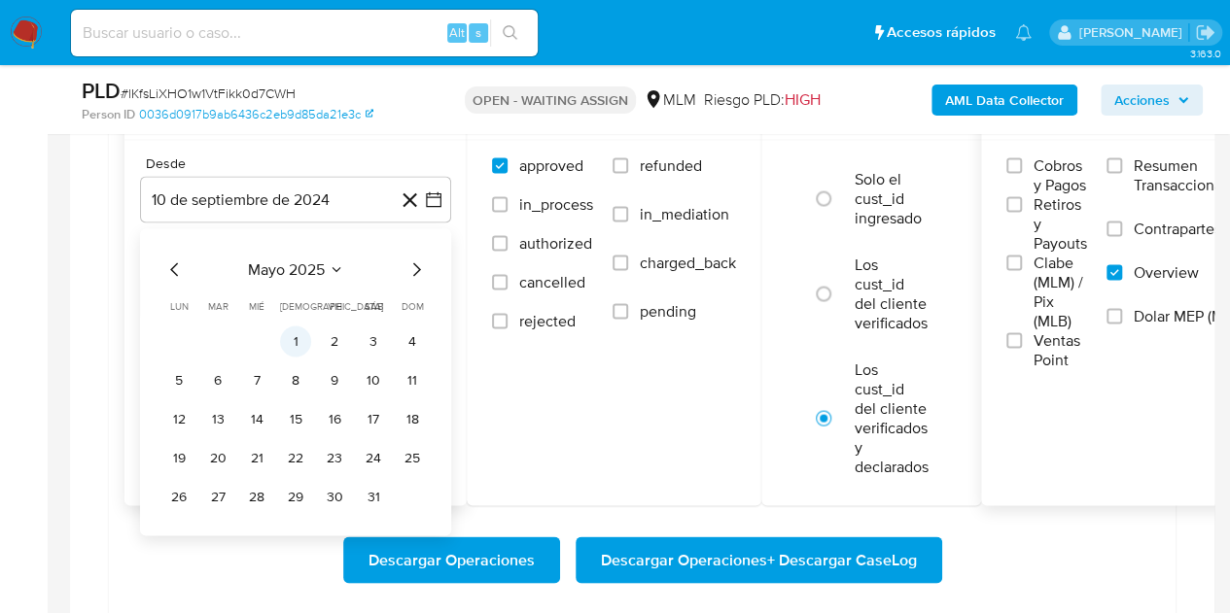
click at [297, 335] on button "1" at bounding box center [295, 341] width 31 height 31
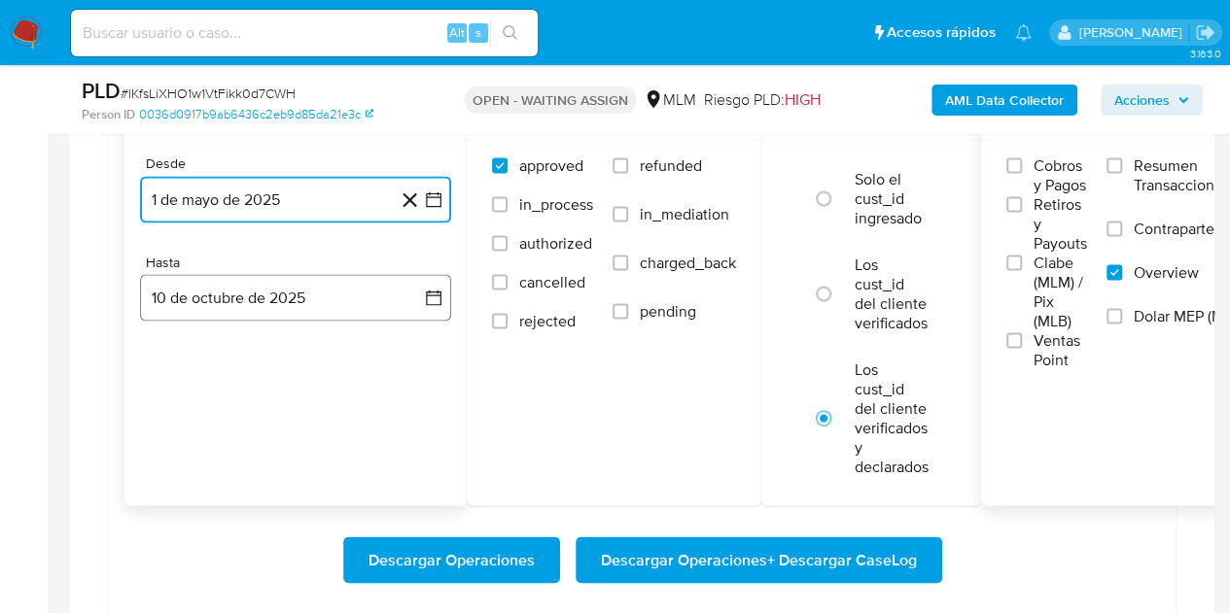
click at [436, 297] on icon "button" at bounding box center [433, 297] width 19 height 19
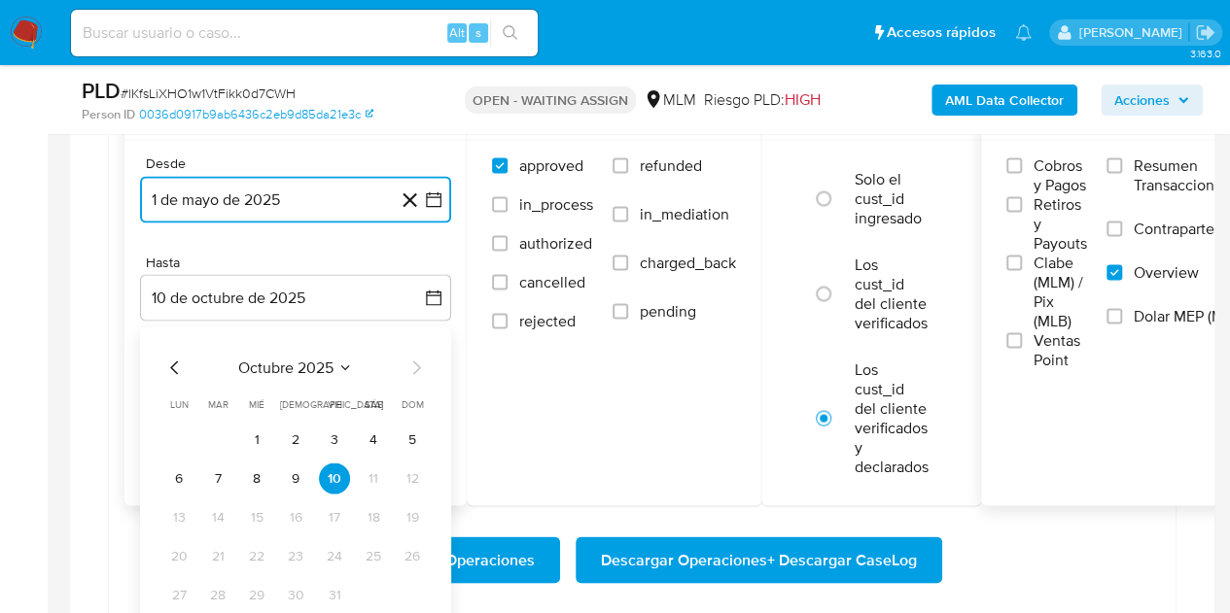
click at [177, 362] on icon "Mes anterior" at bounding box center [174, 367] width 23 height 23
click at [400, 590] on button "31" at bounding box center [412, 594] width 31 height 31
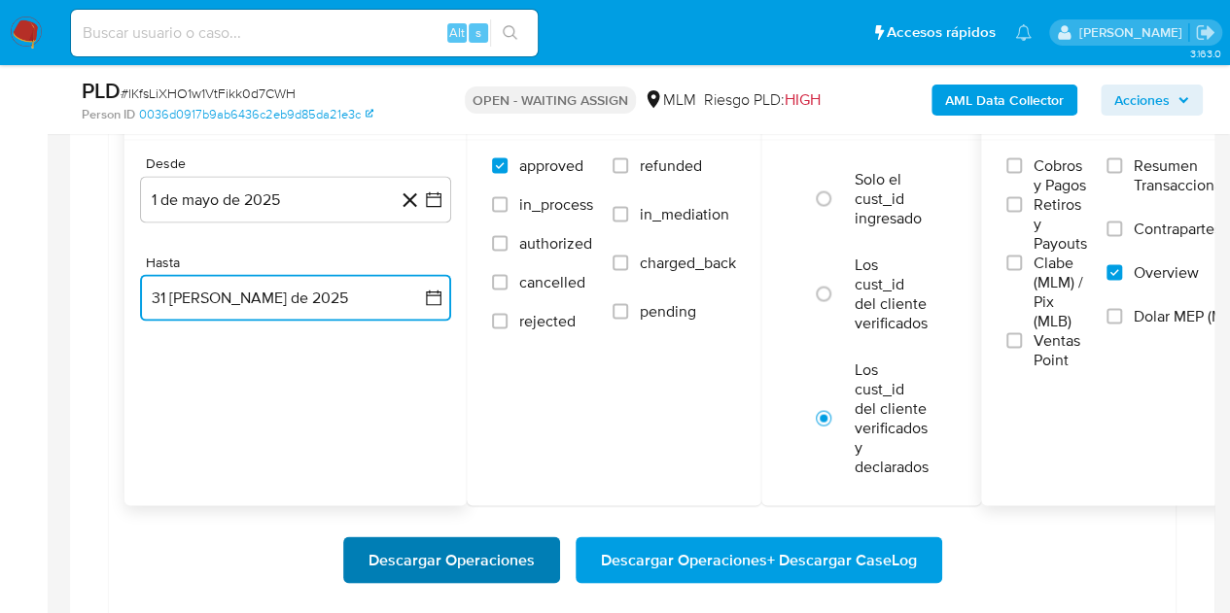
click at [474, 541] on span "Descargar Operaciones" at bounding box center [451, 560] width 166 height 43
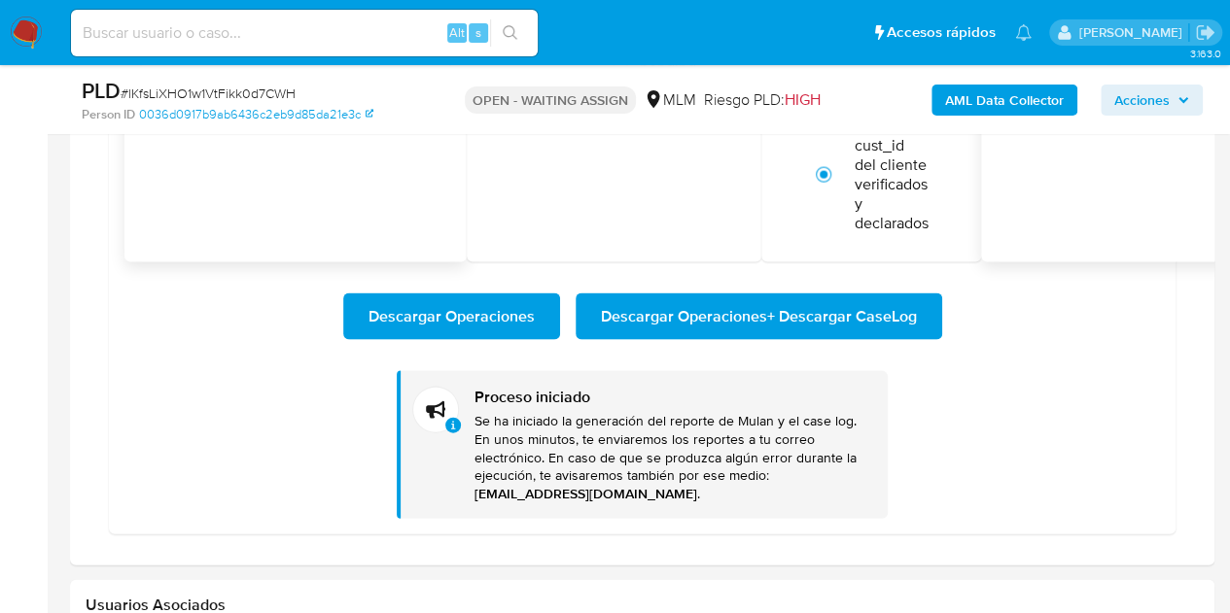
scroll to position [1911, 0]
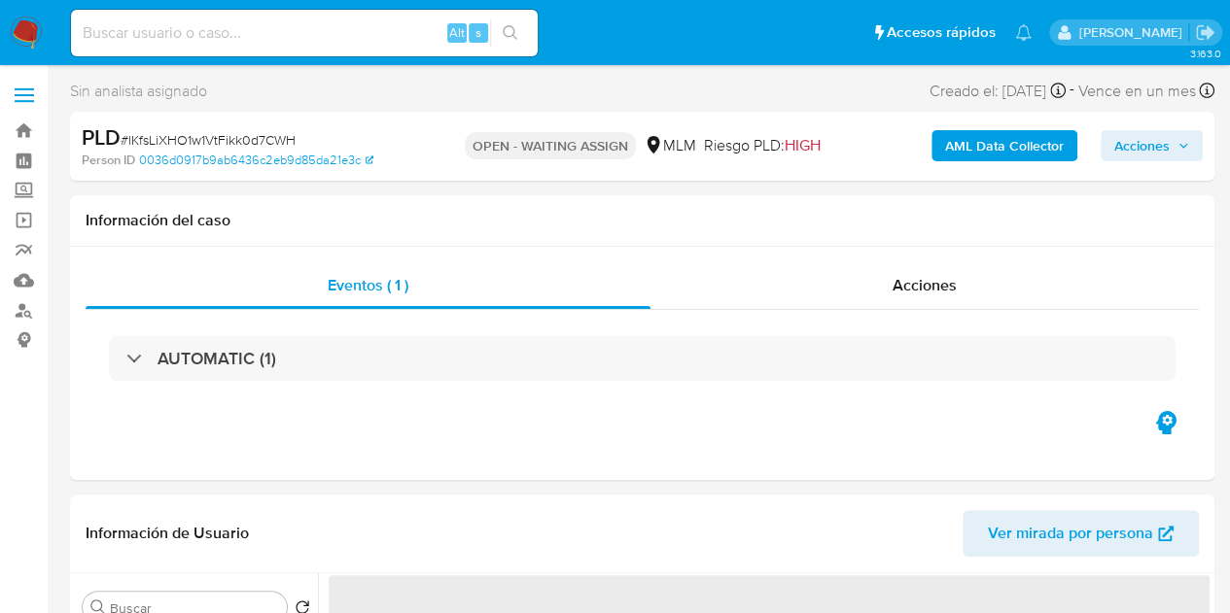
select select "10"
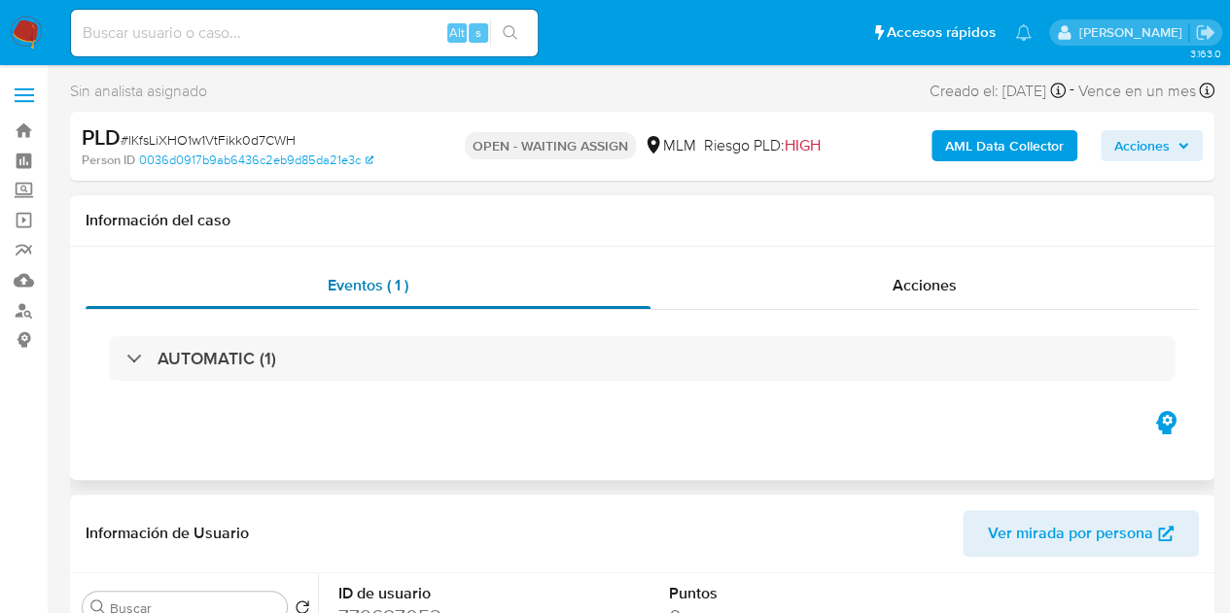
click at [89, 267] on div "Eventos ( 1 )" at bounding box center [368, 285] width 565 height 47
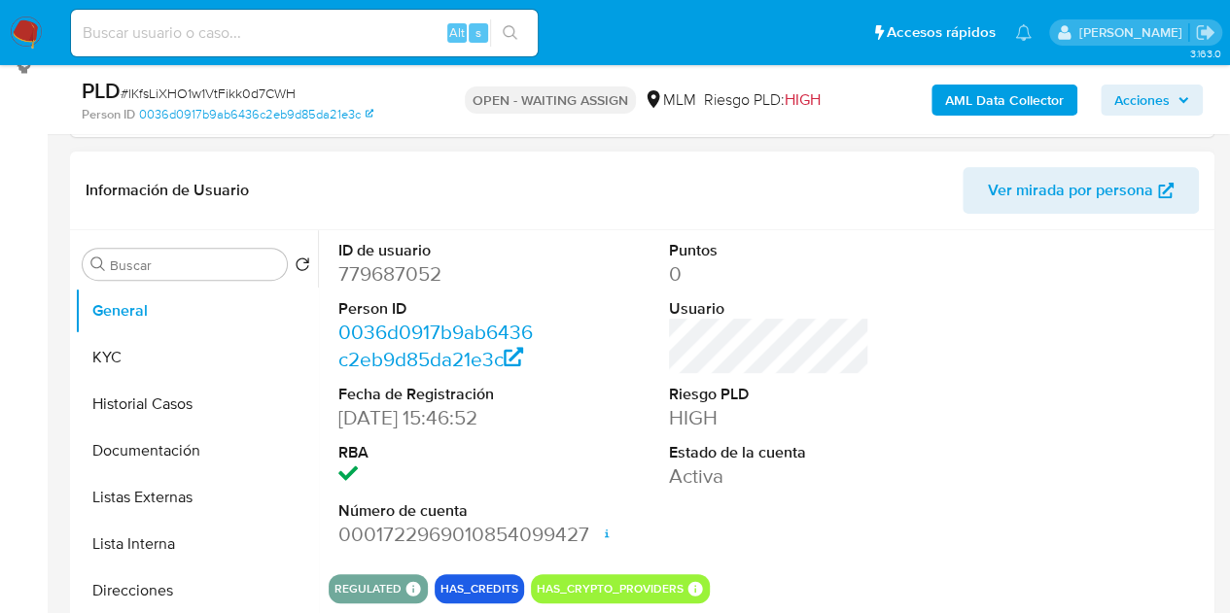
scroll to position [292, 0]
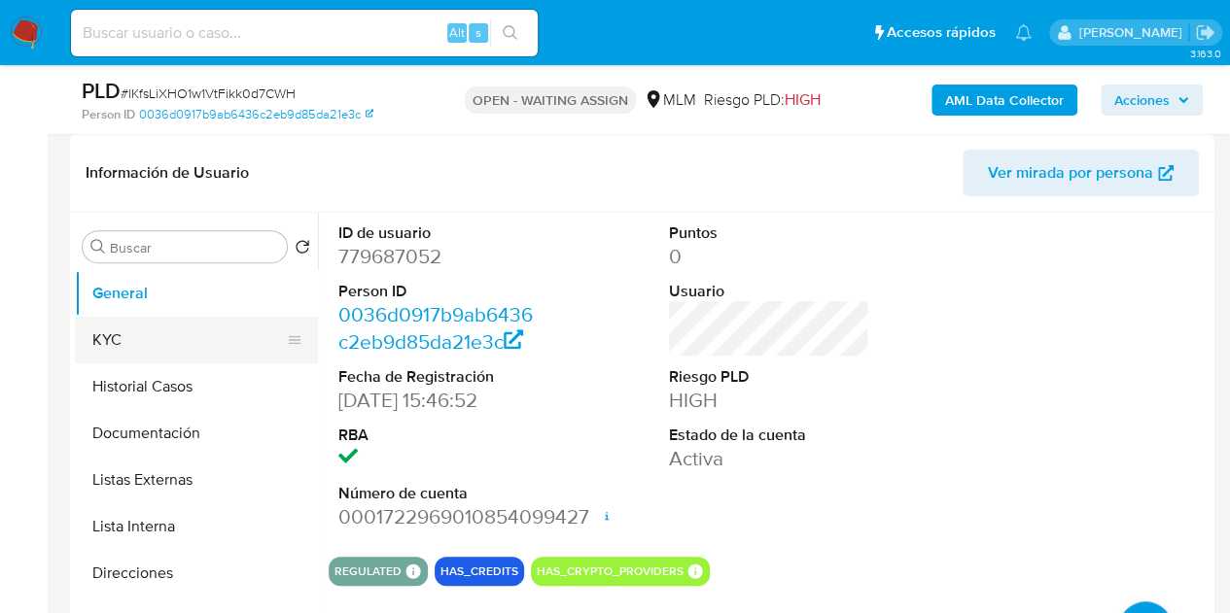
click at [194, 345] on button "KYC" at bounding box center [188, 340] width 227 height 47
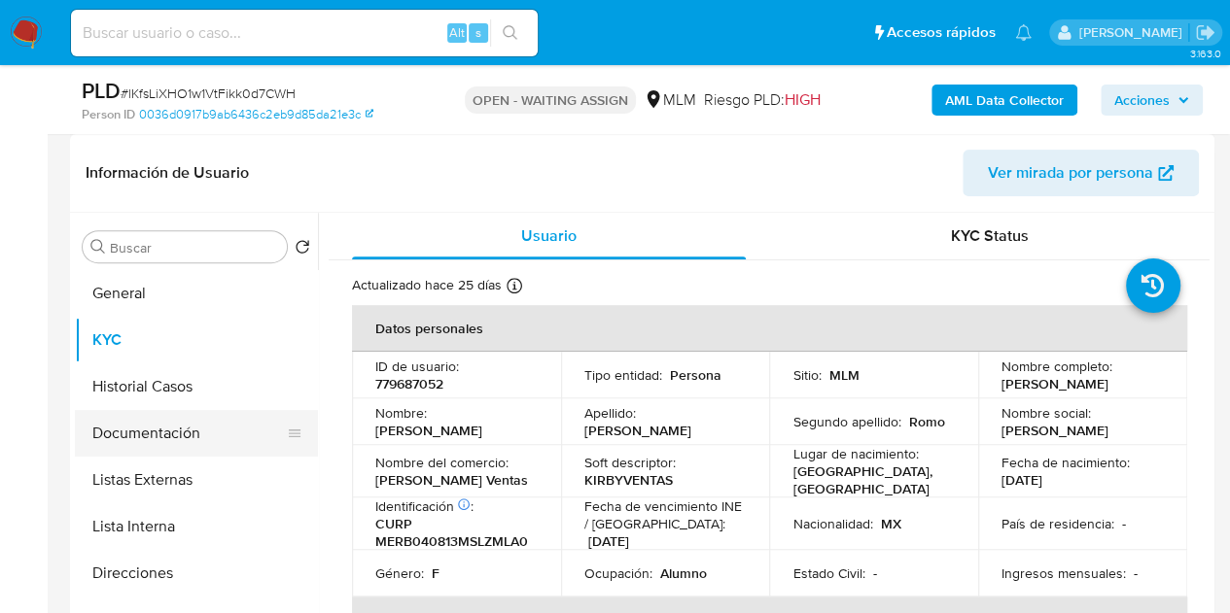
click at [142, 442] on button "Documentación" at bounding box center [188, 433] width 227 height 47
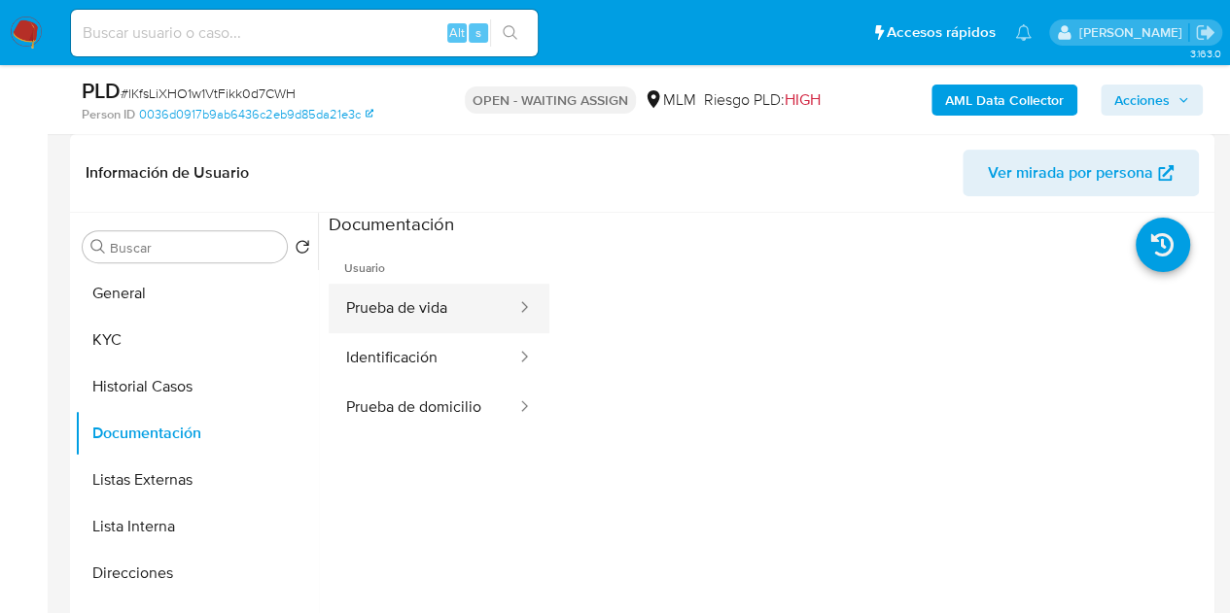
click at [461, 310] on button "Prueba de vida" at bounding box center [424, 309] width 190 height 50
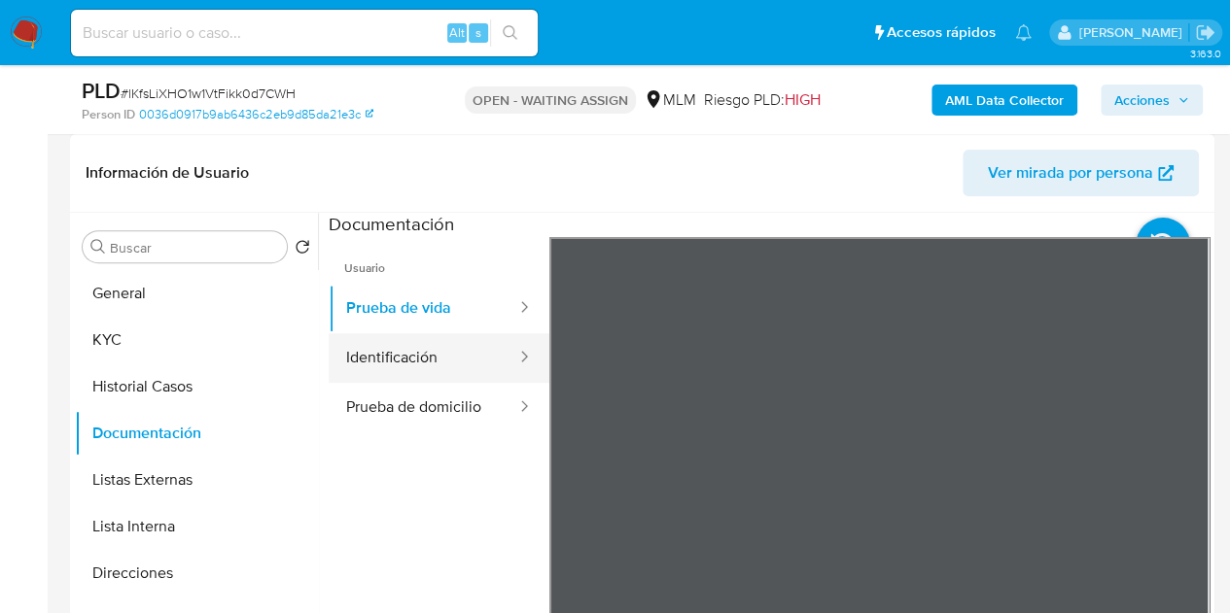
click at [436, 357] on button "Identificación" at bounding box center [424, 358] width 190 height 50
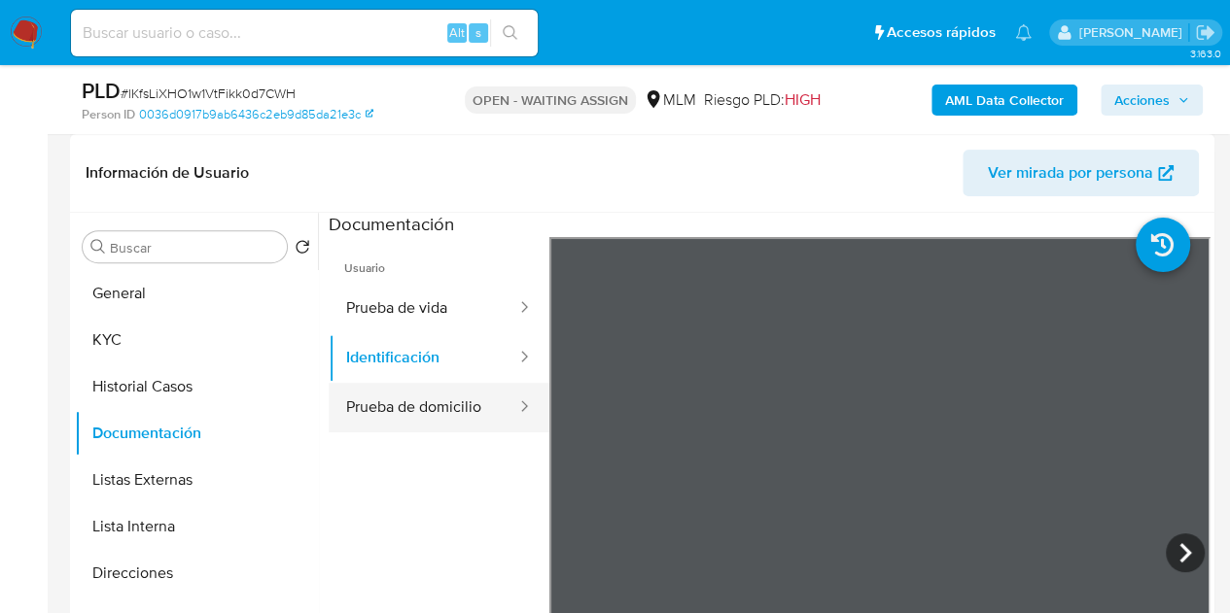
click at [418, 396] on button "Prueba de domicilio" at bounding box center [424, 408] width 190 height 50
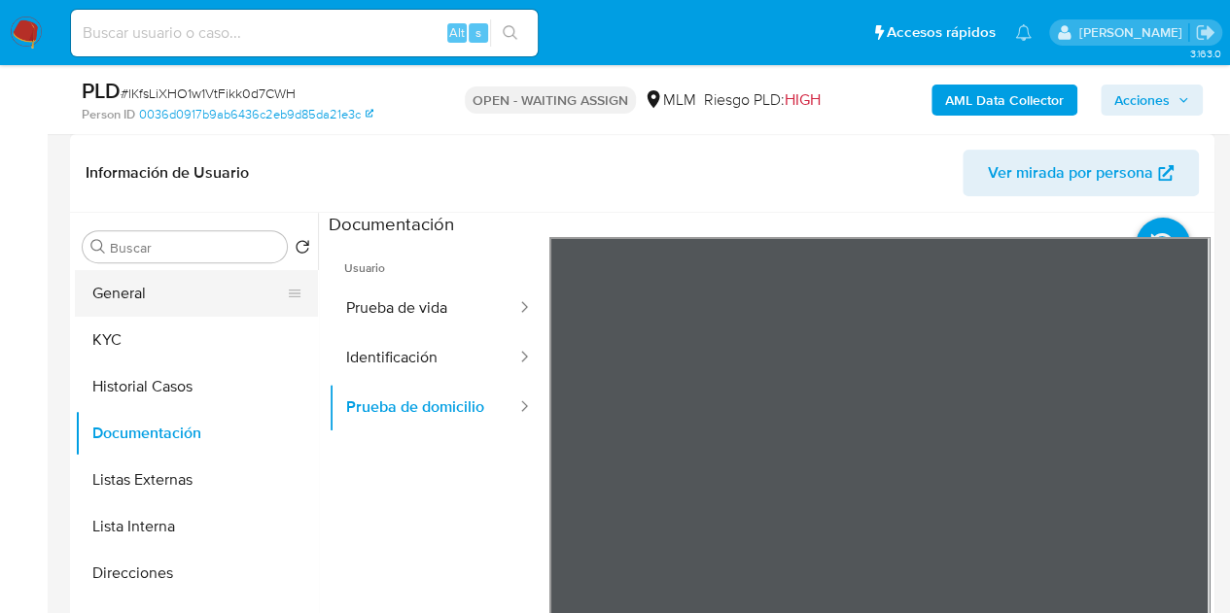
click at [148, 297] on button "General" at bounding box center [188, 293] width 227 height 47
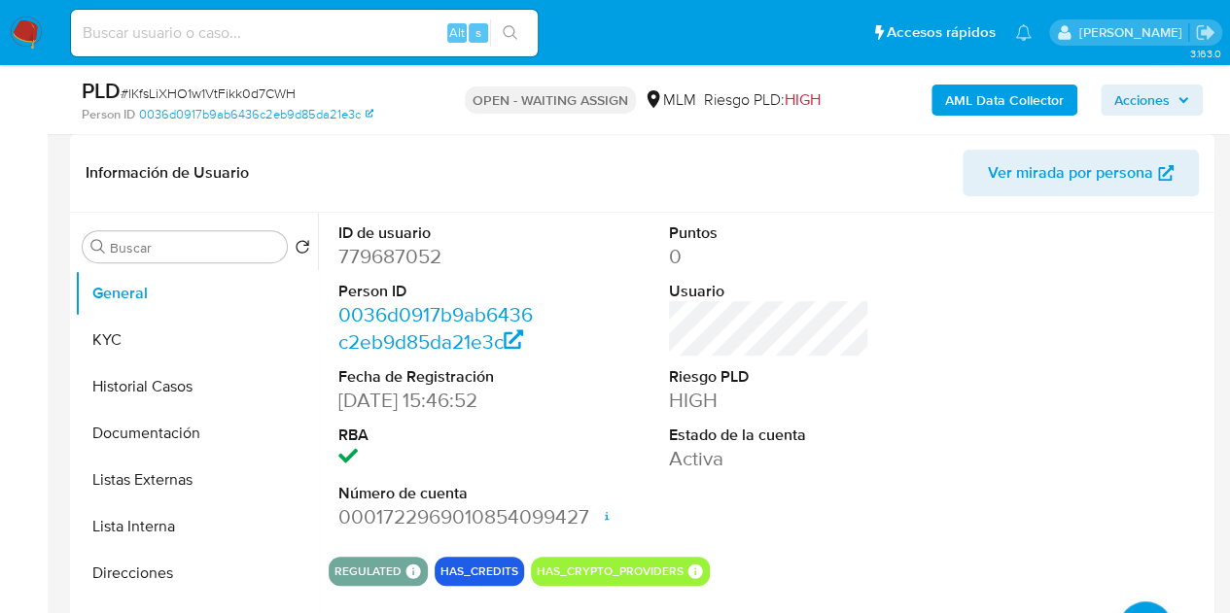
click at [1018, 401] on div at bounding box center [1100, 377] width 221 height 329
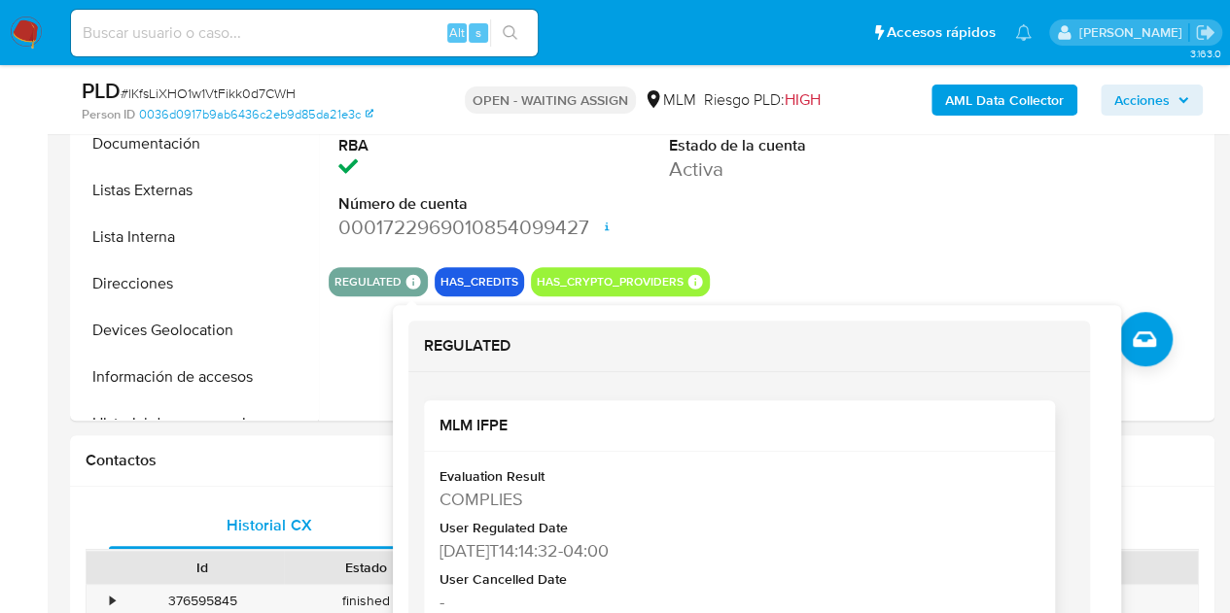
scroll to position [583, 0]
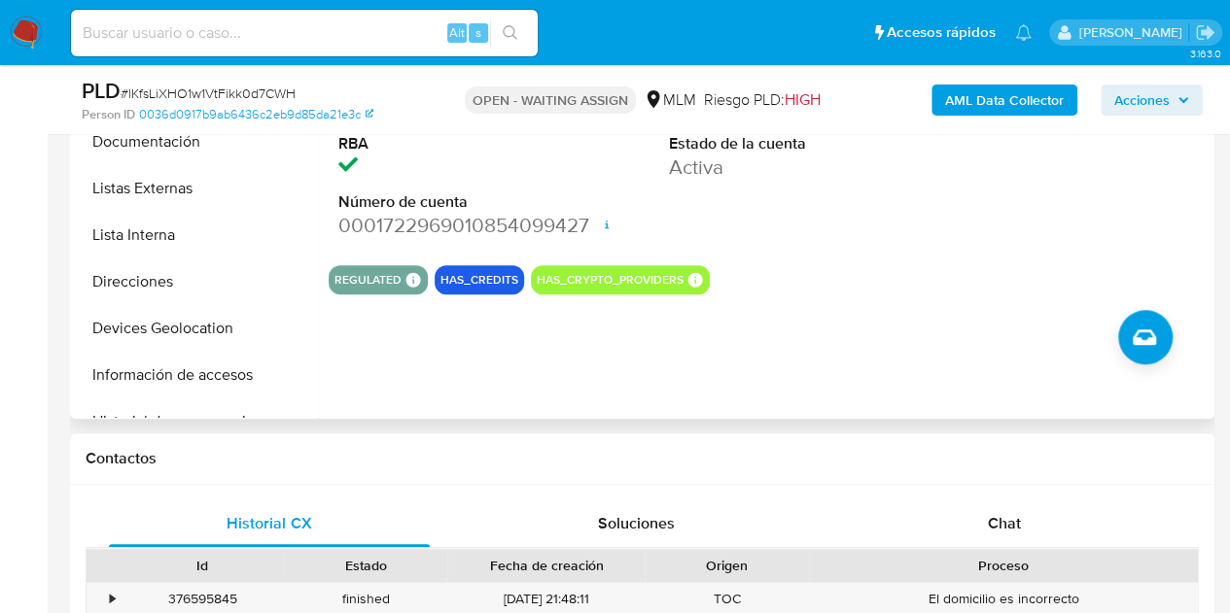
click at [764, 386] on div "ID de usuario 779687052 Person ID 0036d0917b9ab6436c2eb9d85da21e3c Fecha de Reg…" at bounding box center [763, 170] width 891 height 498
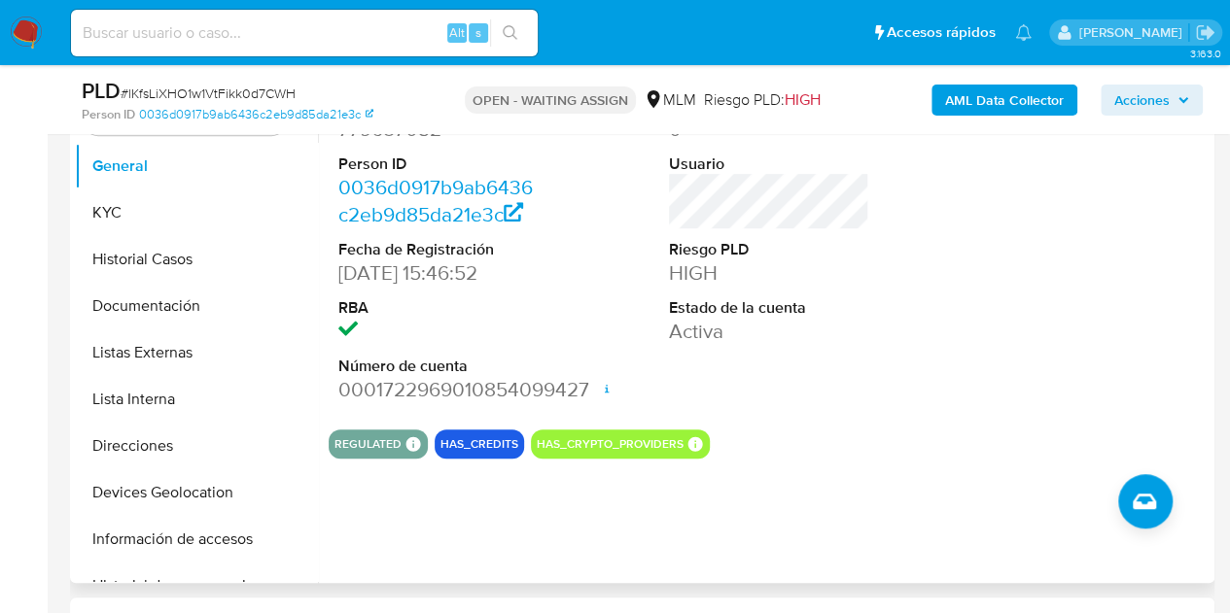
scroll to position [292, 0]
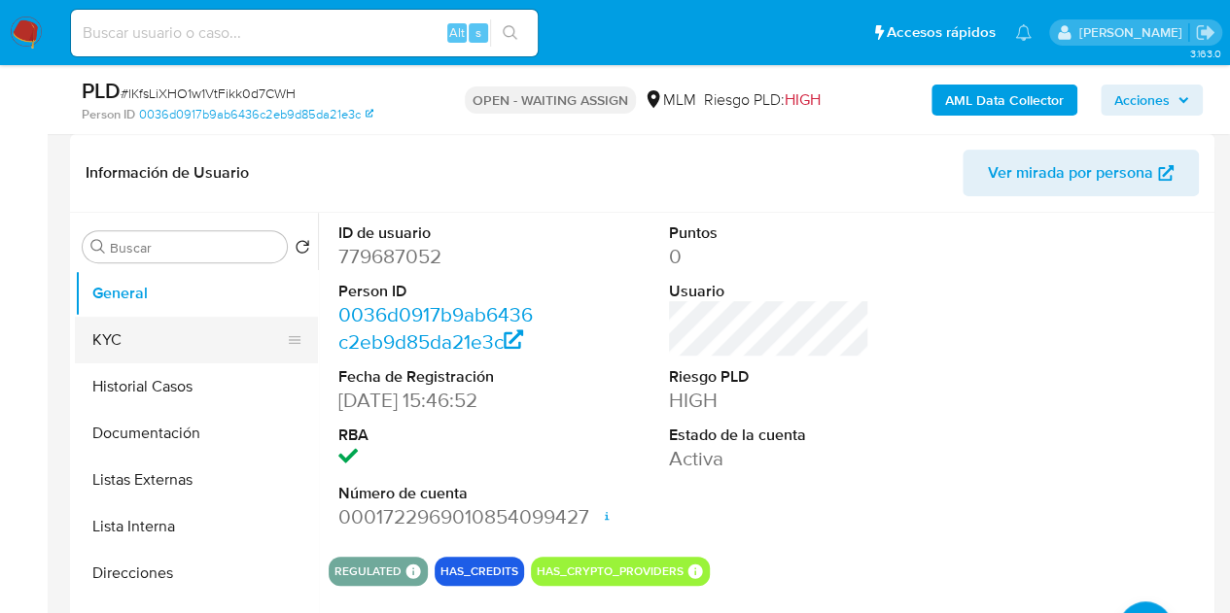
click at [214, 342] on button "KYC" at bounding box center [188, 340] width 227 height 47
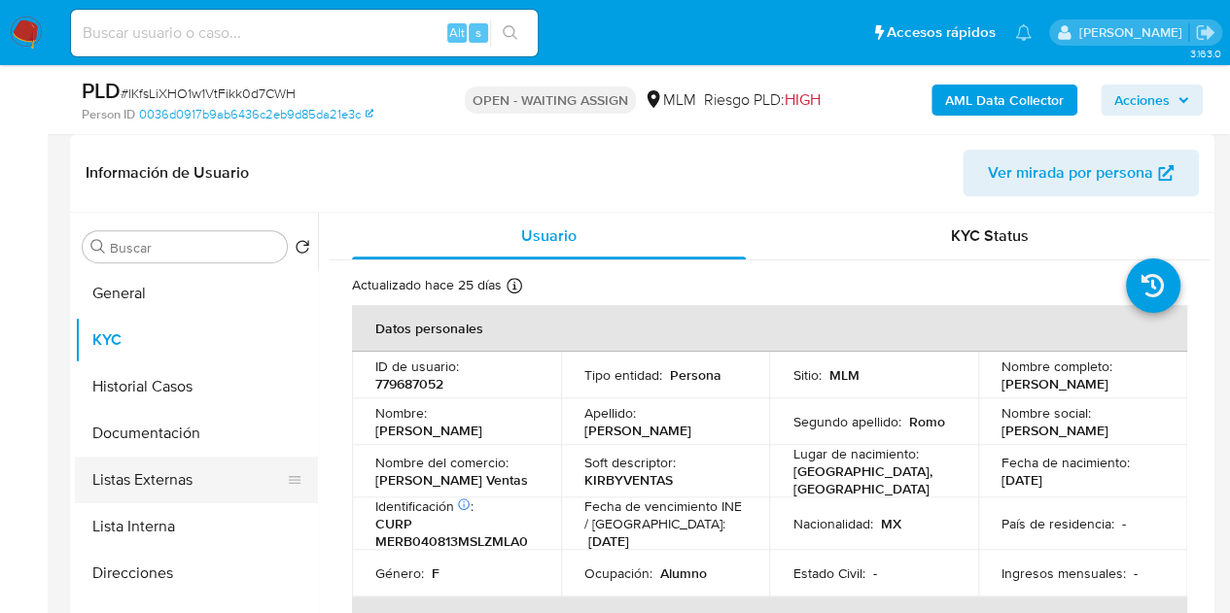
click at [297, 457] on button "Listas Externas" at bounding box center [188, 480] width 227 height 47
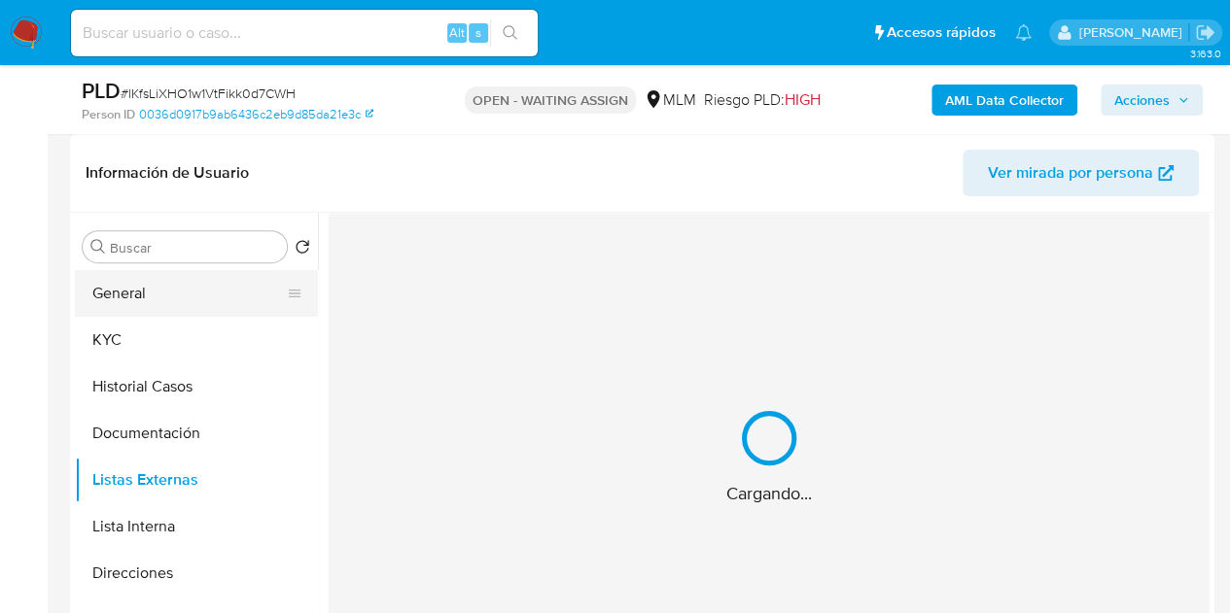
click at [199, 304] on button "General" at bounding box center [188, 293] width 227 height 47
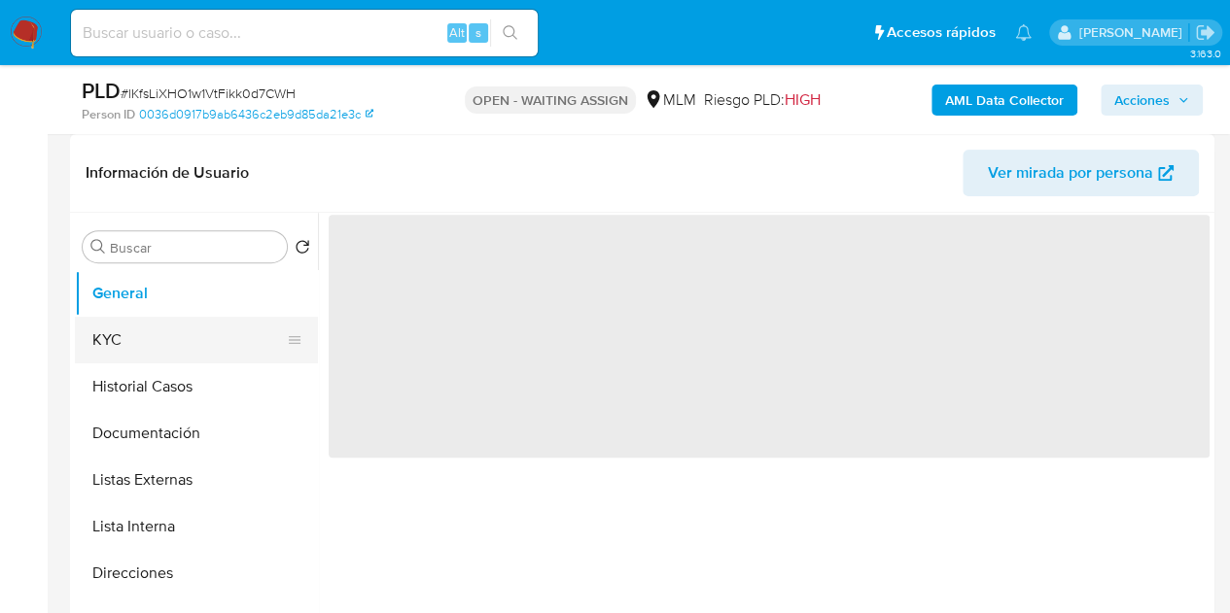
click at [181, 337] on button "KYC" at bounding box center [188, 340] width 227 height 47
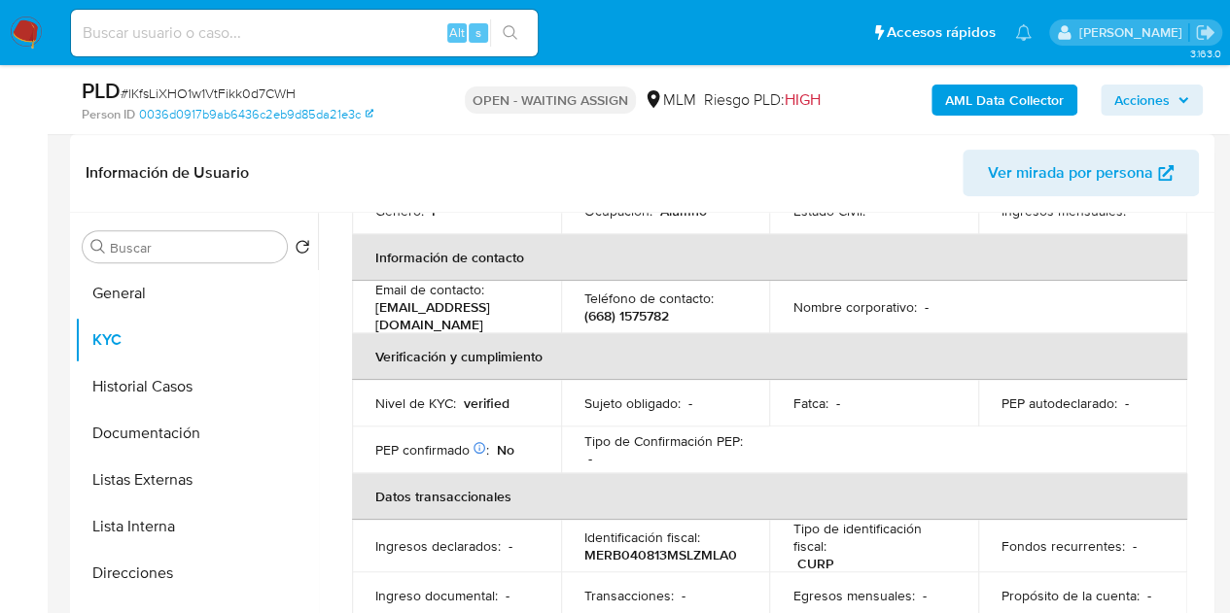
scroll to position [389, 0]
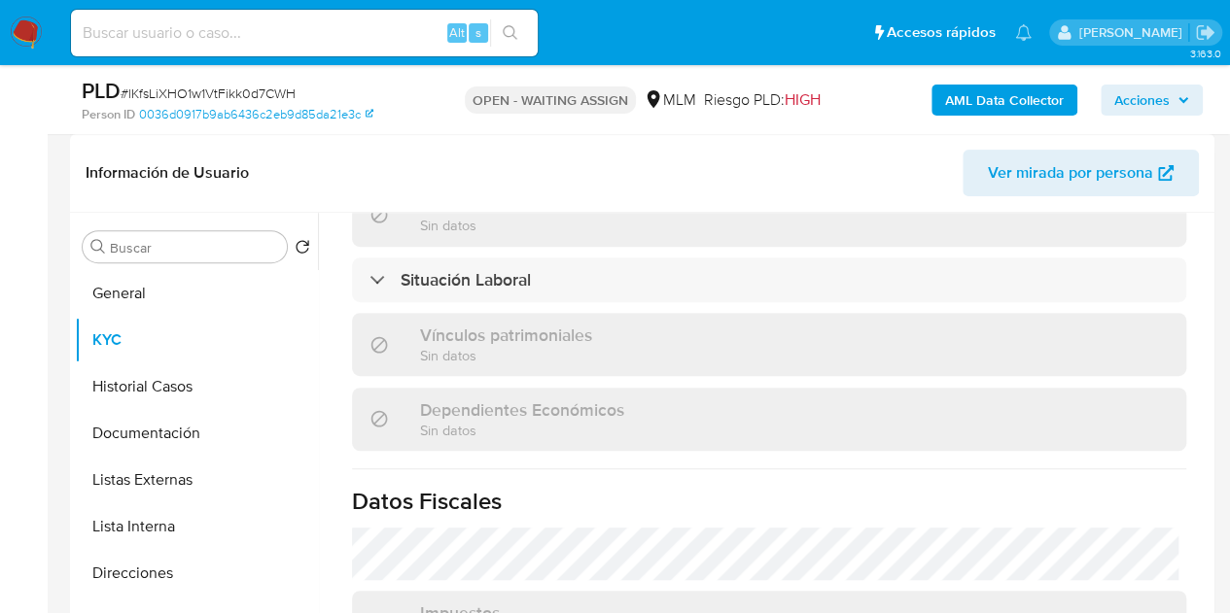
scroll to position [1005, 0]
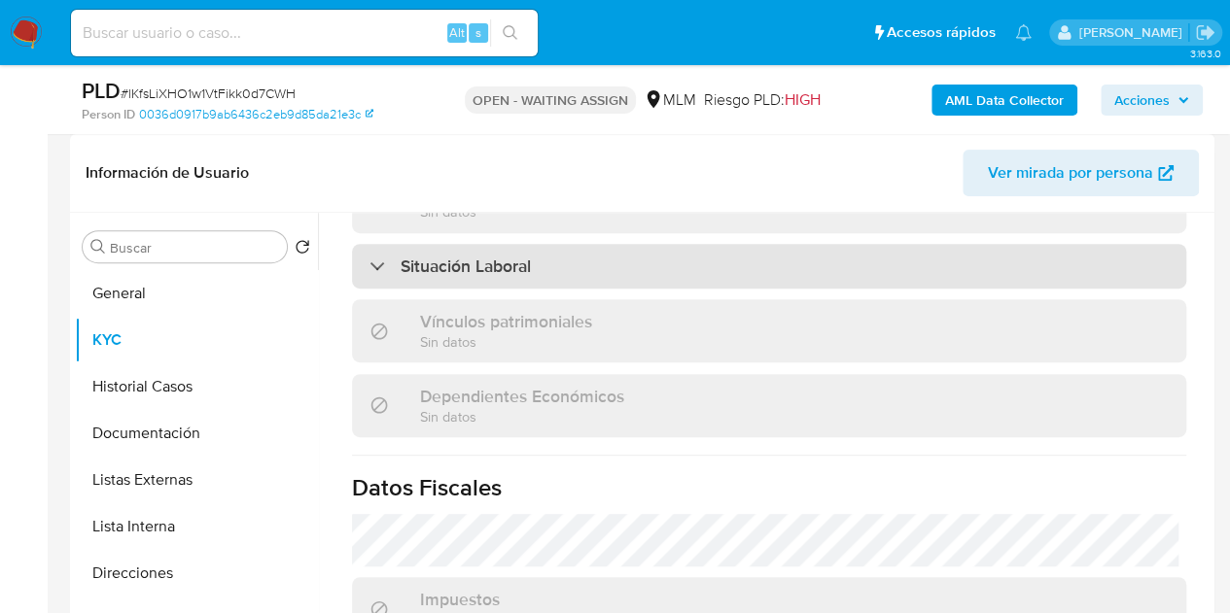
click at [369, 265] on div at bounding box center [369, 265] width 0 height 0
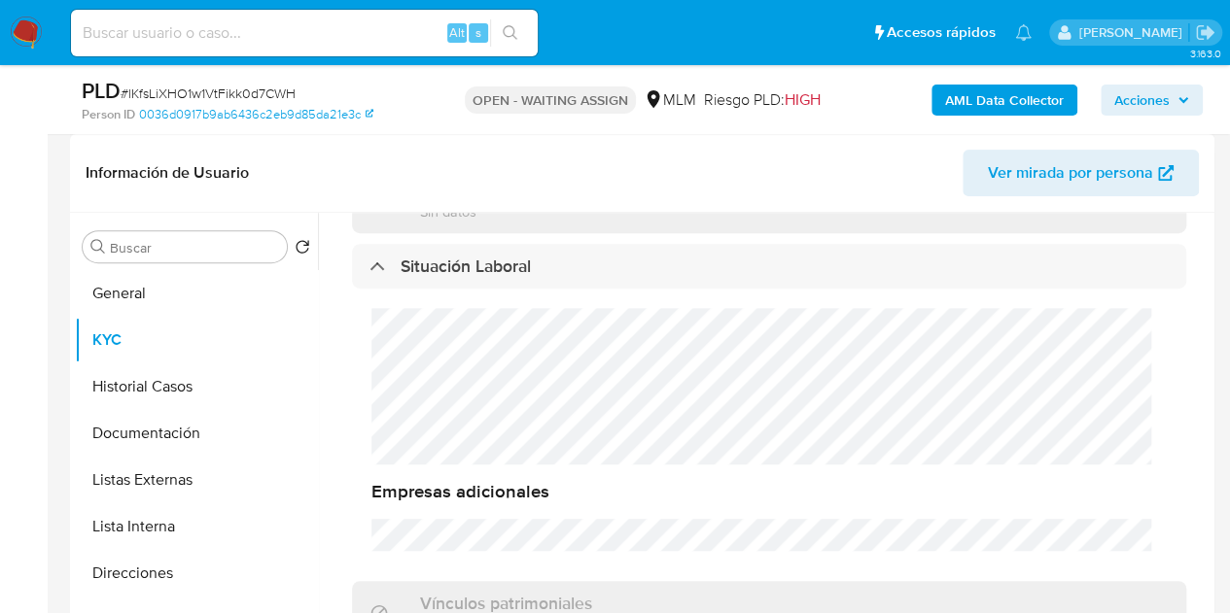
click at [327, 436] on div "Usuario KYC Status Actualizado hace 25 días Creado: 22/06/2021 14:48:03 Actuali…" at bounding box center [763, 462] width 891 height 498
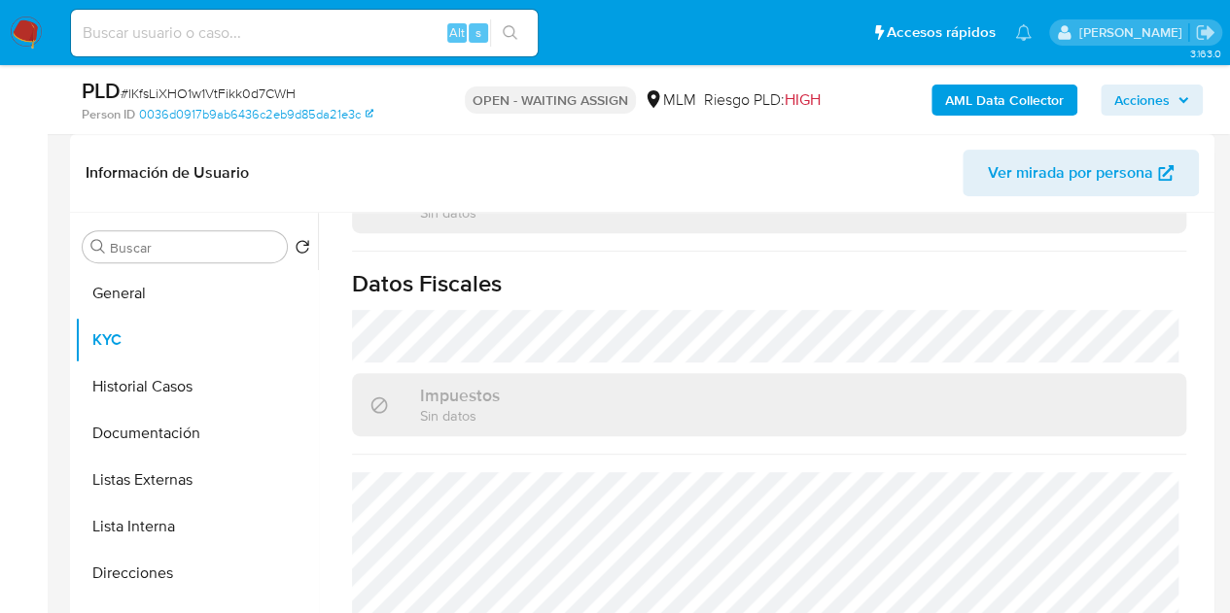
scroll to position [1501, 0]
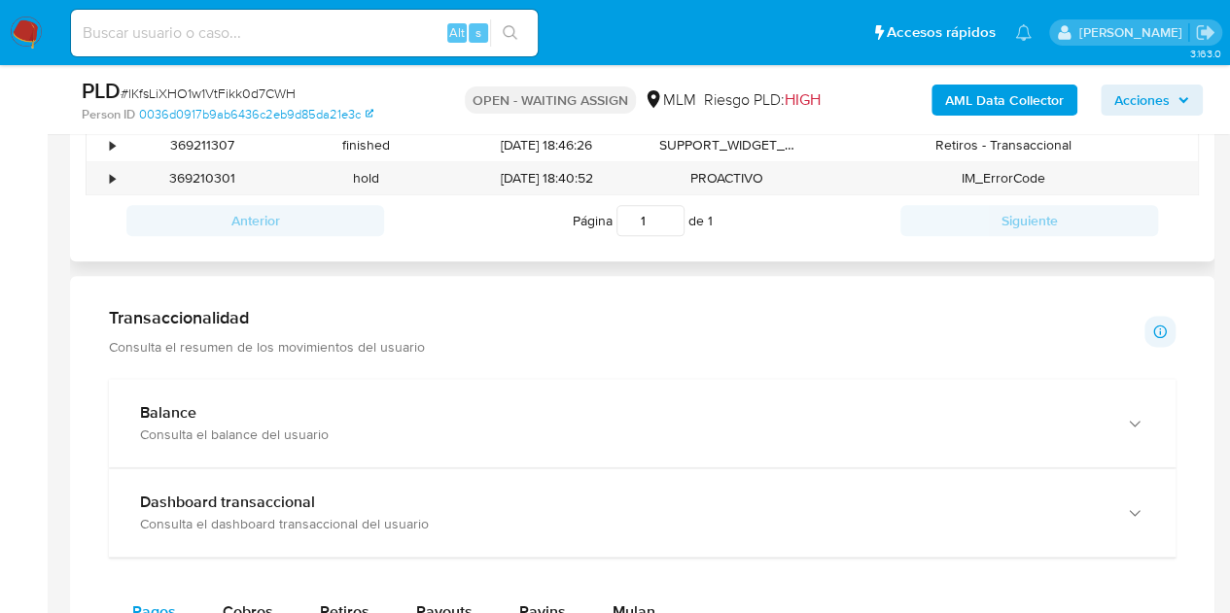
scroll to position [1167, 0]
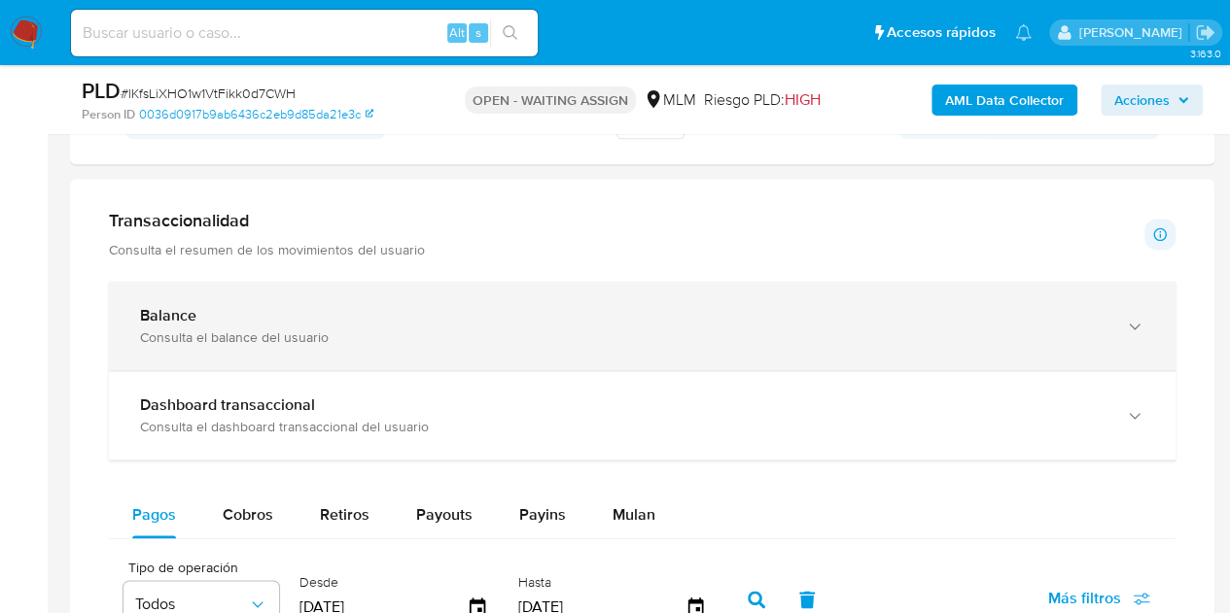
click at [350, 351] on div "Balance Consulta el balance del usuario" at bounding box center [642, 326] width 1066 height 88
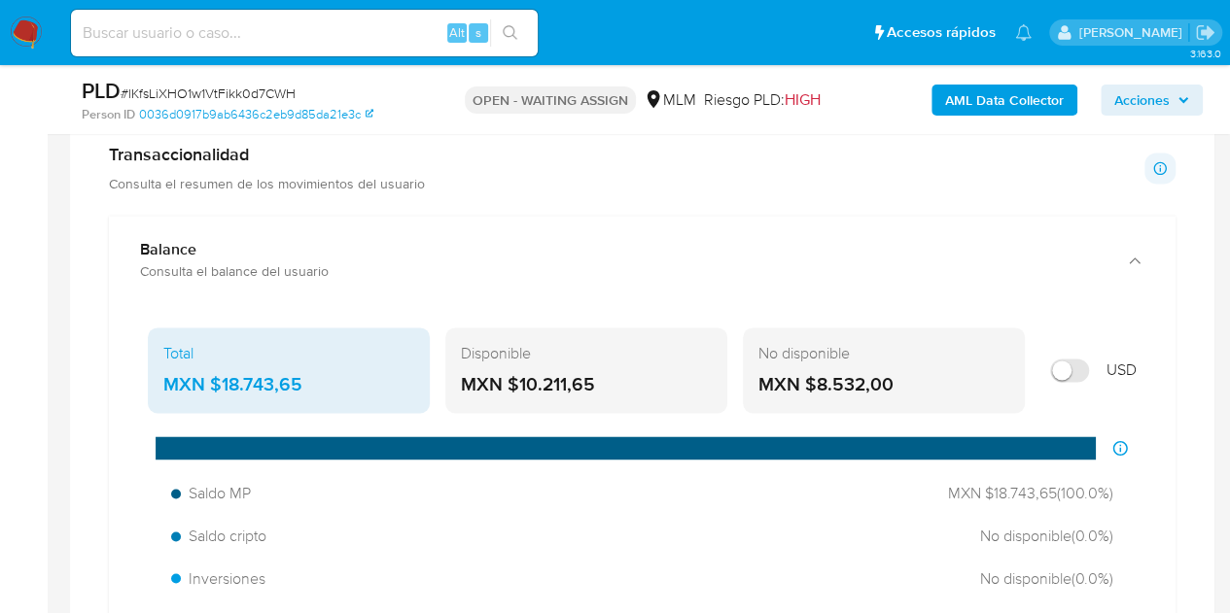
scroll to position [1264, 0]
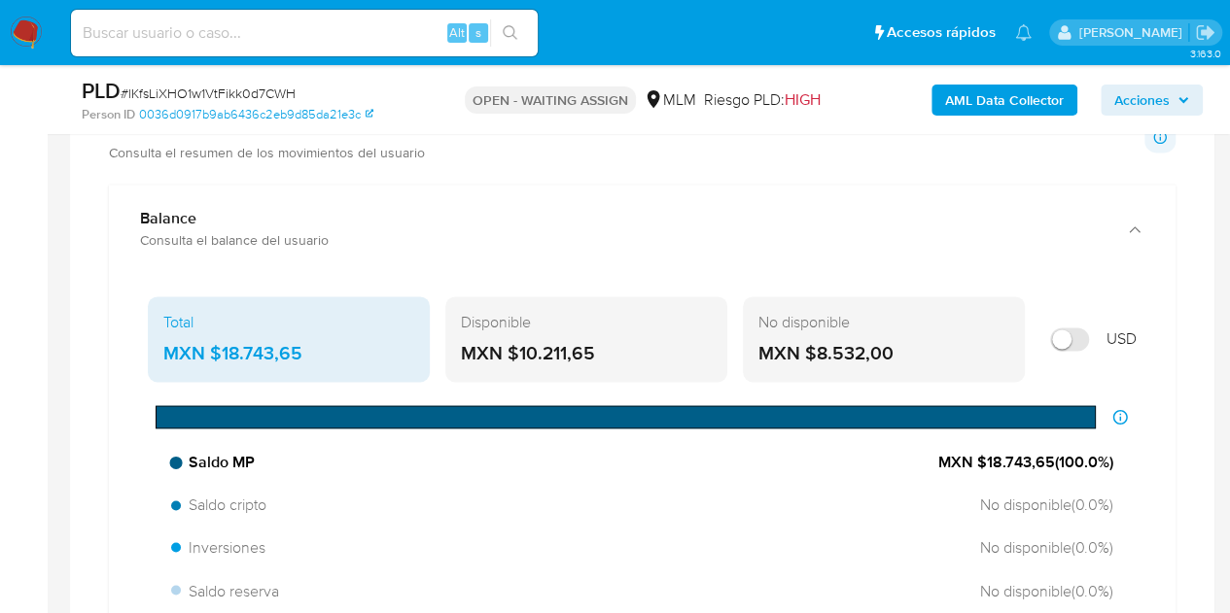
drag, startPoint x: 982, startPoint y: 454, endPoint x: 1046, endPoint y: 454, distance: 64.2
click at [1046, 454] on span "MXN $18.743,65 ( 100.0 %)" at bounding box center [1025, 462] width 175 height 21
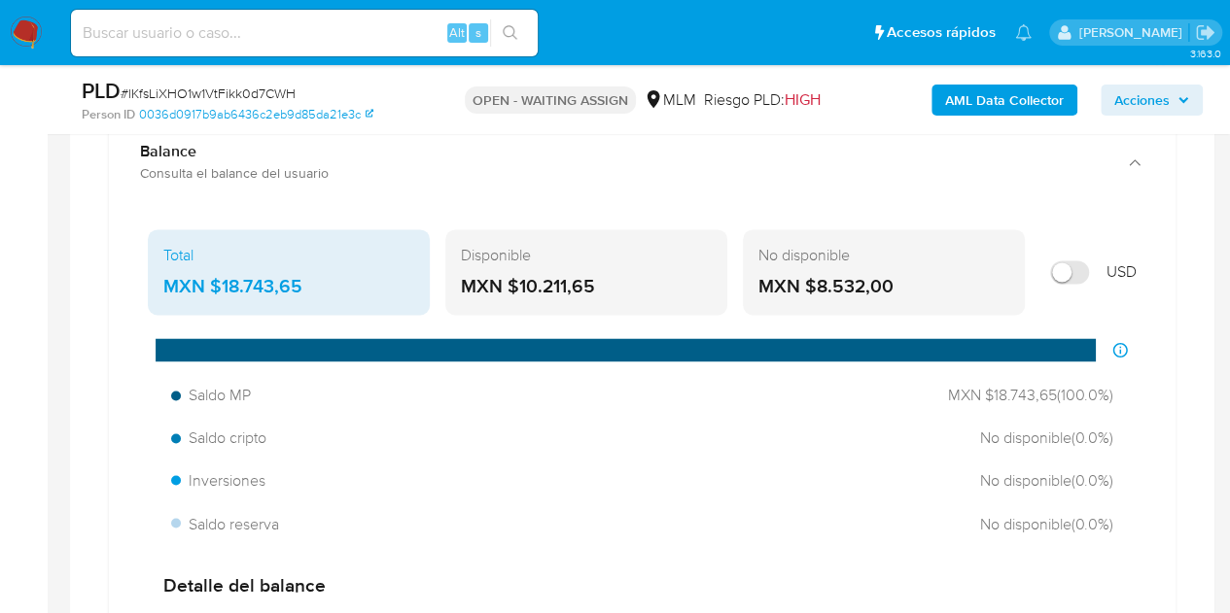
scroll to position [1327, 0]
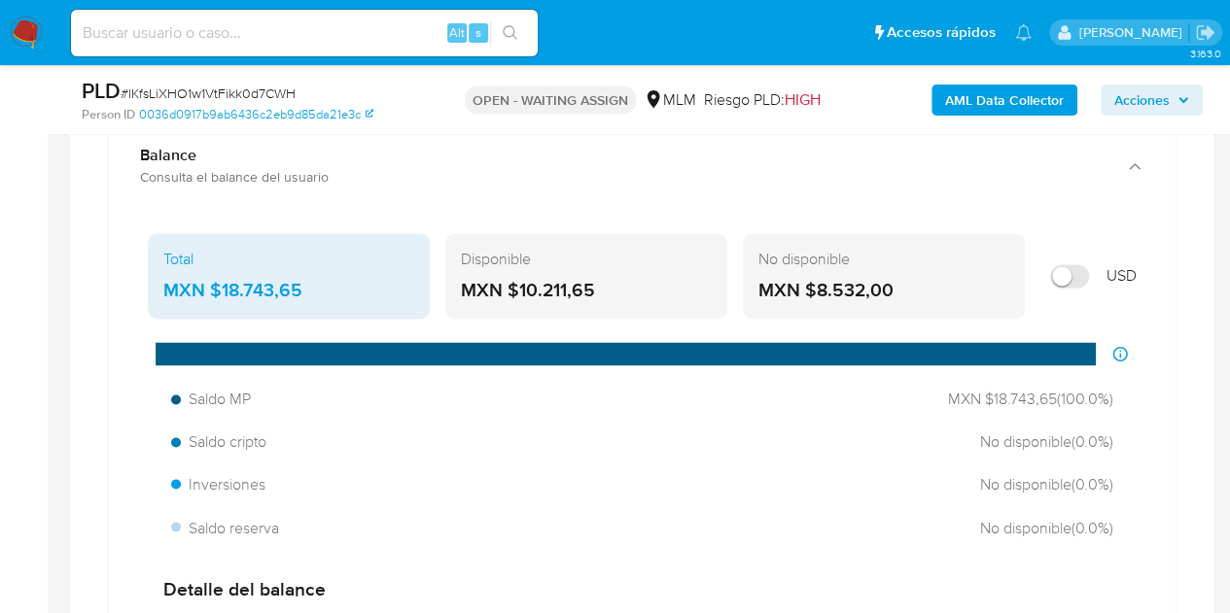
click at [0, 437] on aside "Bandeja Tablero Screening Búsqueda en Listas Watchlist Herramientas Operaciones…" at bounding box center [24, 434] width 48 height 3522
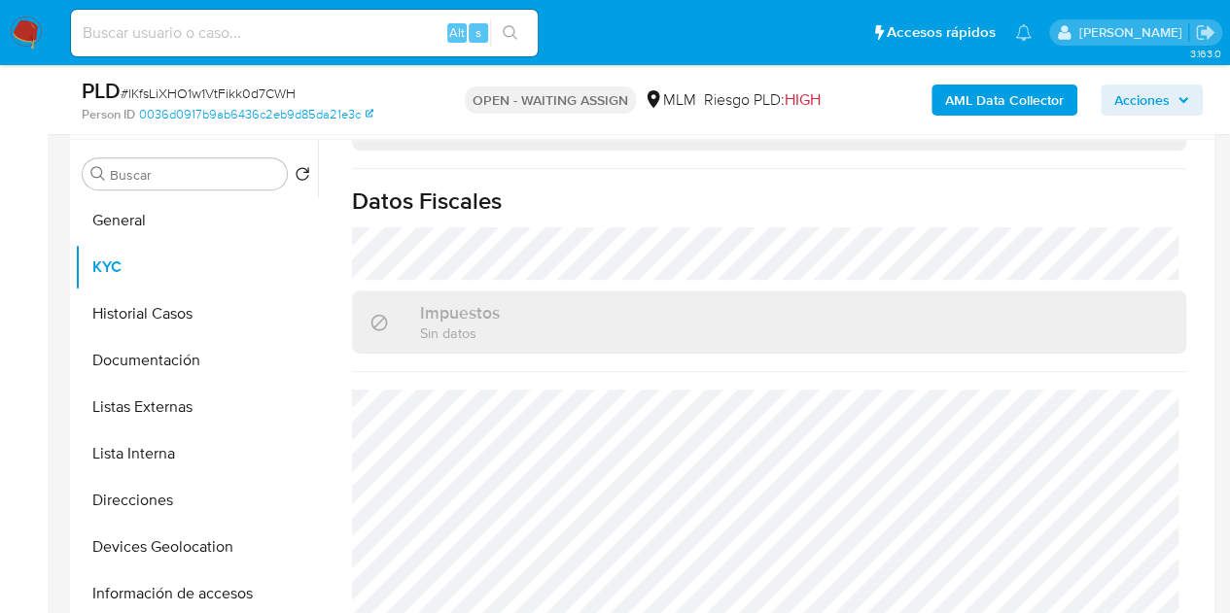
scroll to position [178, 0]
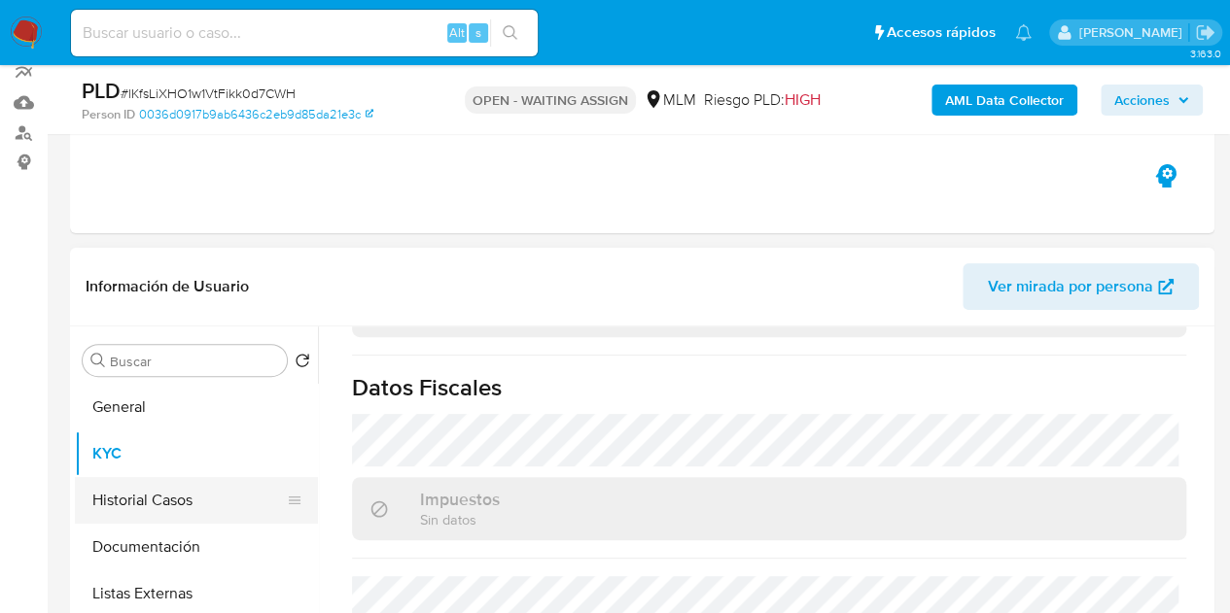
click at [175, 495] on button "Historial Casos" at bounding box center [188, 500] width 227 height 47
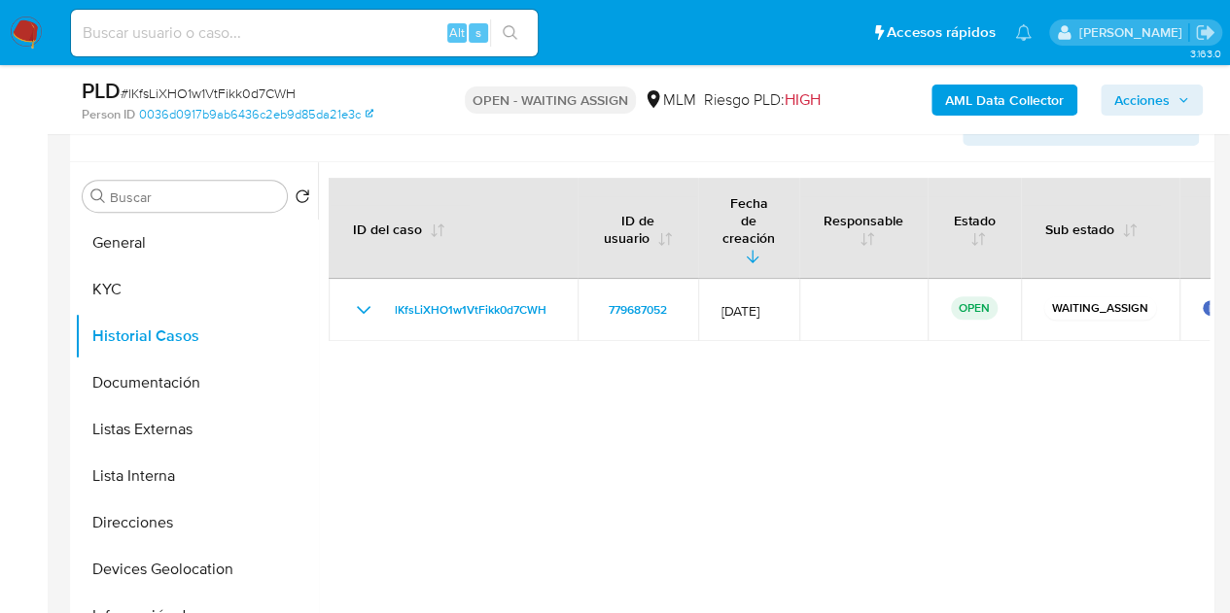
scroll to position [372, 0]
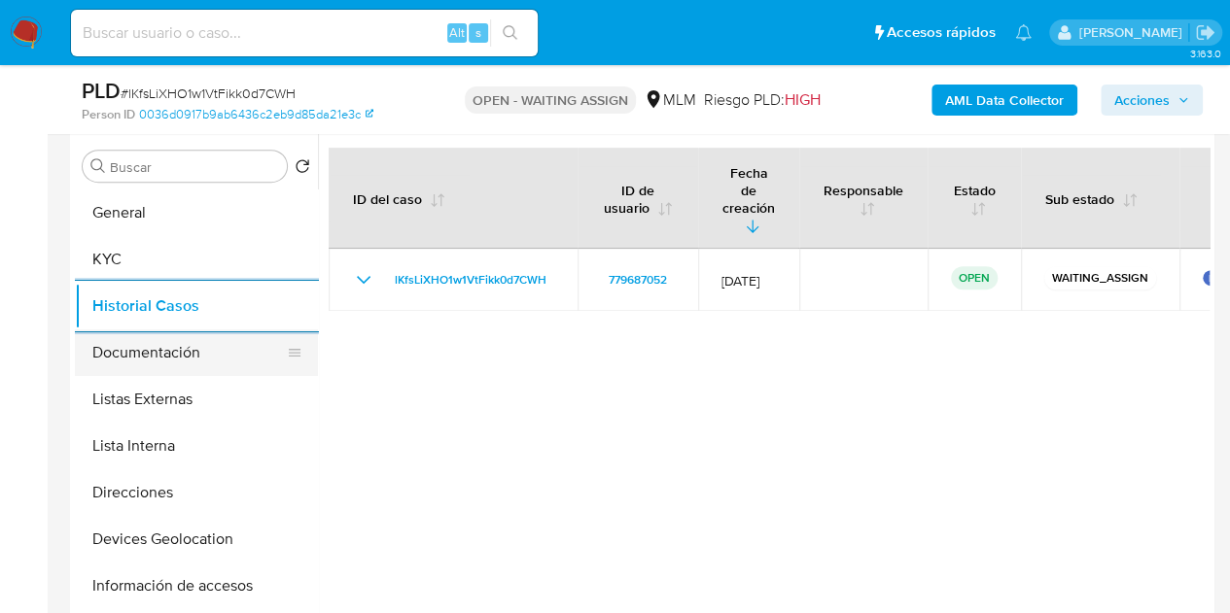
click at [177, 353] on button "Documentación" at bounding box center [188, 353] width 227 height 47
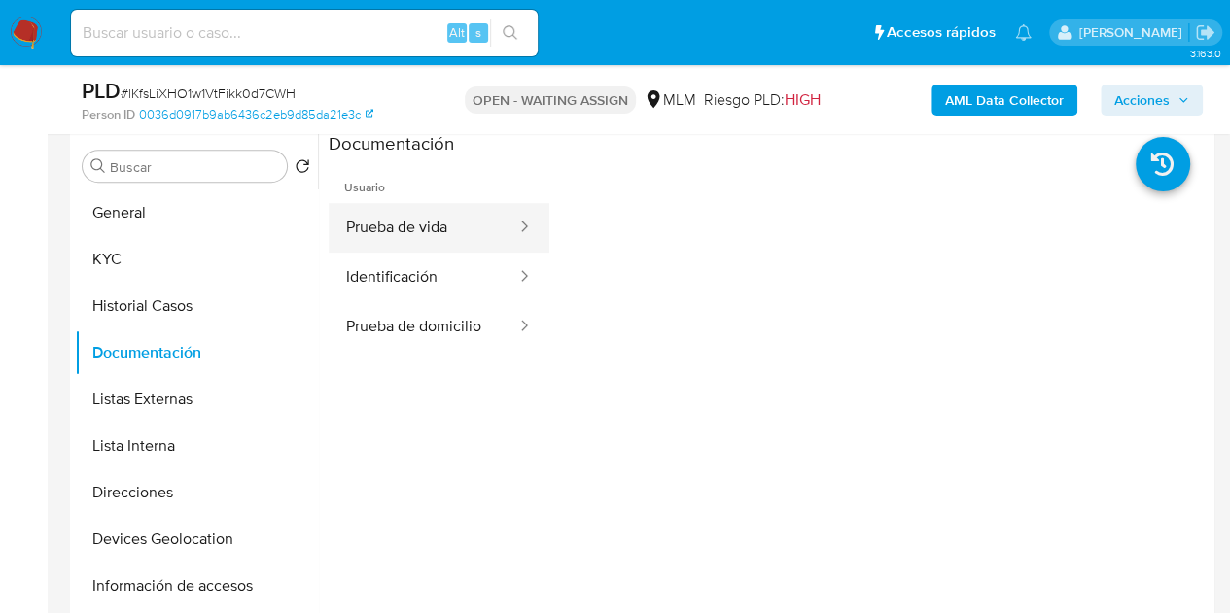
click at [427, 215] on button "Prueba de vida" at bounding box center [424, 228] width 190 height 50
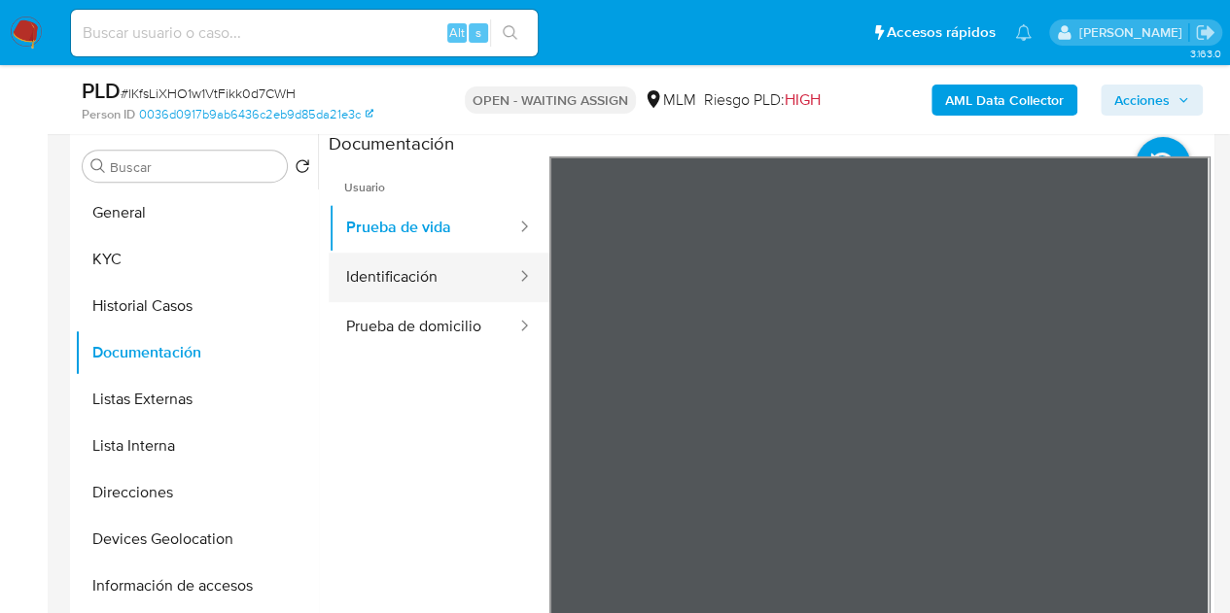
click at [421, 278] on button "Identificación" at bounding box center [424, 278] width 190 height 50
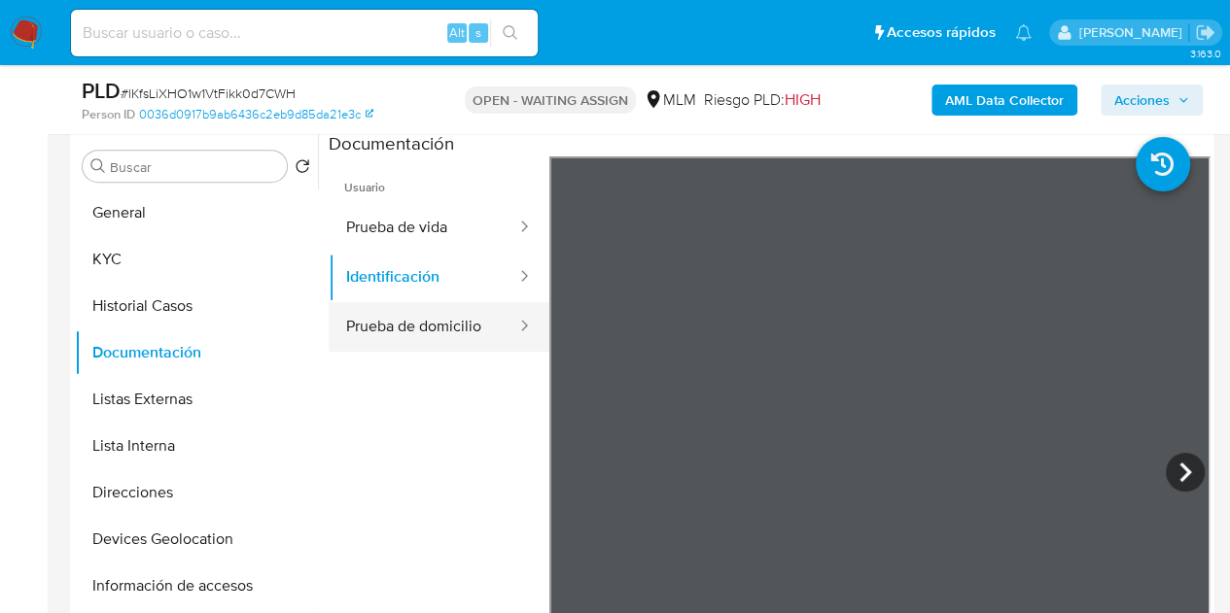
click at [453, 321] on button "Prueba de domicilio" at bounding box center [424, 327] width 190 height 50
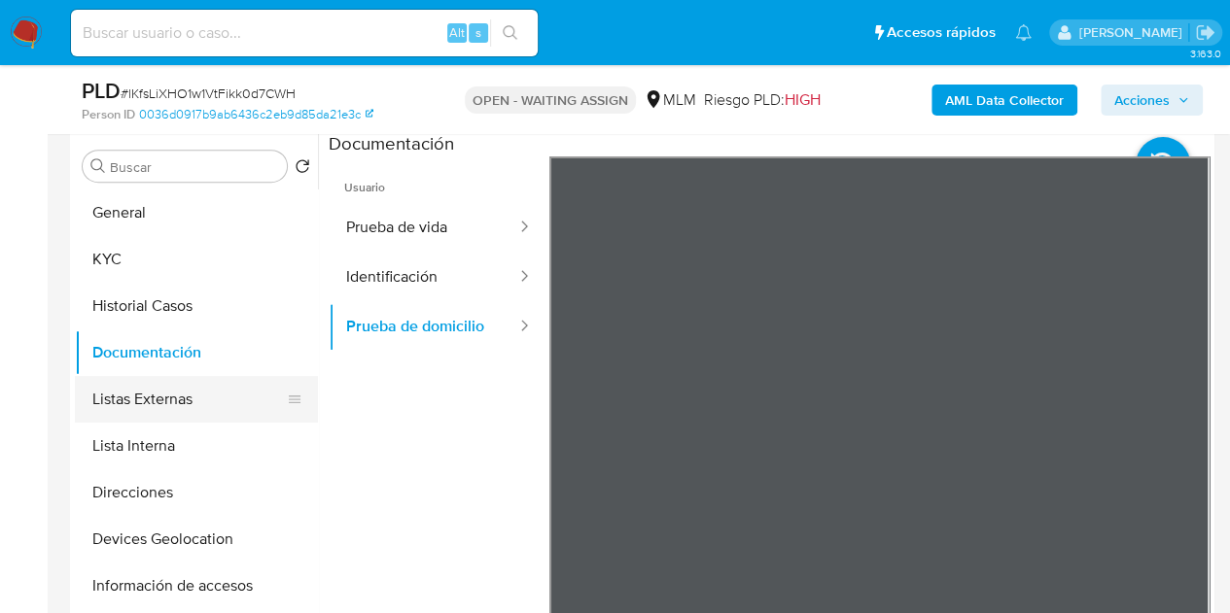
click at [173, 384] on button "Listas Externas" at bounding box center [188, 399] width 227 height 47
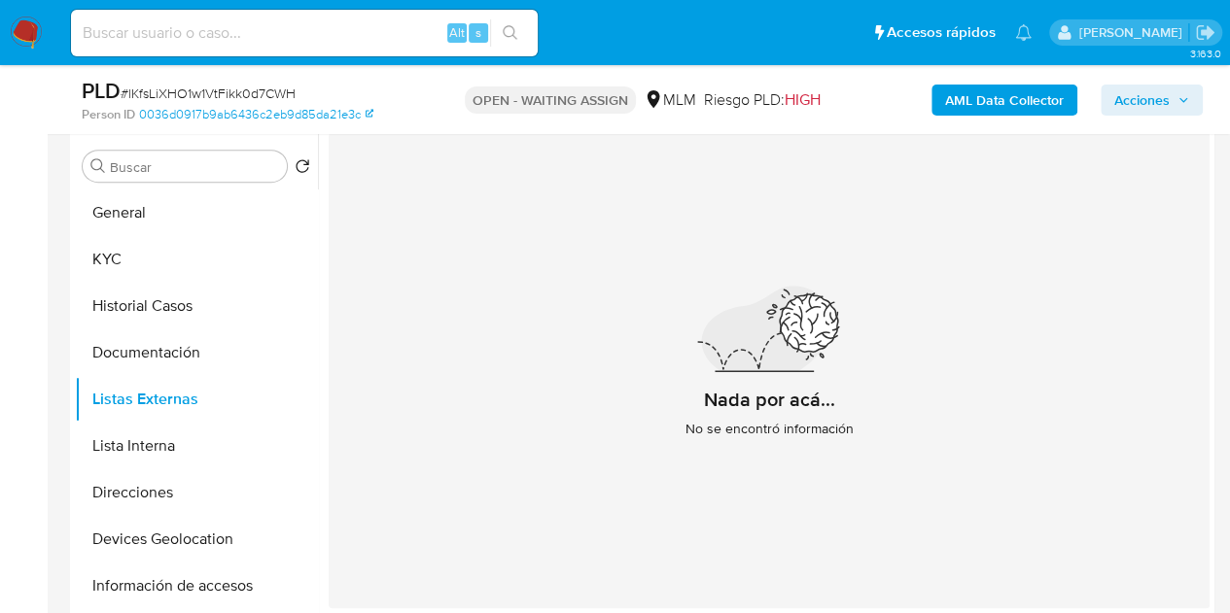
click at [578, 487] on div "Nada por acá... No se encontró información" at bounding box center [769, 370] width 881 height 476
click at [120, 448] on button "Lista Interna" at bounding box center [188, 446] width 227 height 47
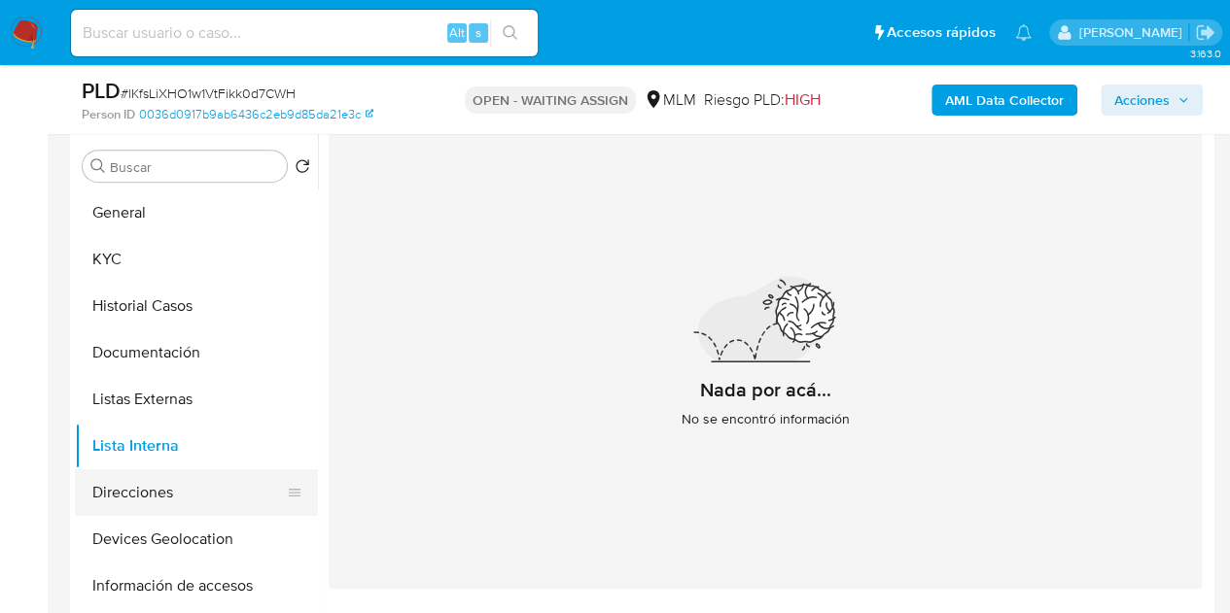
click at [164, 488] on button "Direcciones" at bounding box center [188, 493] width 227 height 47
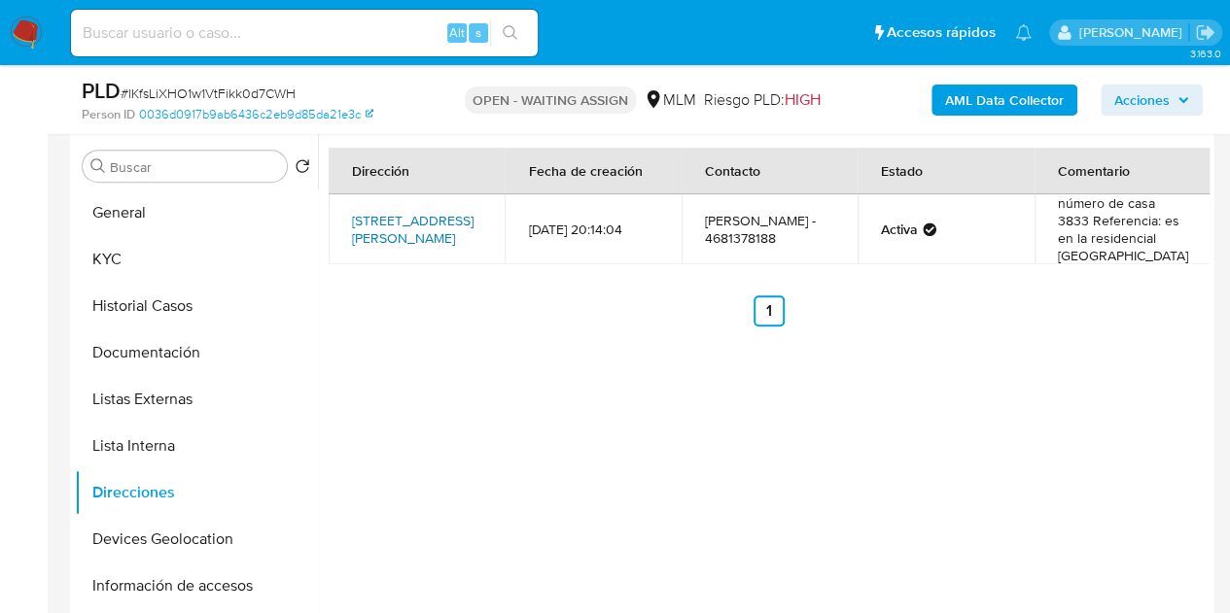
click at [418, 219] on link "Circuito Tejada Oriente 3833, Ahome, Sinaloa, 81294, Mexico 3833" at bounding box center [413, 229] width 122 height 37
click at [413, 237] on link "Circuito Tejada Oriente 3833, Ahome, Sinaloa, 81294, Mexico 3833" at bounding box center [413, 229] width 122 height 37
click at [651, 488] on div "Dirección Fecha de creación Contacto Estado Comentario Circuito Tejada Oriente …" at bounding box center [763, 381] width 891 height 498
click at [129, 540] on button "Devices Geolocation" at bounding box center [188, 539] width 227 height 47
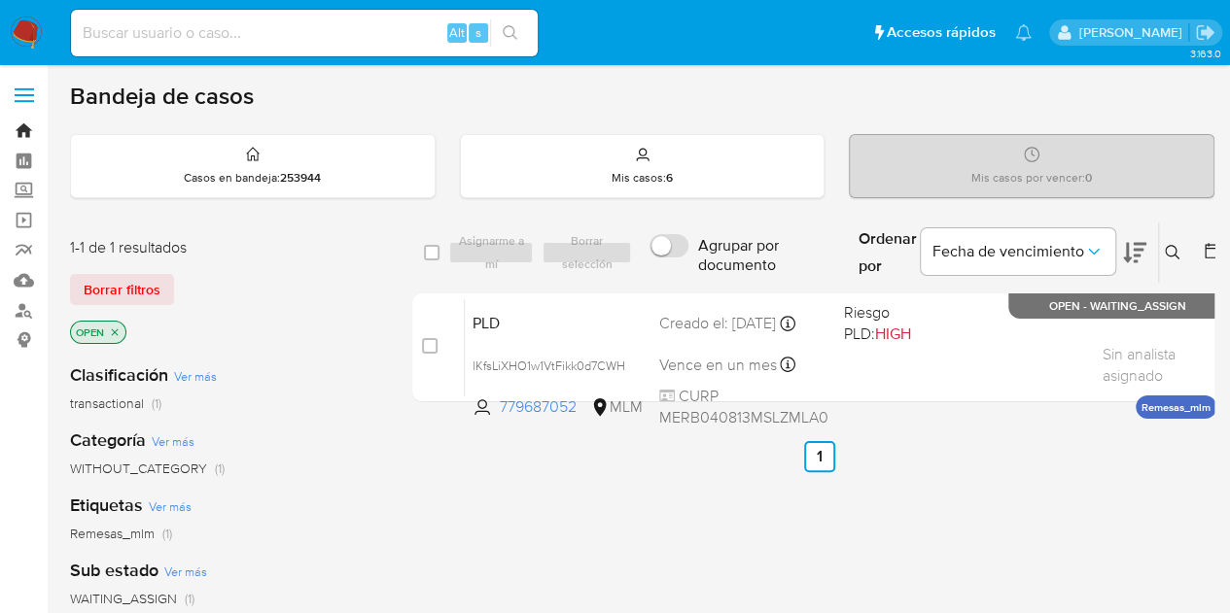
click at [31, 121] on link "Bandeja" at bounding box center [115, 131] width 231 height 30
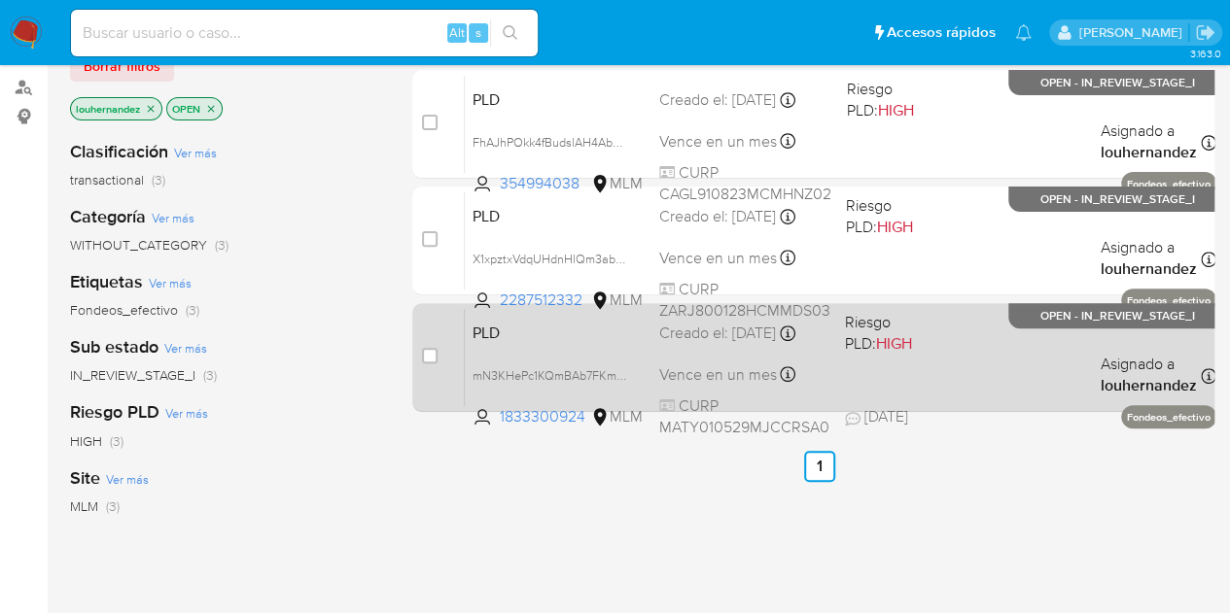
scroll to position [194, 0]
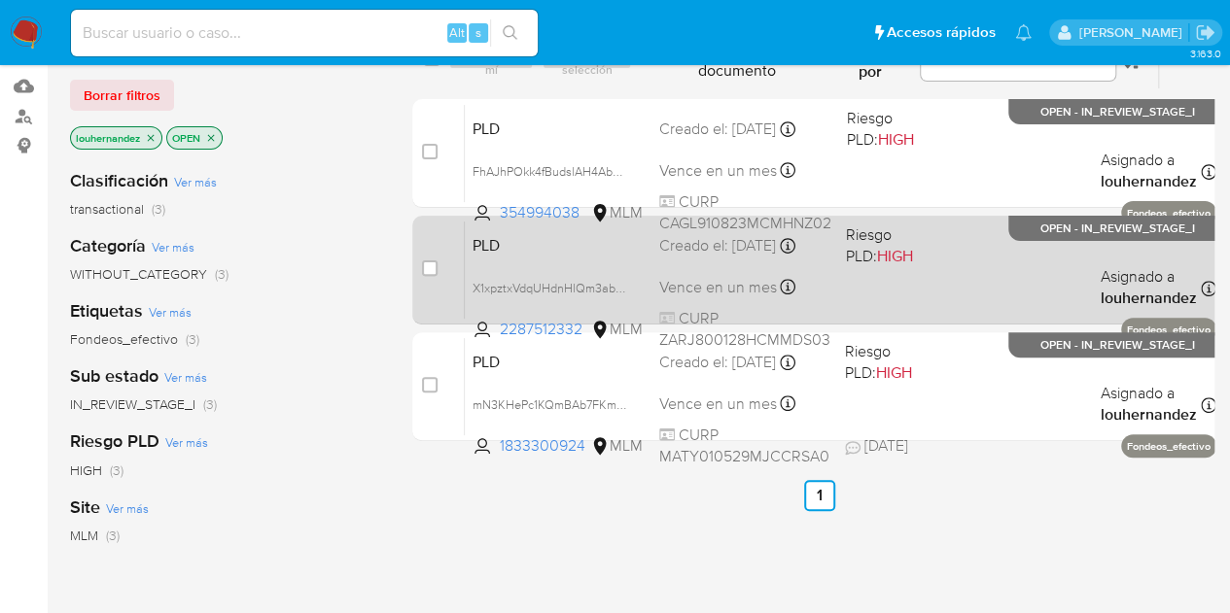
click at [792, 257] on div "Creado el: [DATE] Creado el: [DATE] 02:09:11" at bounding box center [744, 245] width 171 height 21
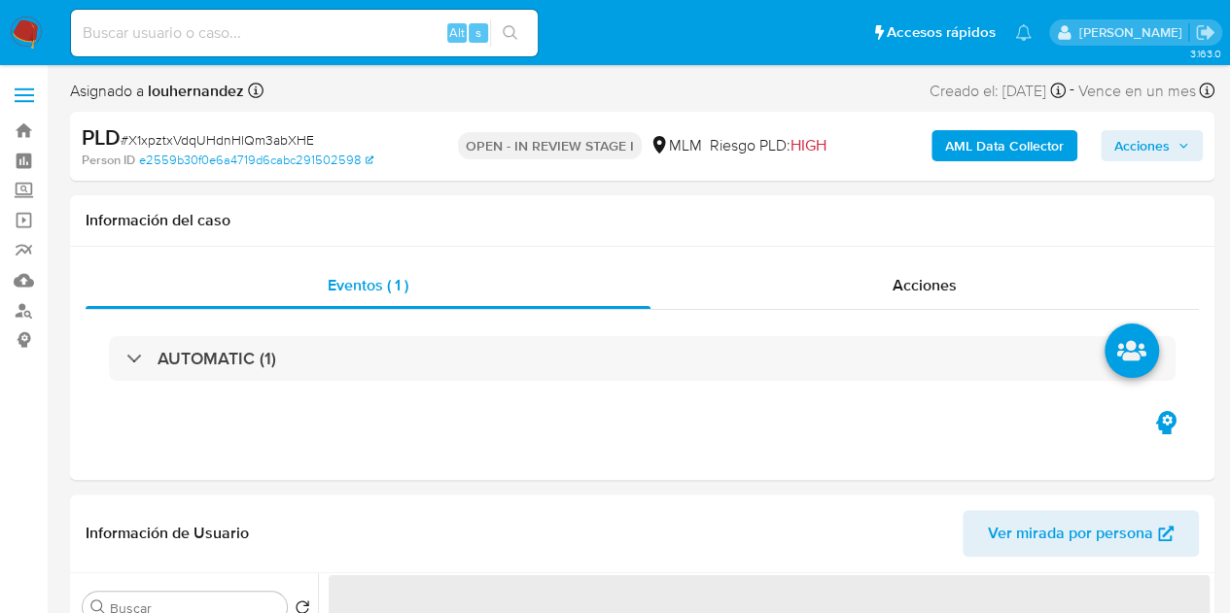
select select "10"
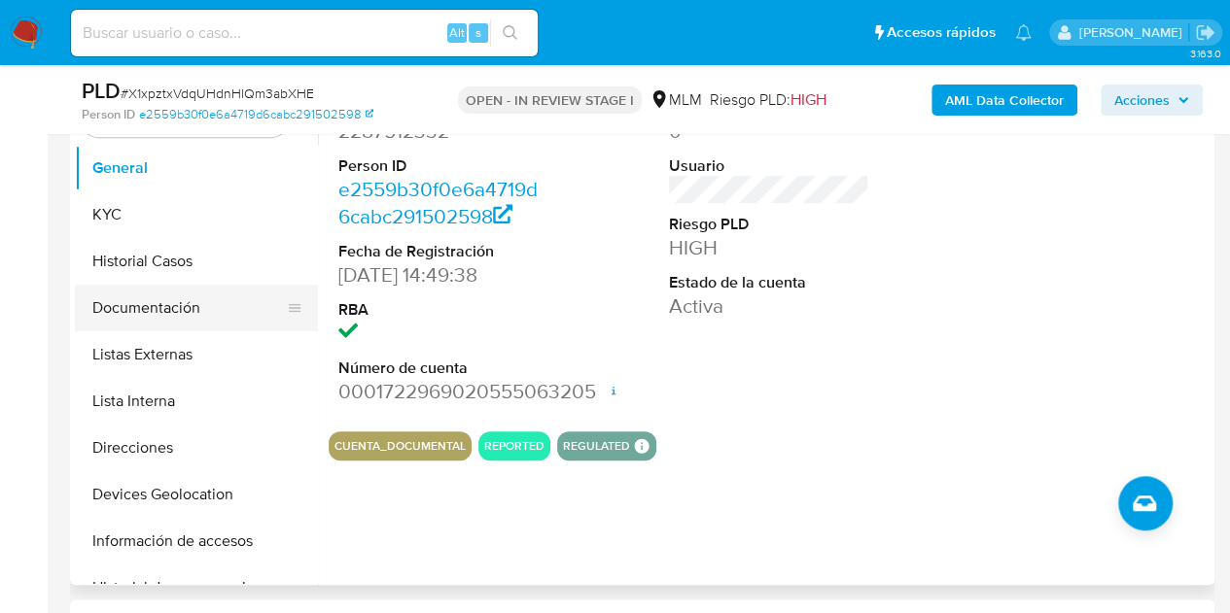
scroll to position [389, 0]
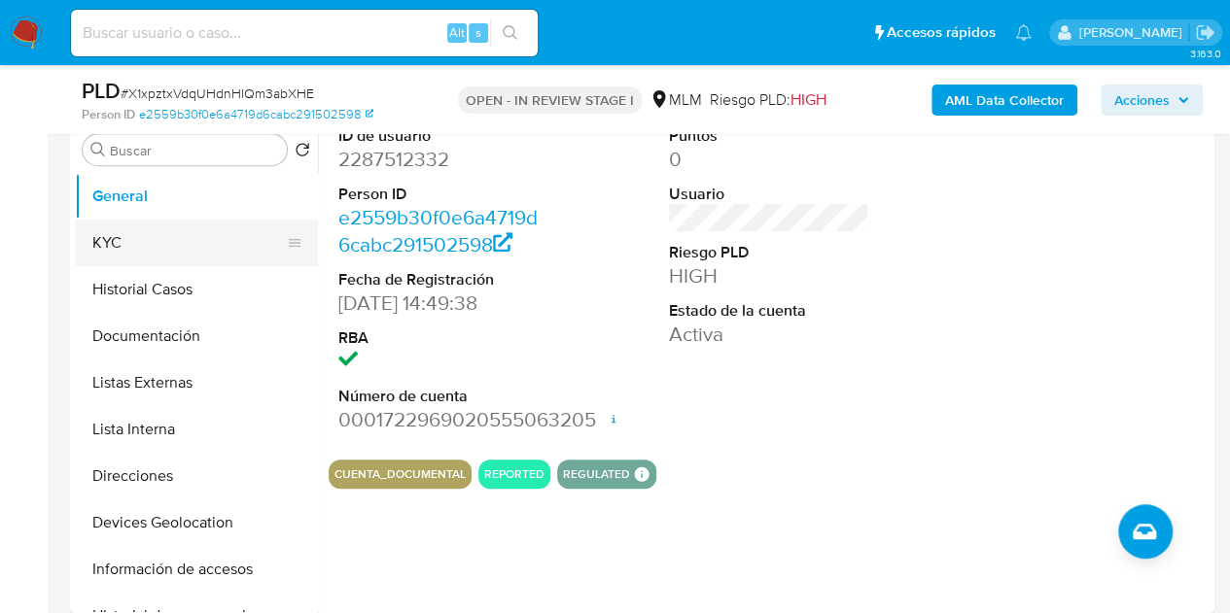
click at [198, 256] on button "KYC" at bounding box center [188, 243] width 227 height 47
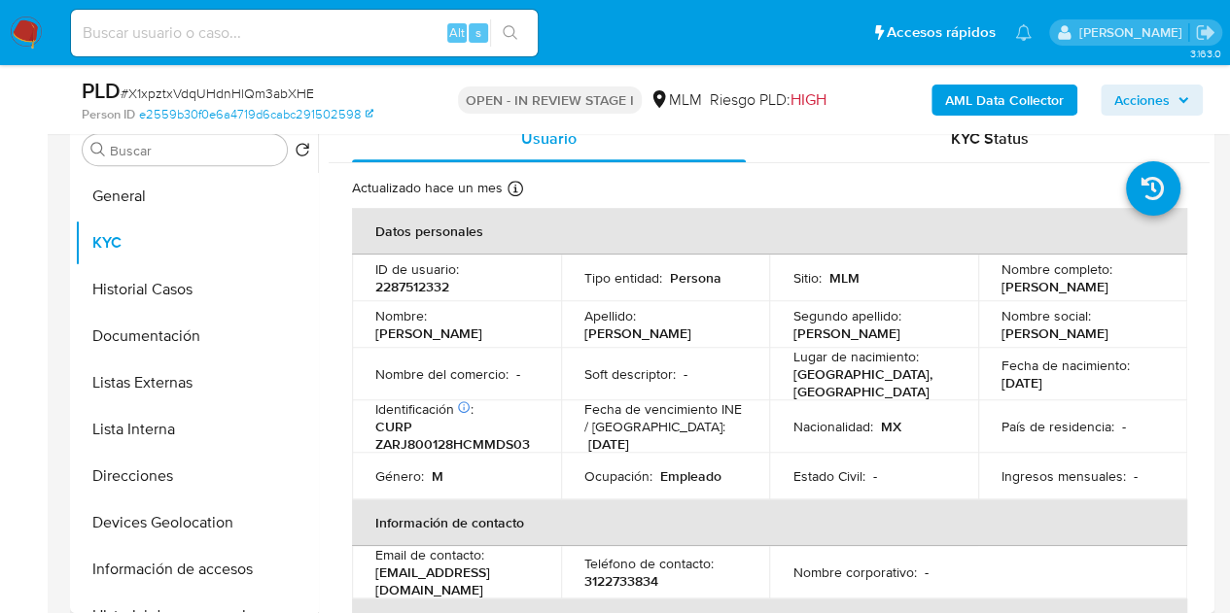
click at [396, 290] on p "2287512332" at bounding box center [412, 286] width 74 height 17
copy p "2287512332"
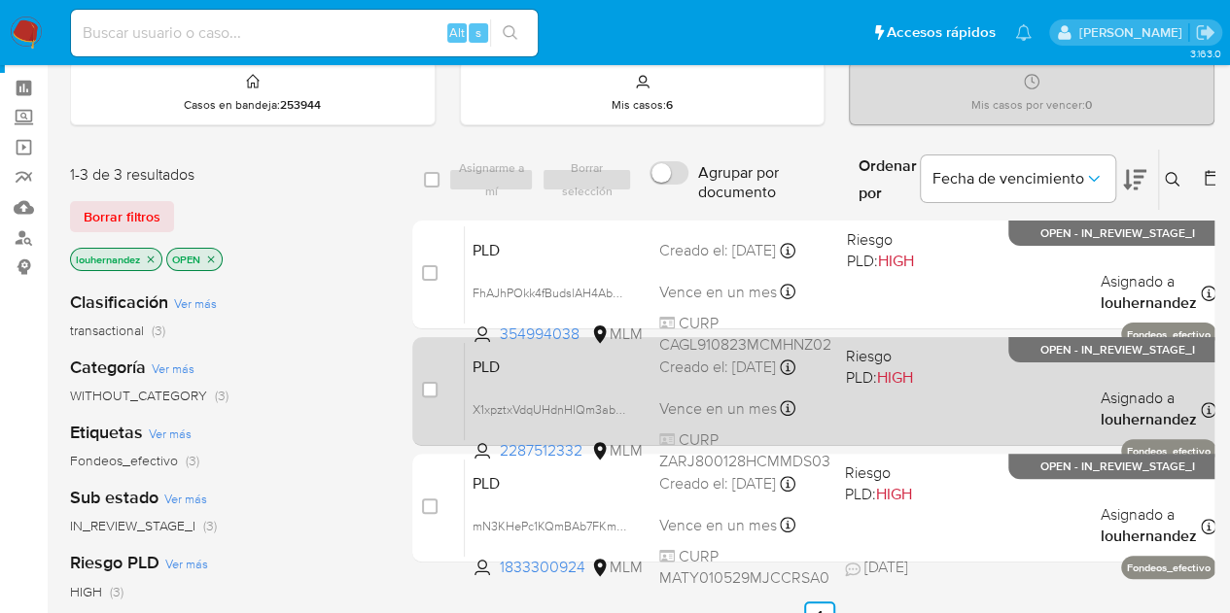
scroll to position [194, 0]
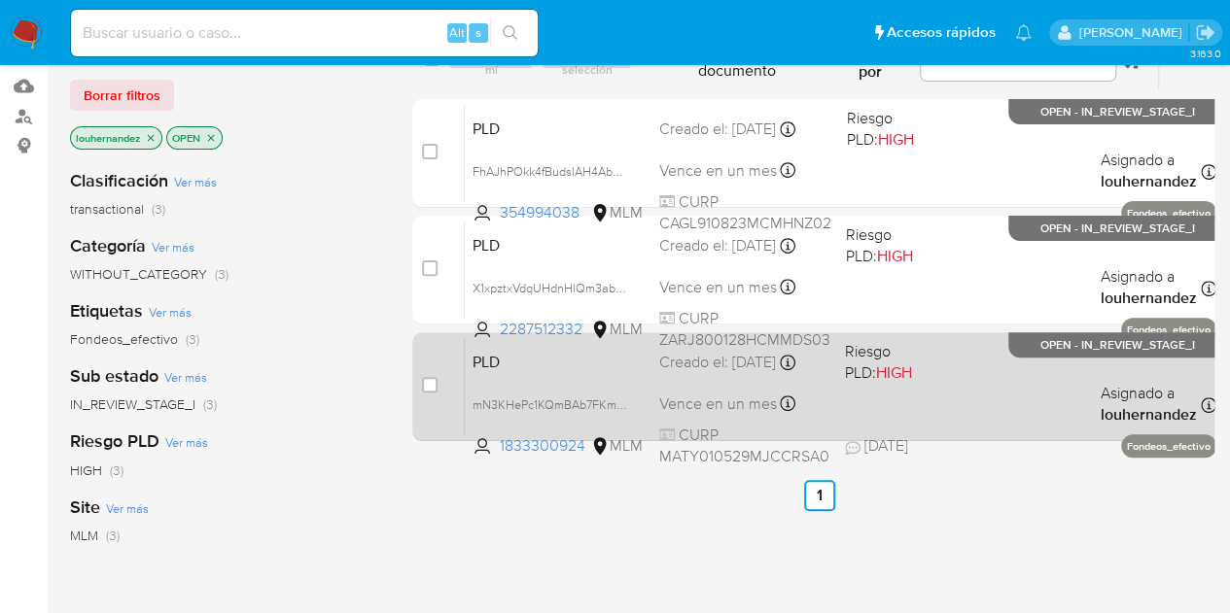
click at [811, 387] on div "PLD mN3KHePc1KQmBAb7FKmZ7EoZ 1833300924 MLM Riesgo PLD: HIGH Creado el: [DATE] …" at bounding box center [840, 386] width 751 height 98
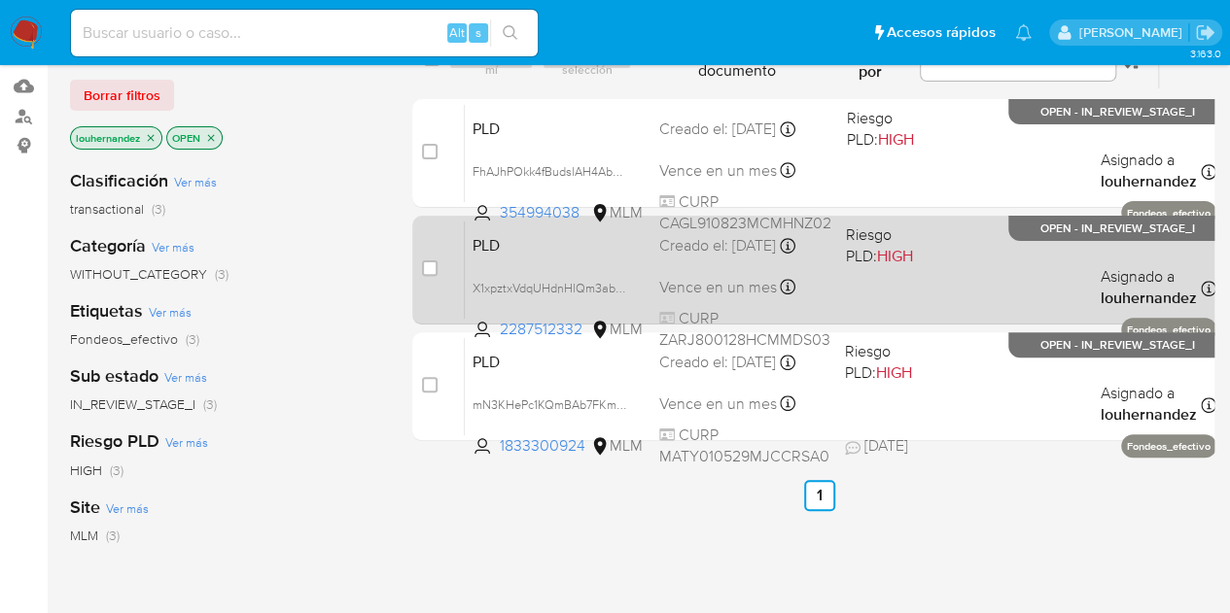
click at [826, 271] on div "PLD X1xpztxVdqUHdnHlQm3abXHE 2287512332 MLM Riesgo PLD: HIGH Creado el: [DATE] …" at bounding box center [840, 270] width 751 height 98
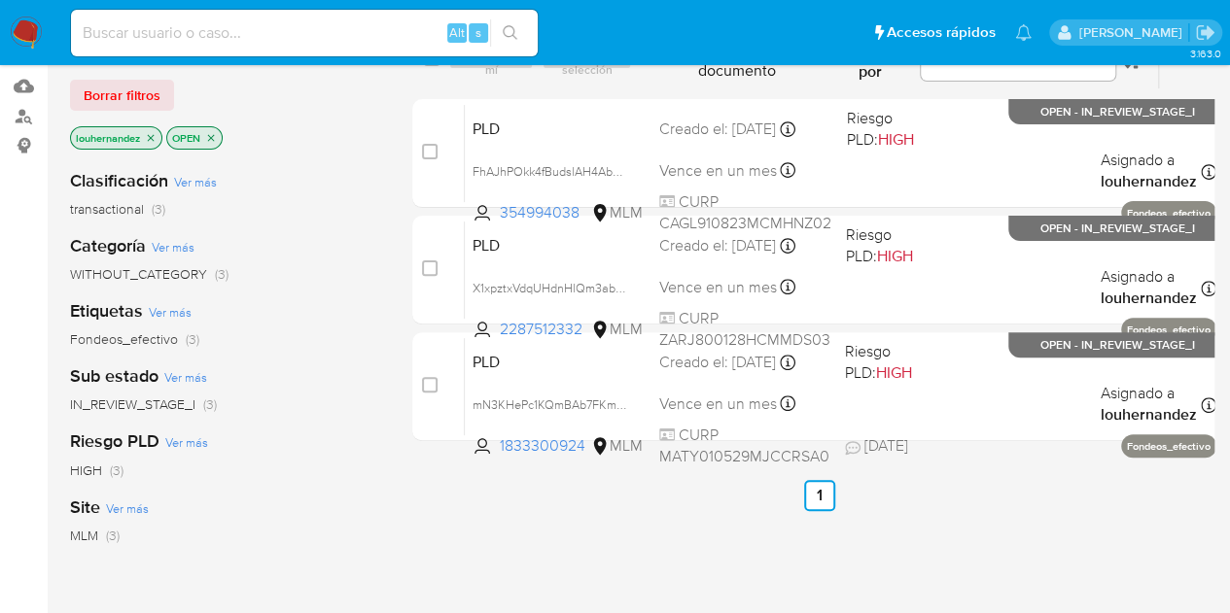
click at [39, 30] on img at bounding box center [26, 33] width 33 height 33
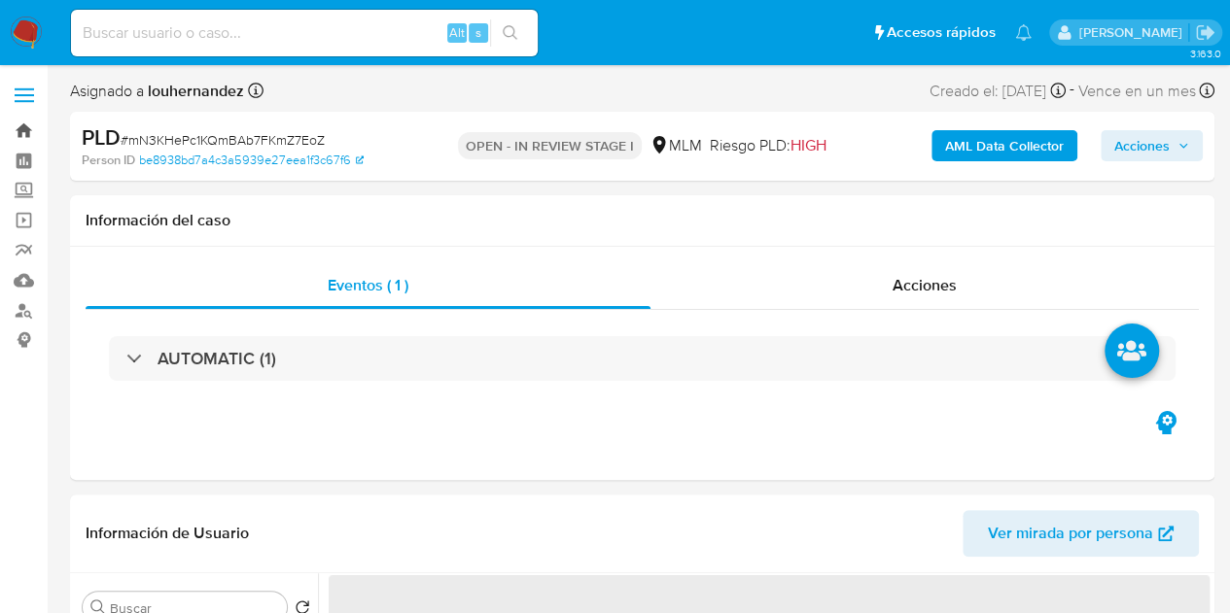
click at [32, 125] on link "Bandeja" at bounding box center [115, 131] width 231 height 30
select select "10"
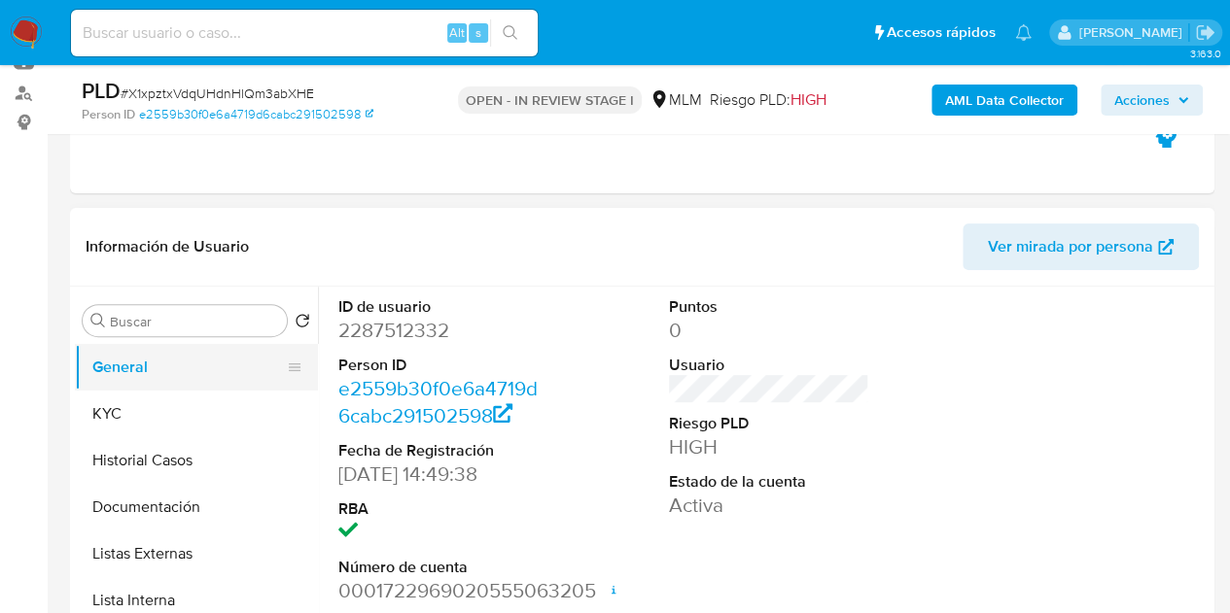
scroll to position [389, 0]
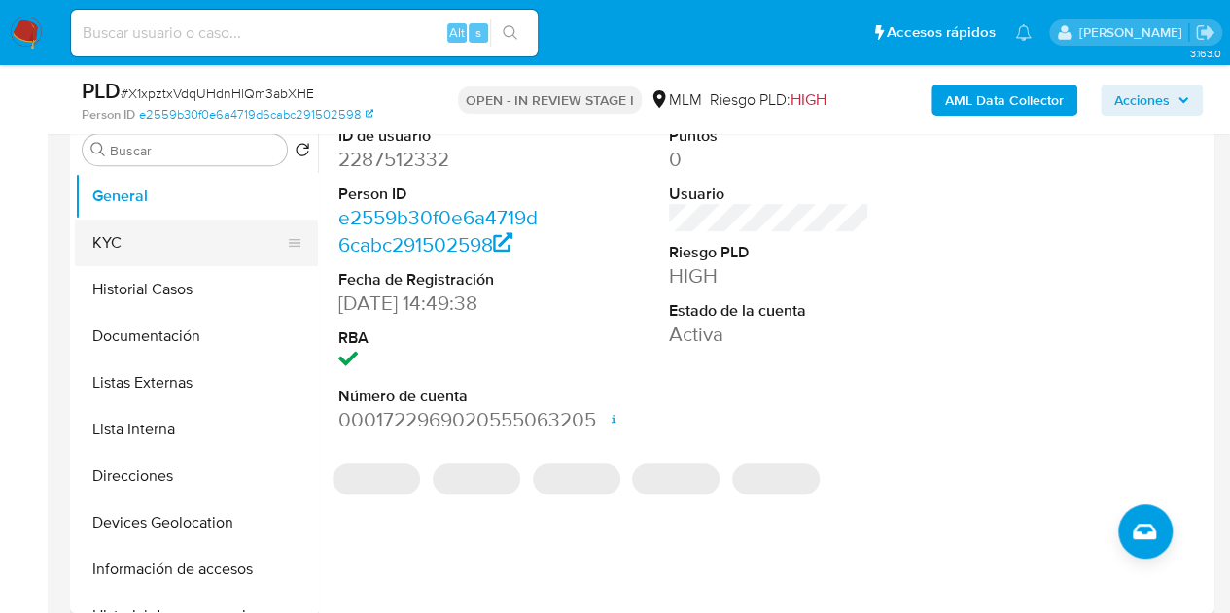
click at [179, 238] on button "KYC" at bounding box center [188, 243] width 227 height 47
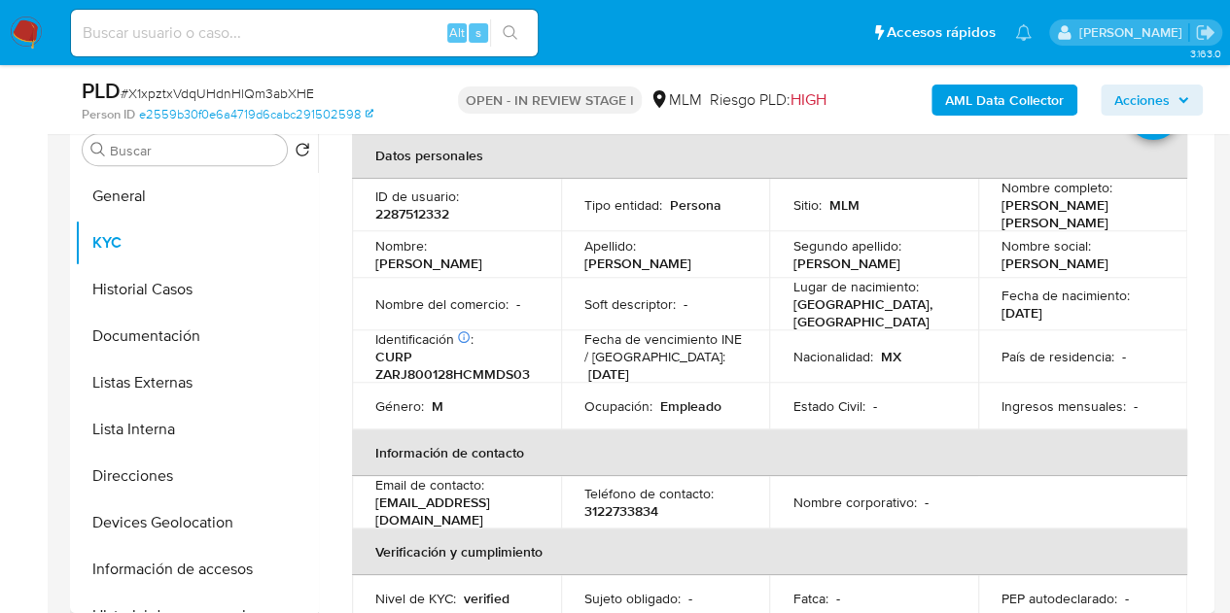
scroll to position [194, 0]
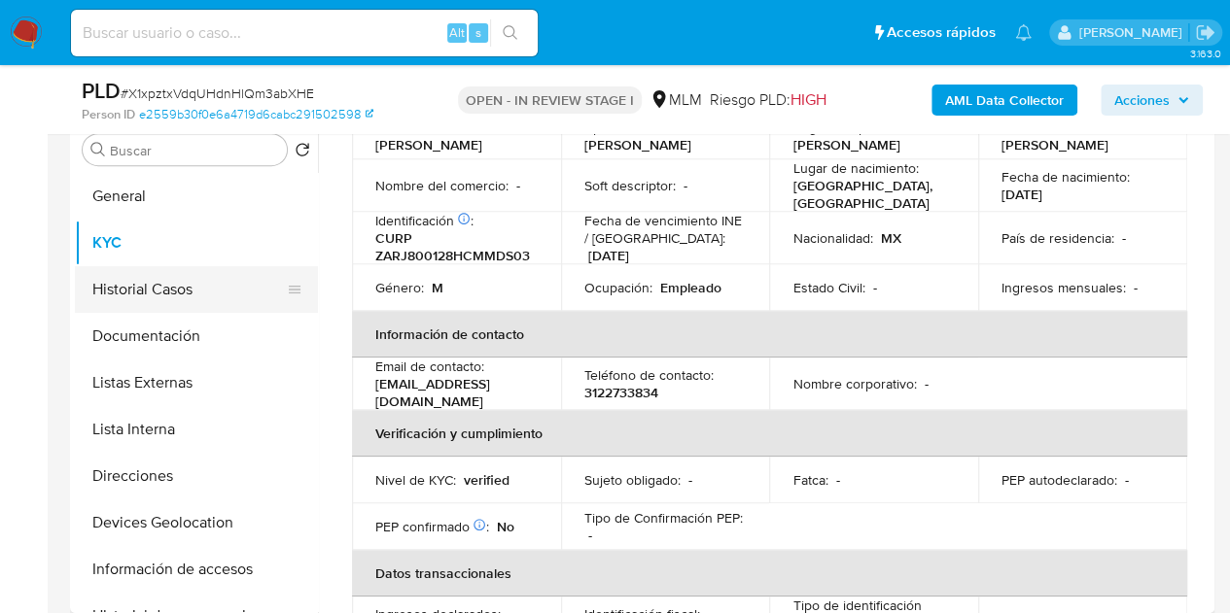
click at [212, 279] on button "Historial Casos" at bounding box center [188, 289] width 227 height 47
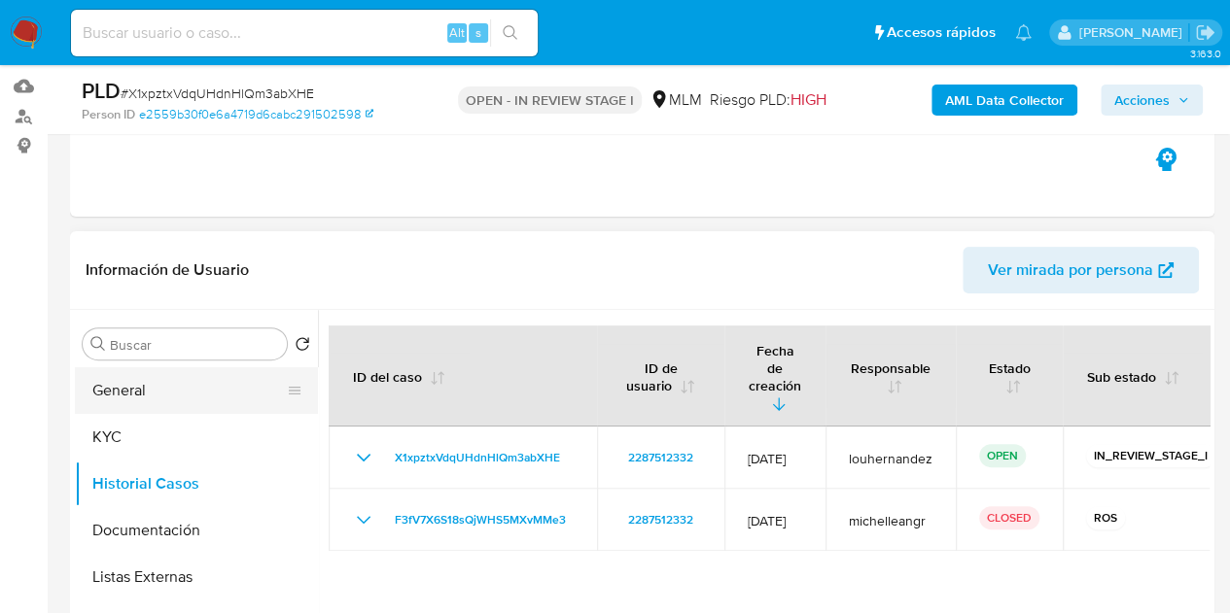
click at [186, 383] on button "General" at bounding box center [188, 390] width 227 height 47
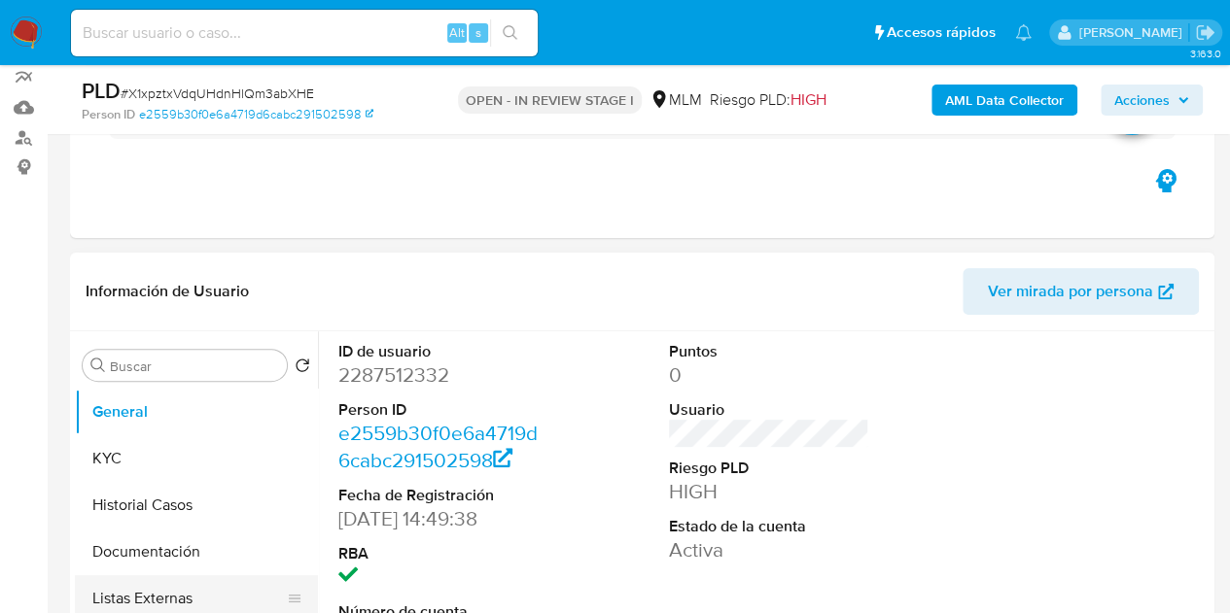
scroll to position [389, 0]
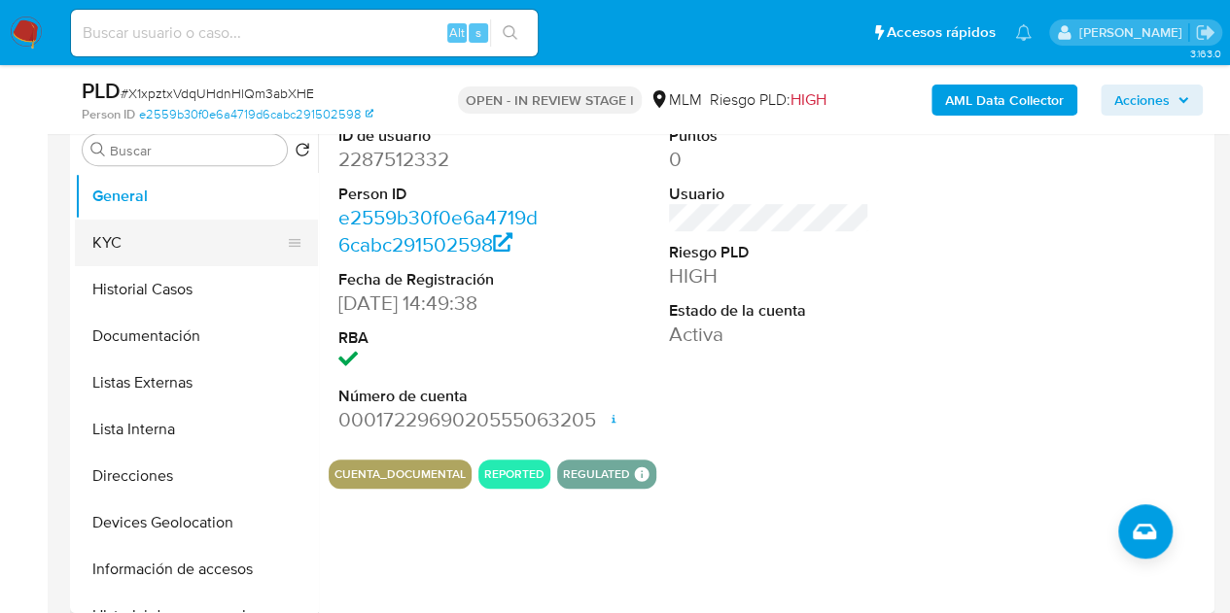
click at [137, 240] on button "KYC" at bounding box center [188, 243] width 227 height 47
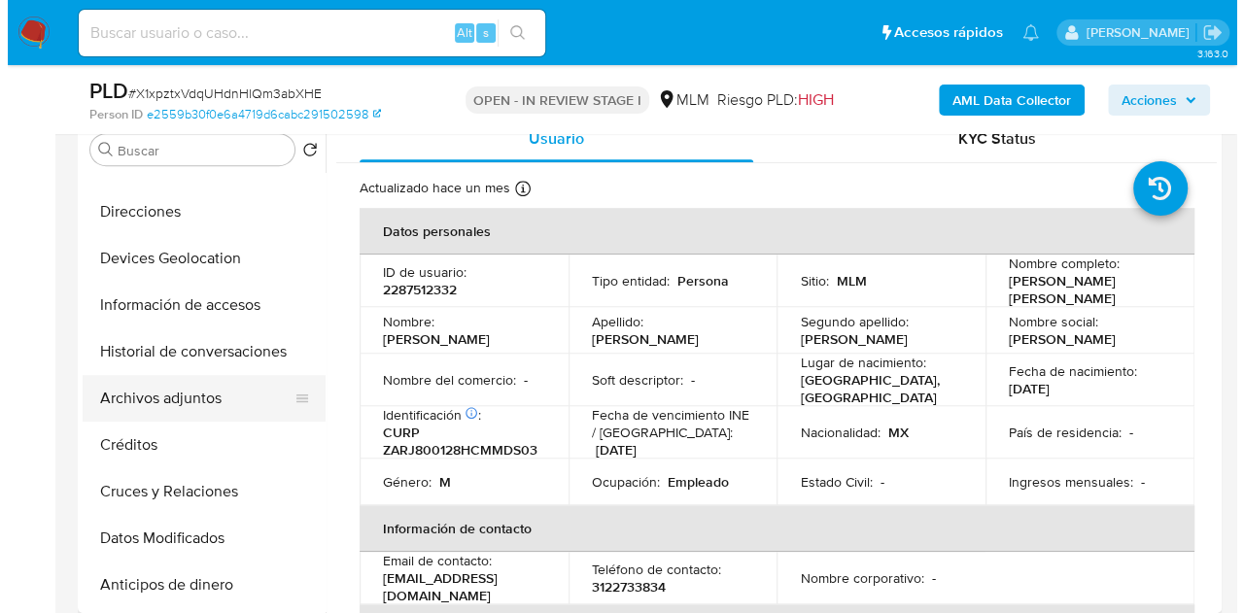
scroll to position [292, 0]
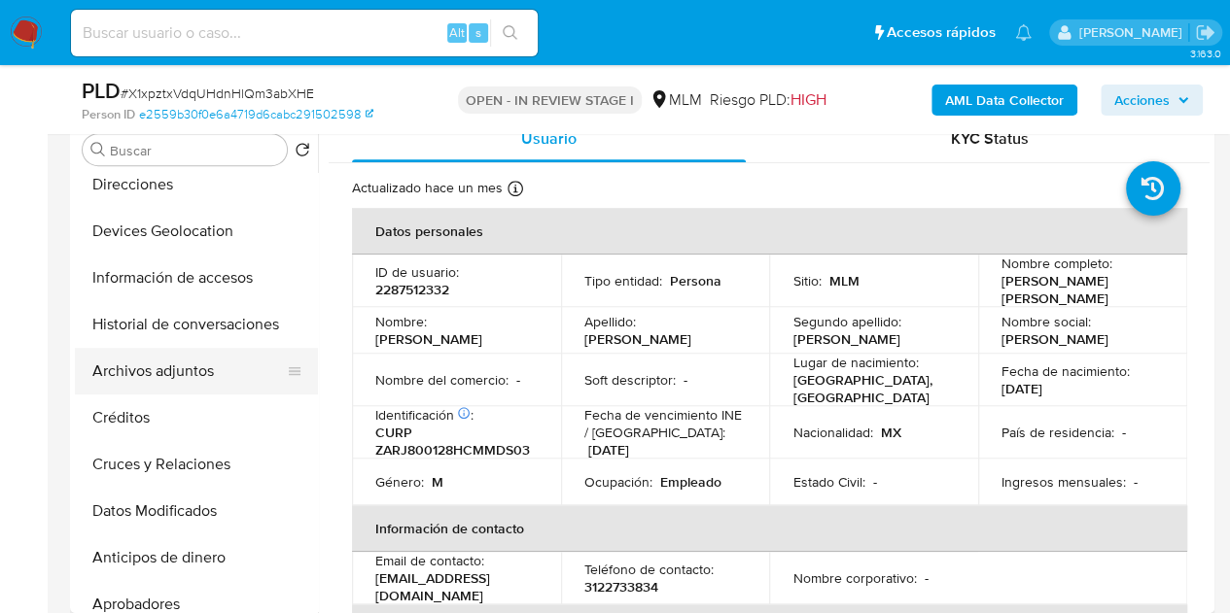
click at [204, 374] on button "Archivos adjuntos" at bounding box center [188, 371] width 227 height 47
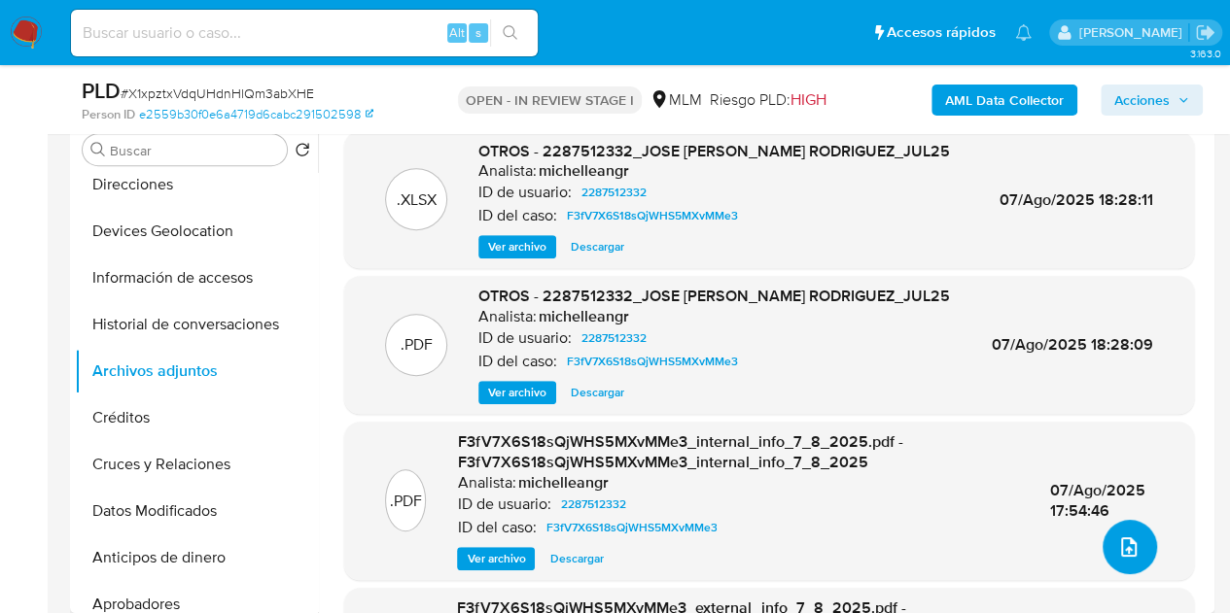
click at [1122, 536] on icon "upload-file" at bounding box center [1128, 547] width 23 height 23
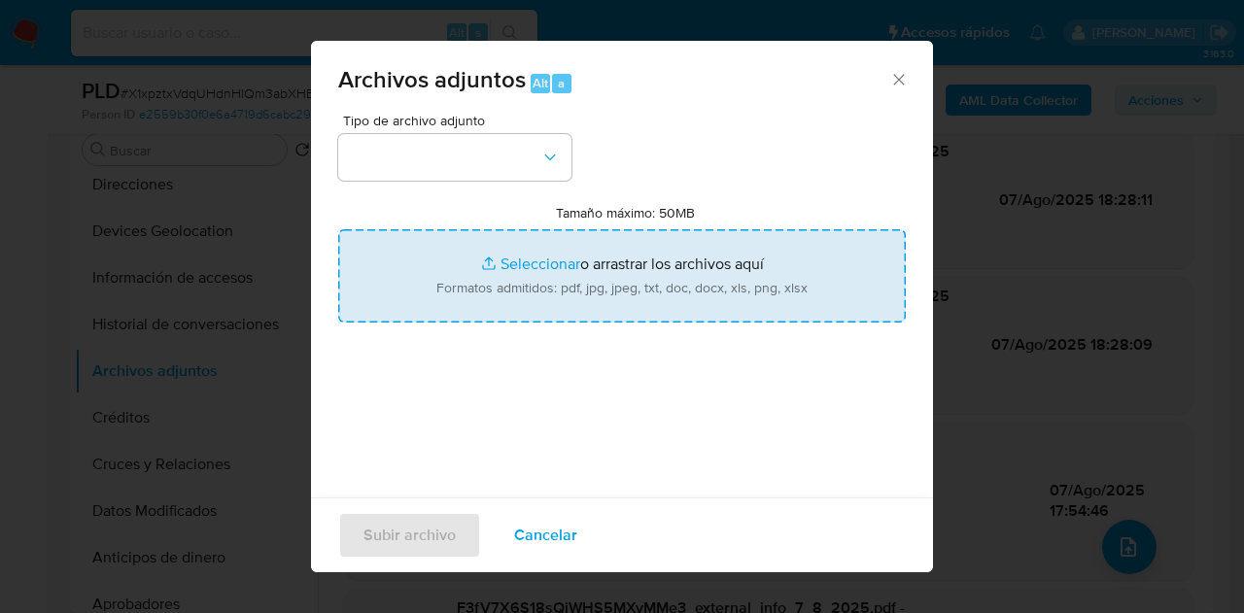
click at [513, 262] on input "Tamaño máximo: 50MB Seleccionar archivos" at bounding box center [622, 275] width 568 height 93
type input "C:\fakepath\2287512332_JOSE ZAMORA RODRIGUEZ_SEP2025.docx.pdf"
click at [529, 269] on input "Tamaño máximo: 50MB Seleccionar archivos" at bounding box center [622, 275] width 568 height 93
type input "C:\fakepath\2287512332_JOSE ZAMORA RODRIGUEZ_SEP2025.xlsx"
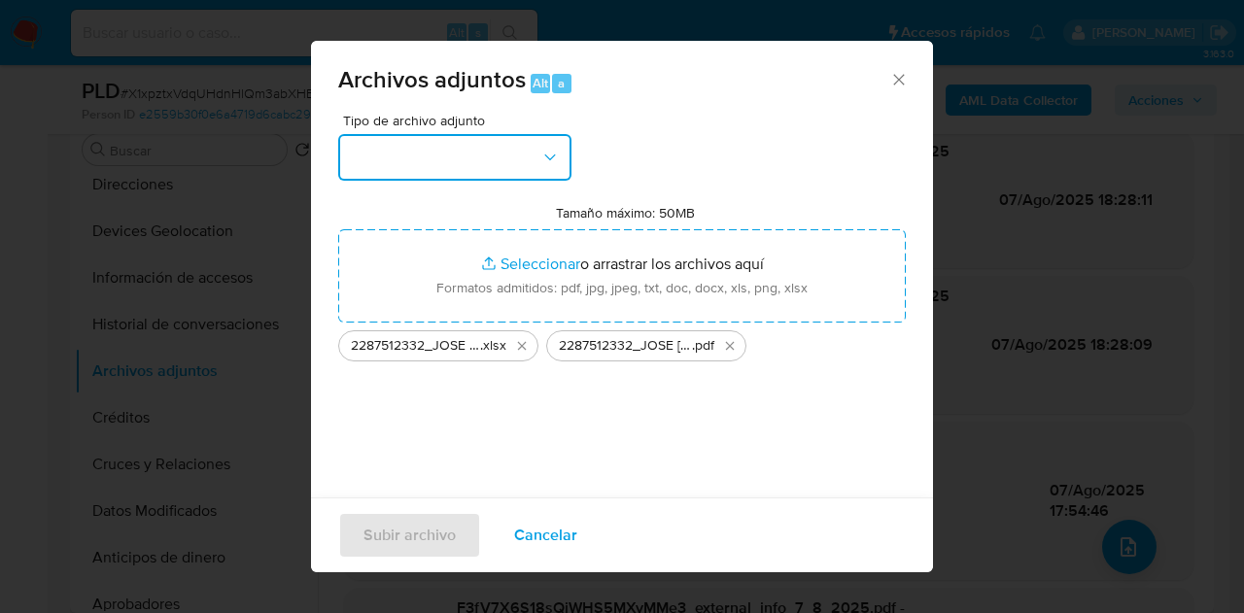
click at [464, 161] on button "button" at bounding box center [454, 157] width 233 height 47
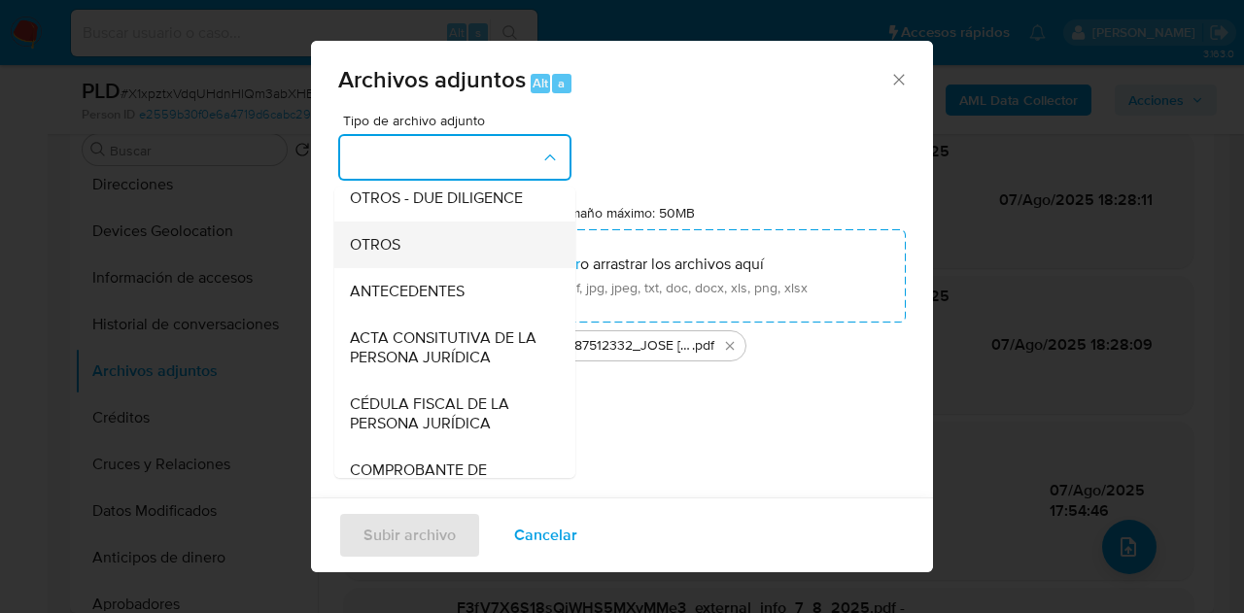
click at [423, 250] on div "OTROS" at bounding box center [449, 245] width 198 height 47
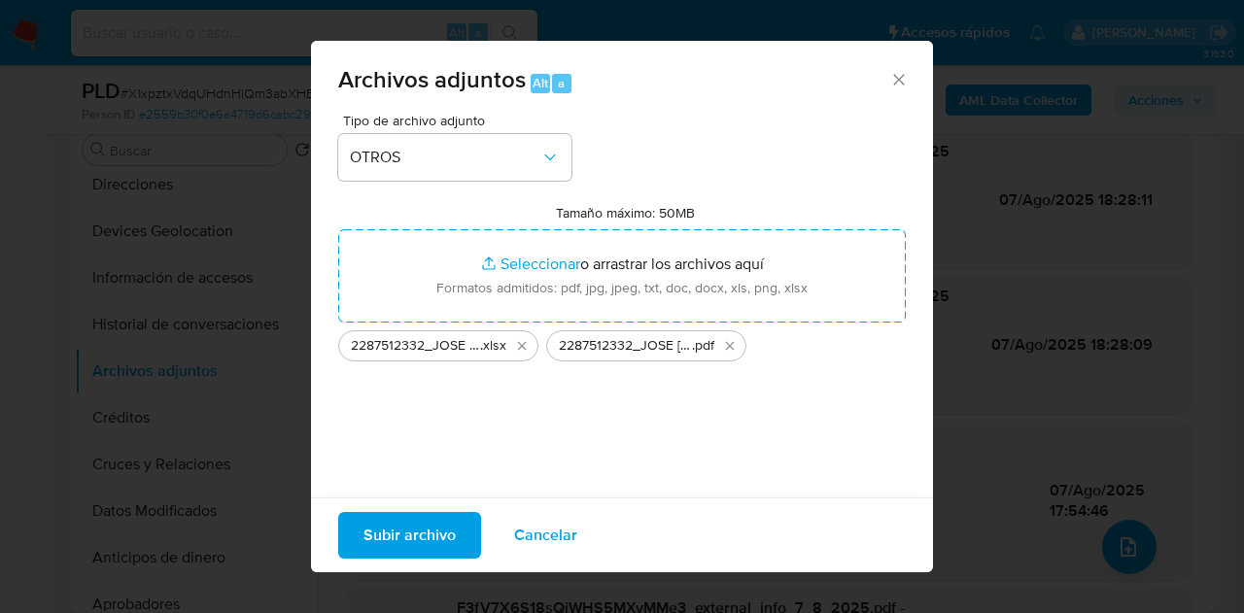
click at [409, 526] on span "Subir archivo" at bounding box center [410, 535] width 92 height 43
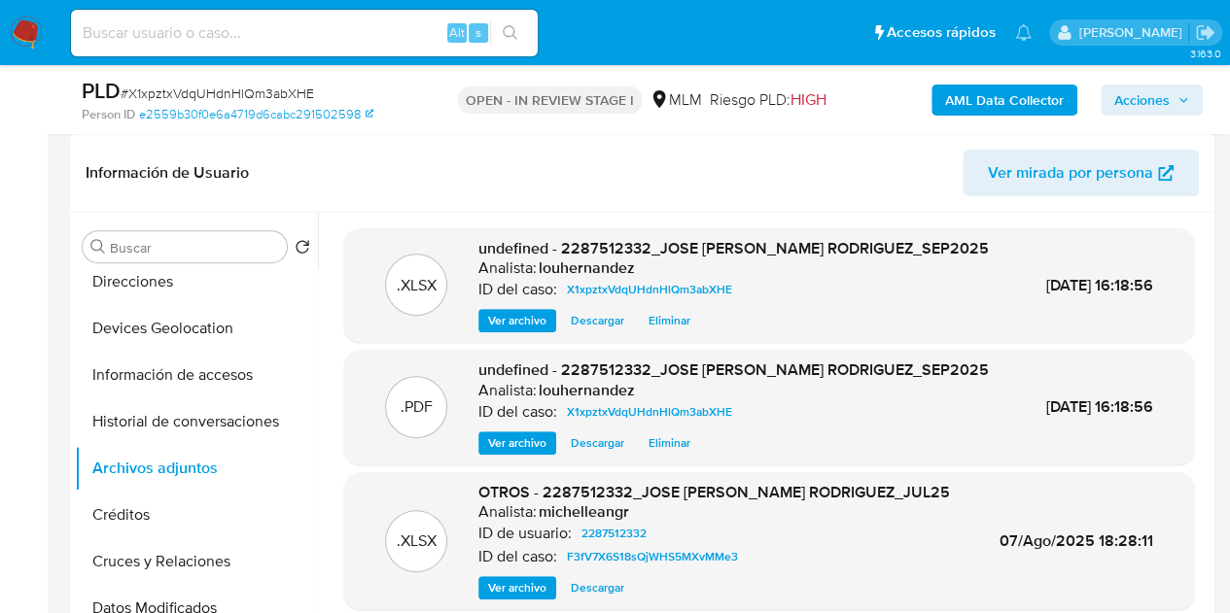
click at [1141, 98] on span "Acciones" at bounding box center [1141, 100] width 55 height 31
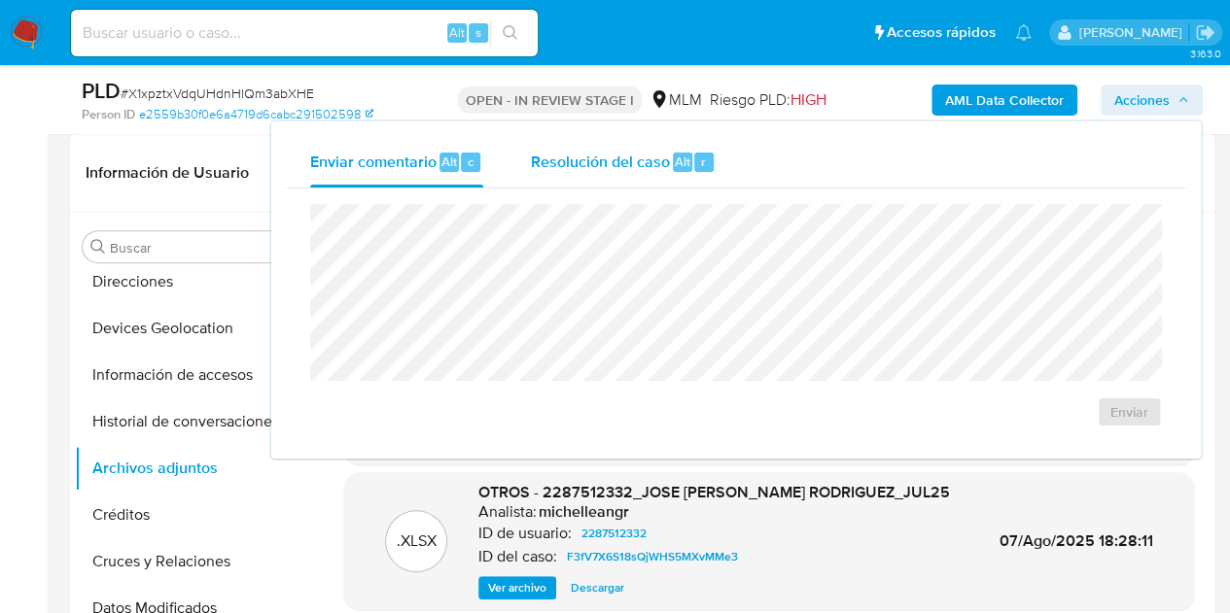
click at [584, 176] on div "Resolución del caso Alt r" at bounding box center [623, 162] width 186 height 51
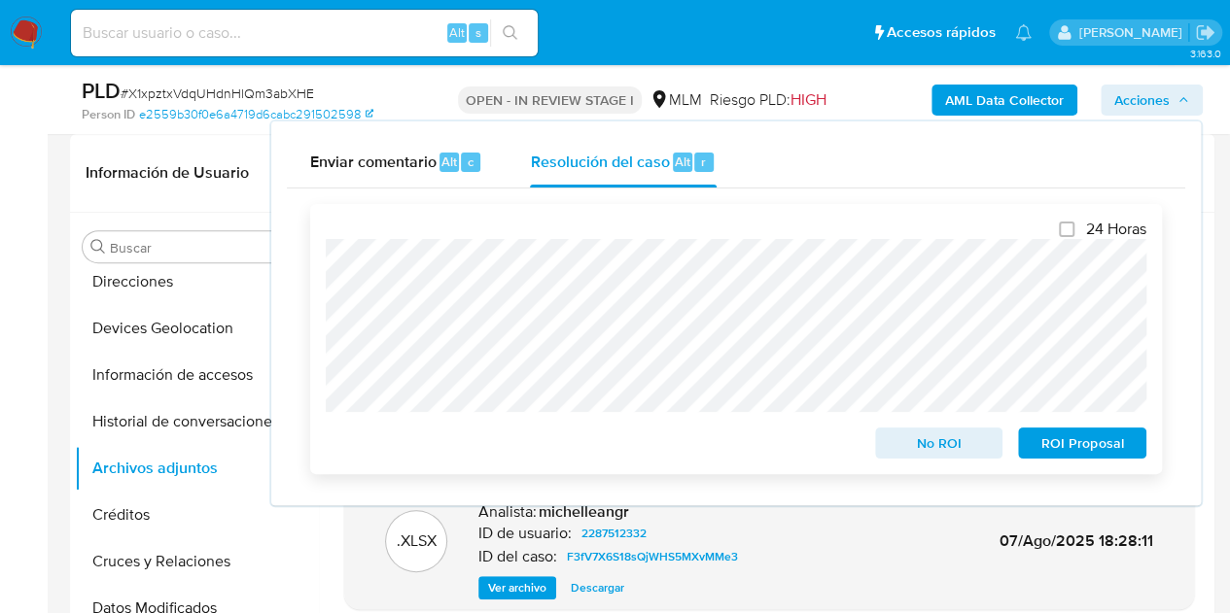
scroll to position [0, 0]
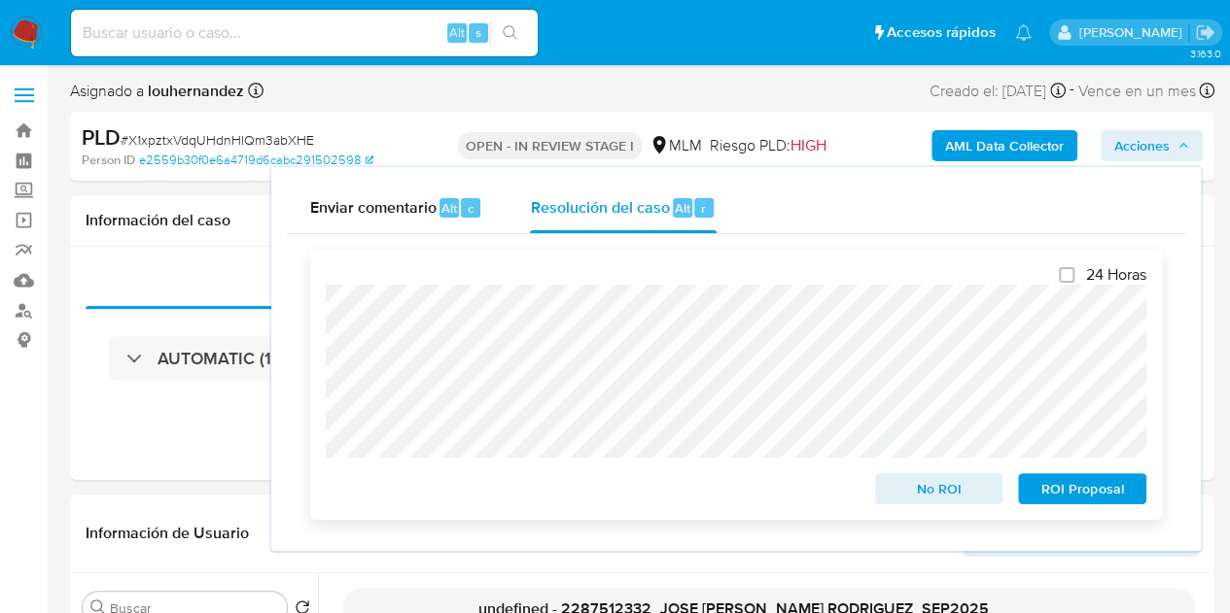
click at [1075, 493] on span "ROI Proposal" at bounding box center [1081, 488] width 101 height 27
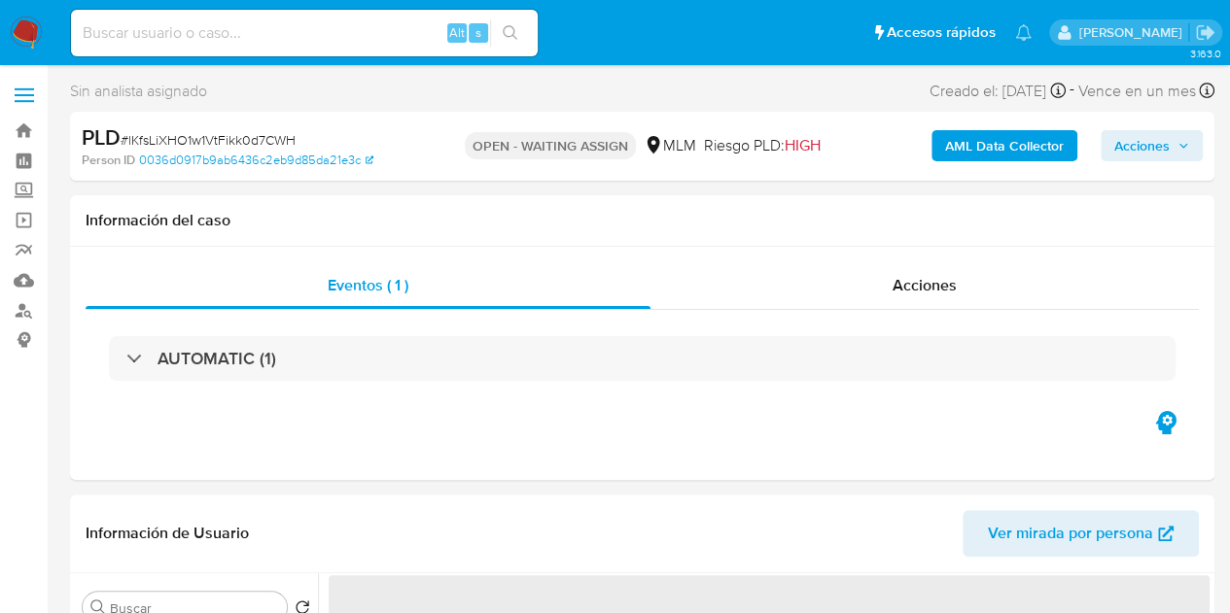
select select "10"
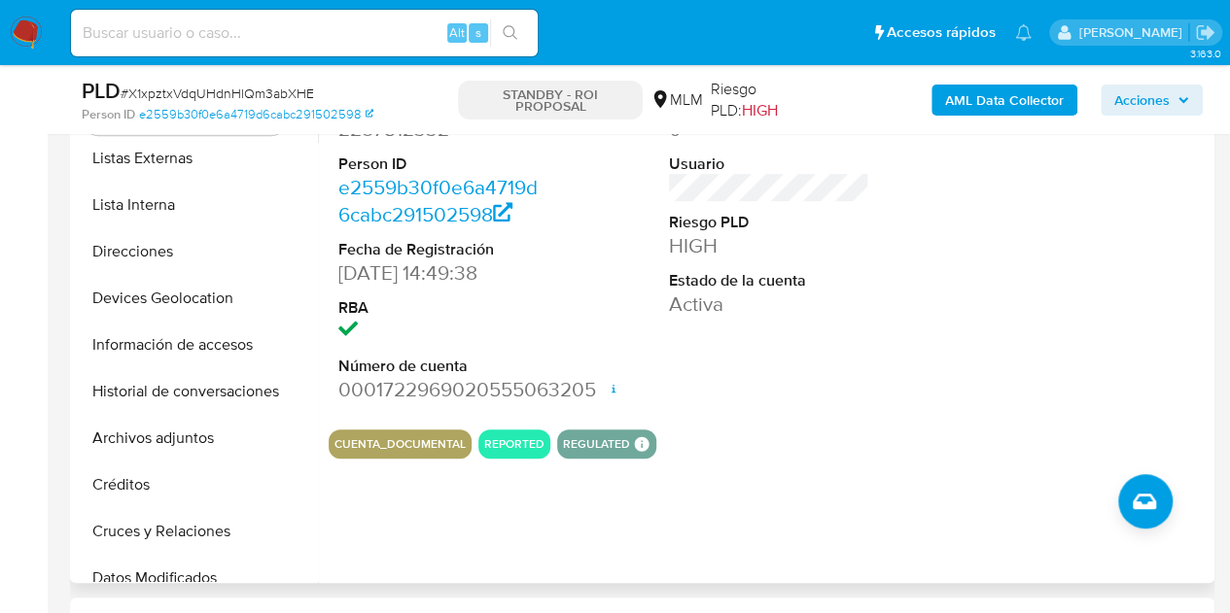
scroll to position [389, 0]
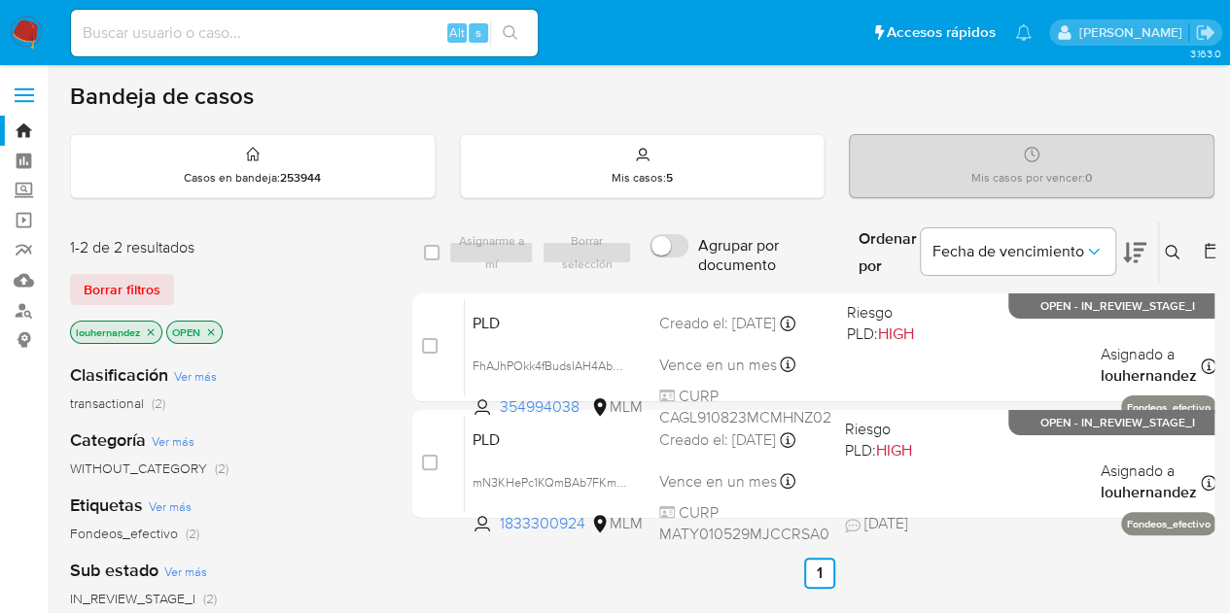
click at [19, 534] on aside "Bandeja Tablero Screening Búsqueda en Listas Watchlist Herramientas Operaciones…" at bounding box center [24, 592] width 48 height 1184
